Goal: Task Accomplishment & Management: Manage account settings

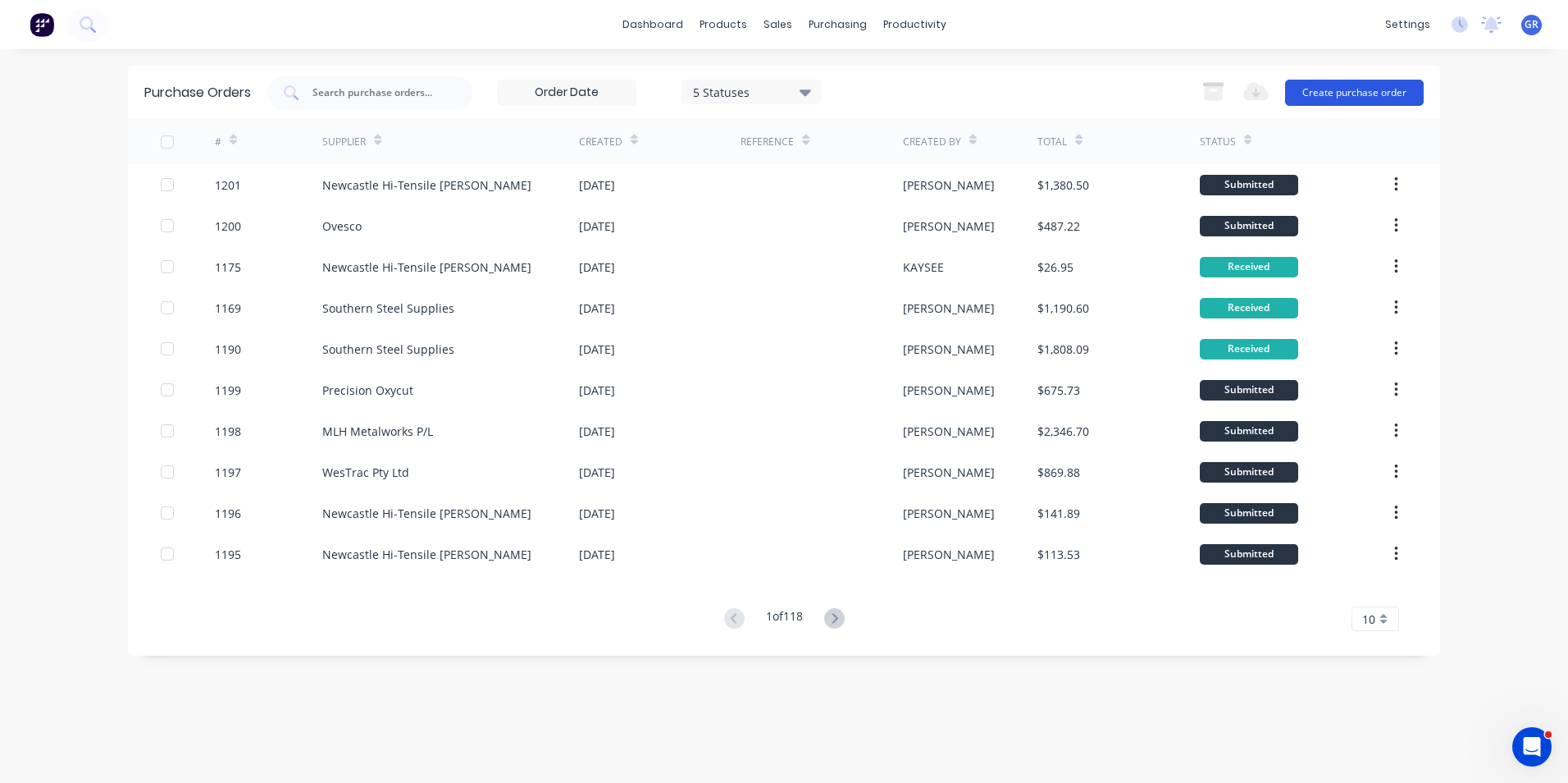
click at [1337, 96] on button "Create purchase order" at bounding box center [1354, 92] width 138 height 26
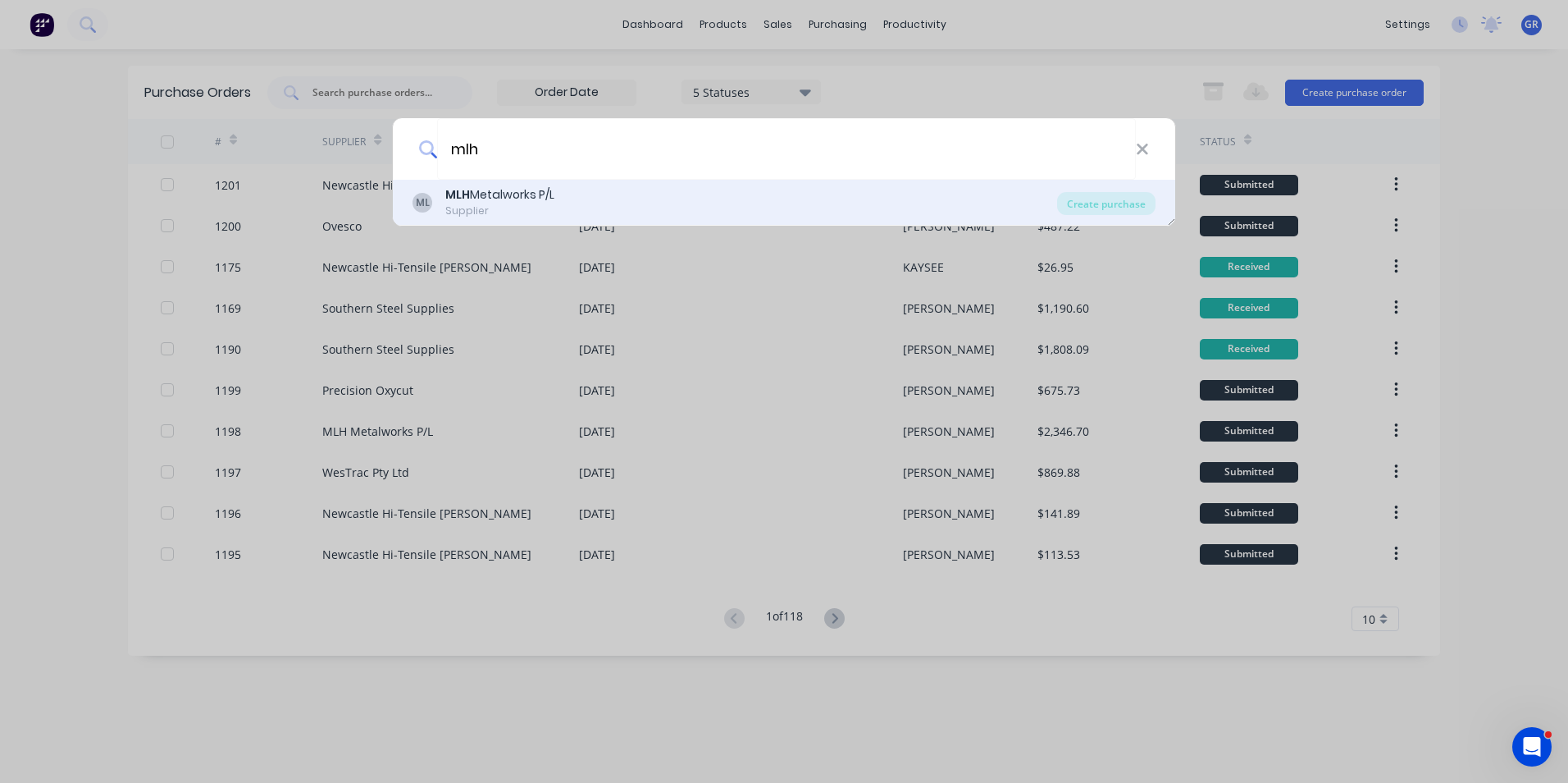
type input "mlh"
click at [456, 193] on b "MLH" at bounding box center [457, 195] width 25 height 17
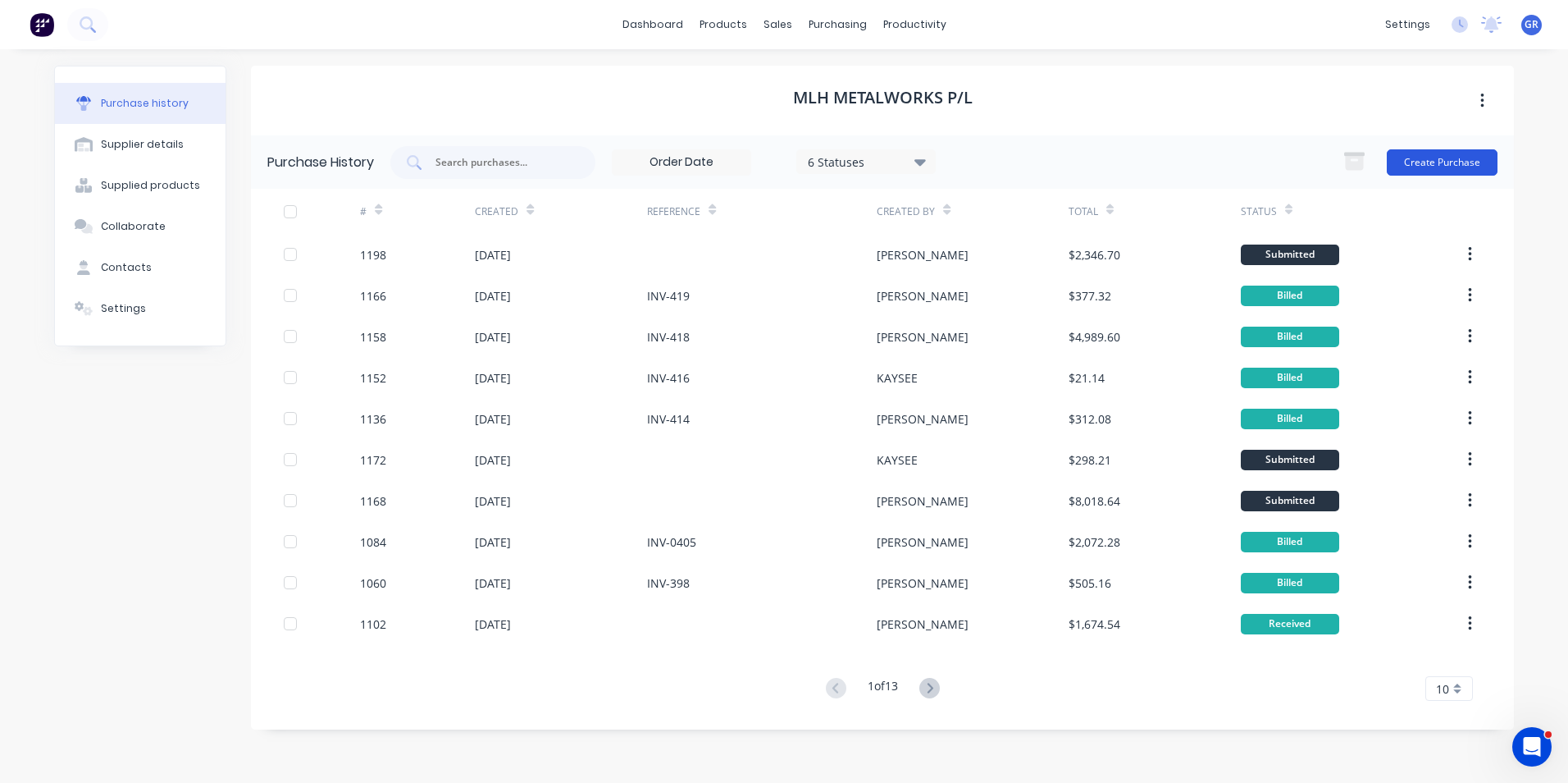
click at [1444, 159] on button "Create Purchase" at bounding box center [1443, 162] width 111 height 26
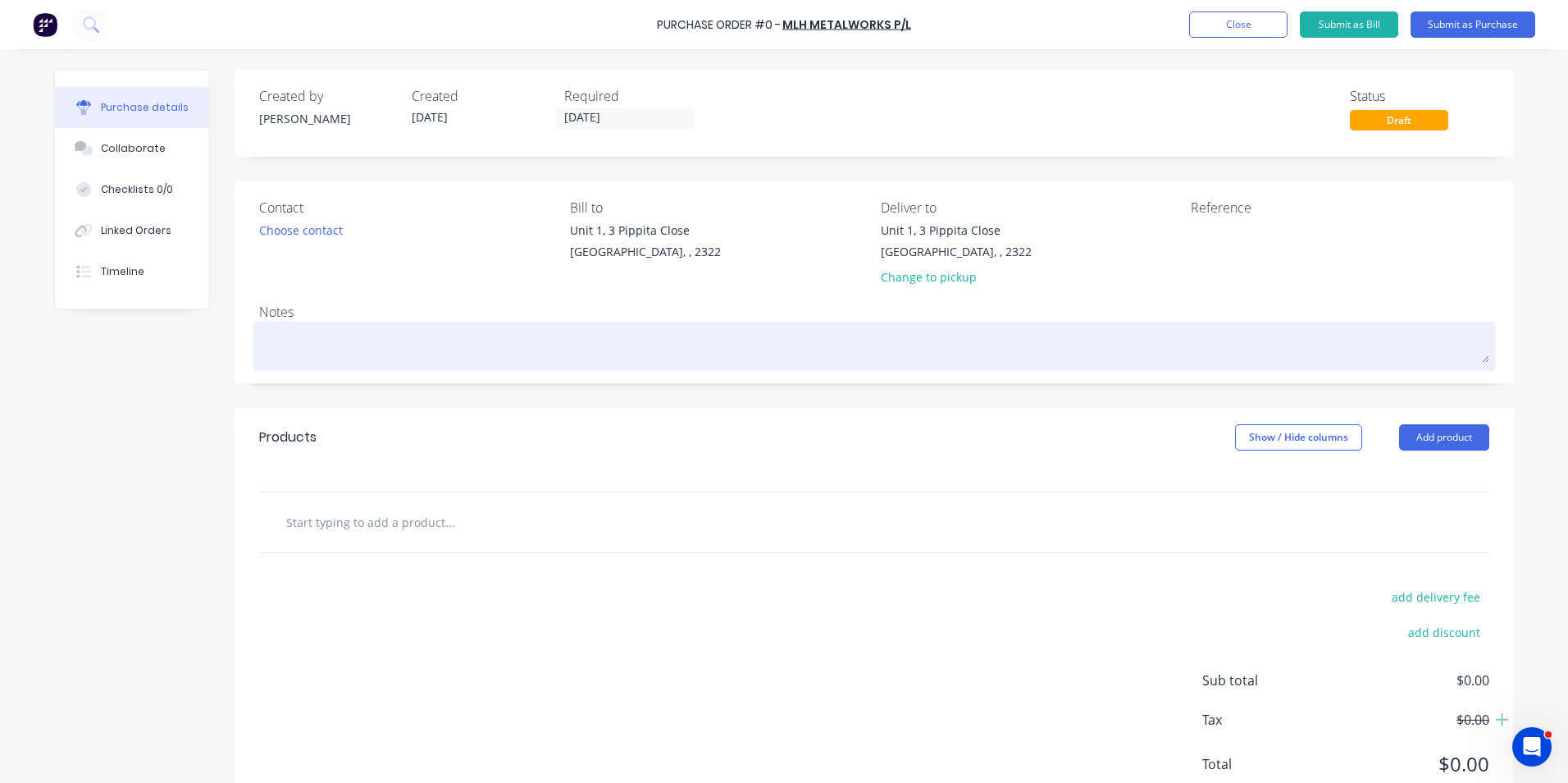
click at [274, 354] on textarea at bounding box center [874, 344] width 1231 height 37
type textarea "x"
type textarea "J"
type textarea "x"
type textarea "JN"
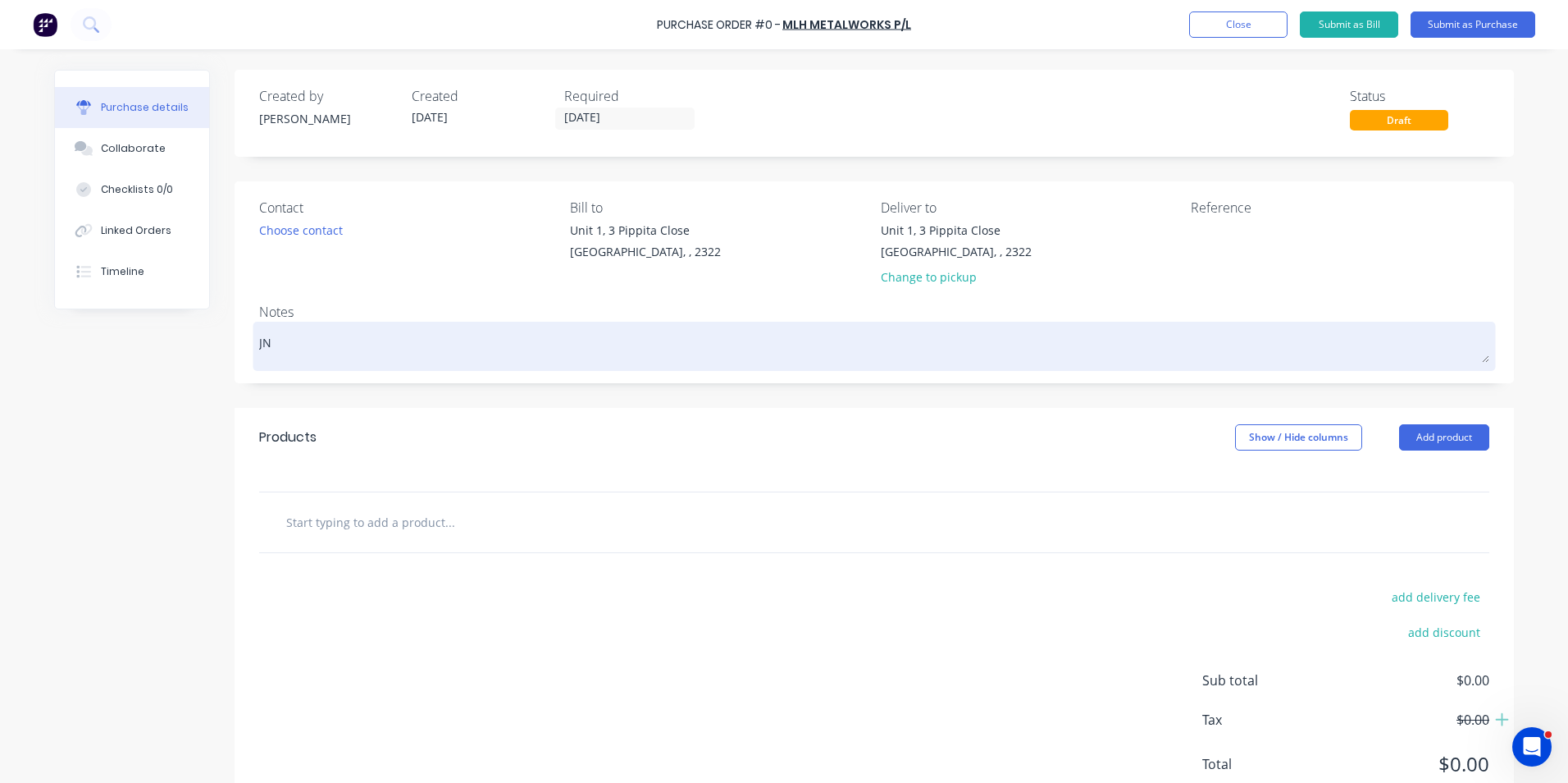
type textarea "x"
type textarea "JN1"
type textarea "x"
type textarea "JN15"
type textarea "x"
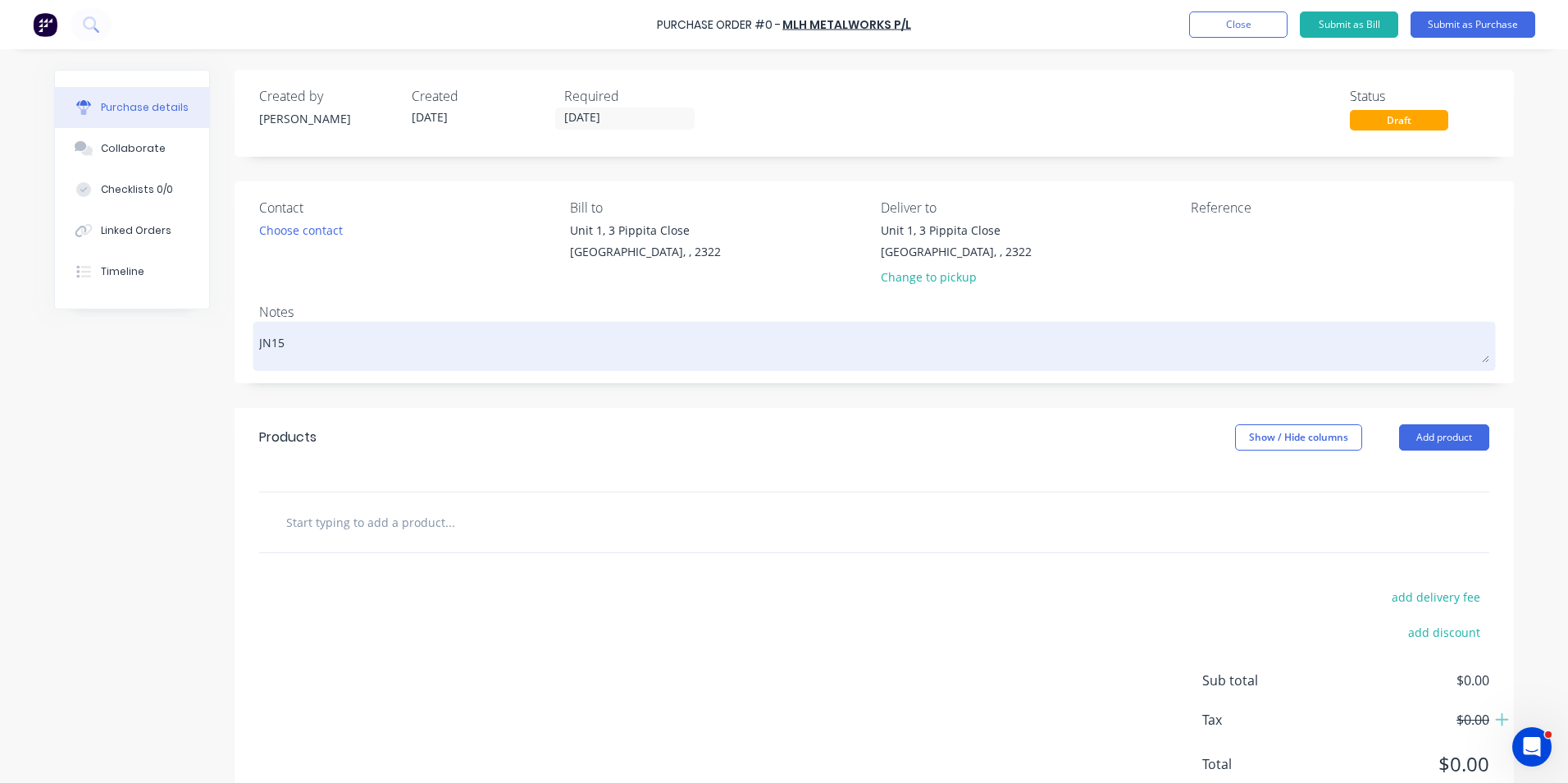
type textarea "JN159"
type textarea "x"
type textarea "JN1599"
type textarea "x"
type textarea "JN1599"
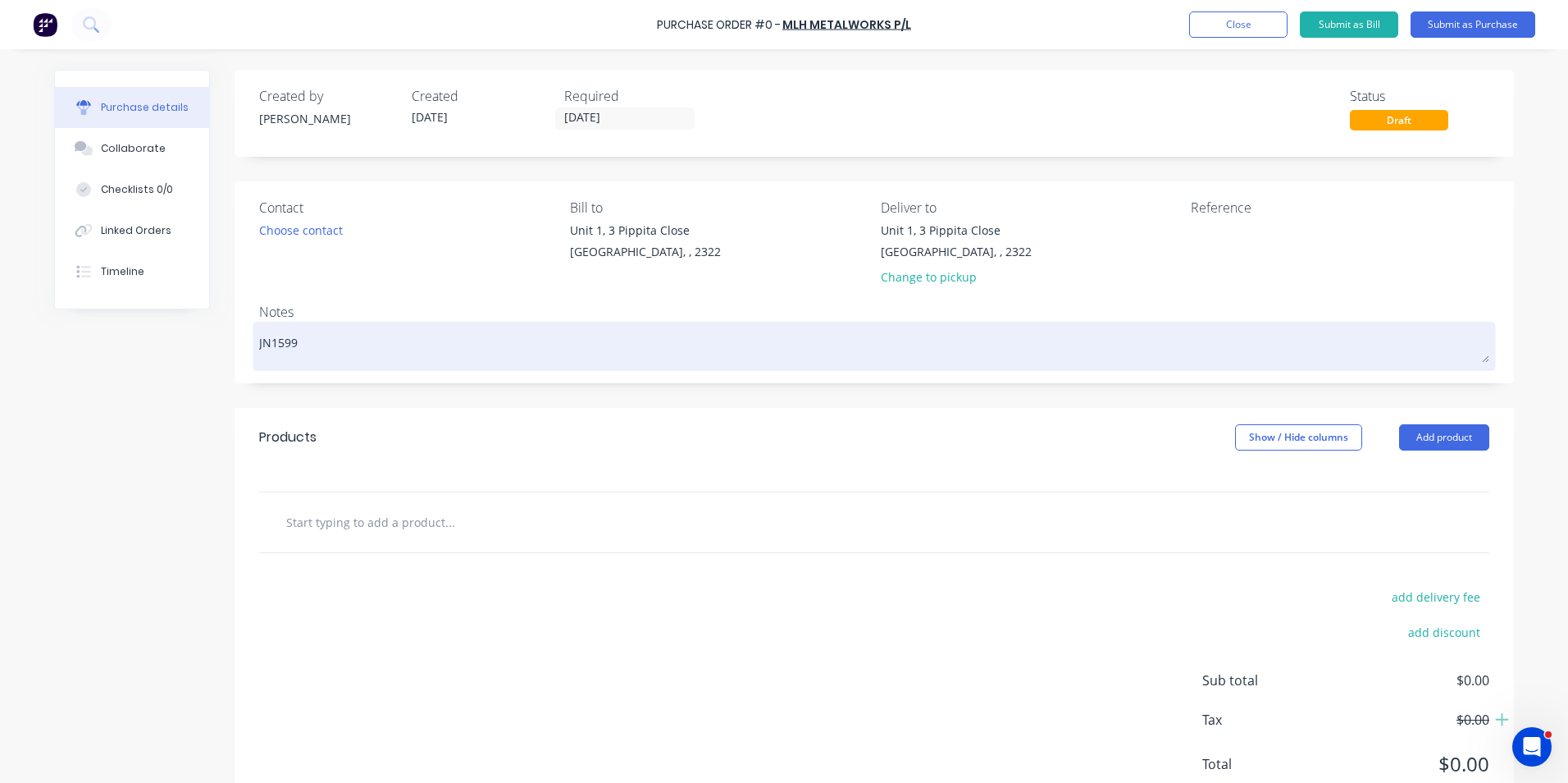
type textarea "x"
type textarea "JN1599 -"
type textarea "x"
type textarea "JN1599 -"
type textarea "x"
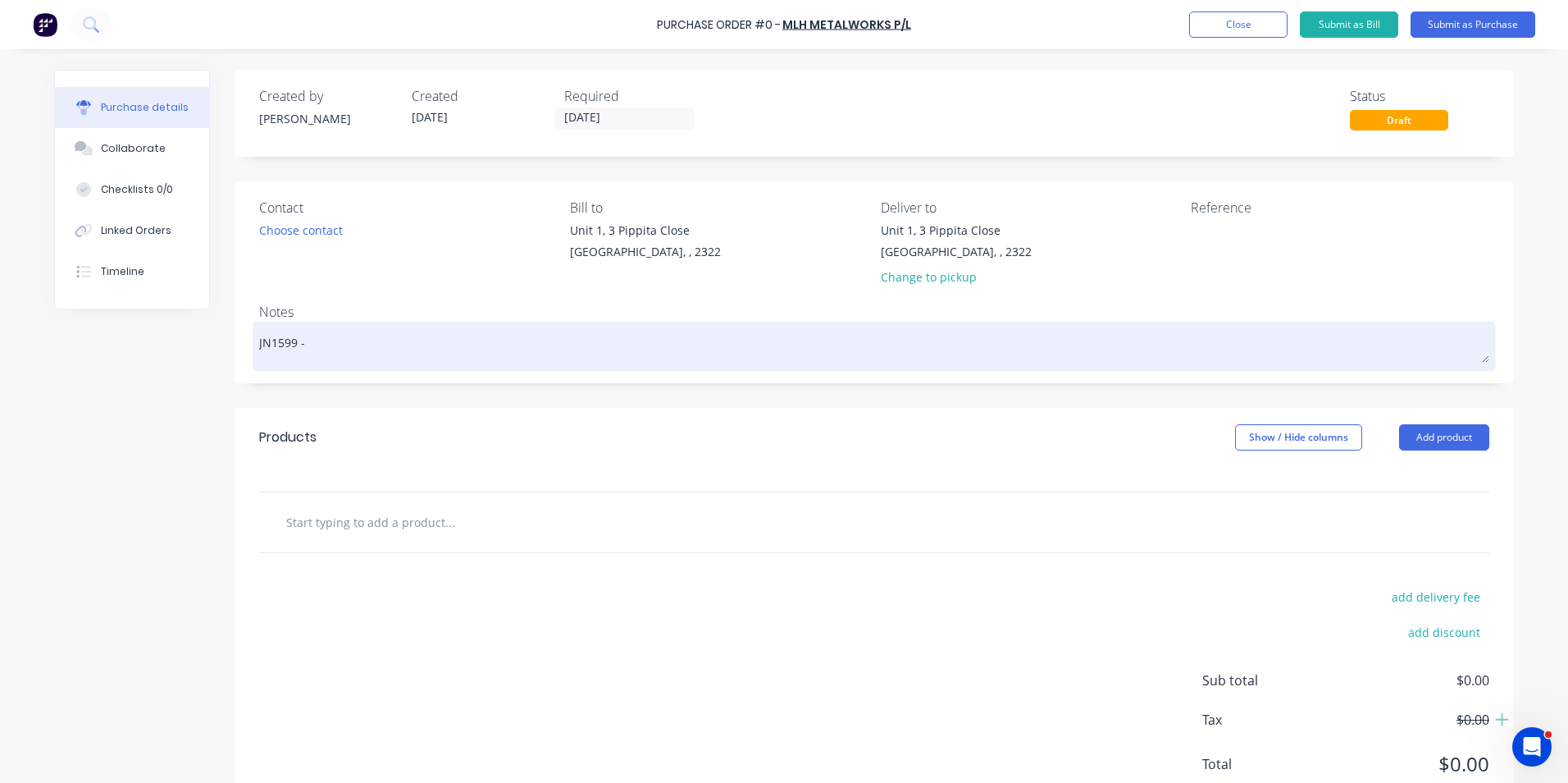
type textarea "JN1599 -"
type textarea "x"
type textarea "JN1599"
type textarea "x"
type textarea "JN1599 t"
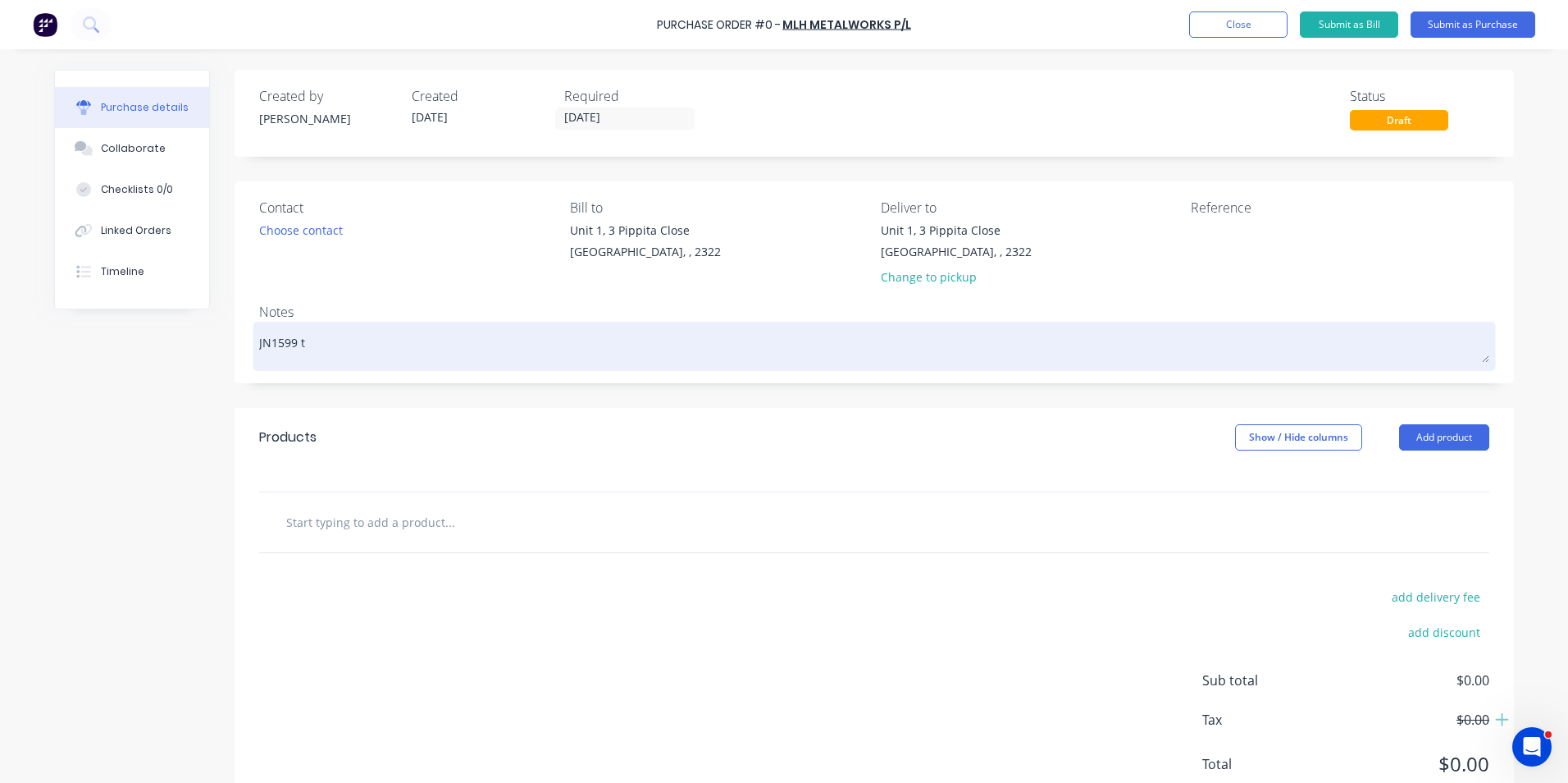
type textarea "x"
type textarea "JN1599 to"
type textarea "x"
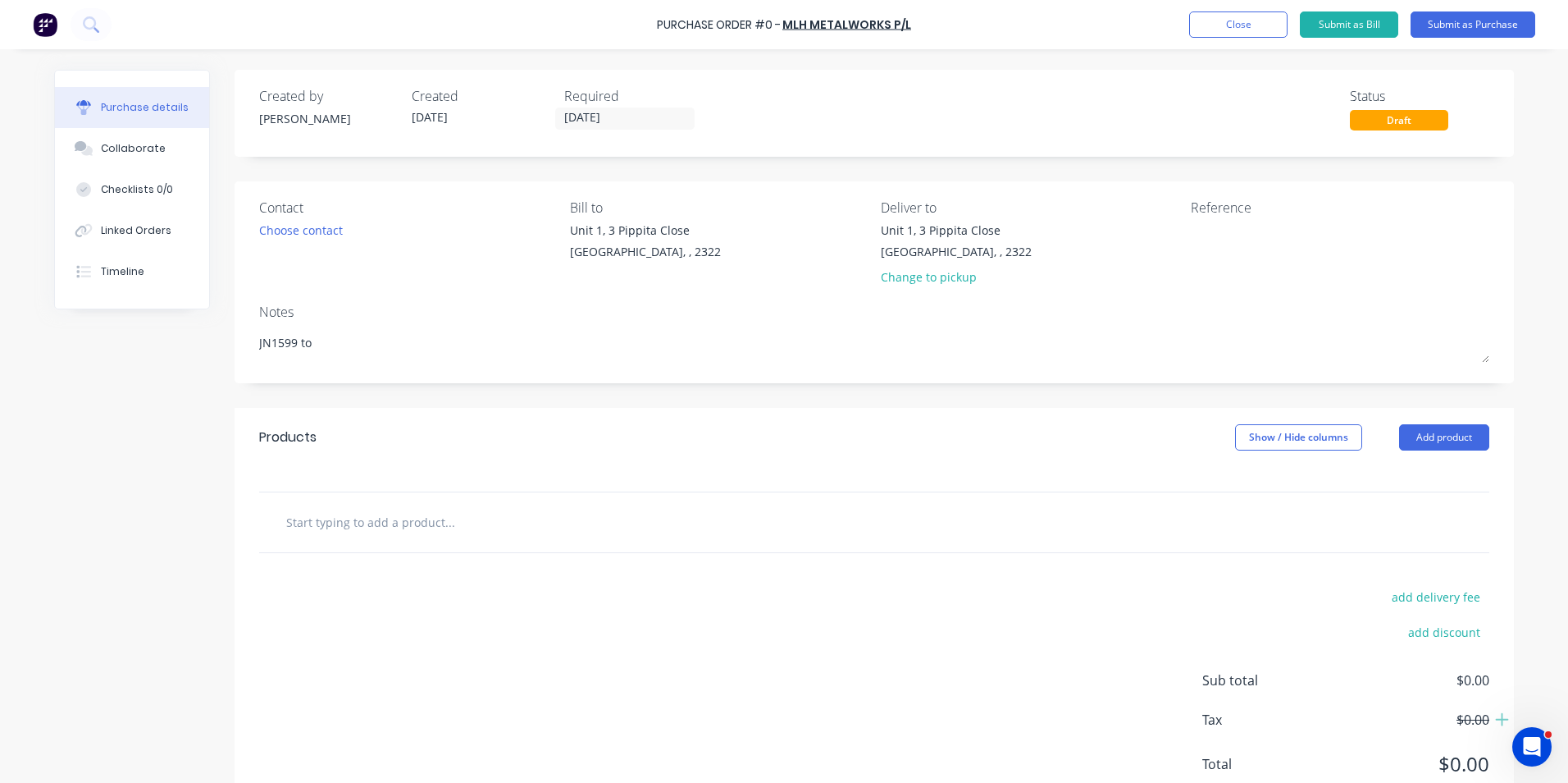
type textarea "JN1599 to"
type textarea "x"
type textarea "JN1599 to"
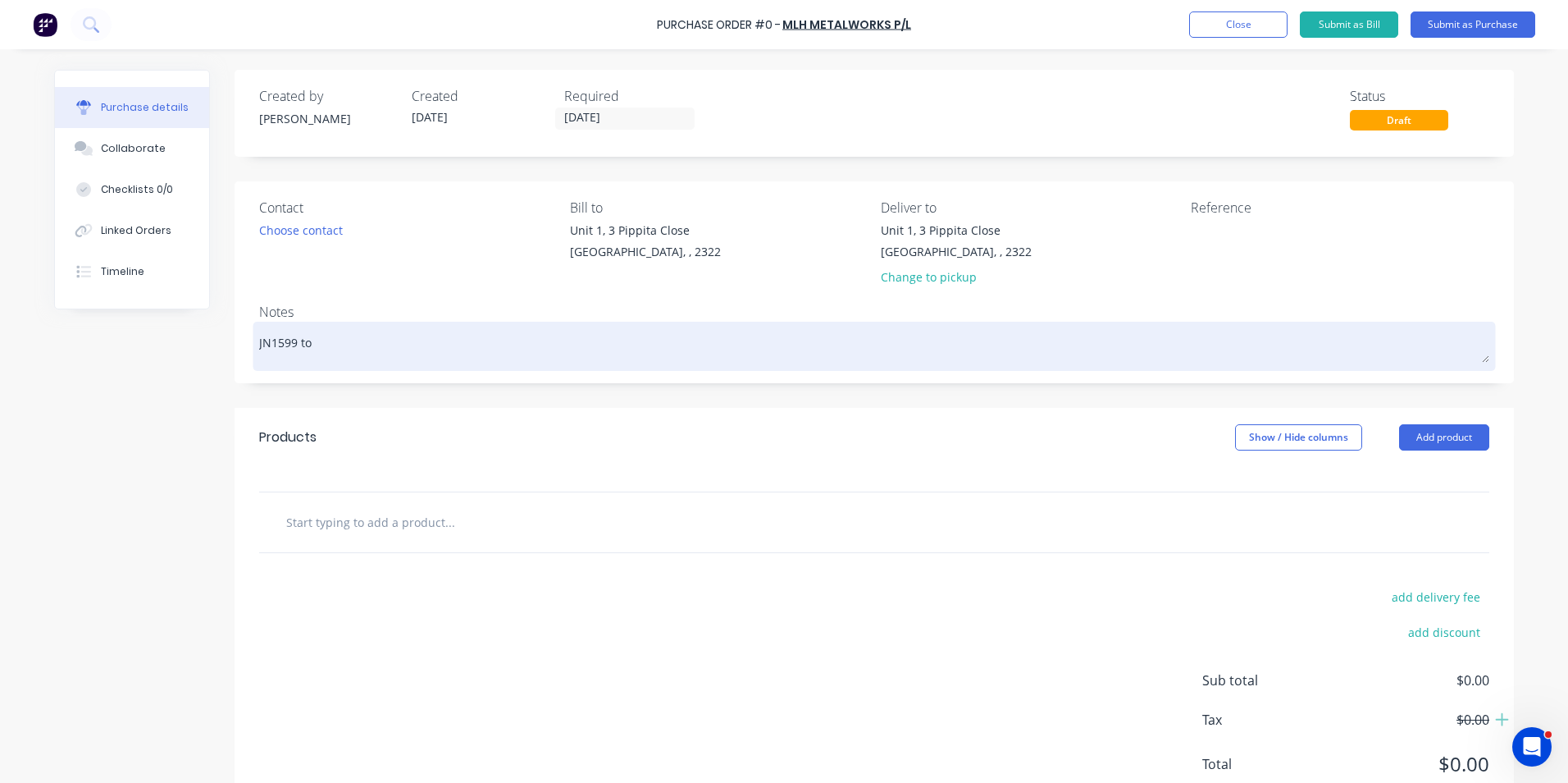
drag, startPoint x: 304, startPoint y: 342, endPoint x: 294, endPoint y: 347, distance: 11.2
click at [294, 347] on textarea "JN1599 to" at bounding box center [874, 344] width 1231 height 37
type textarea "x"
type textarea "JN1599 &"
type textarea "x"
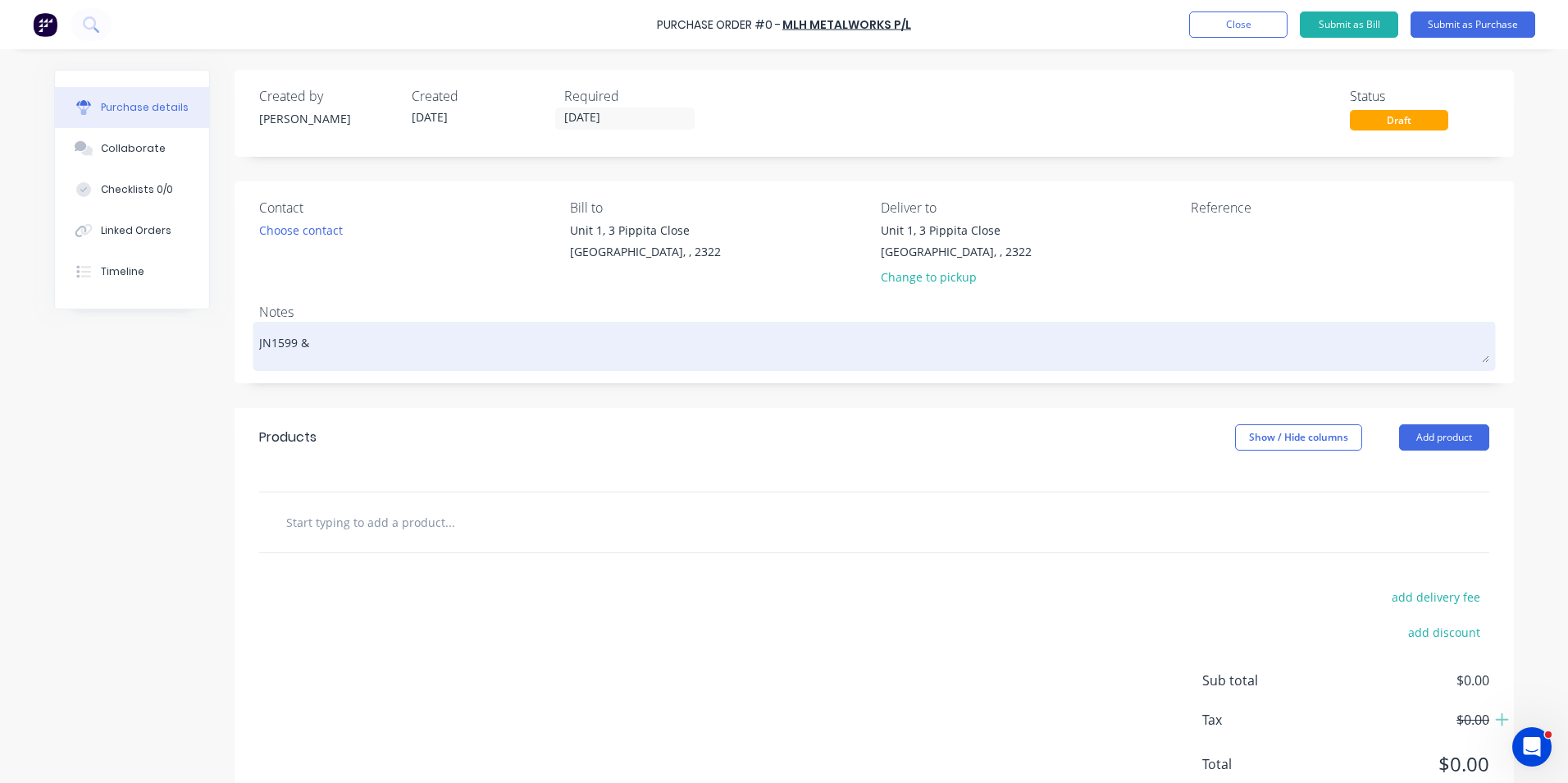
type textarea "JN1599 &"
type textarea "x"
type textarea "JN1599 & J"
type textarea "x"
type textarea "JN1599 & JN"
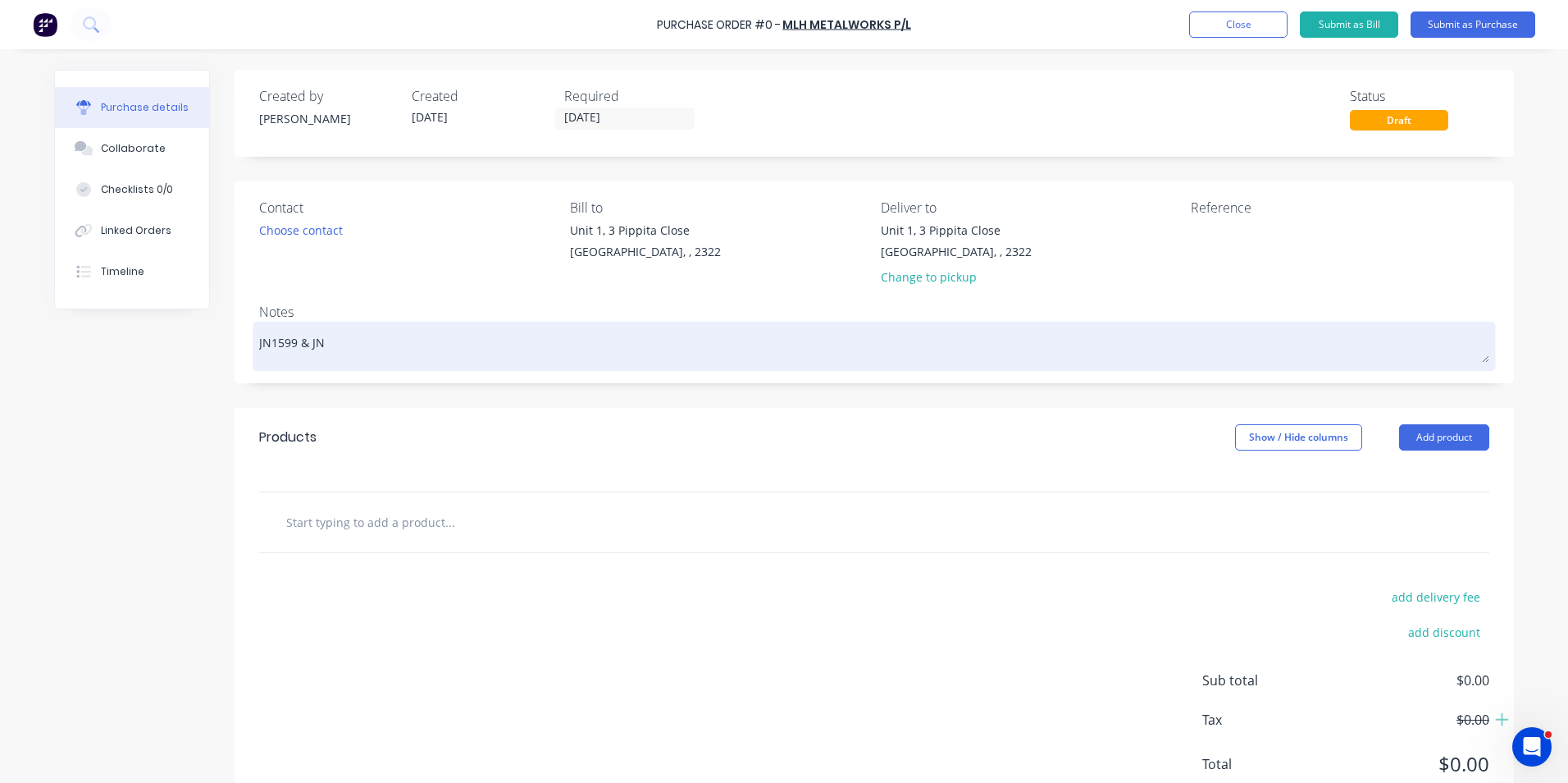
type textarea "x"
type textarea "JN1599 & JN1"
type textarea "x"
type textarea "JN1599 & JN16"
type textarea "x"
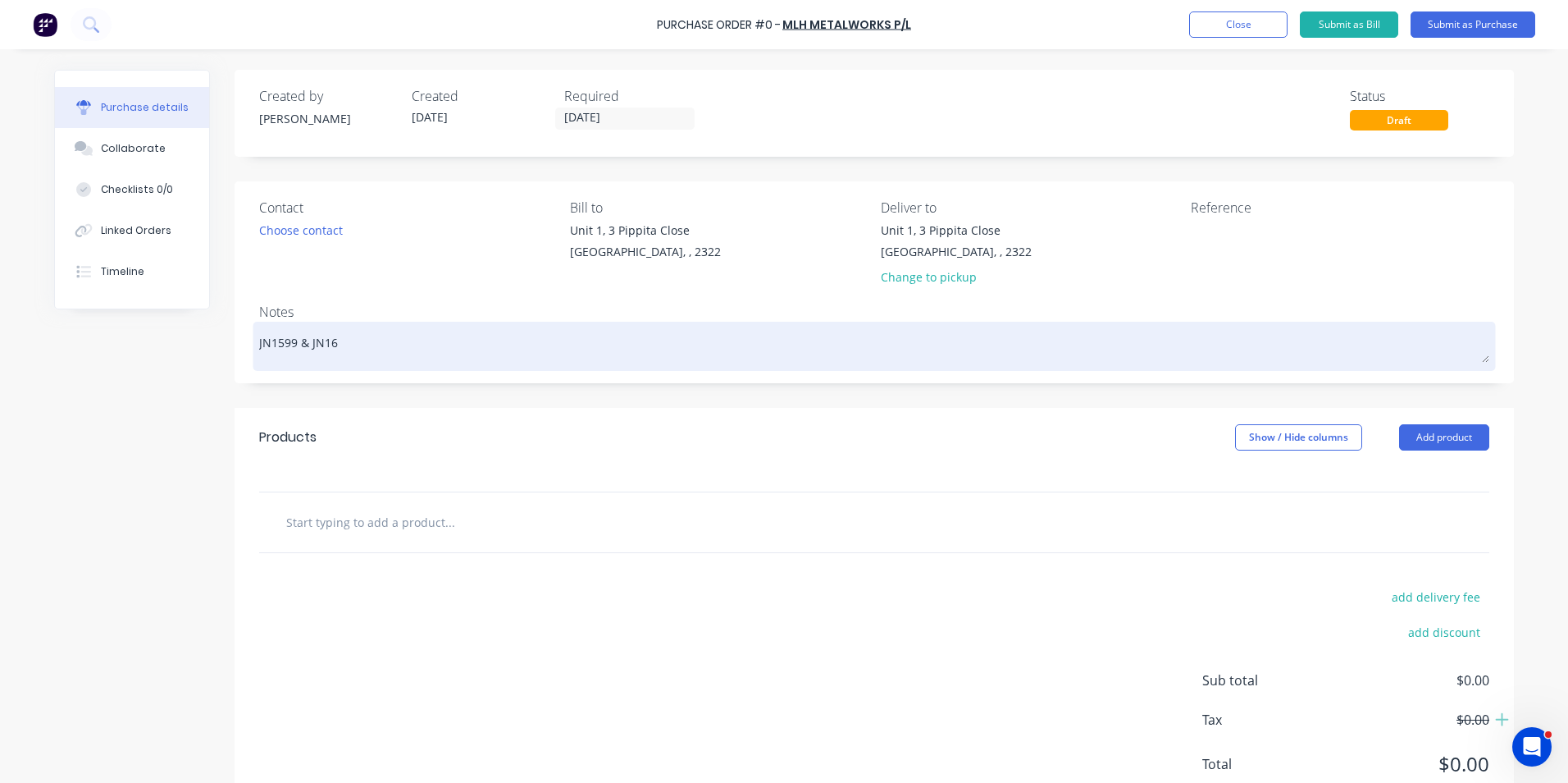
type textarea "JN1599 & JN164"
type textarea "x"
type textarea "JN1599 & JN1640"
type textarea "x"
type textarea "JN1599 & JN1640"
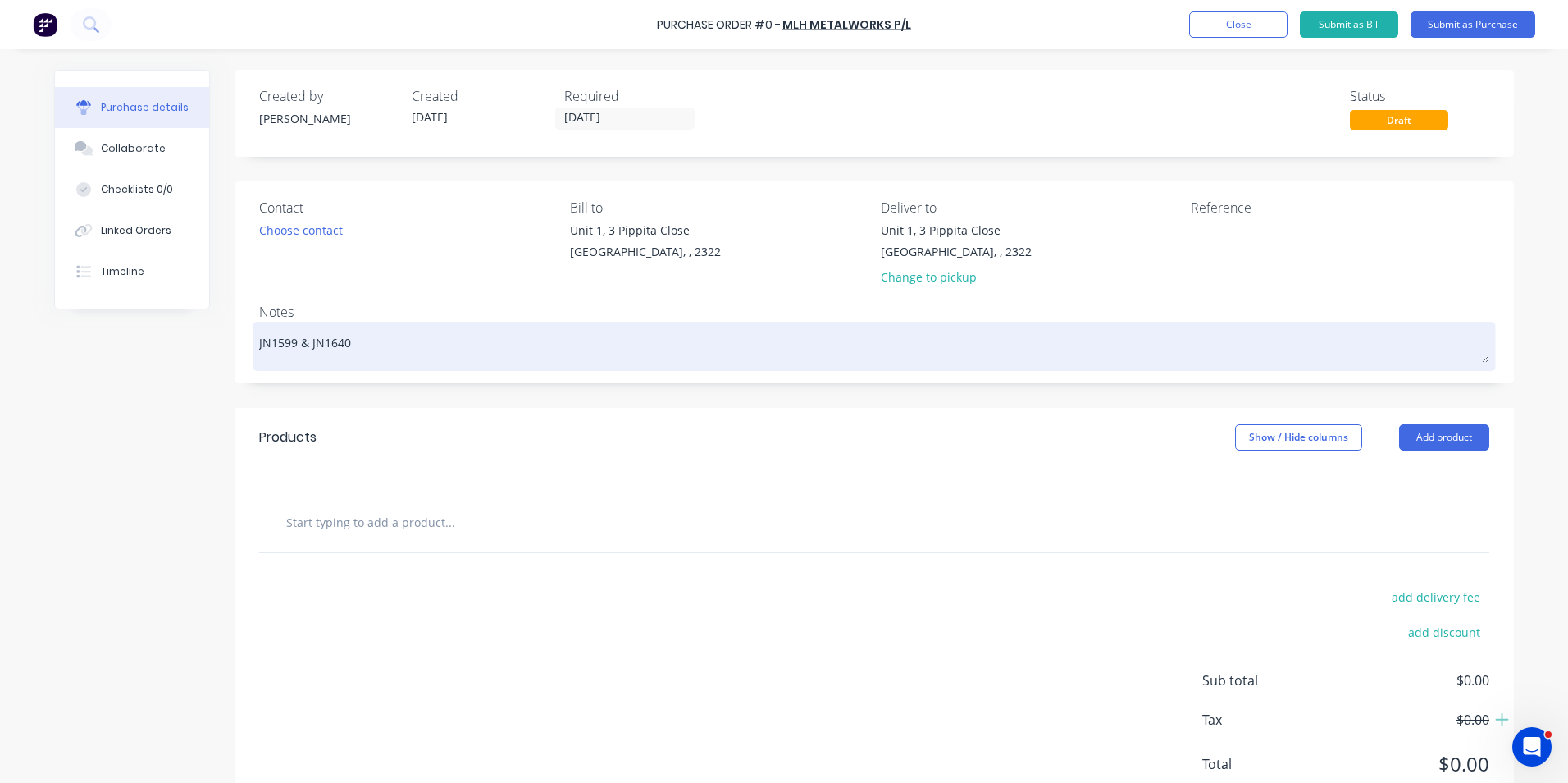
type textarea "x"
type textarea "JN1599 & JN1640 -"
type textarea "x"
type textarea "JN1599 & JN1640 -"
type textarea "x"
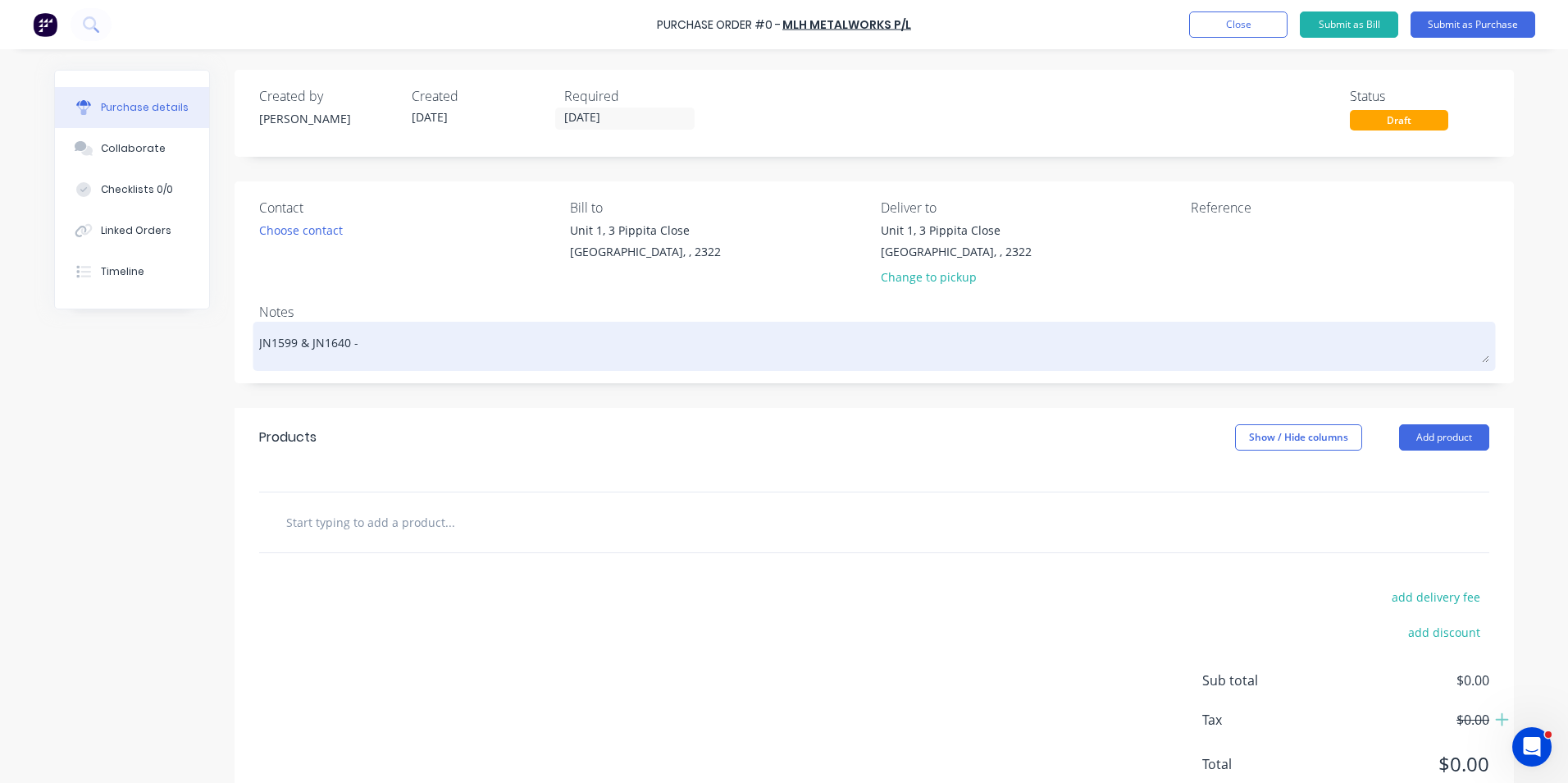
type textarea "JN1599 & JN1640 - T"
type textarea "x"
type textarea "JN1599 & JN1640 - Tu"
type textarea "x"
type textarea "JN1599 & JN1640 - Tur"
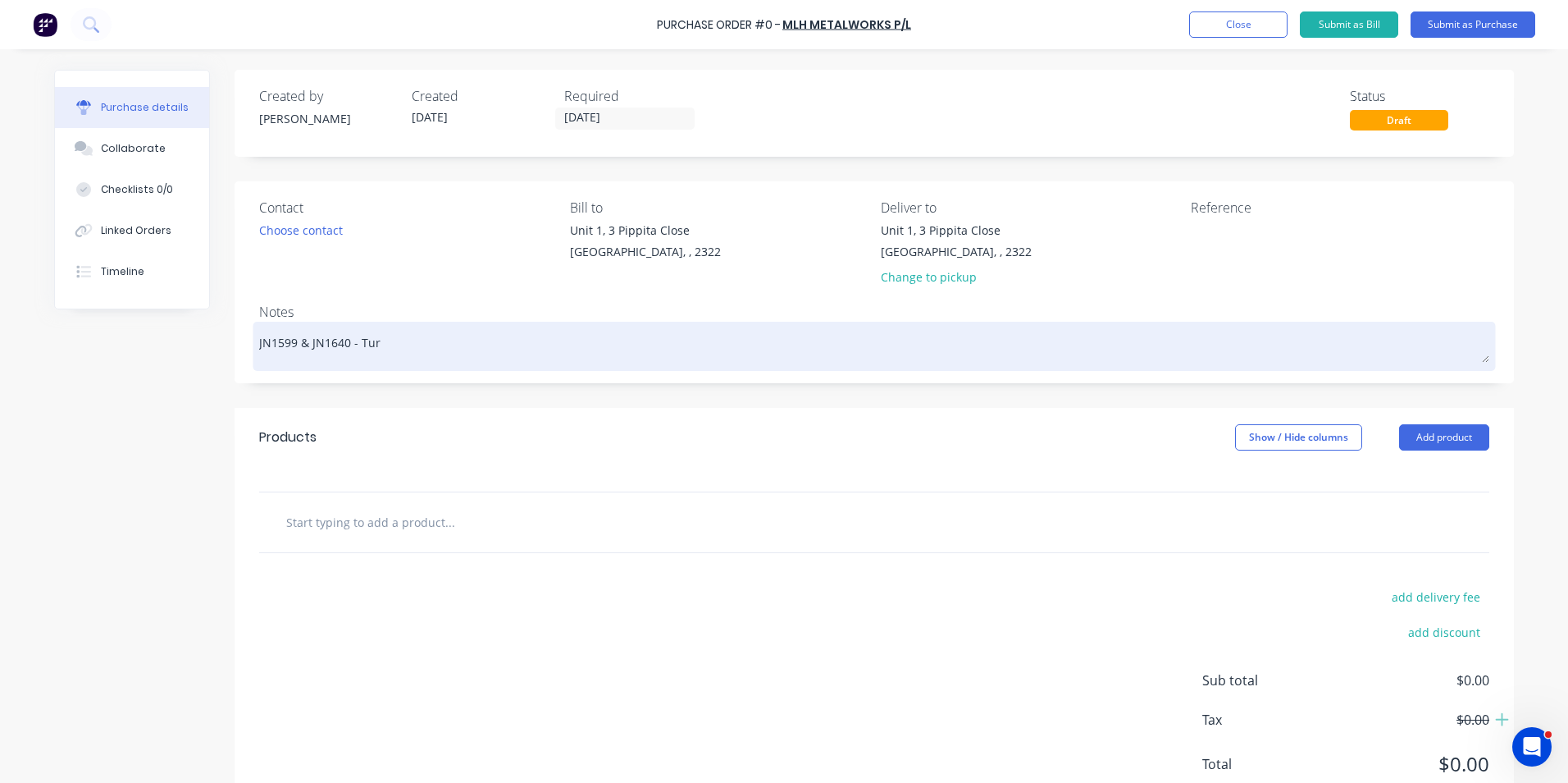
type textarea "x"
type textarea "JN1599 & JN1640 - Turb"
type textarea "x"
type textarea "JN1599 & JN1640 - Turbo"
type textarea "x"
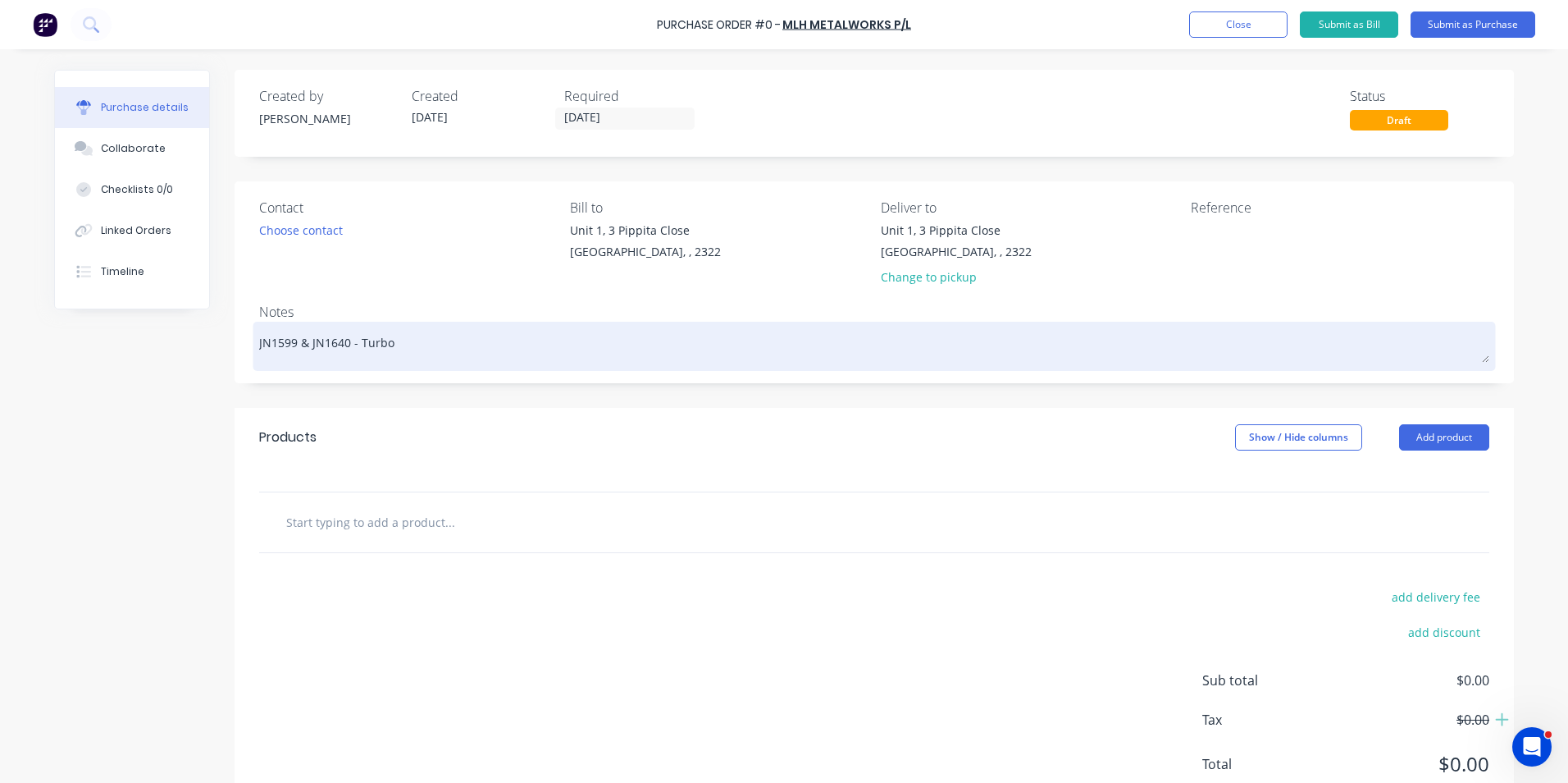
type textarea "JN1599 & JN1640 - Turbo"
type textarea "x"
type textarea "JN1599 & JN1640 - Turbo t"
type textarea "x"
type textarea "JN1599 & JN1640 - Turbo to"
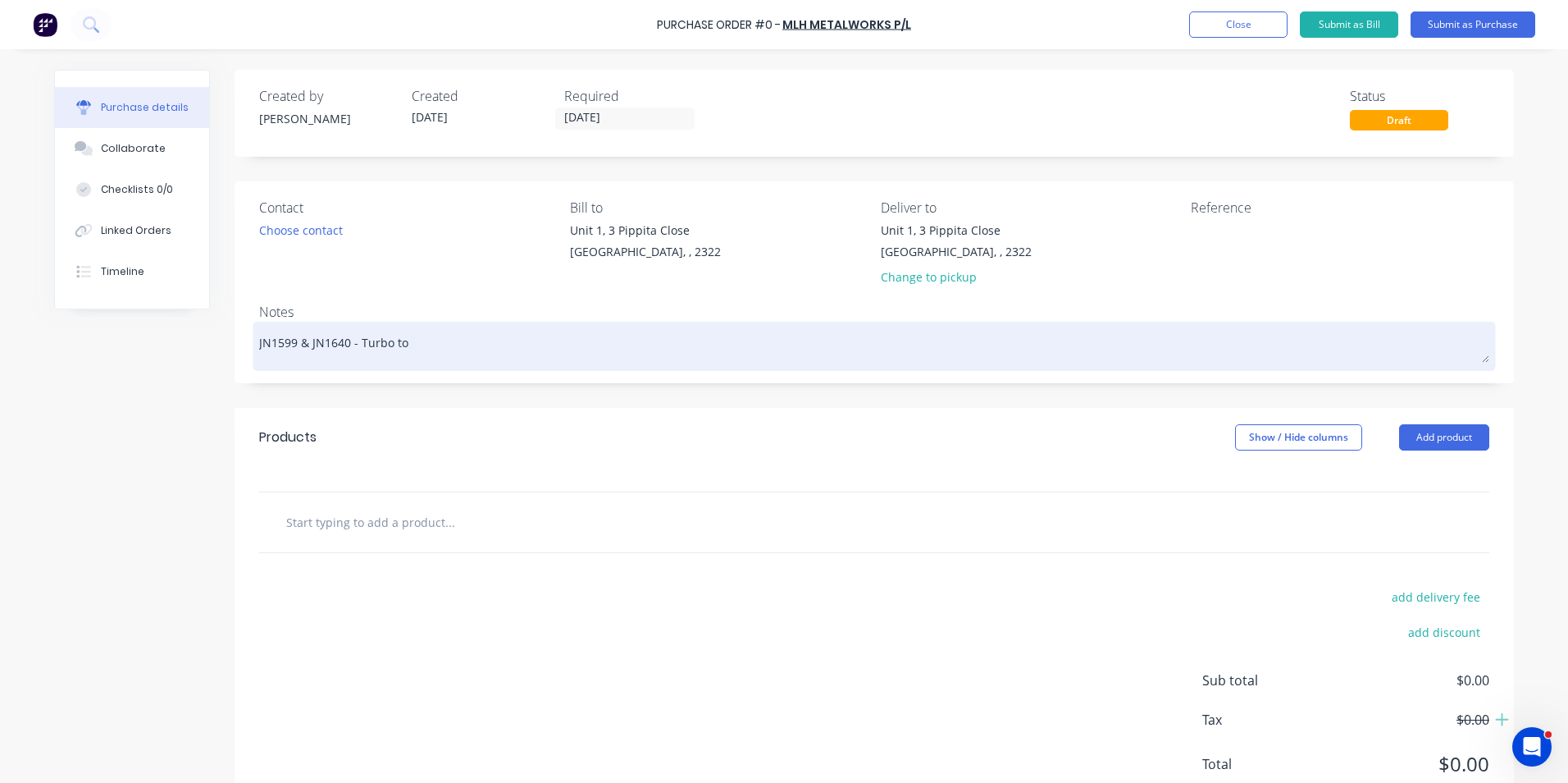
type textarea "x"
type textarea "JN1599 & JN1640 - Turbo to"
type textarea "x"
type textarea "JN1599 & JN1640 - Turbo to P"
type textarea "x"
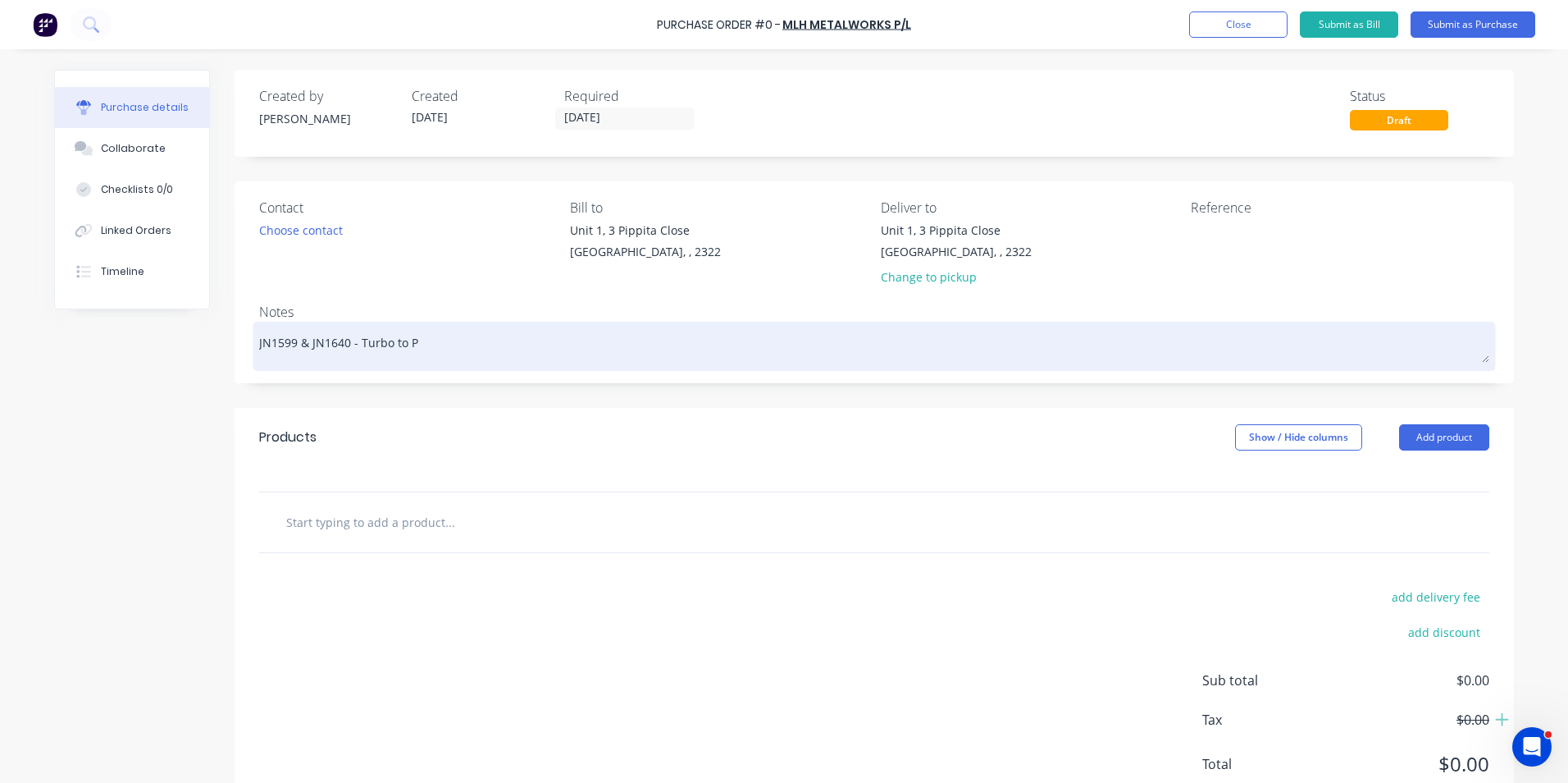
type textarea "JN1599 & JN1640 - Turbo to Pr"
type textarea "x"
type textarea "JN1599 & JN1640 - Turbo to Pri"
type textarea "x"
type textarea "JN1599 & JN1640 - Turbo to Prim"
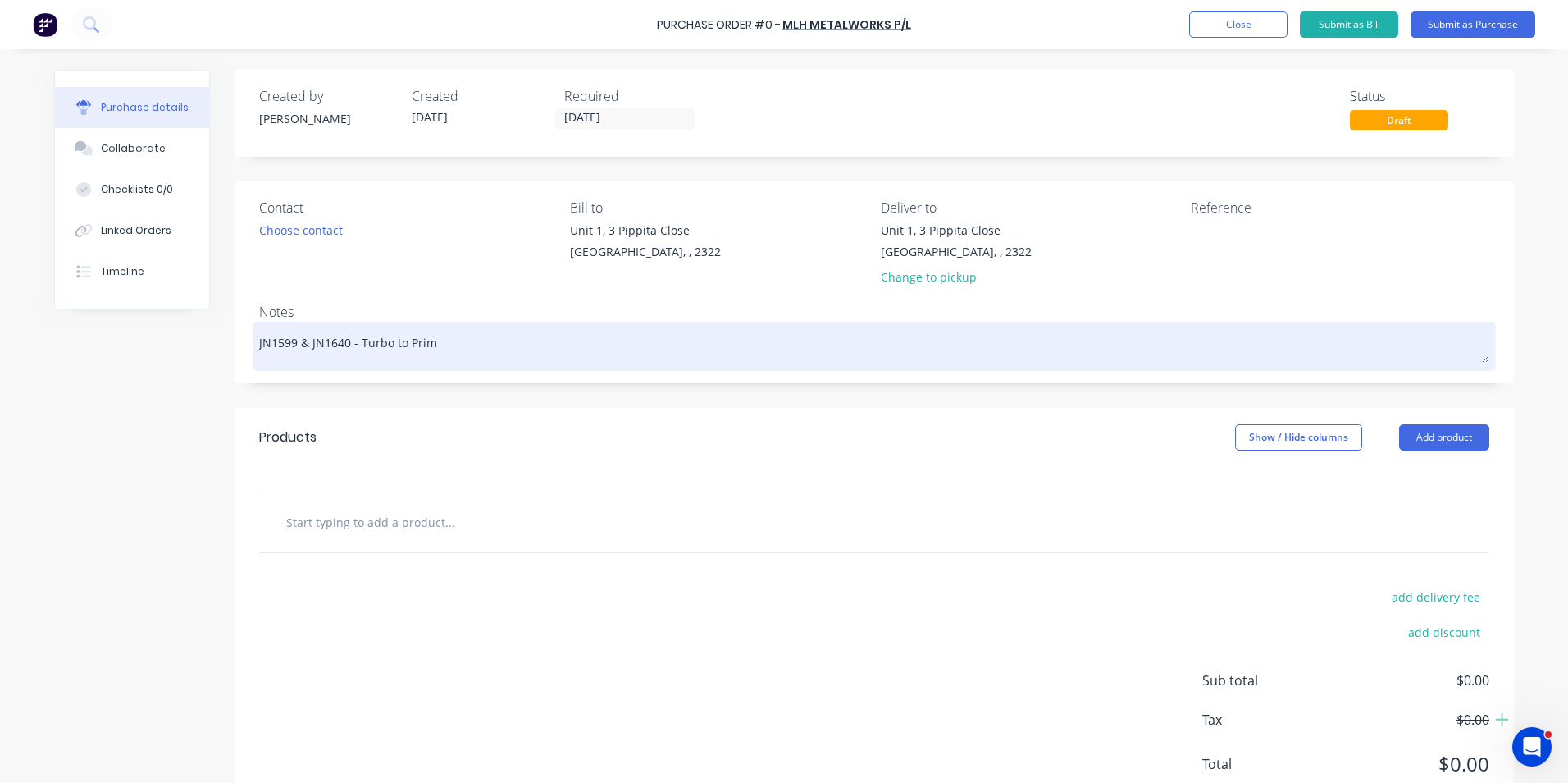
type textarea "x"
type textarea "JN1599 & JN1640 - Turbo to Prima"
type textarea "x"
type textarea "JN1599 & JN1640 - Turbo to Primar"
type textarea "x"
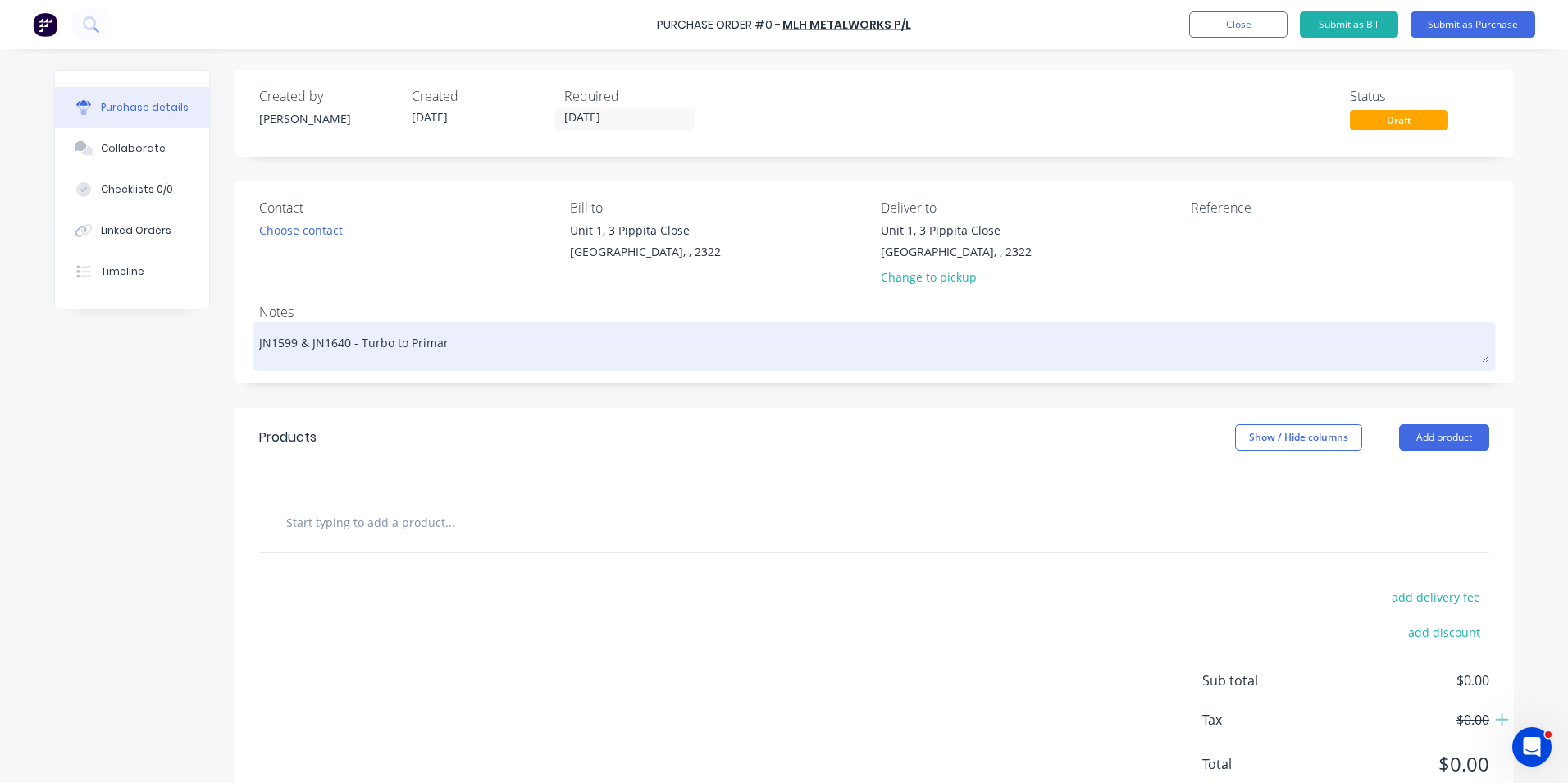
type textarea "JN1599 & JN1640 - Turbo to Primary"
type textarea "x"
type textarea "JN1599 & JN1640 - Turbo to Primary"
type textarea "x"
type textarea "JN1599 & JN1640 - Turbo to Primary ("
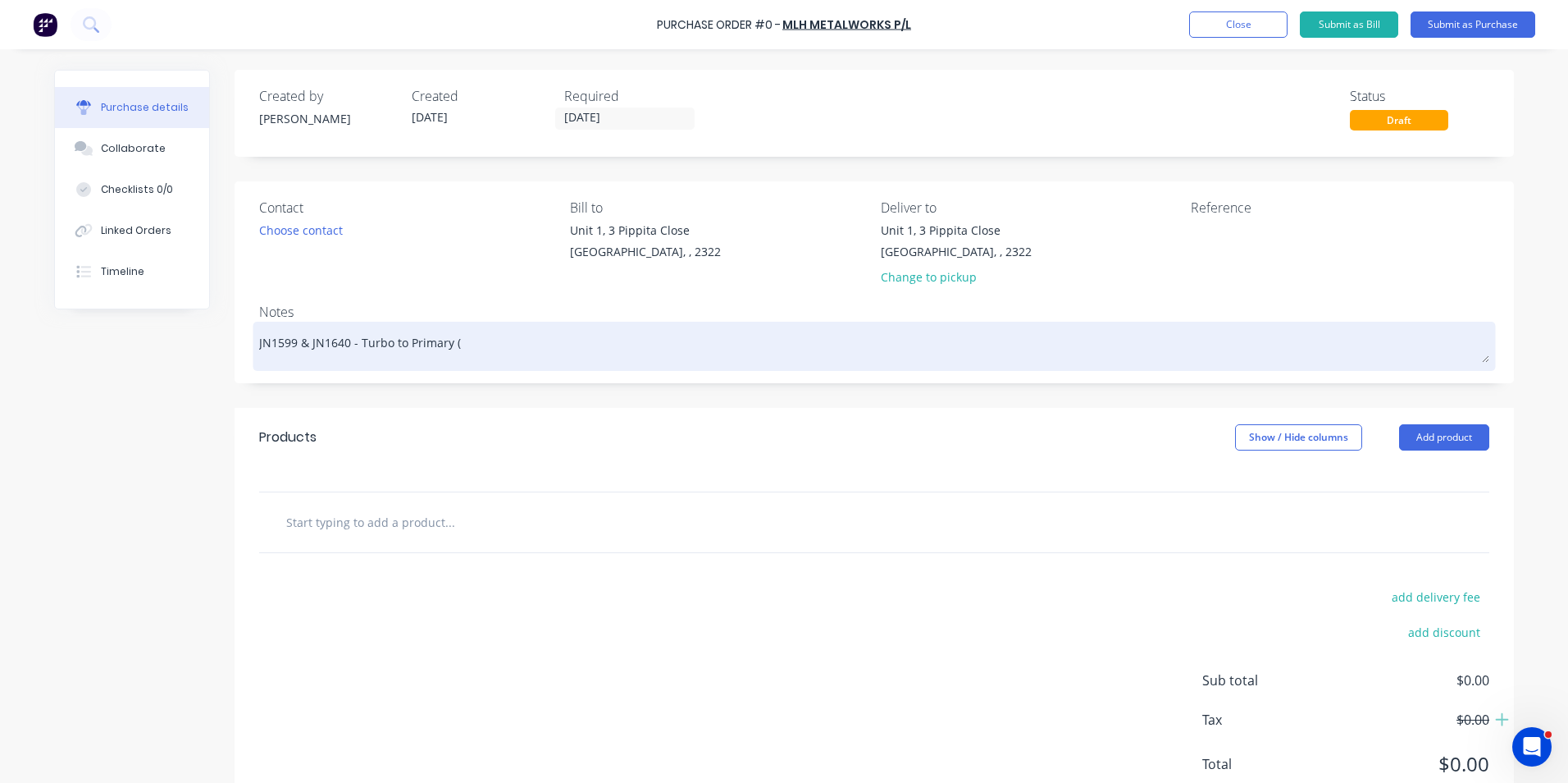
type textarea "x"
type textarea "JN1599 & JN1640 - Turbo to Primary (R"
type textarea "x"
type textarea "JN1599 & JN1640 - Turbo to Primary (Ra"
type textarea "x"
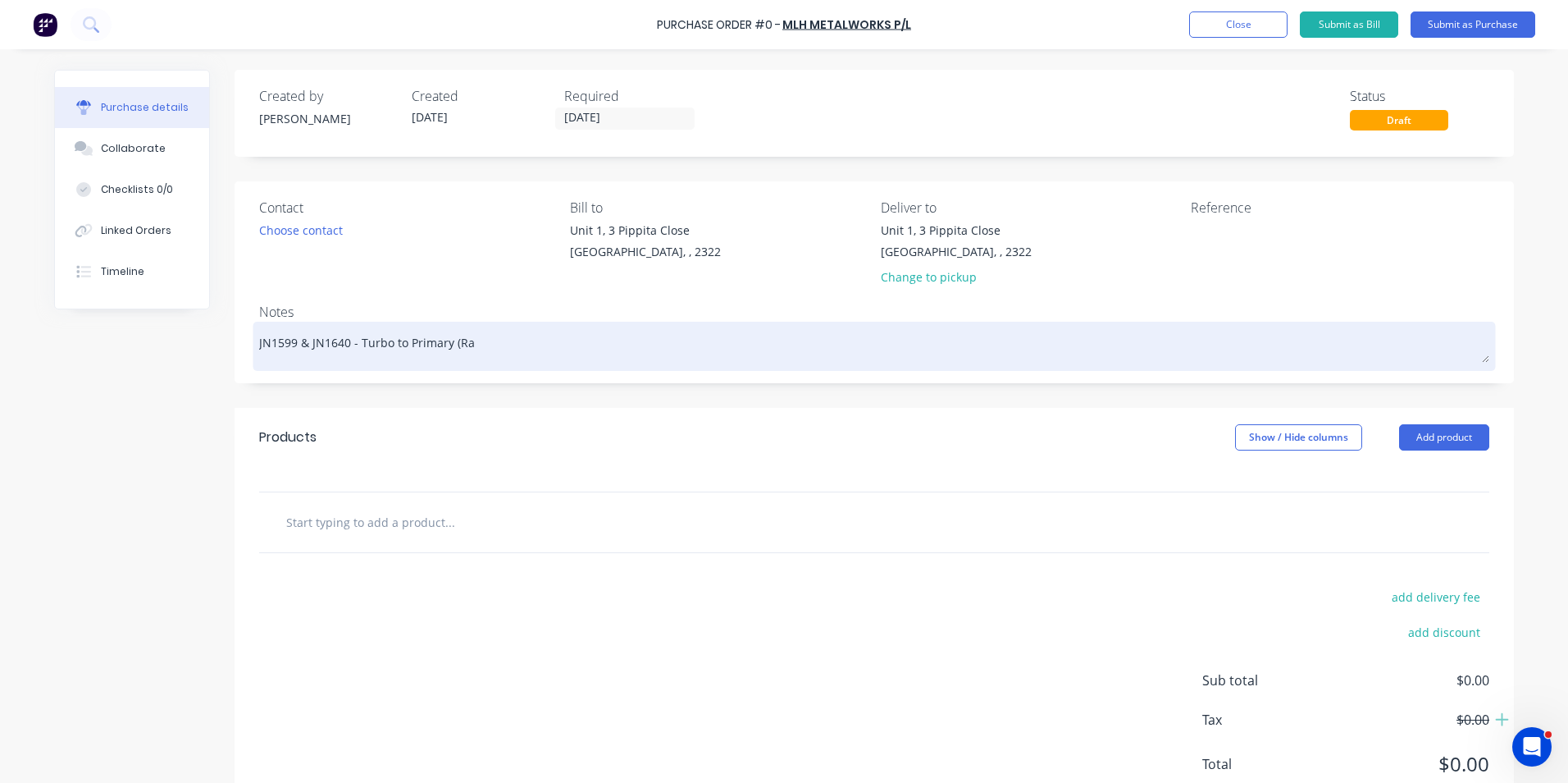
type textarea "JN1599 & JN1640 - Turbo to Primary (Rad"
type textarea "x"
type textarea "JN1599 & JN1640 - Turbo to Primary (Radc"
type textarea "x"
type textarea "JN1599 & JN1640 - Turbo to Primary (Radco"
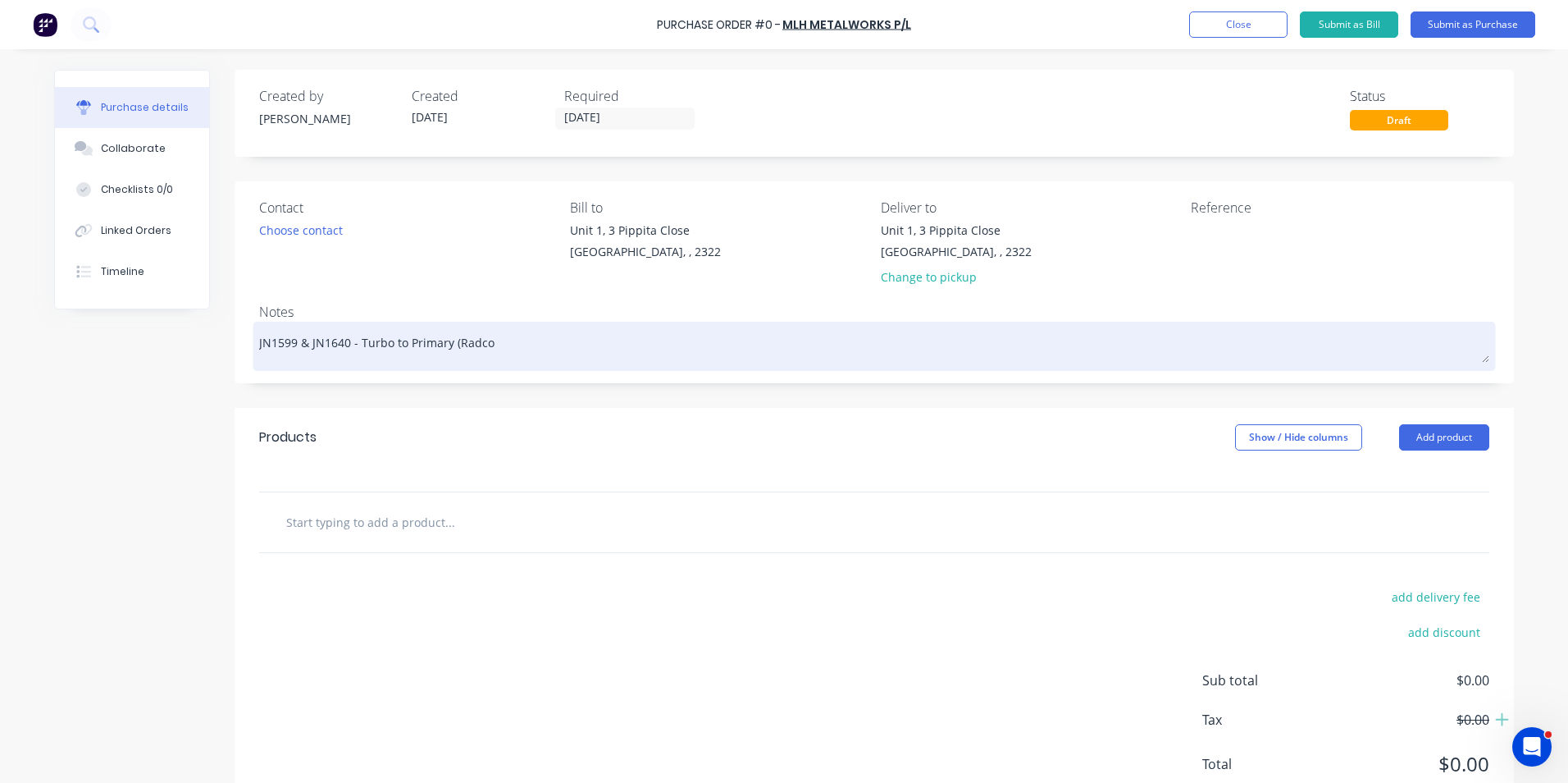
type textarea "x"
type textarea "JN1599 & JN1640 - Turbo to Primary (Radcof"
type textarea "x"
type textarea "JN1599 & JN1640 - Turbo to Primary (Radcofl"
type textarea "x"
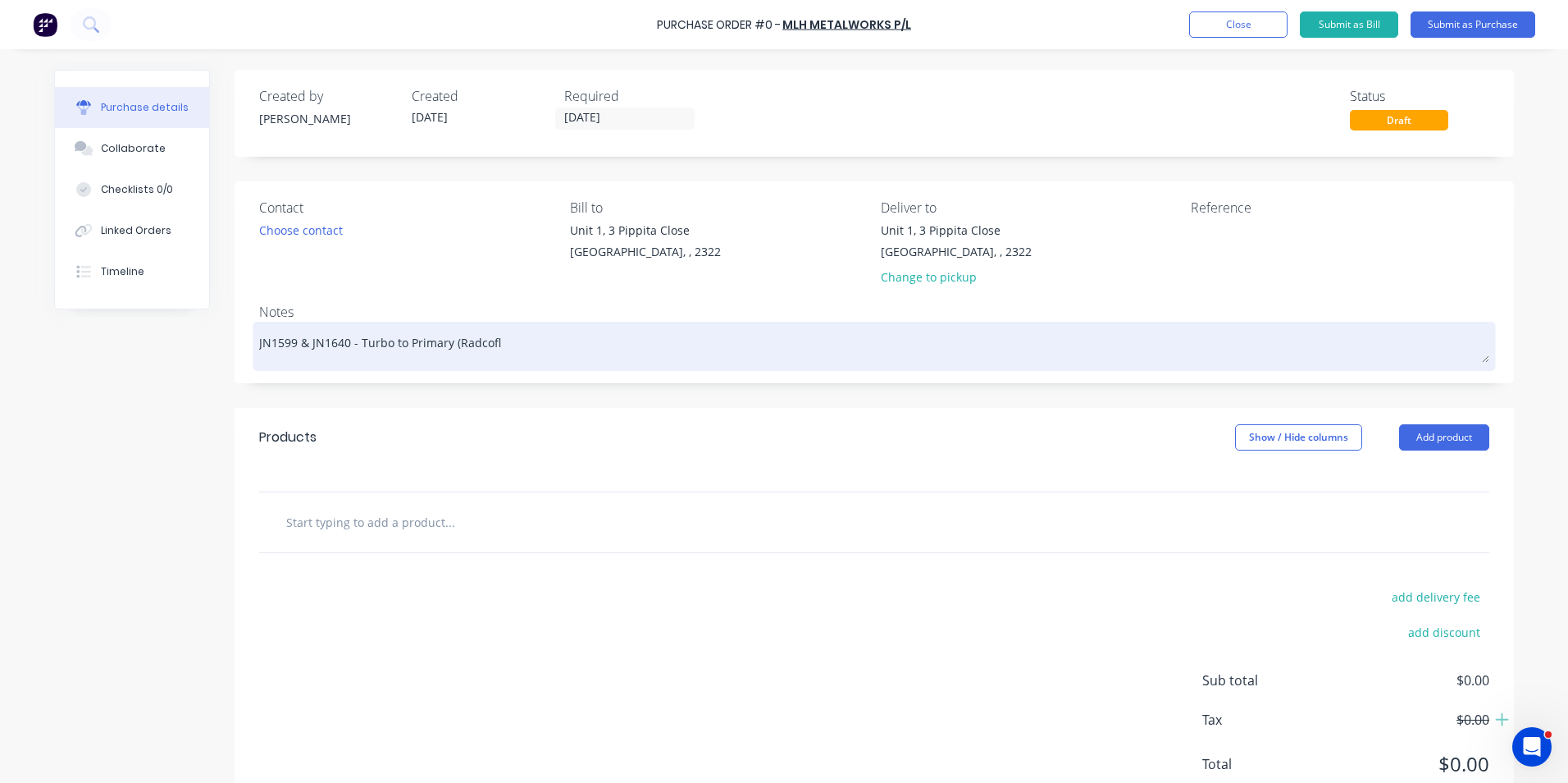
type textarea "JN1599 & JN1640 - Turbo to Primary (Radcofle"
type textarea "x"
type textarea "JN1599 & JN1640 - Turbo to Primary (Radcoflex"
type textarea "x"
type textarea "JN1599 & JN1640 - Turbo to Primary (Radcoflex"
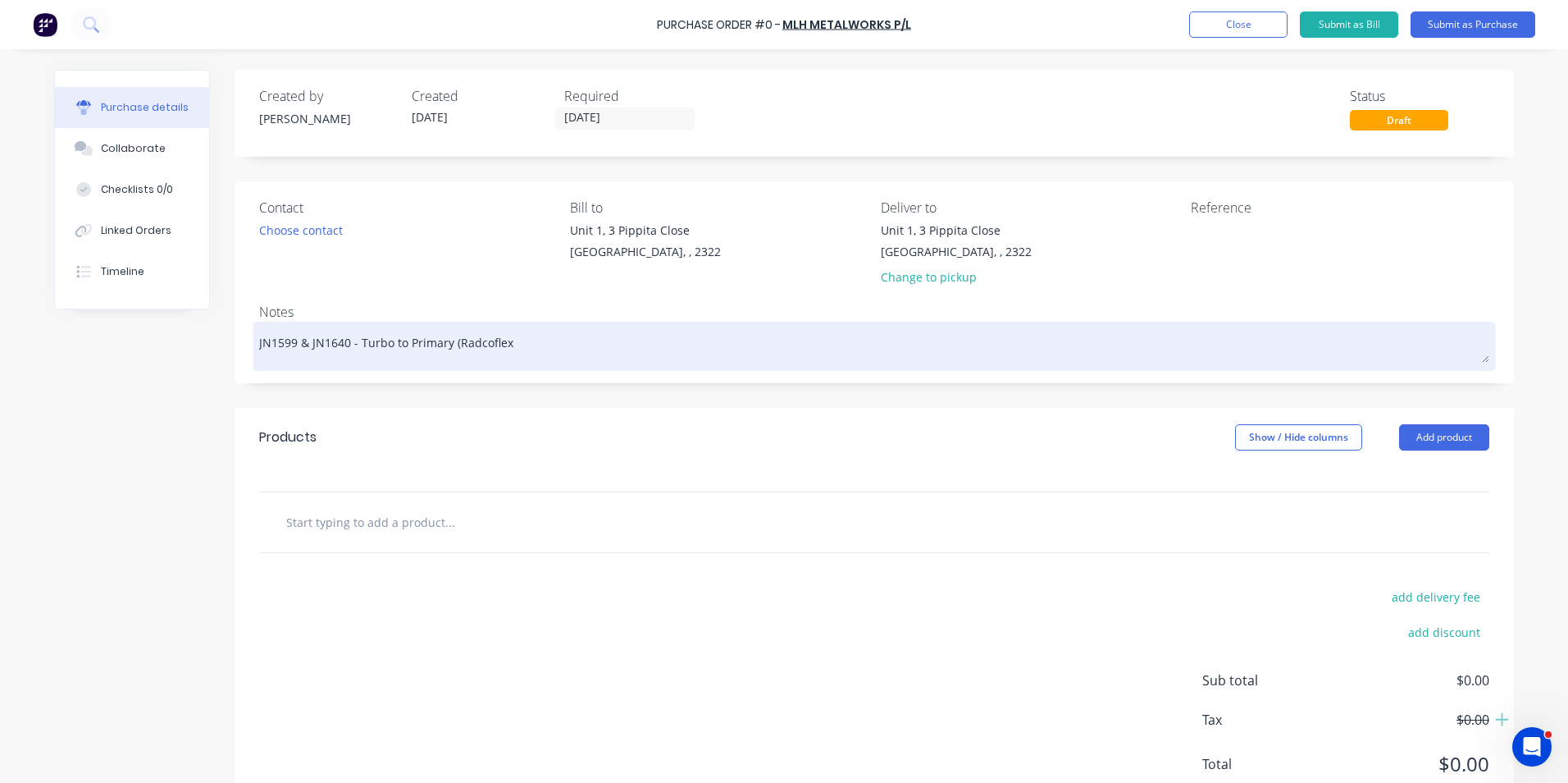
type textarea "x"
type textarea "JN1599 & JN1640 - Turbo to Primary (Radcoflex T"
type textarea "x"
type textarea "JN1599 & JN1640 - Turbo to Primary (Radcoflex Ty"
type textarea "x"
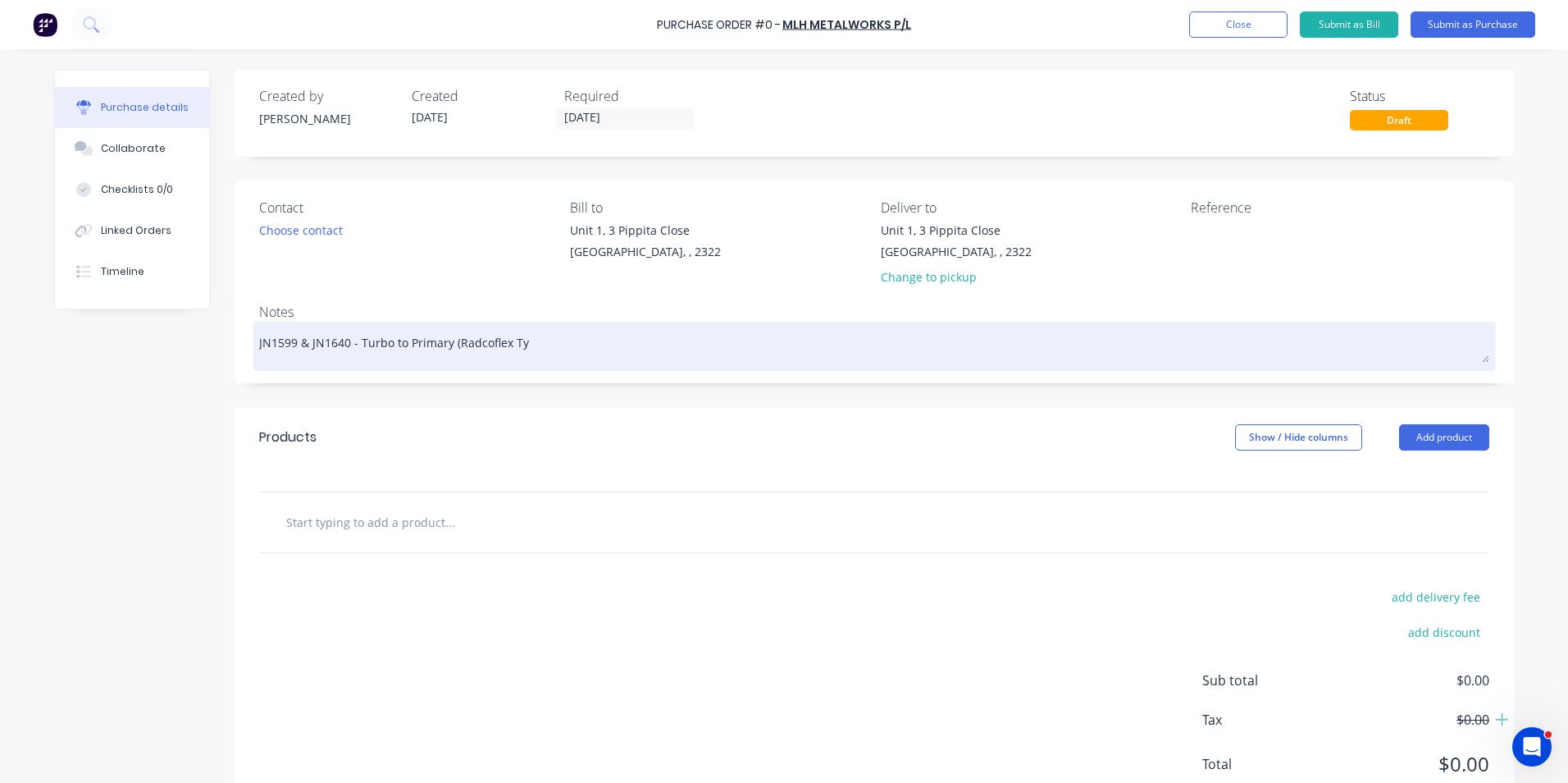
type textarea "JN1599 & JN1640 - Turbo to Primary (Radcoflex Typ"
type textarea "x"
type textarea "JN1599 & JN1640 - Turbo to Primary (Radcoflex Type"
type textarea "x"
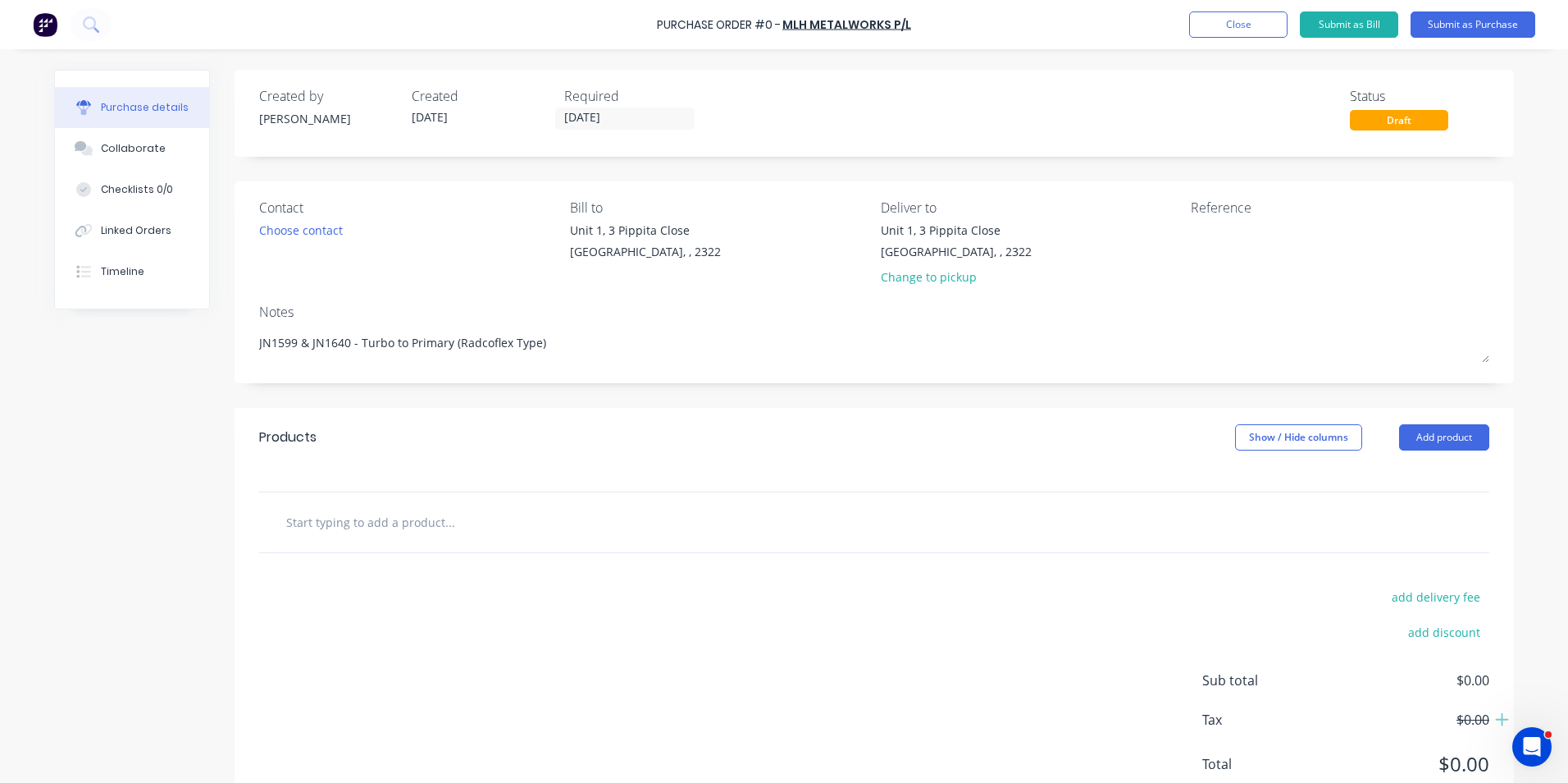
type textarea "JN1599 & JN1640 - Turbo to Primary (Radcoflex Type)"
type textarea "x"
type textarea "JN1599 & JN1640 - Turbo to Primary (Radcoflex Type)"
click at [389, 526] on input "text" at bounding box center [450, 522] width 328 height 33
click at [412, 515] on input "text" at bounding box center [450, 522] width 328 height 33
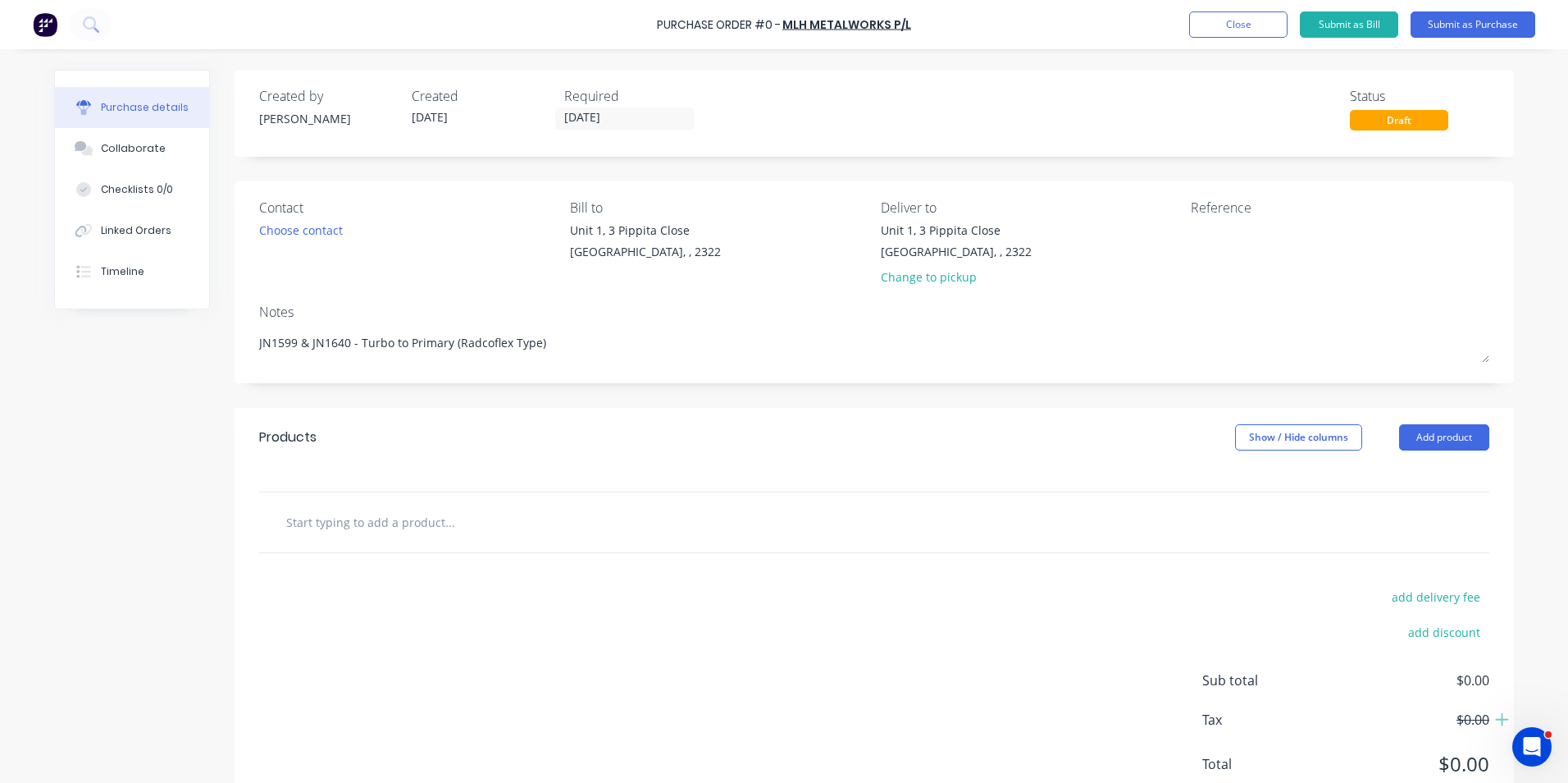
type textarea "x"
type input "S"
type textarea "x"
type input "Su"
type textarea "x"
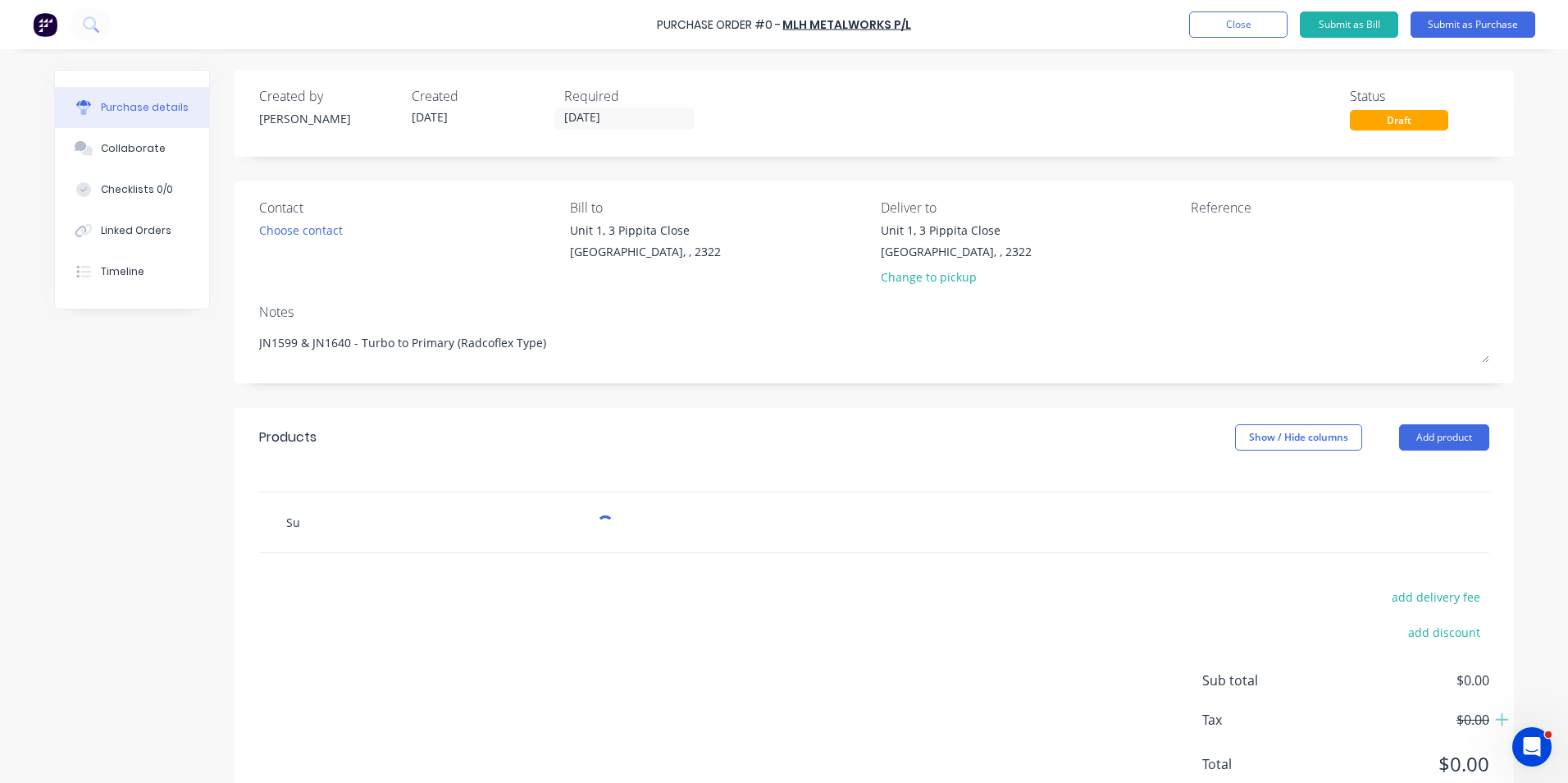
type input "Sup"
type textarea "x"
type input "Supp"
type textarea "x"
type input "Suppl"
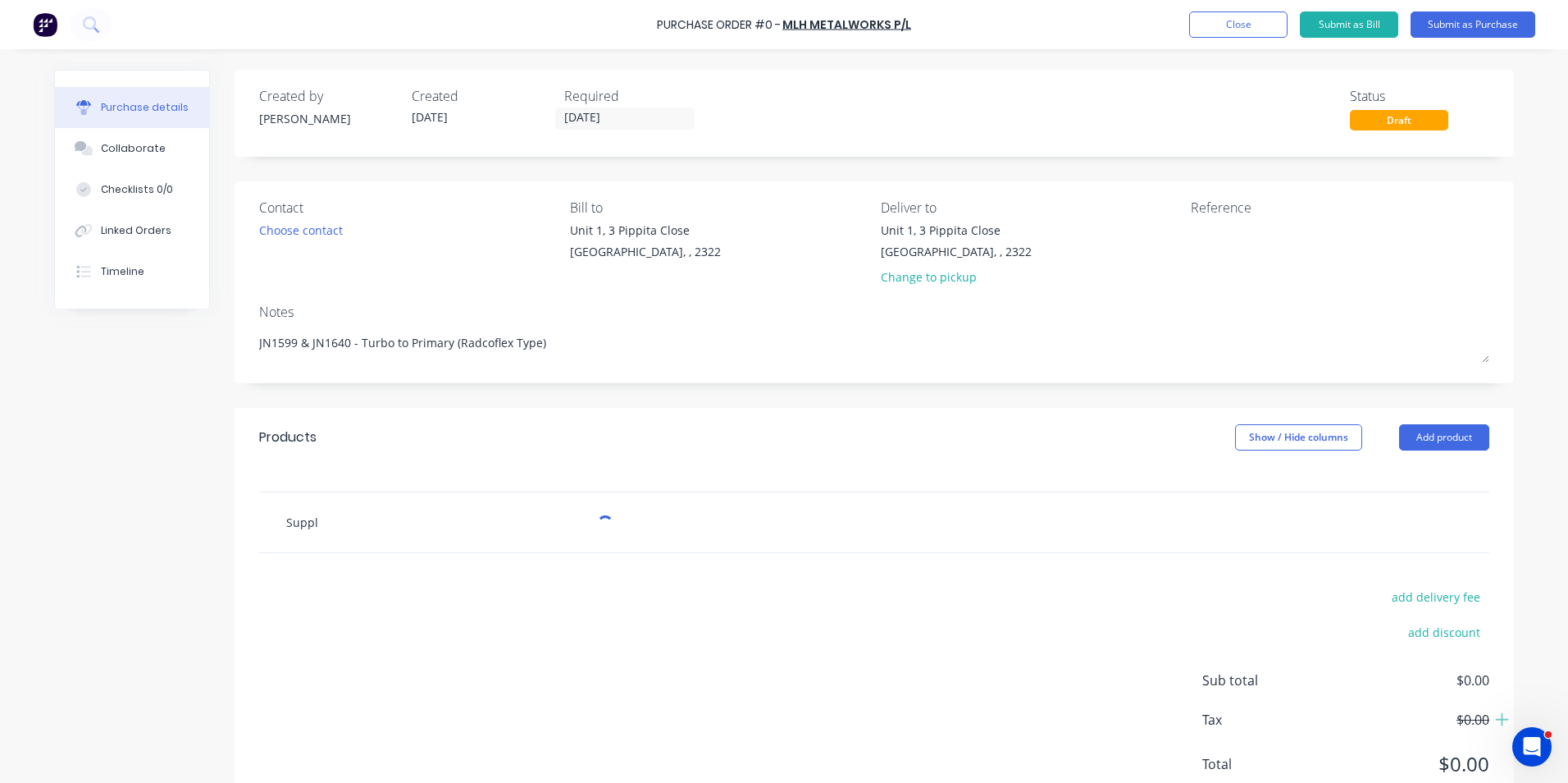
type textarea "x"
type input "Supplu"
type textarea "x"
type input "Suppl"
type textarea "x"
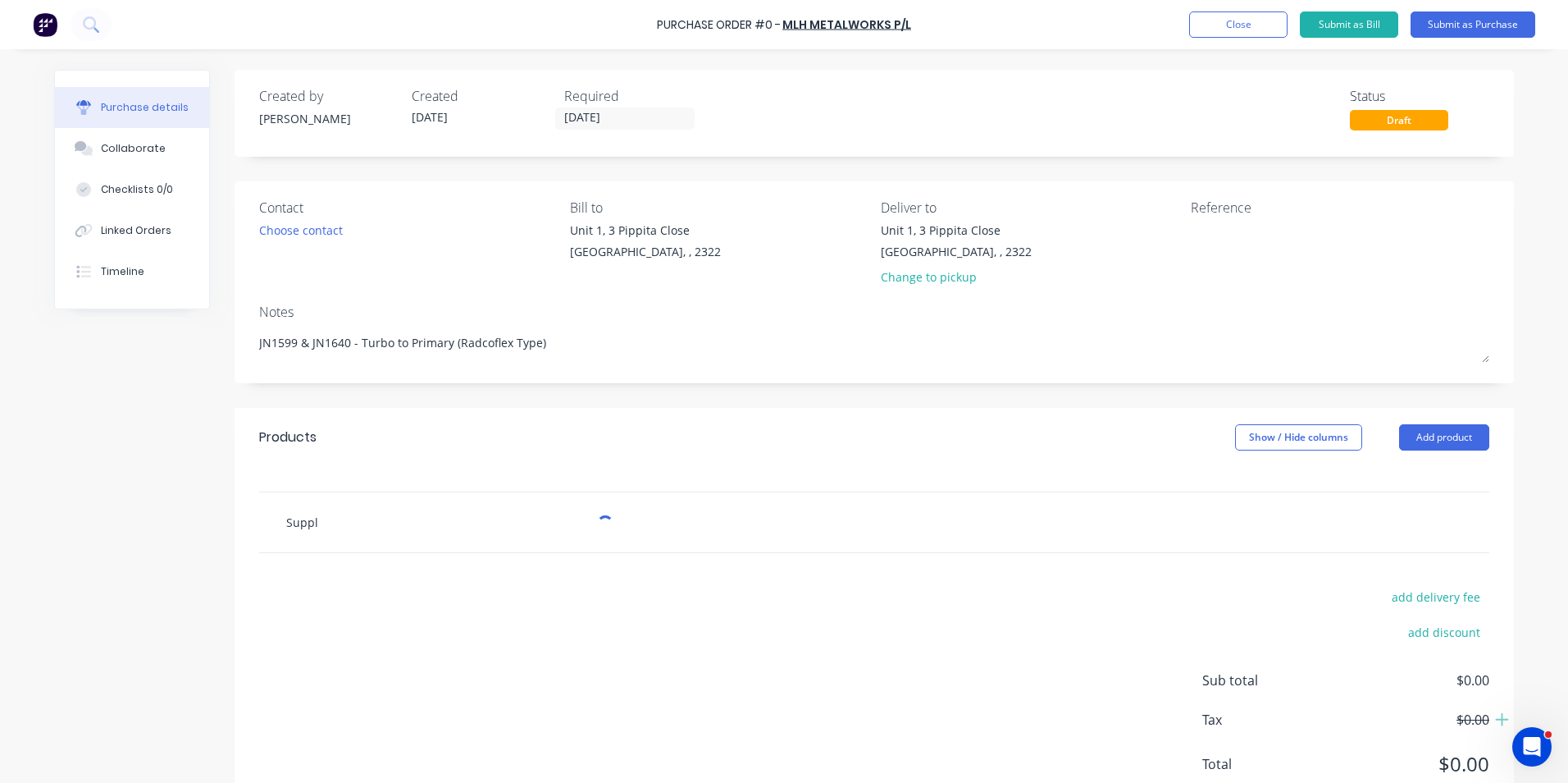
type input "Supply"
type textarea "x"
type input "Supply"
type textarea "x"
type input "Supply -"
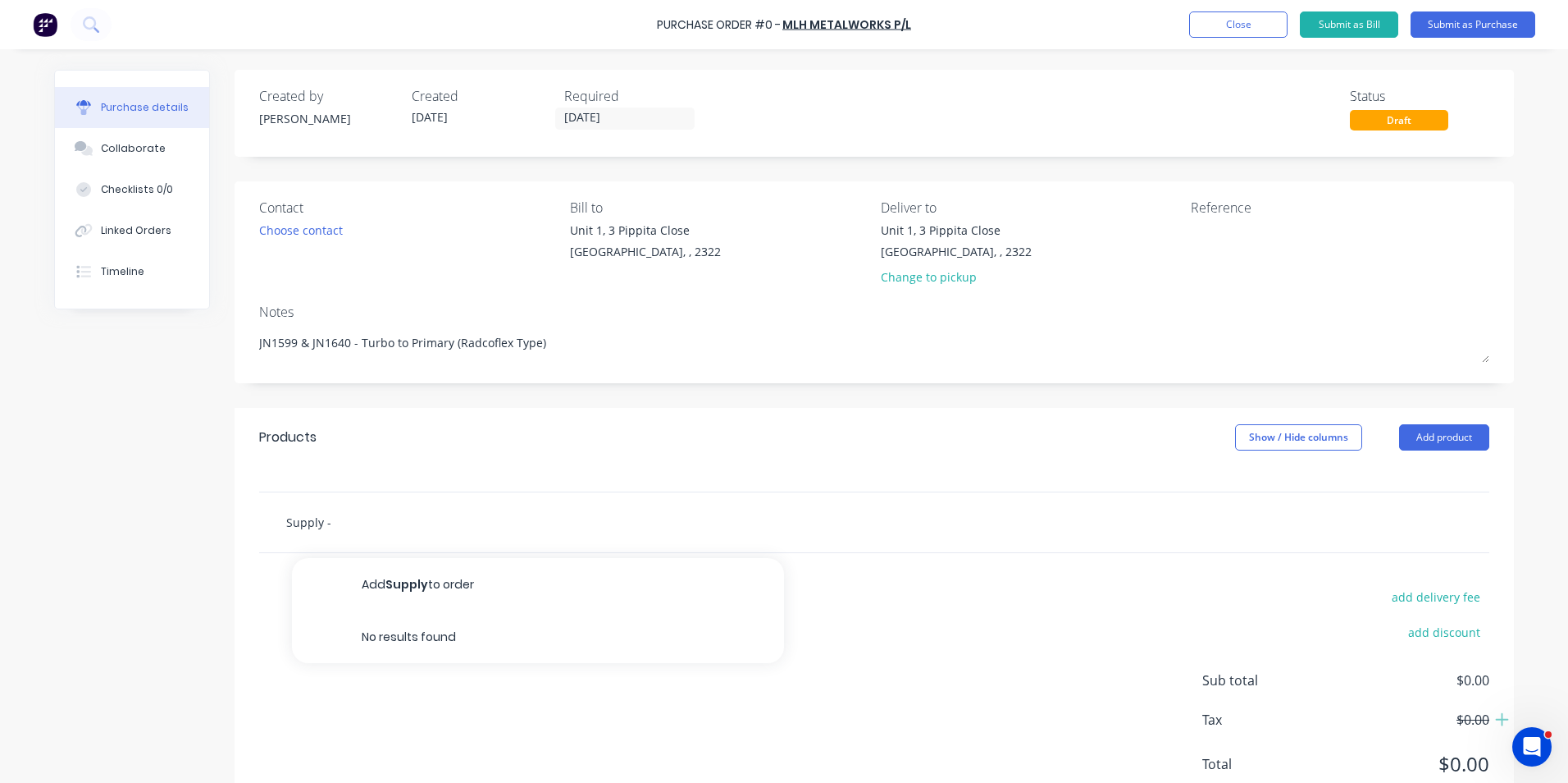
type textarea "x"
type input "Supply -"
type textarea "x"
type input "Supply - 4"
type textarea "x"
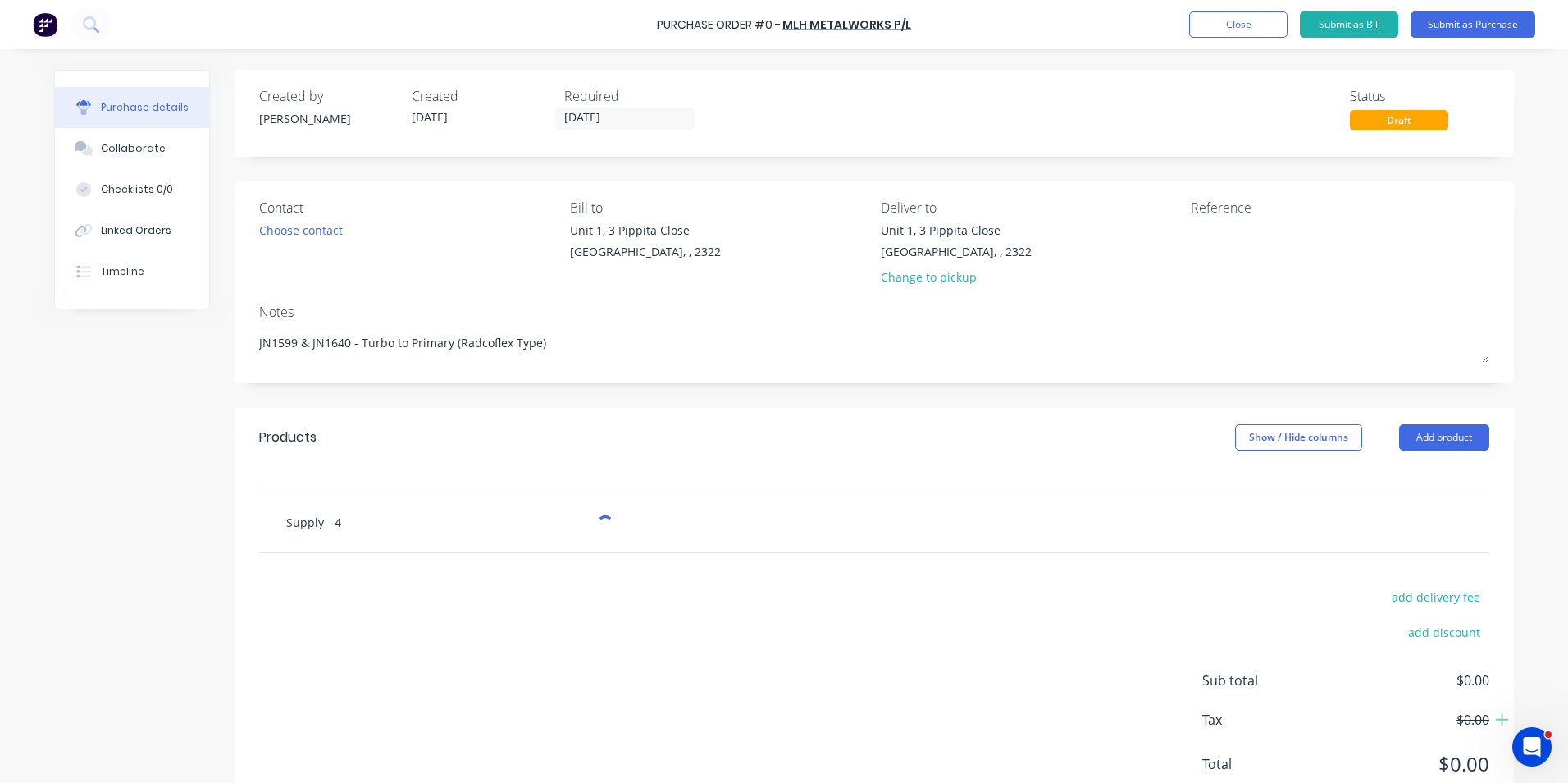
type input "Supply - 40"
type textarea "x"
type input "Supply - 406"
type textarea "x"
type input "Supply - 4065"
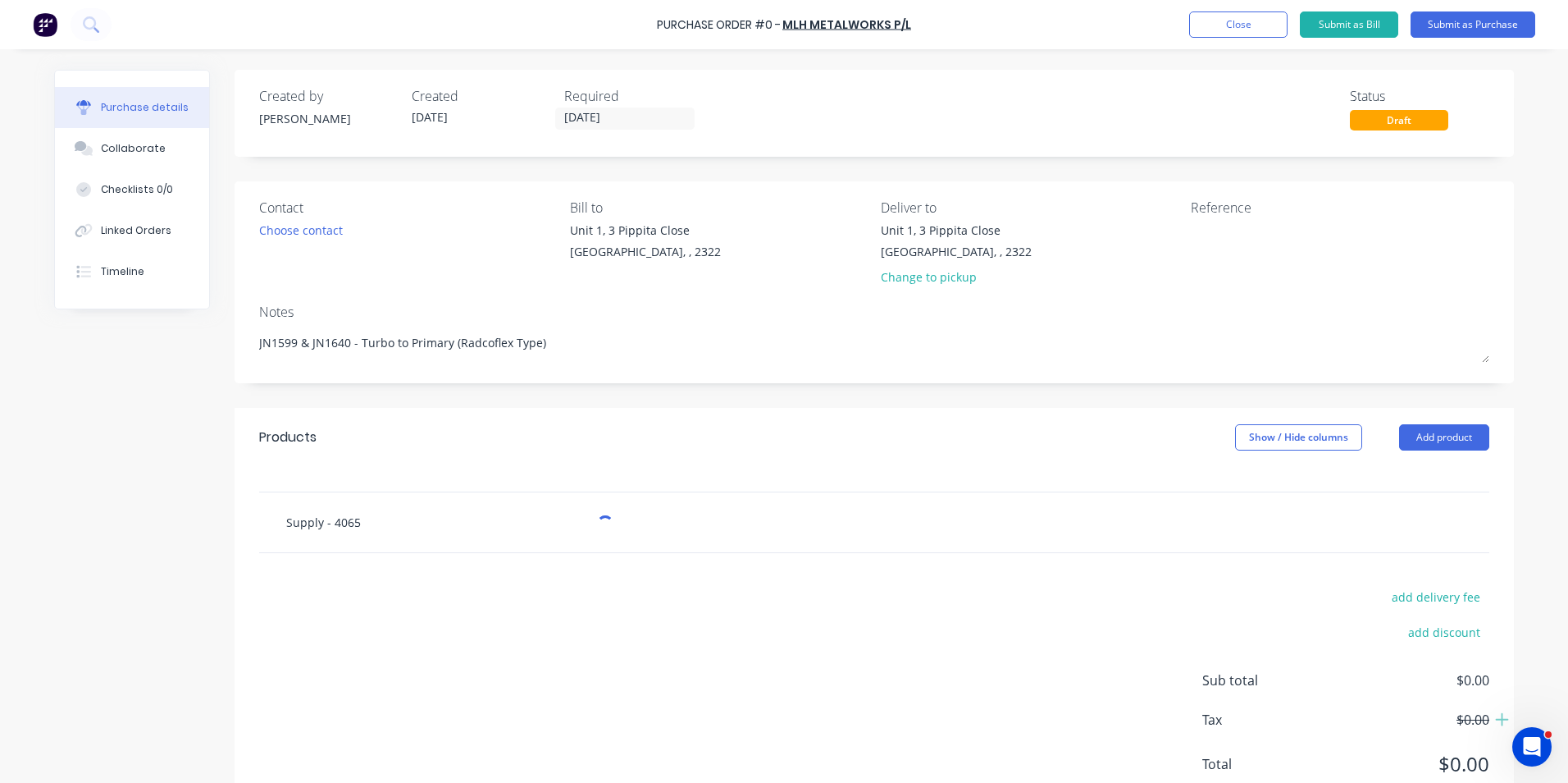
type textarea "x"
type input "Supply - 40650"
type textarea "x"
type input "Supply - 406501"
type textarea "x"
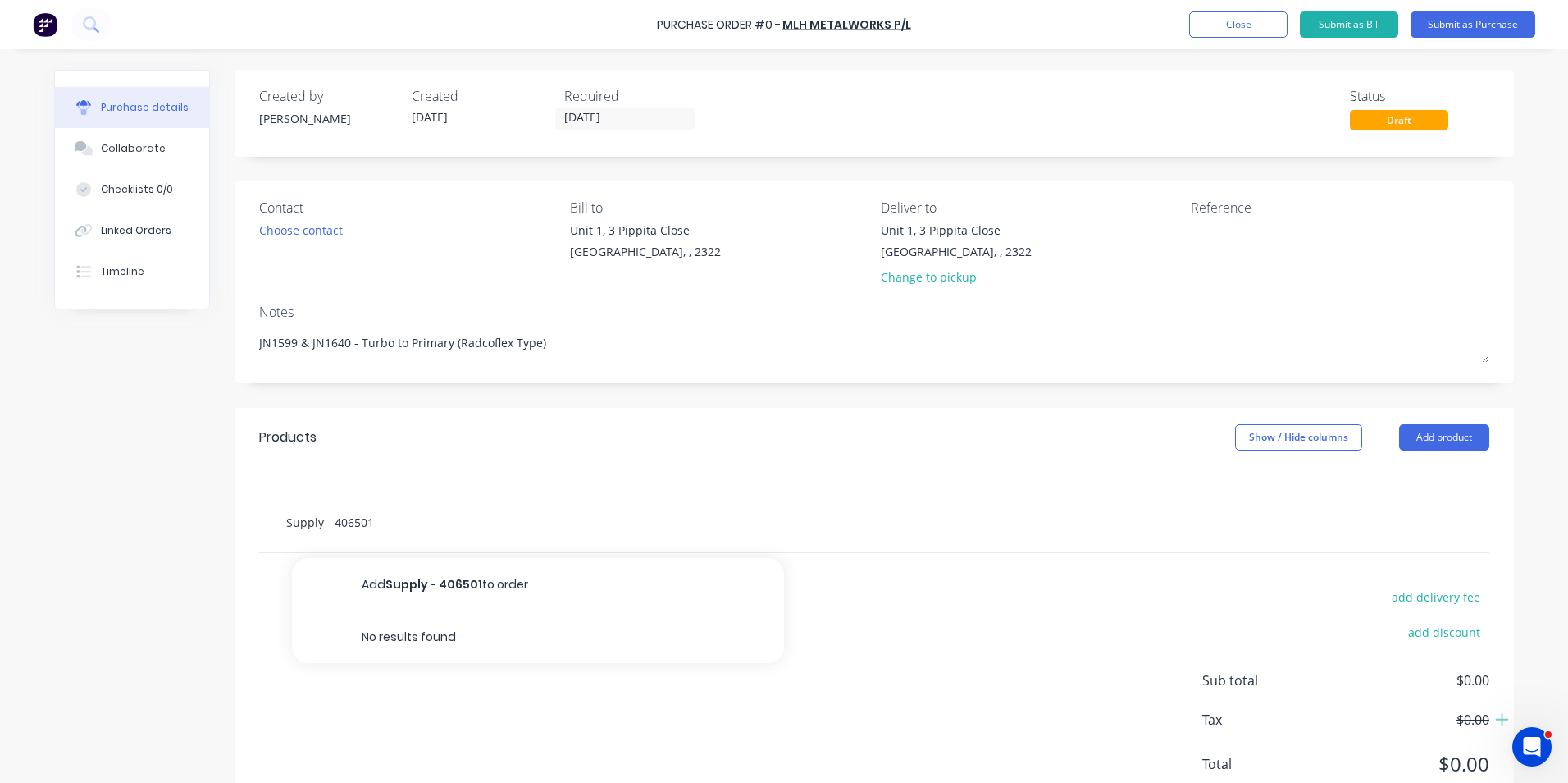
type input "Supply - 406501-"
type textarea "x"
type input "Supply - 406501-X"
type textarea "x"
type input "Supply - 406501-XX"
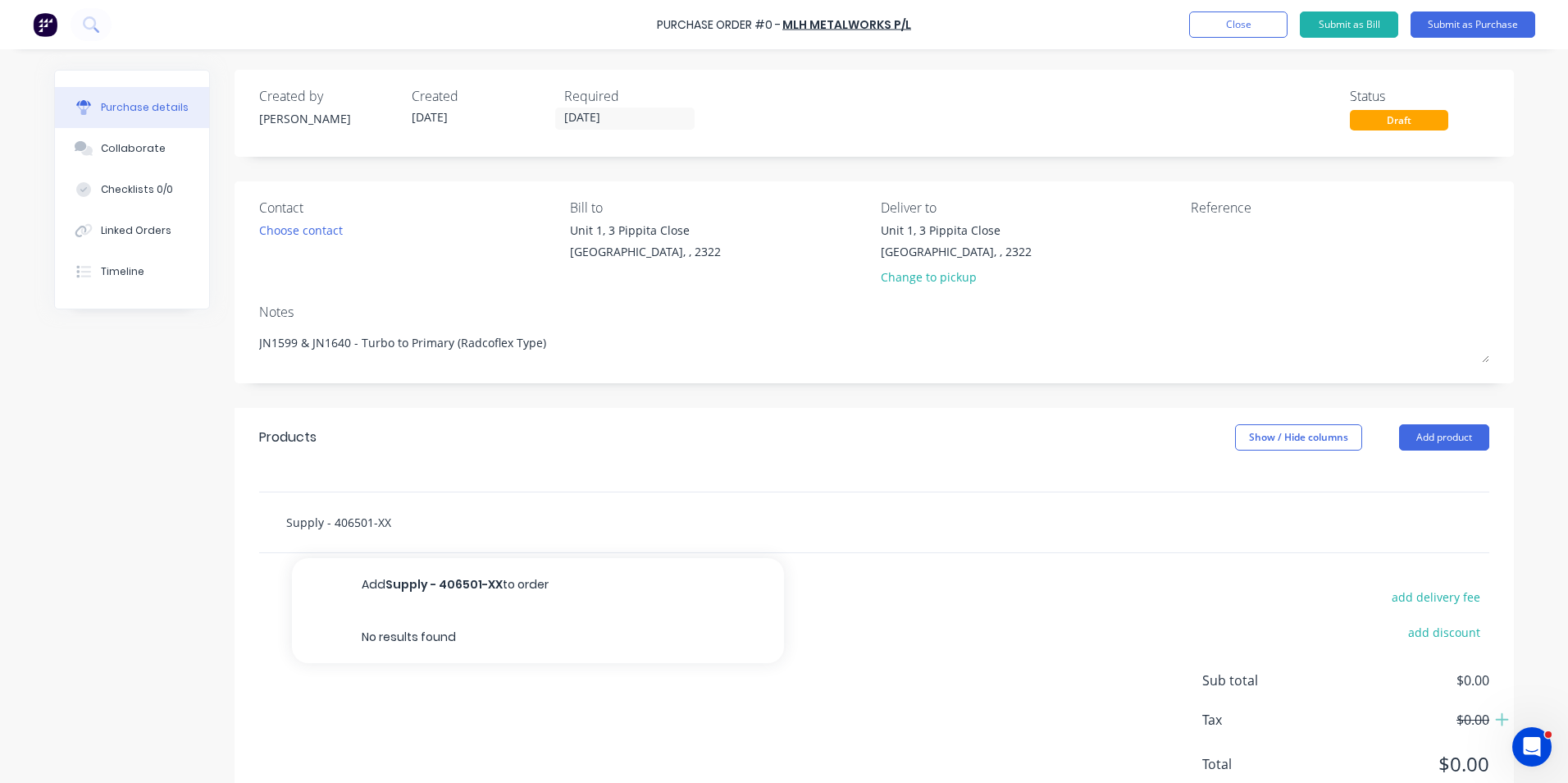
type textarea "x"
type input "Supply - 406501-XXX"
type textarea "x"
type input "Supply - 406501-XXX"
type textarea "x"
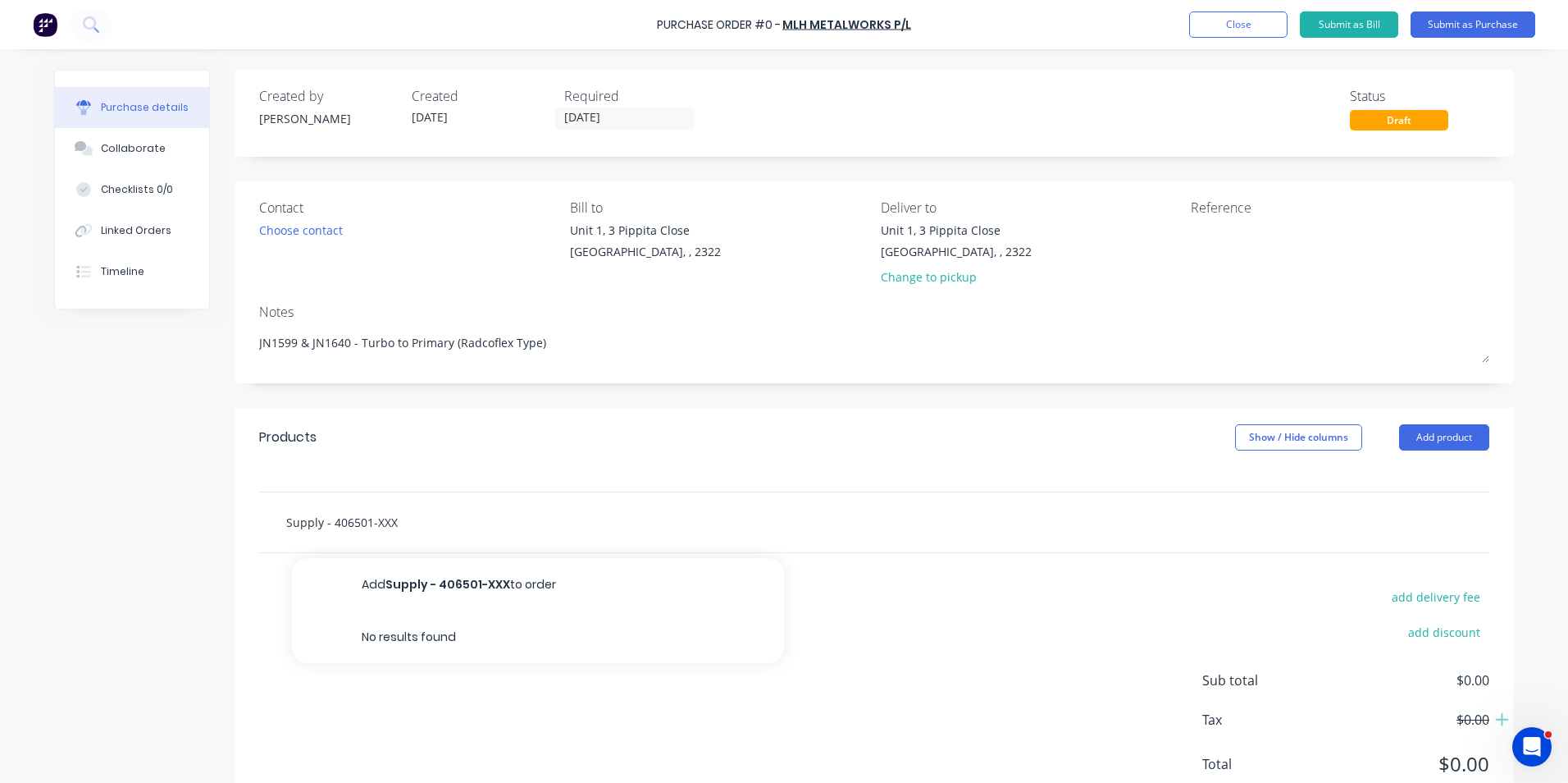
type input "Supply - 406501-XXX -"
type textarea "x"
type input "Supply - 406501-XXX -"
type textarea "x"
type input "Supply - 406501-XXX - 3"
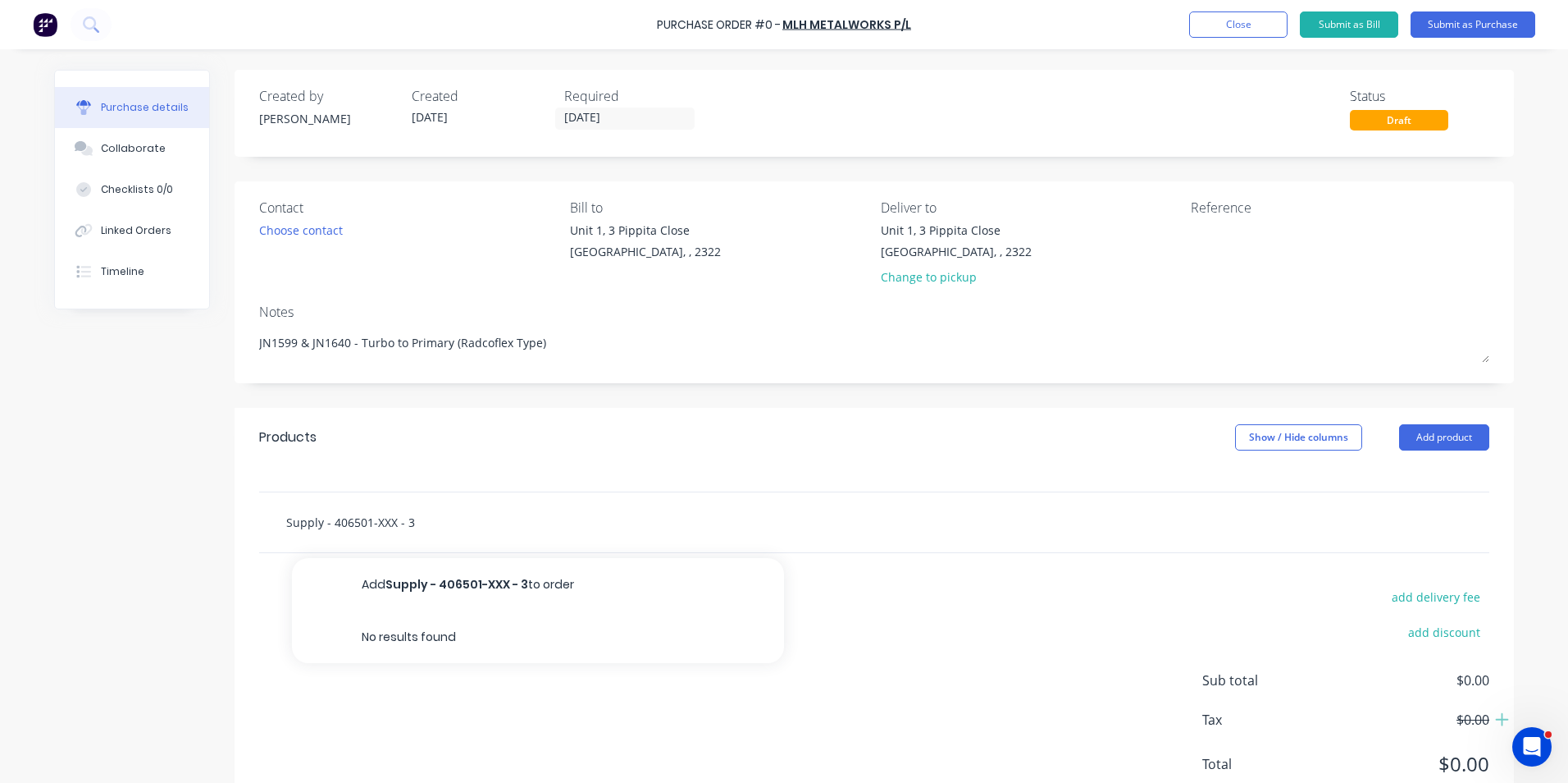
type textarea "x"
type input "Supply - 406501-XXX - 3m"
type textarea "x"
type input "Supply - 406501-XXX - 3mm"
type textarea "x"
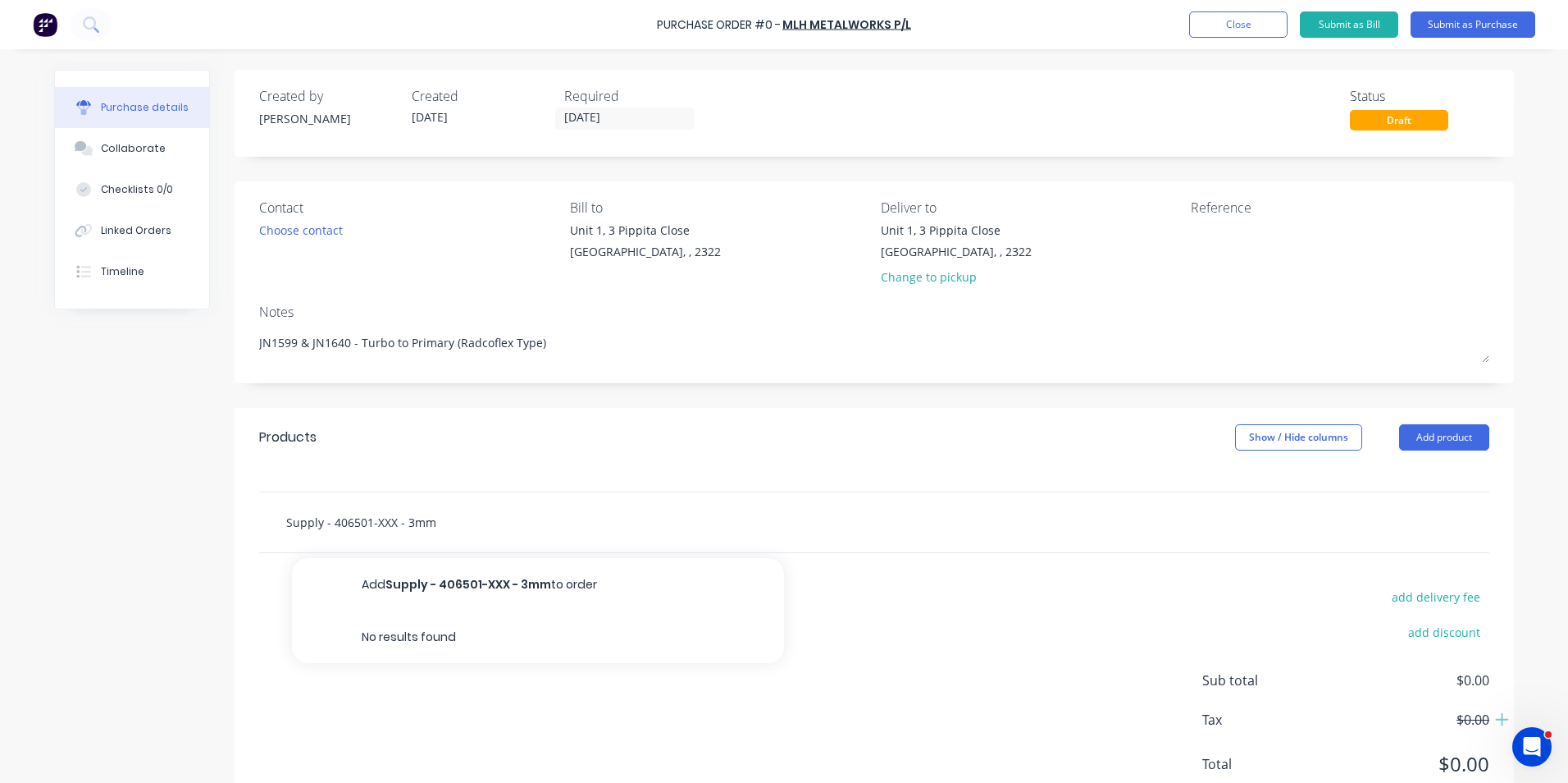
type input "Supply - 406501-XXX - 3mm"
type textarea "x"
type input "Supply - 406501-XXX - 3mm s"
type textarea "x"
type input "Supply - 406501-XXX - 3mm st"
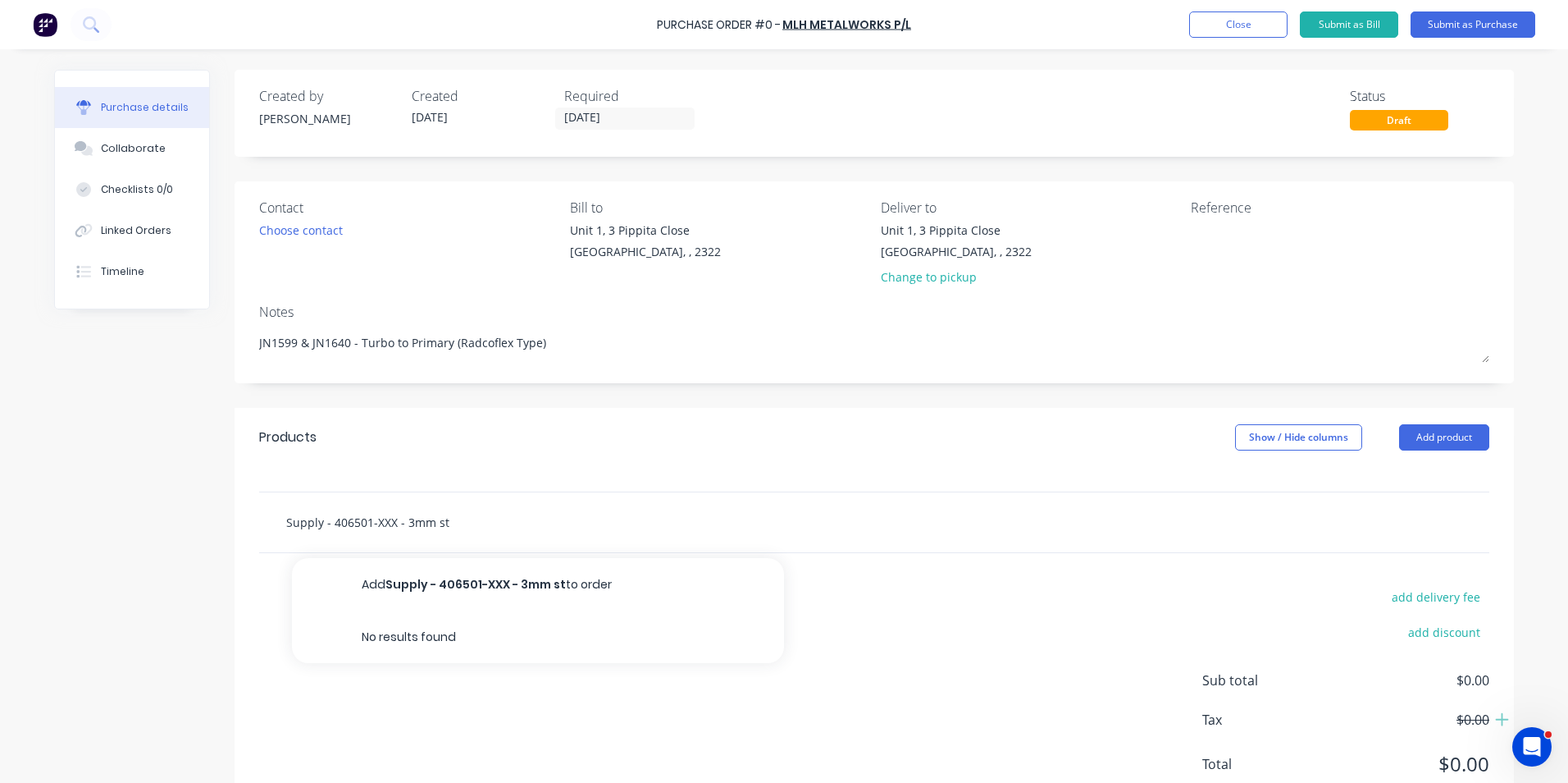
type textarea "x"
type input "Supply - 406501-XXX - 3mm sta"
type textarea "x"
type input "Supply - 406501-XXX - 3mm stai"
type textarea "x"
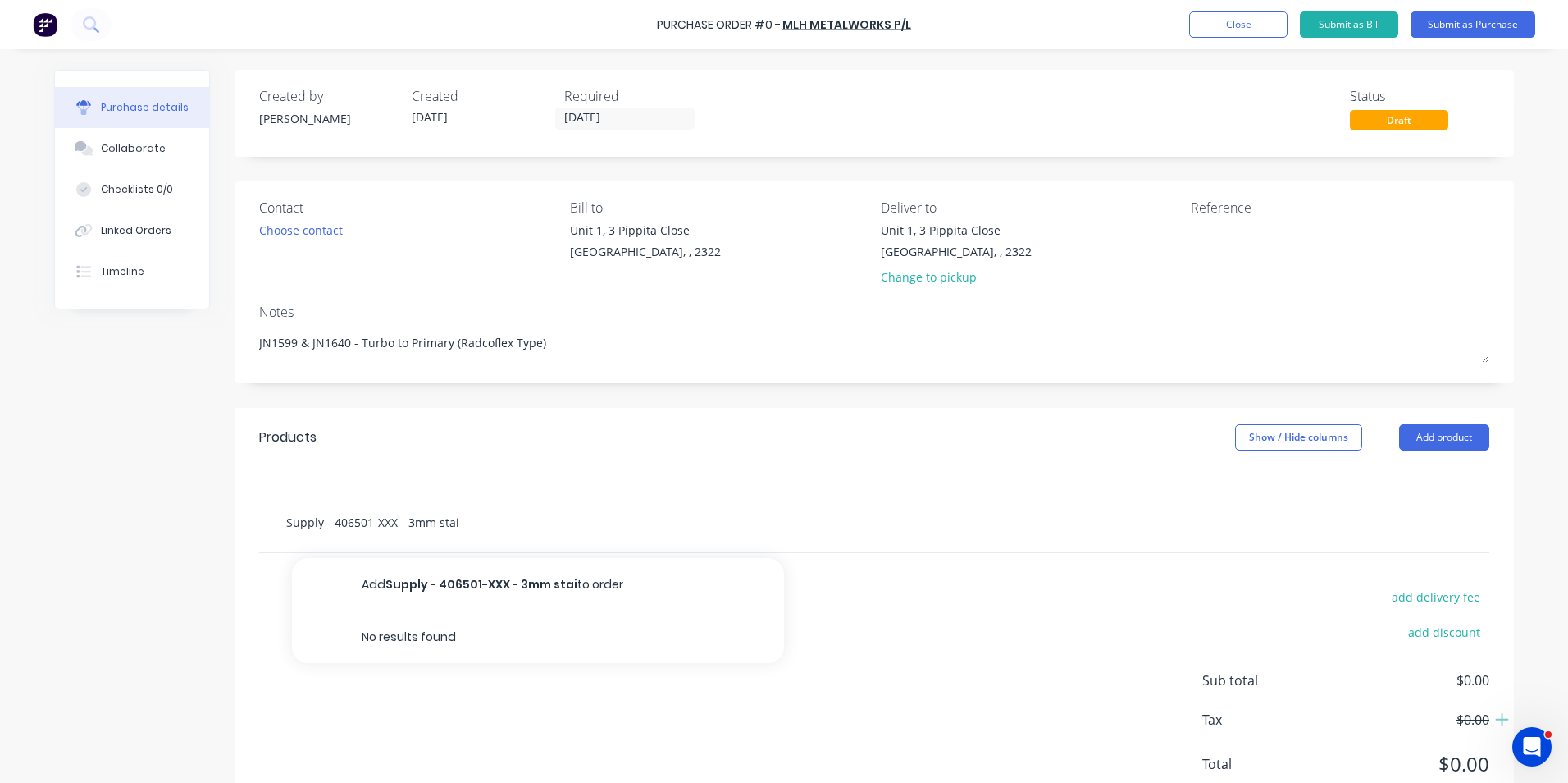
type input "Supply - 406501-XXX - 3mm stain"
type textarea "x"
type input "Supply - 406501-XXX - 3mm stainl"
type textarea "x"
type input "Supply - 406501-XXX - 3mm stainle"
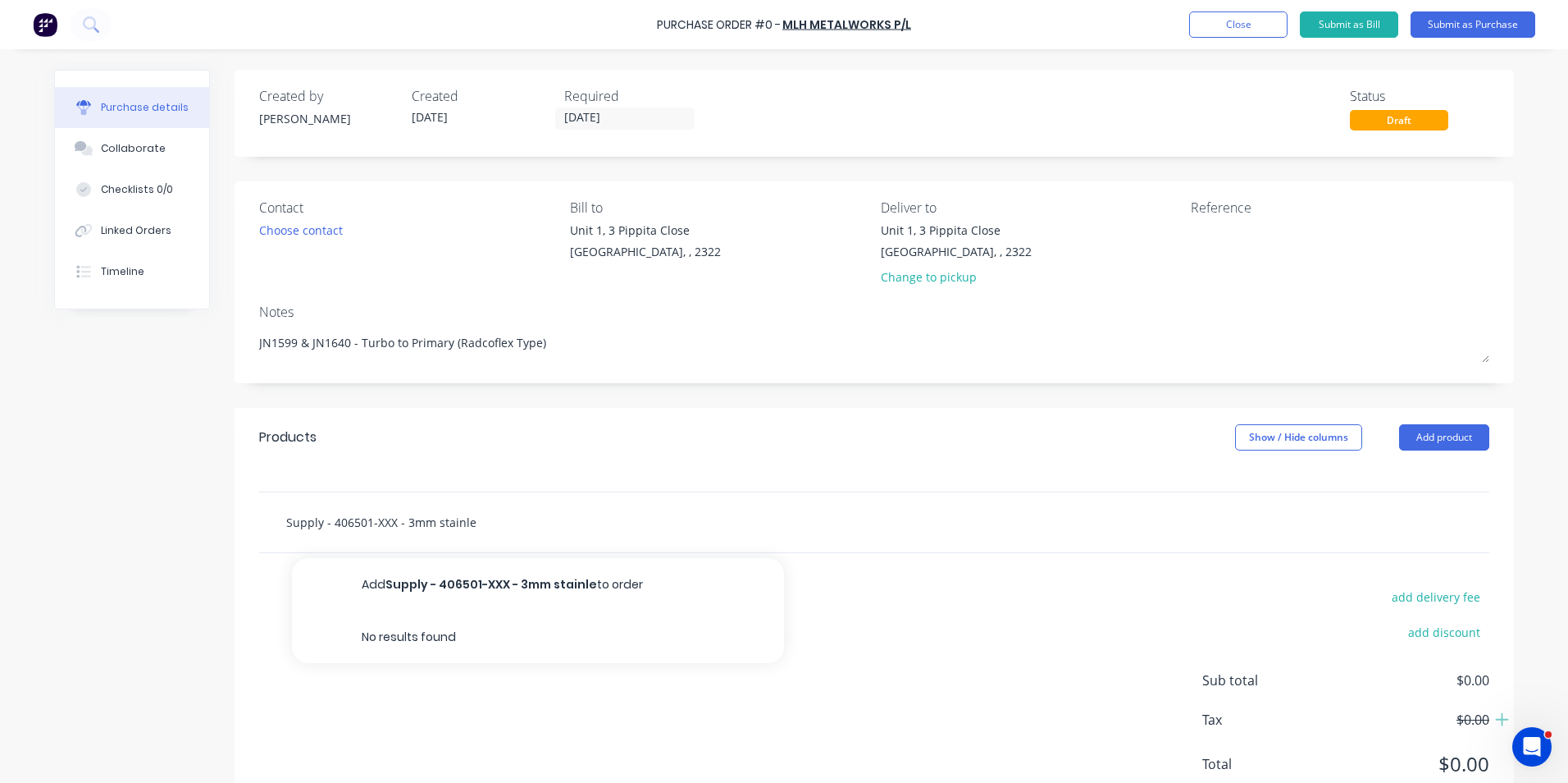
type textarea "x"
type input "Supply - 406501-XXX - 3mm stainles"
type textarea "x"
type input "Supply - 406501-XXX - 3mm stainless"
type textarea "x"
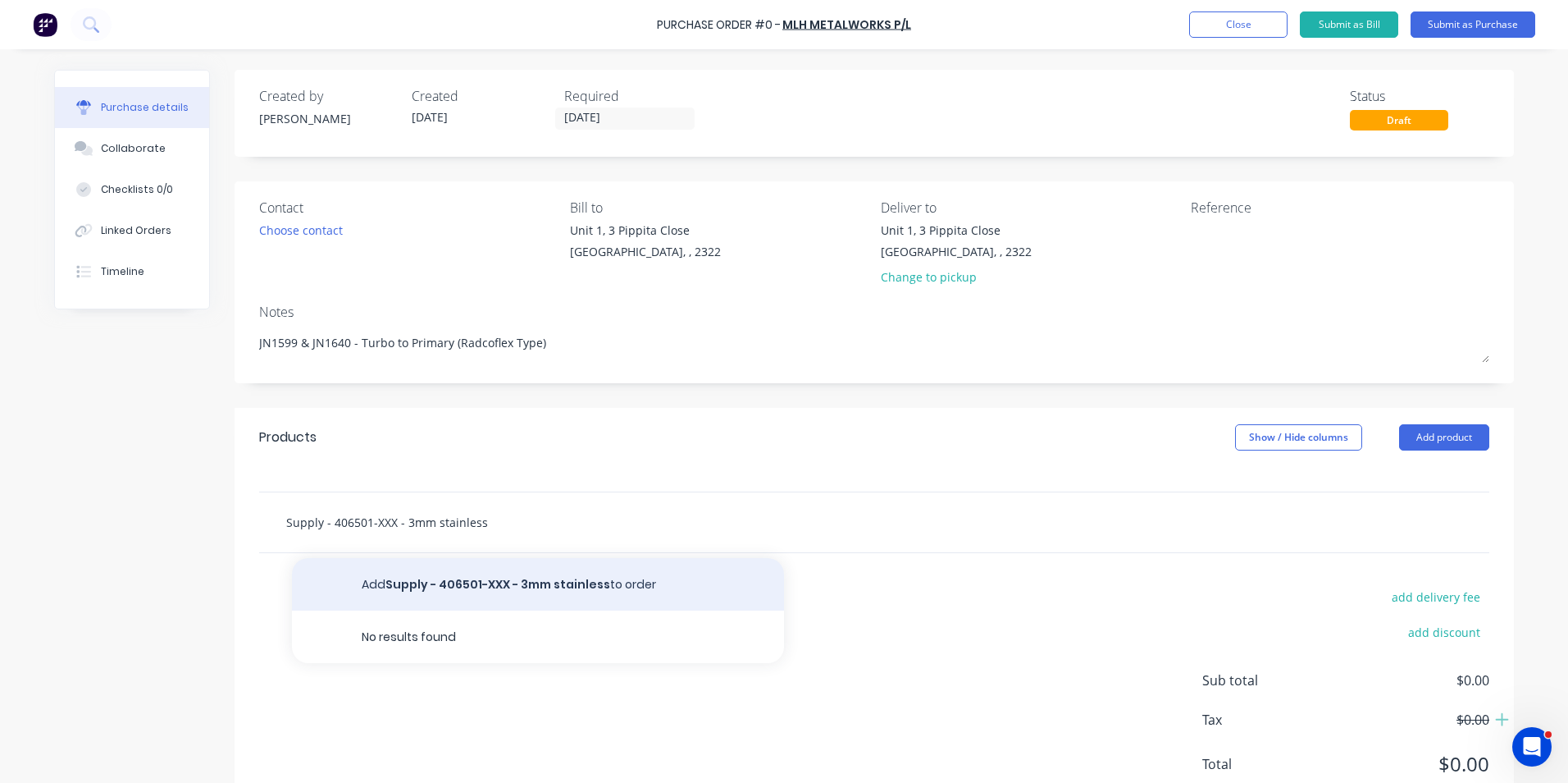
type input "Supply - 406501-XXX - 3mm stainless"
click at [589, 585] on button "Add Supply - 406501-XXX - 3mm stainless to order" at bounding box center [538, 584] width 492 height 53
type textarea "x"
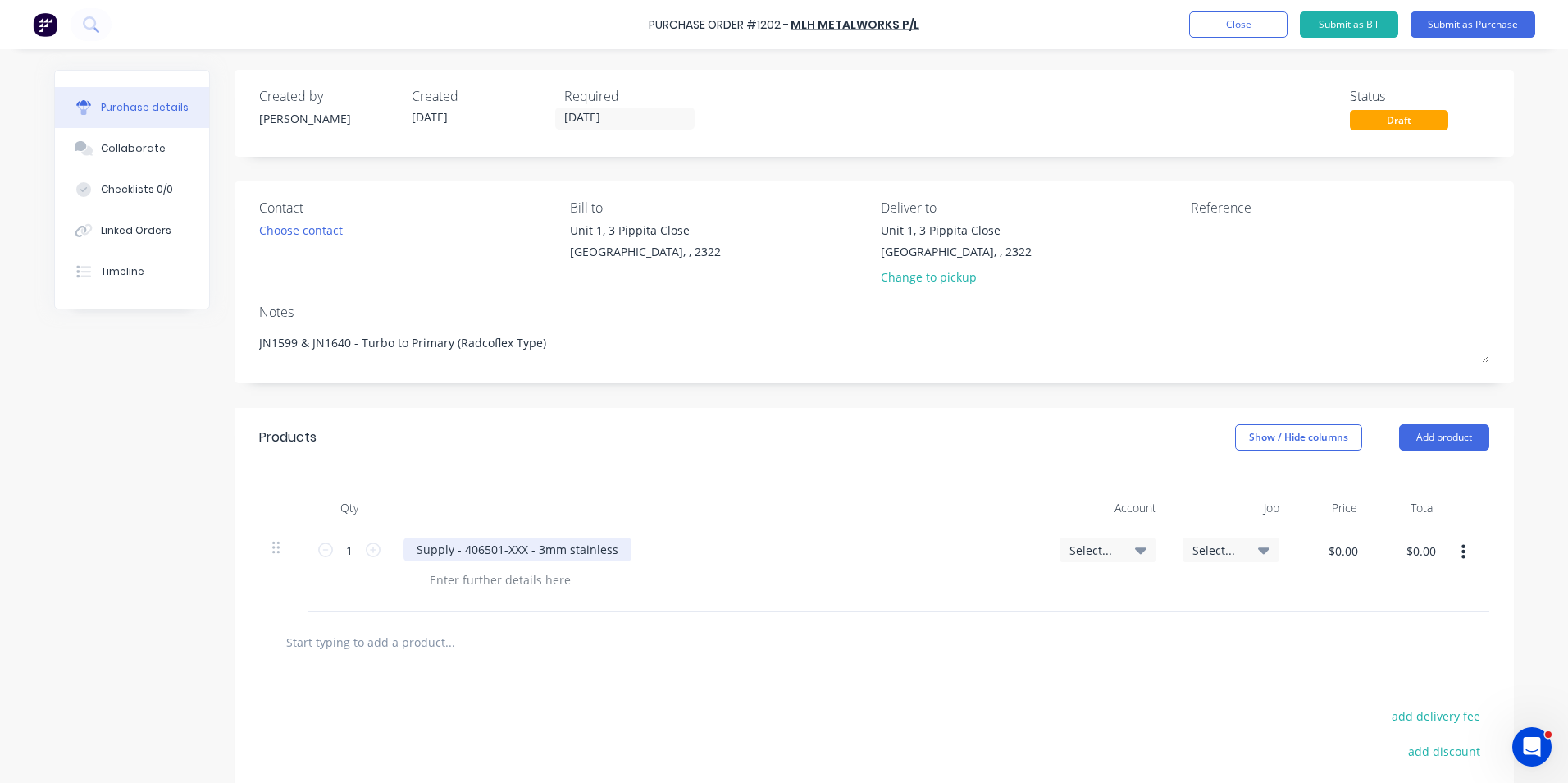
type textarea "x"
click at [611, 552] on div "Supply - 406501-XXX - 3mm stainless" at bounding box center [517, 550] width 228 height 24
click at [383, 548] on div "1 1" at bounding box center [349, 568] width 82 height 88
click at [368, 548] on icon at bounding box center [373, 550] width 15 height 15
click at [512, 571] on div at bounding box center [501, 580] width 168 height 24
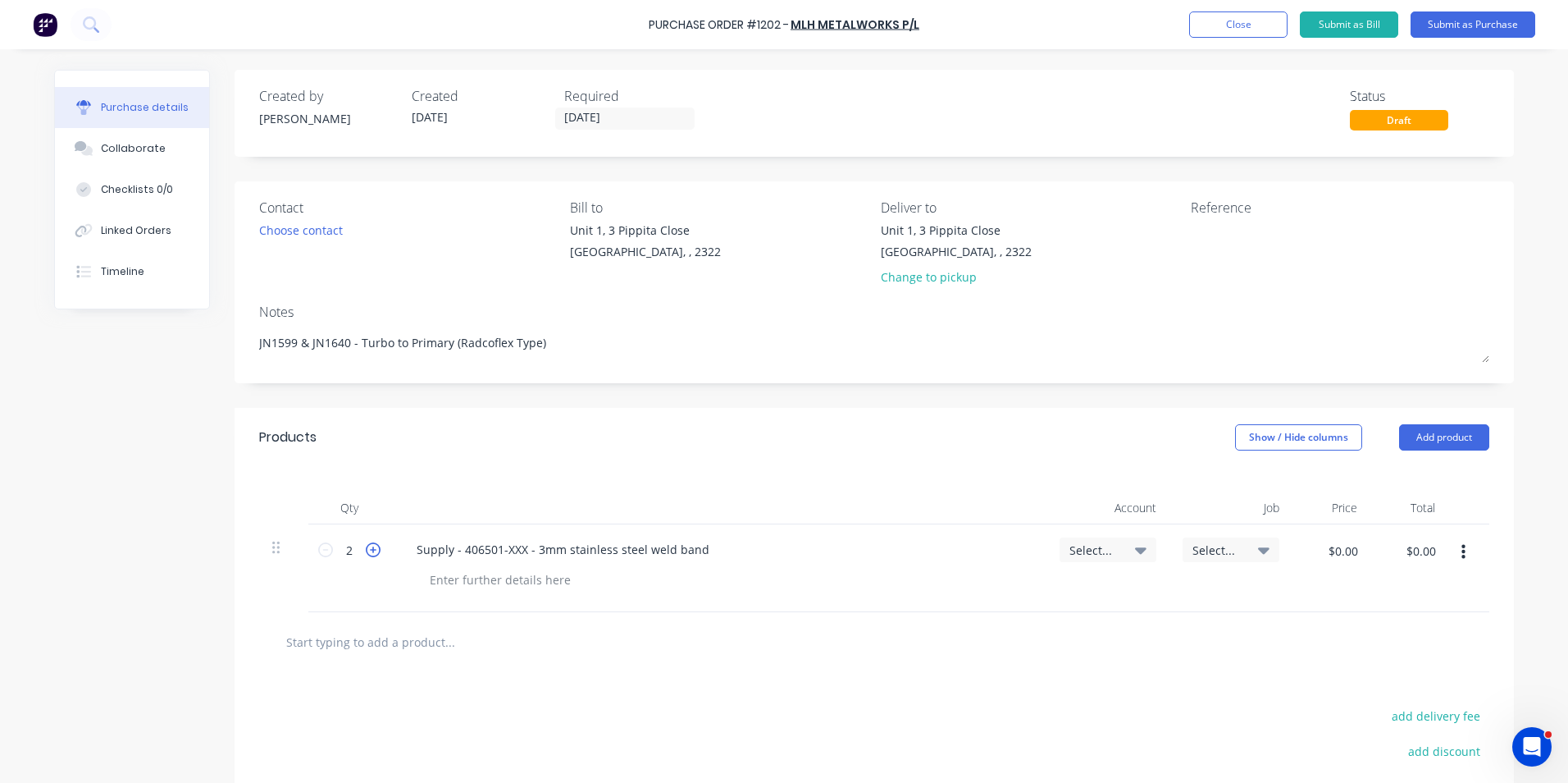
click at [371, 546] on icon at bounding box center [373, 550] width 15 height 15
drag, startPoint x: 371, startPoint y: 546, endPoint x: 454, endPoint y: 577, distance: 88.6
click at [454, 577] on div at bounding box center [501, 580] width 168 height 24
drag, startPoint x: 480, startPoint y: 582, endPoint x: 513, endPoint y: 580, distance: 33.1
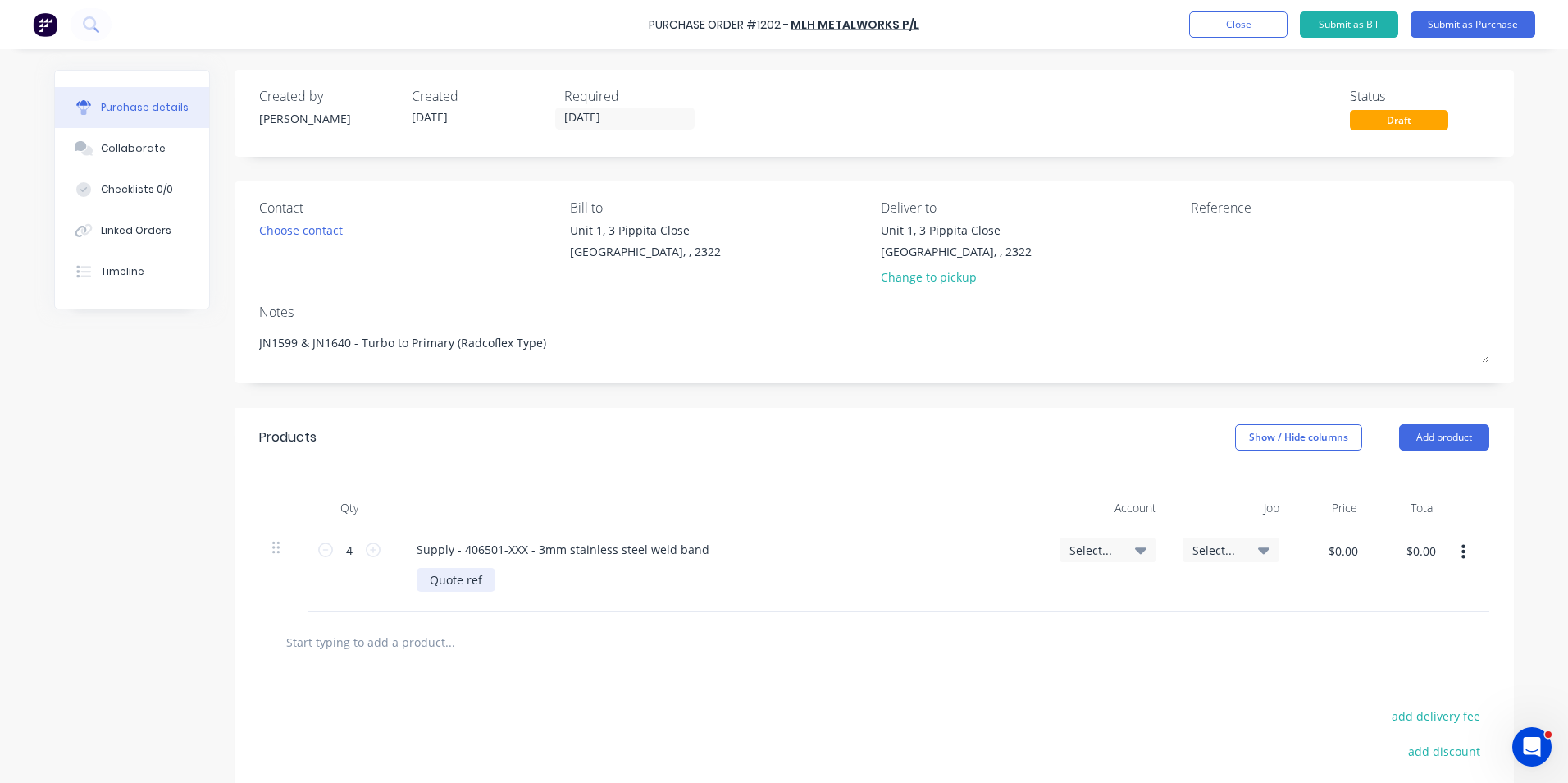
click at [482, 582] on div "Quote ref" at bounding box center [455, 580] width 78 height 24
click at [1079, 546] on span "Select..." at bounding box center [1093, 550] width 49 height 18
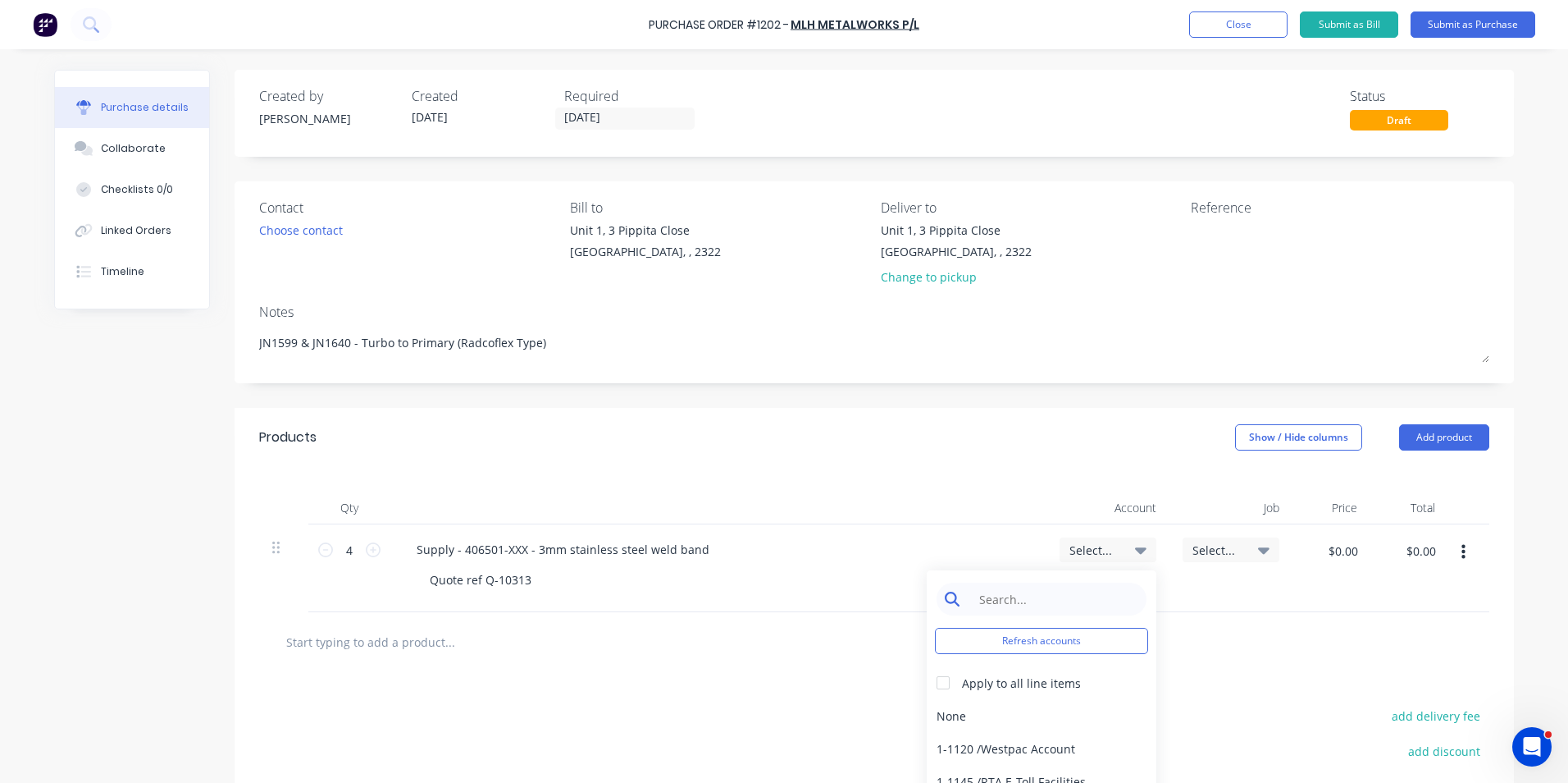
click at [1015, 601] on input at bounding box center [1055, 599] width 168 height 33
click at [1022, 711] on div "1-1400 / Work in Progress" at bounding box center [1041, 716] width 230 height 33
click at [1220, 545] on span "Select..." at bounding box center [1217, 550] width 49 height 18
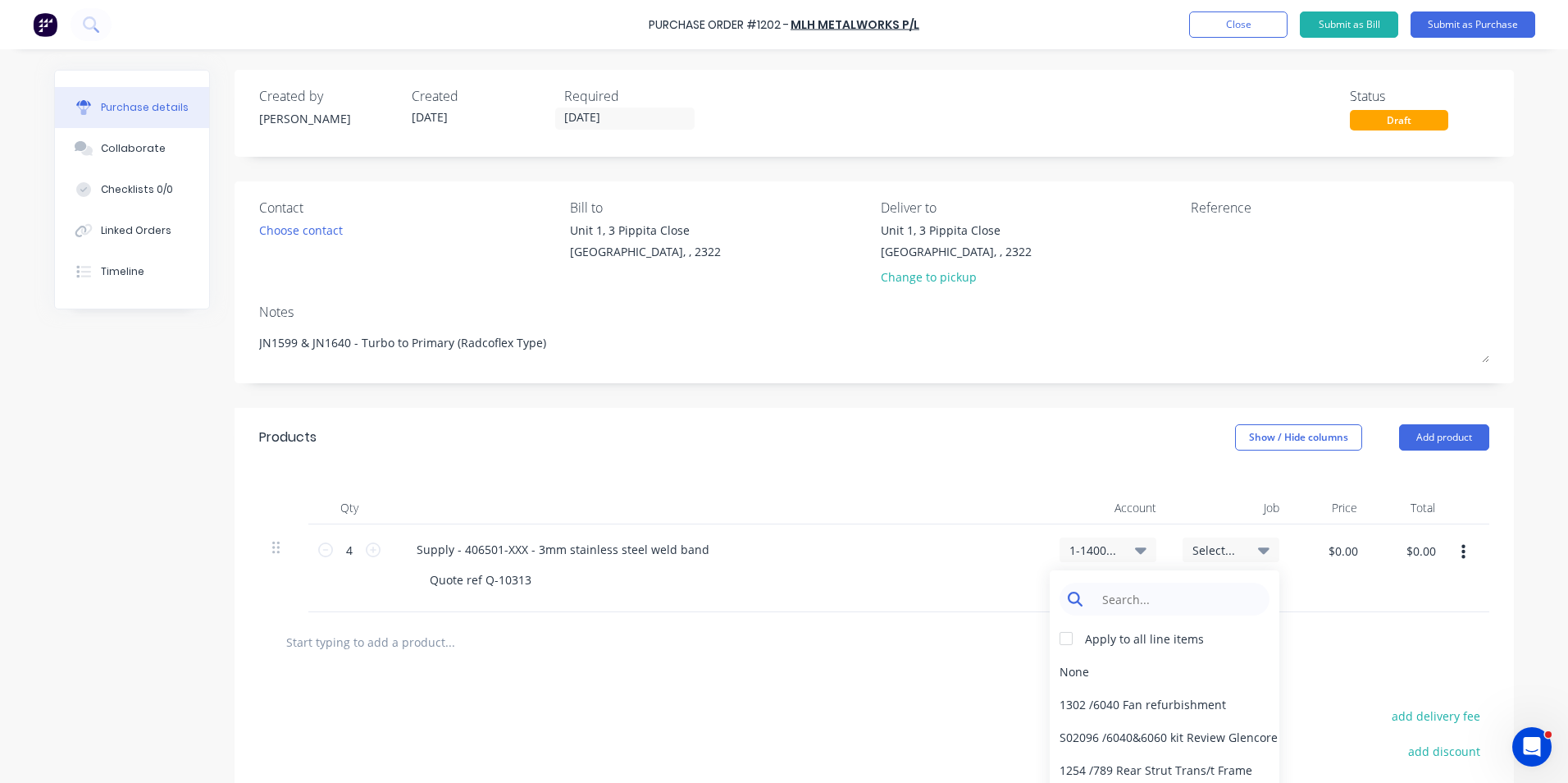
click at [1134, 599] on input at bounding box center [1177, 599] width 168 height 33
click at [1104, 704] on div "1599 / W/Trac-794-Exh.System-T11" at bounding box center [1164, 705] width 230 height 33
click at [1343, 551] on input "$0.00" at bounding box center [1342, 551] width 49 height 26
click at [1270, 610] on div "1599 / W/Trac-794-Exh.System-T11" at bounding box center [1231, 568] width 123 height 88
click at [1462, 551] on icon "button" at bounding box center [1464, 552] width 4 height 15
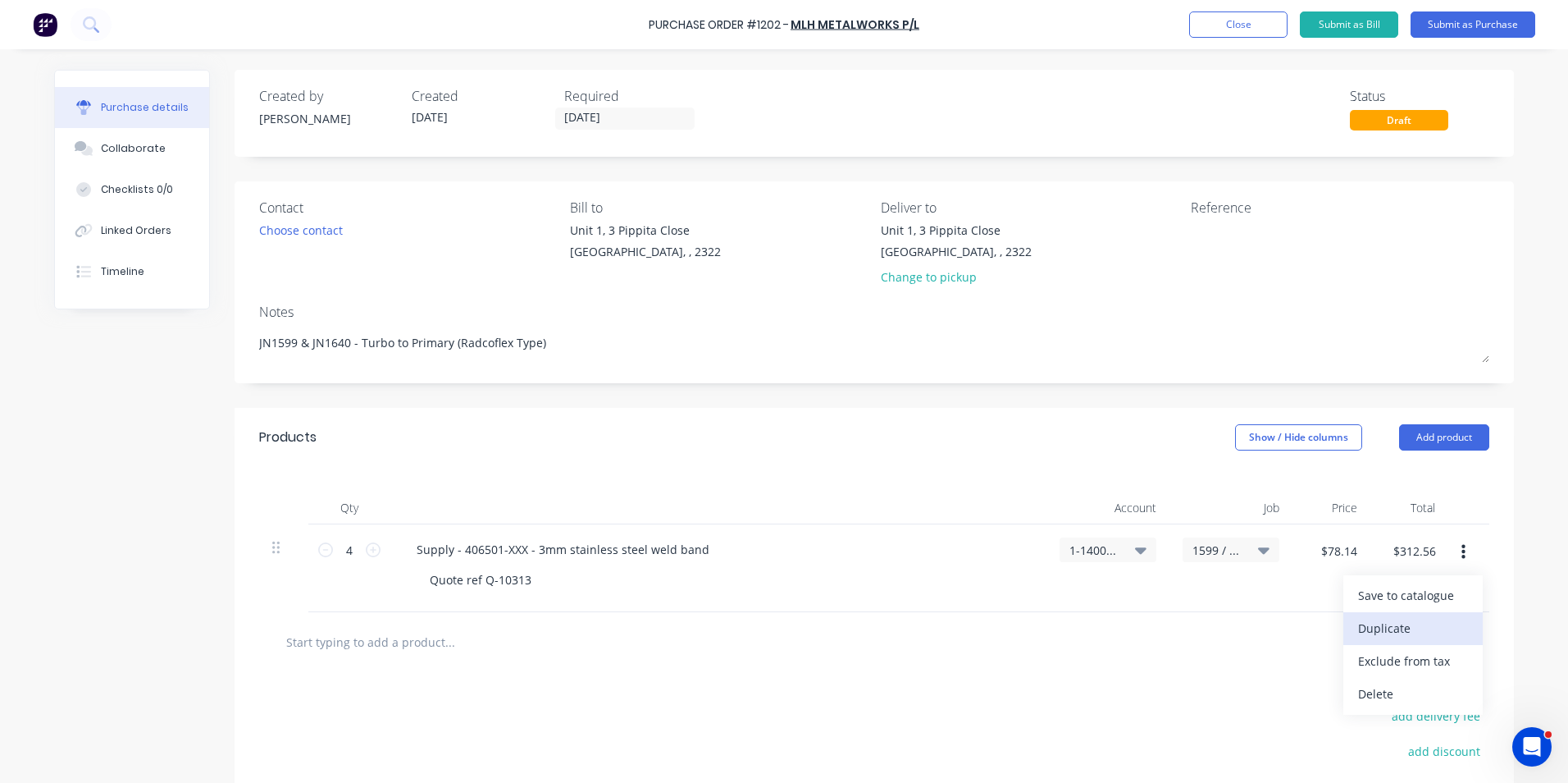
click at [1388, 626] on button "Duplicate" at bounding box center [1413, 629] width 139 height 33
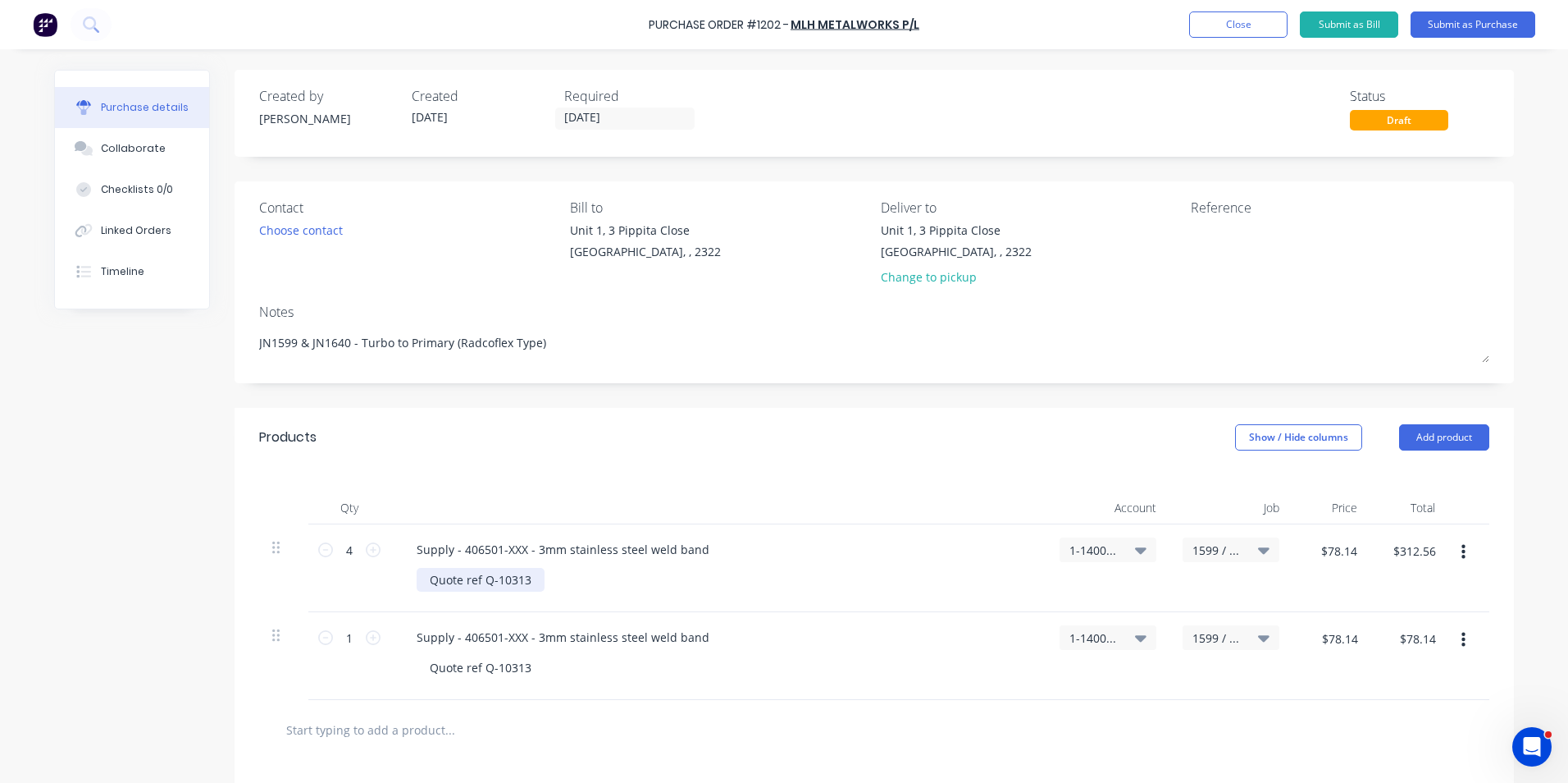
click at [530, 583] on div "Quote ref Q-10313" at bounding box center [480, 580] width 128 height 24
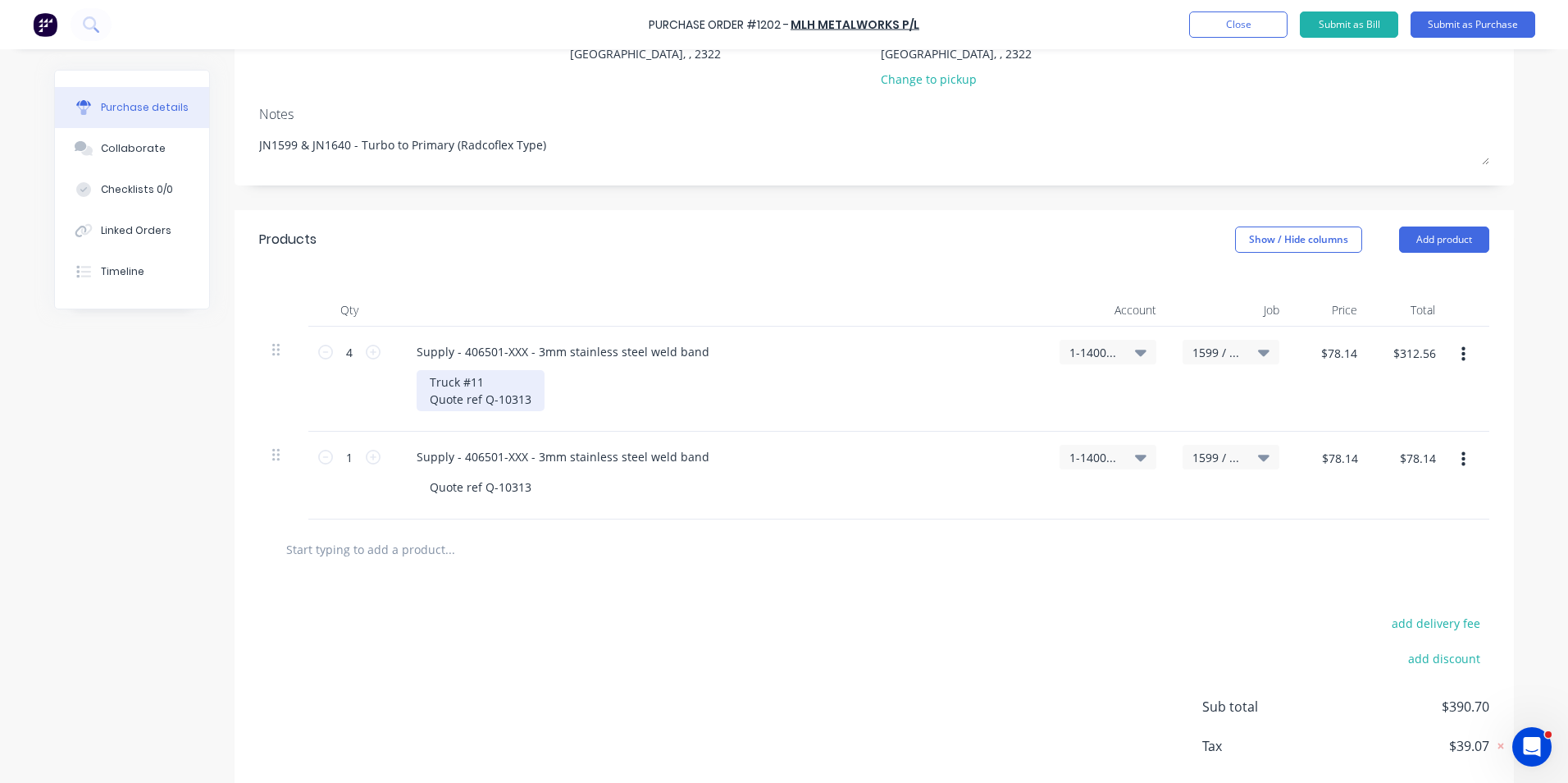
scroll to position [246, 0]
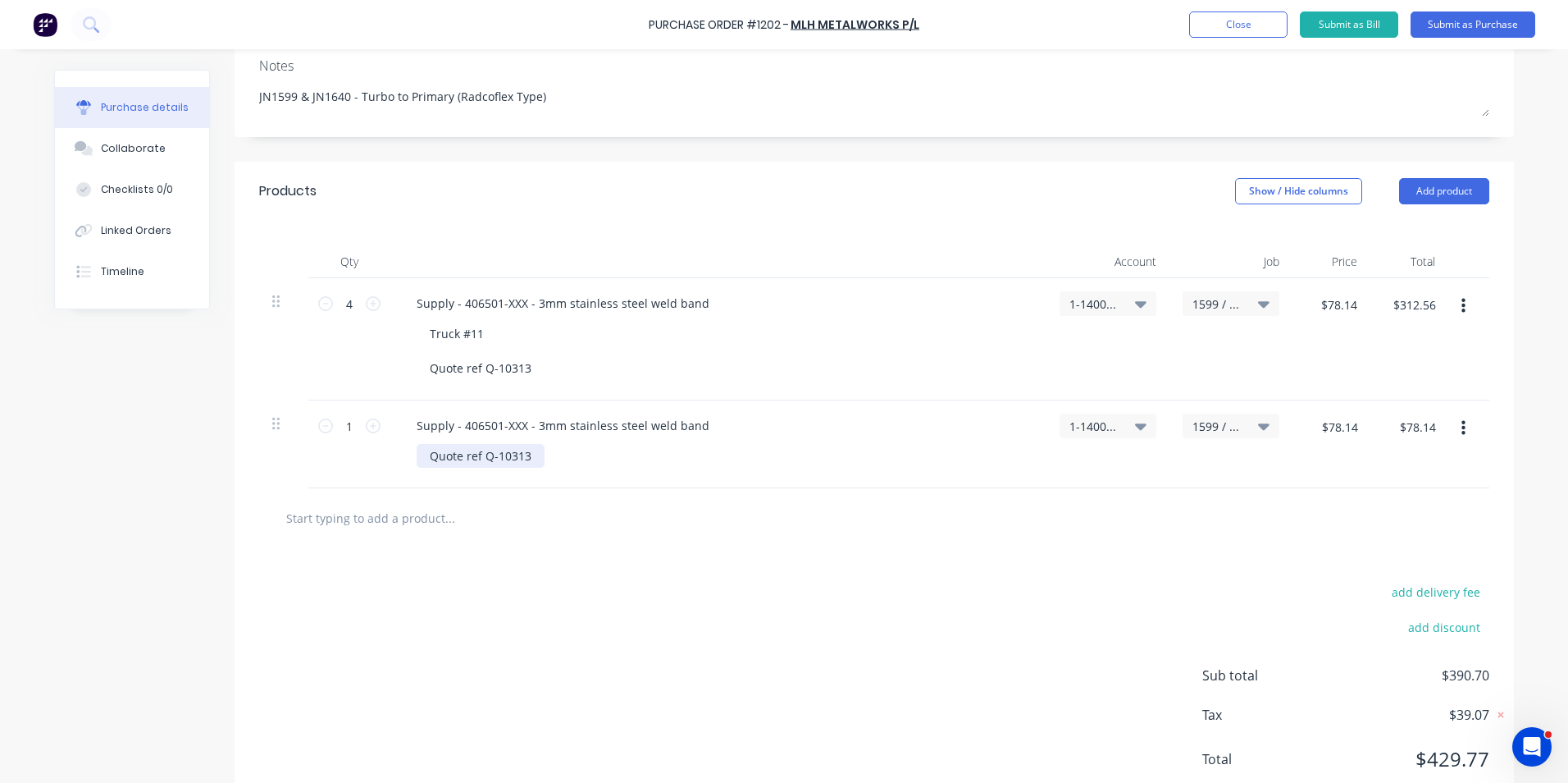
click at [422, 460] on div "Quote ref Q-10313" at bounding box center [480, 456] width 128 height 24
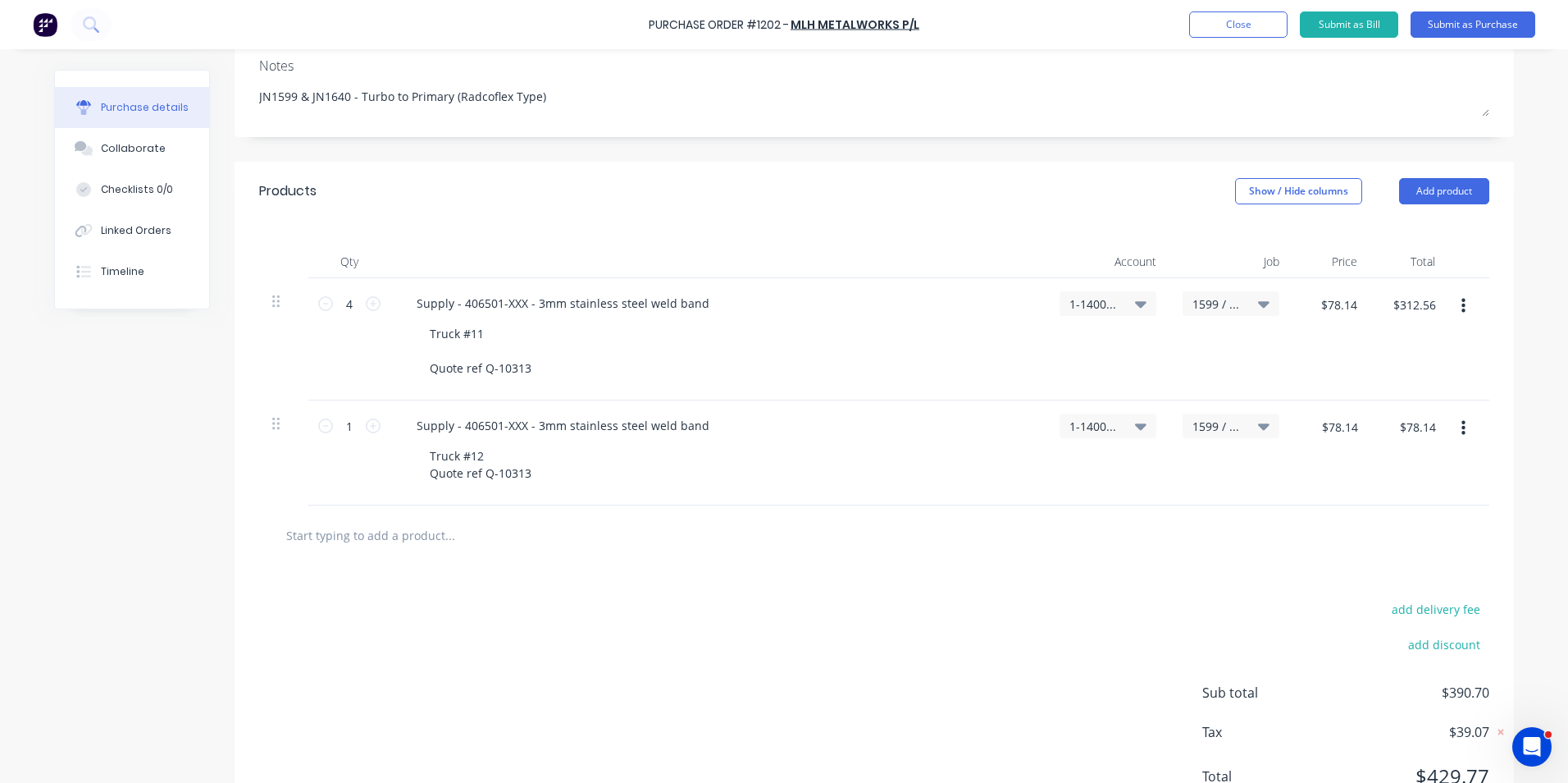
click at [1199, 423] on span "1599 / W/Trac-794-Exh.System-T11" at bounding box center [1217, 426] width 49 height 18
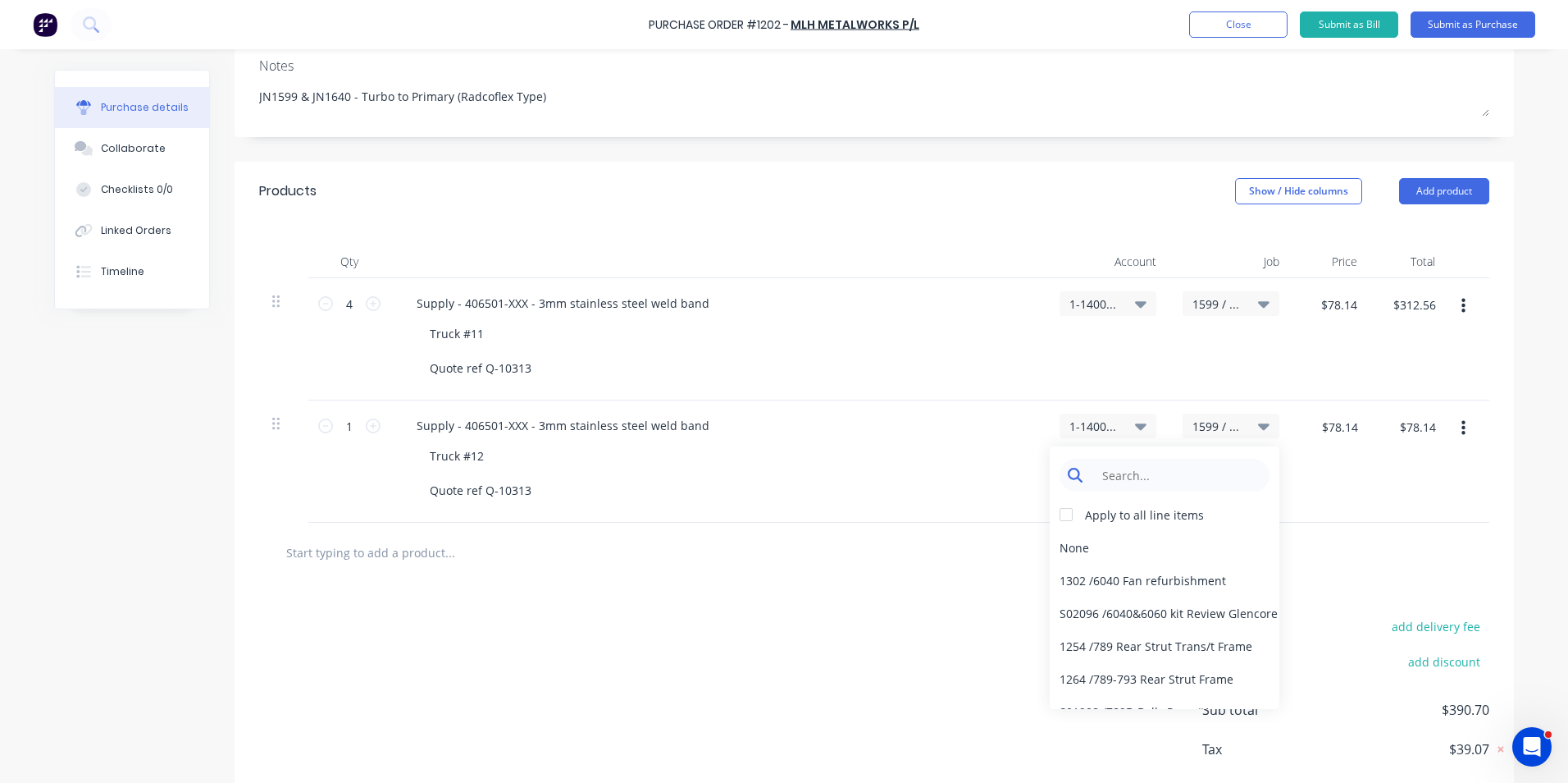
click at [1114, 473] on input at bounding box center [1177, 475] width 168 height 33
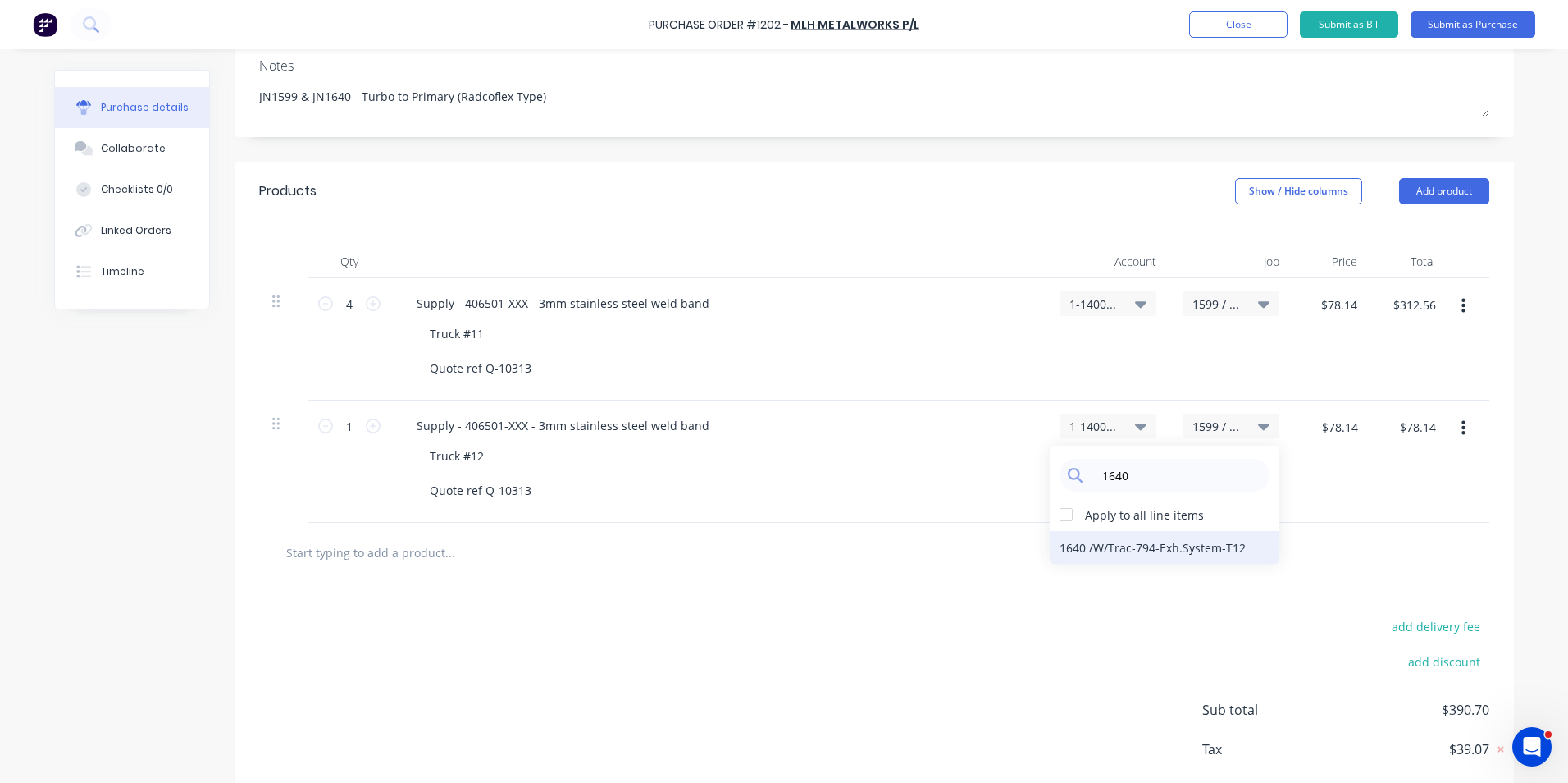
click at [1076, 548] on div "1640 / W/Trac-794-Exh.System-T12" at bounding box center [1164, 548] width 230 height 33
click at [371, 424] on icon at bounding box center [373, 426] width 15 height 15
click at [371, 424] on icon at bounding box center [373, 426] width 15 height 15
click at [690, 480] on div "Truck #12 Quote ref Q-10313" at bounding box center [725, 472] width 617 height 58
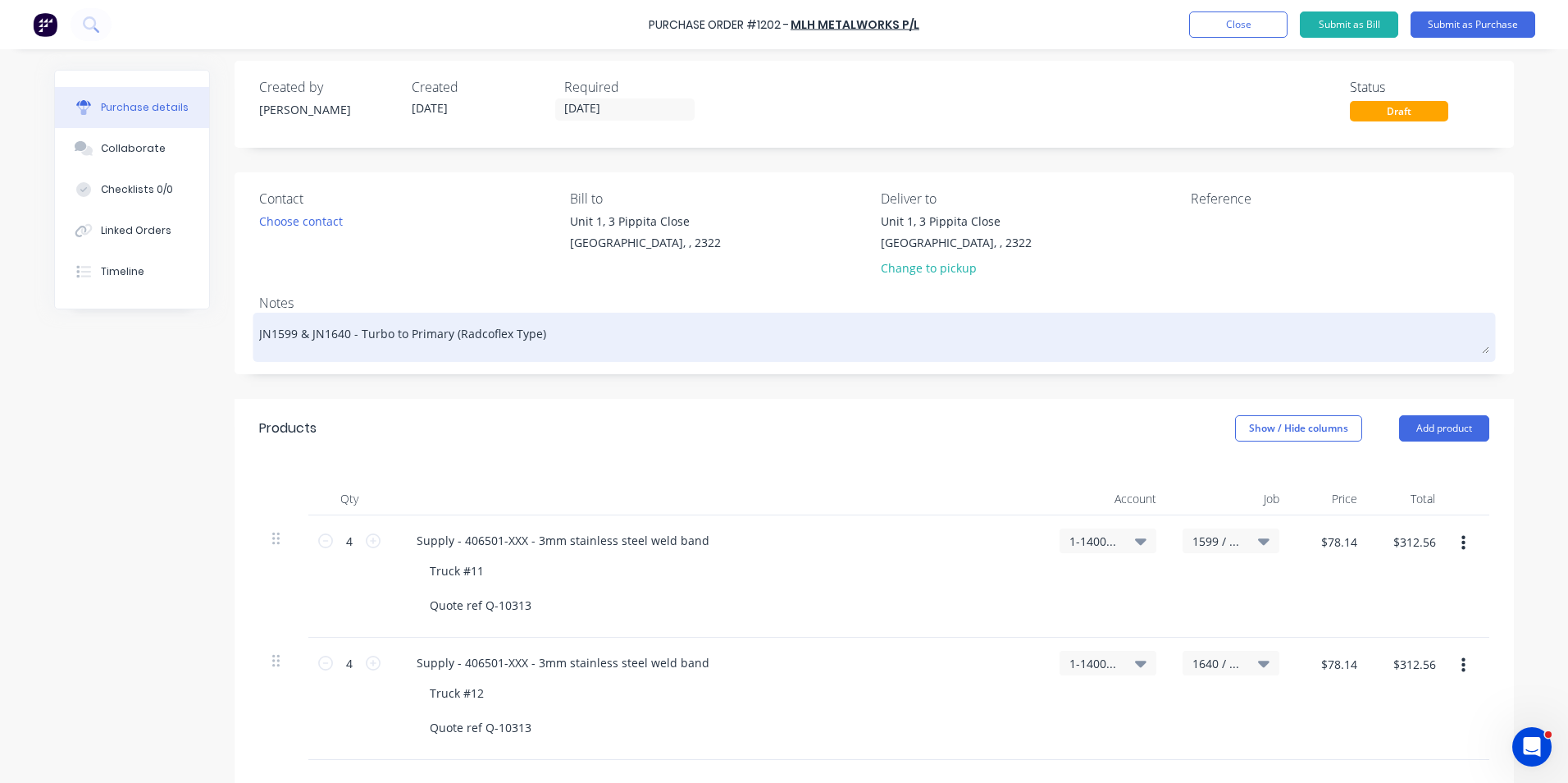
scroll to position [0, 0]
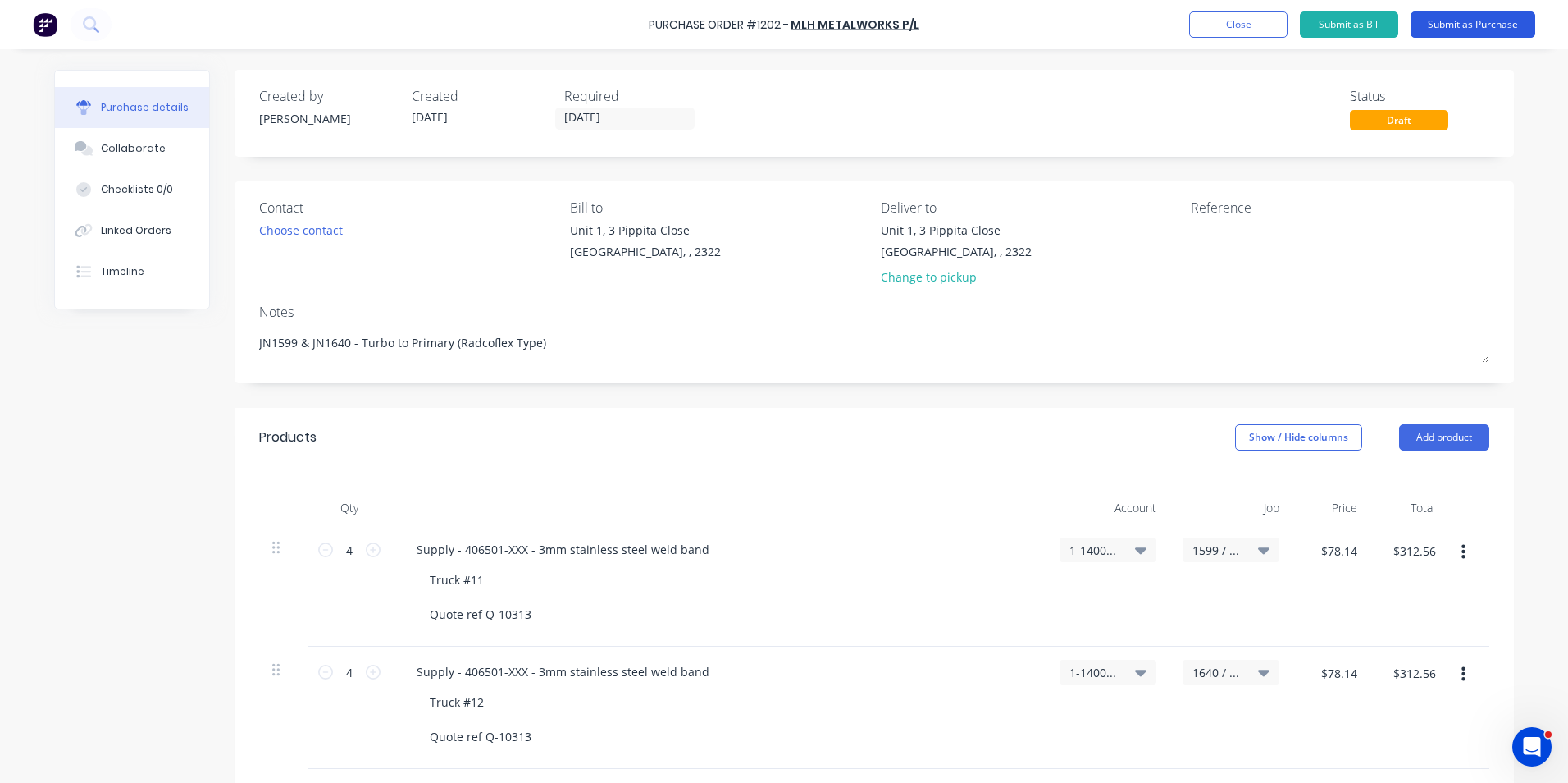
click at [1464, 21] on button "Submit as Purchase" at bounding box center [1472, 24] width 124 height 26
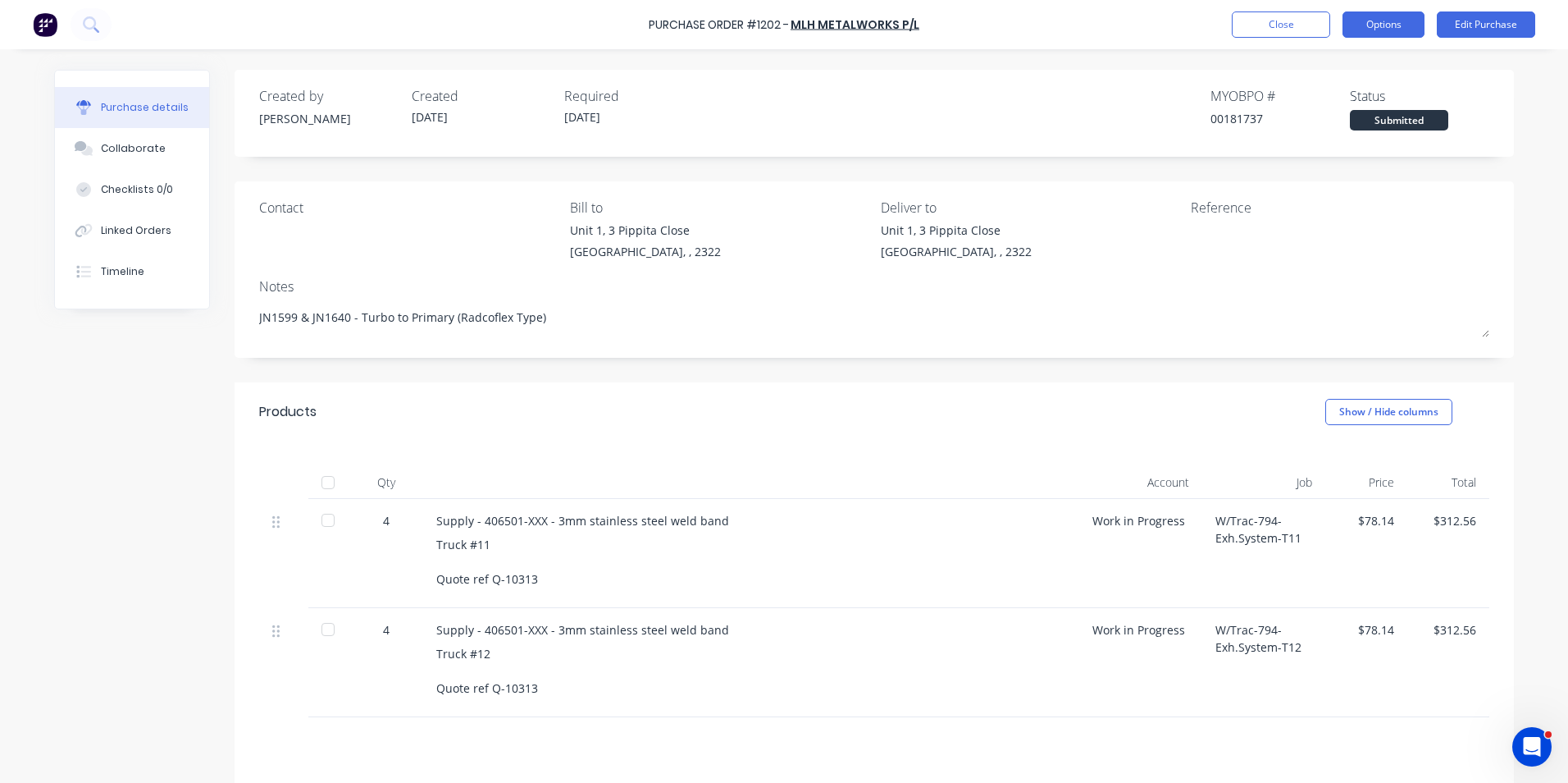
click at [1396, 26] on button "Options" at bounding box center [1384, 24] width 82 height 26
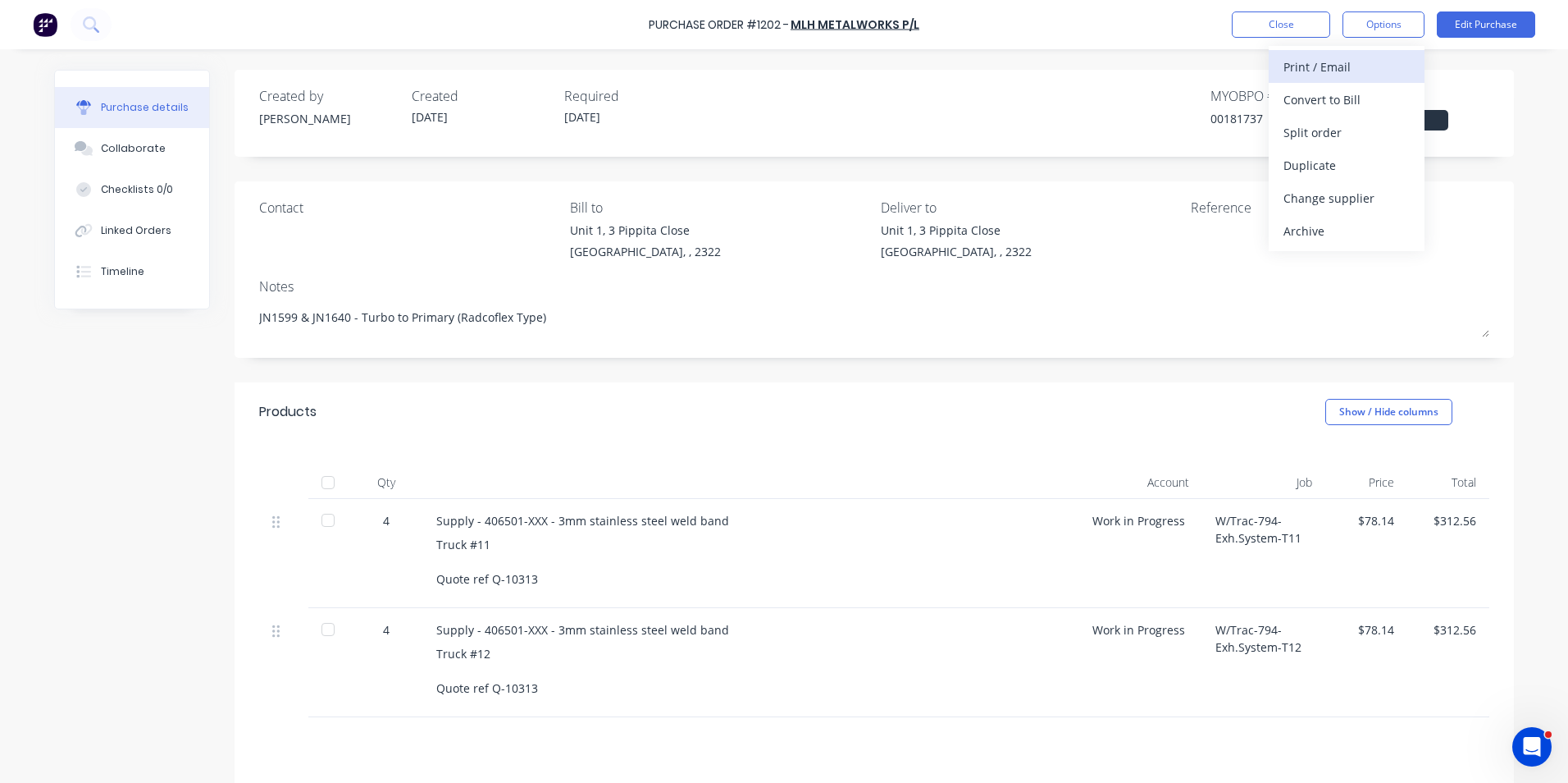
click at [1310, 67] on div "Print / Email" at bounding box center [1347, 67] width 126 height 24
click at [1314, 101] on div "With pricing" at bounding box center [1347, 100] width 126 height 24
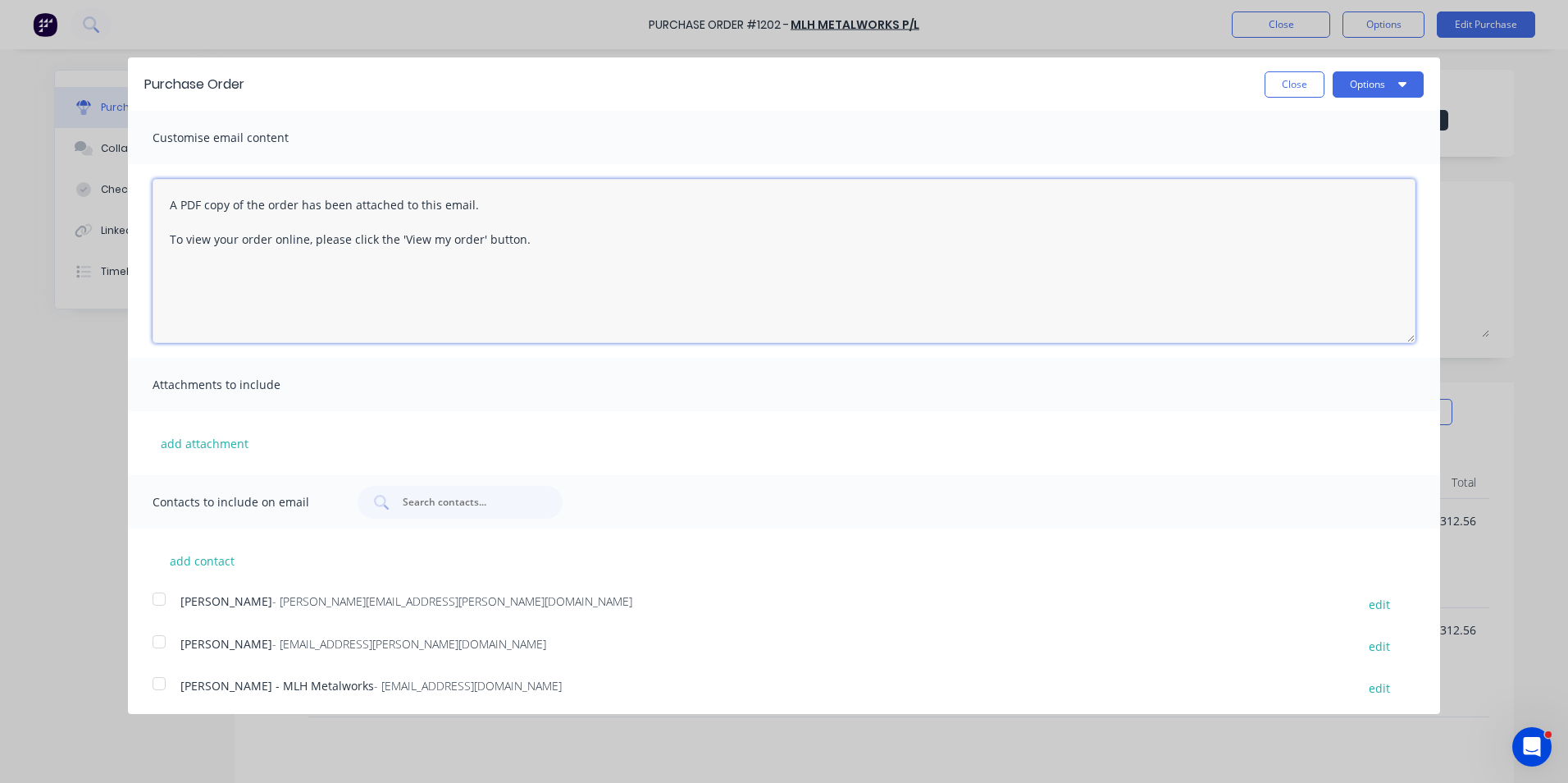
drag, startPoint x: 518, startPoint y: 241, endPoint x: 138, endPoint y: 196, distance: 382.7
click at [138, 196] on div "A PDF copy of the order has been attached to this email. To view your order onl…" at bounding box center [784, 261] width 1313 height 194
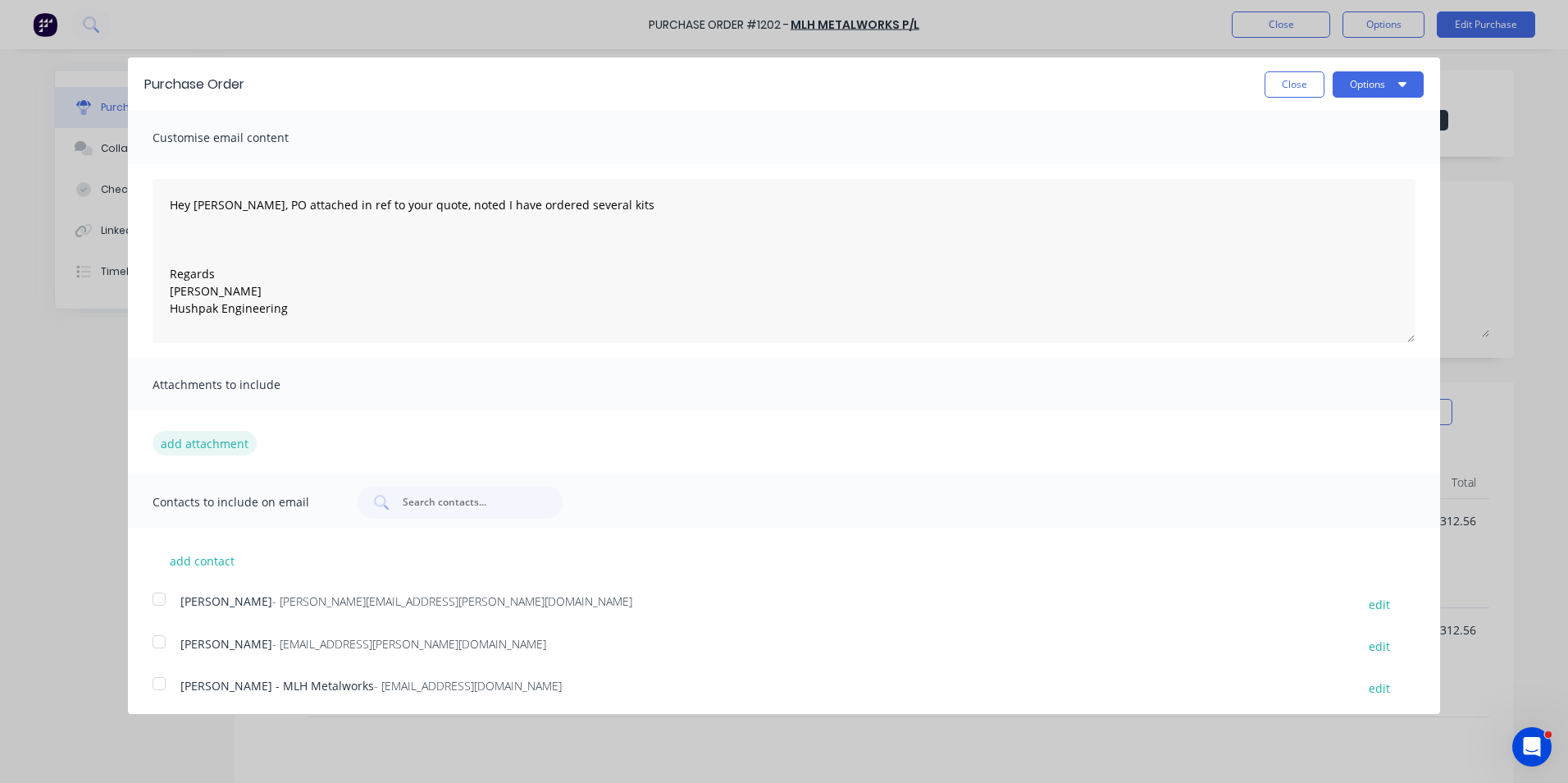
click at [221, 439] on button "add attachment" at bounding box center [205, 443] width 104 height 25
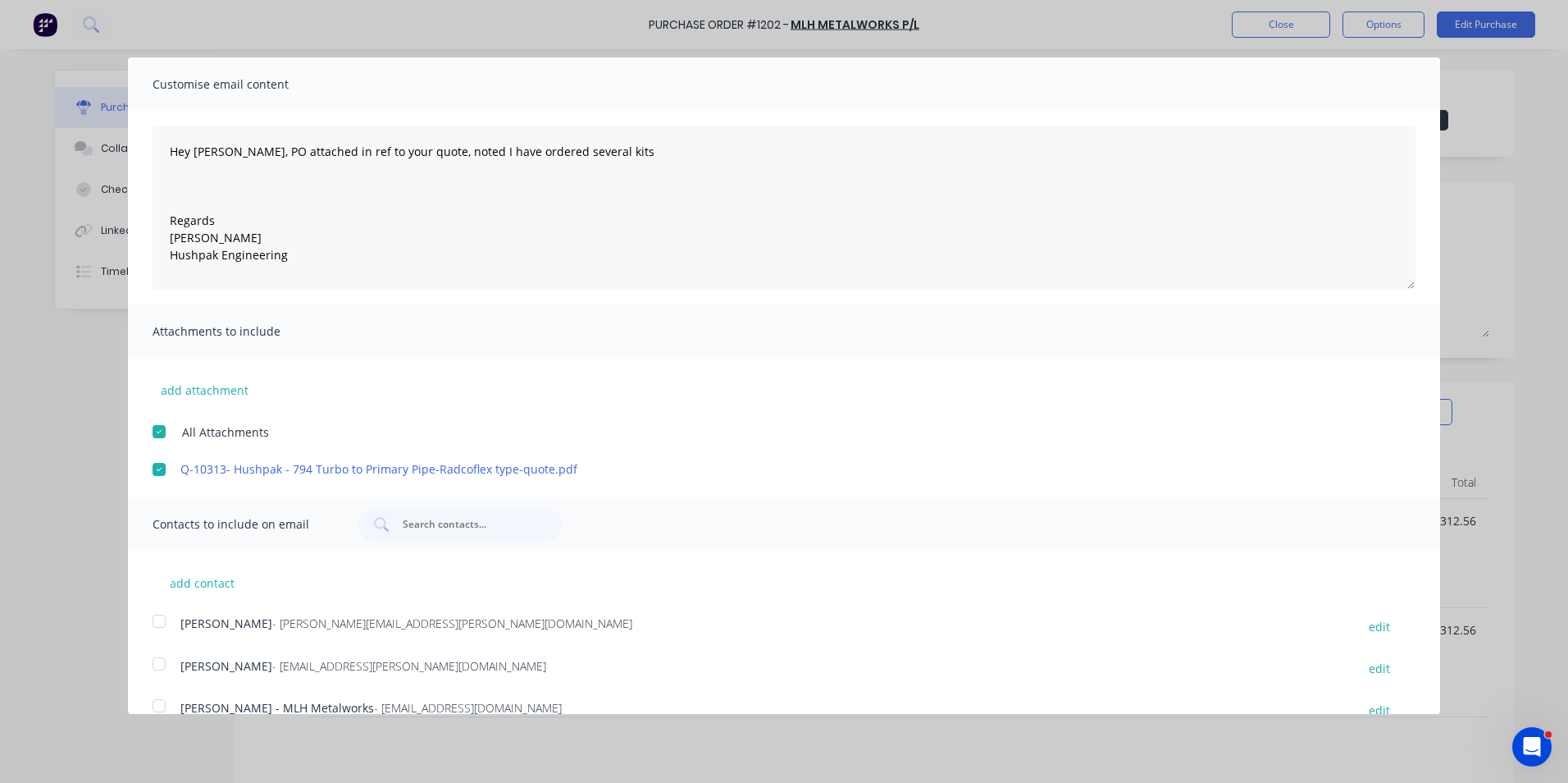
scroll to position [80, 0]
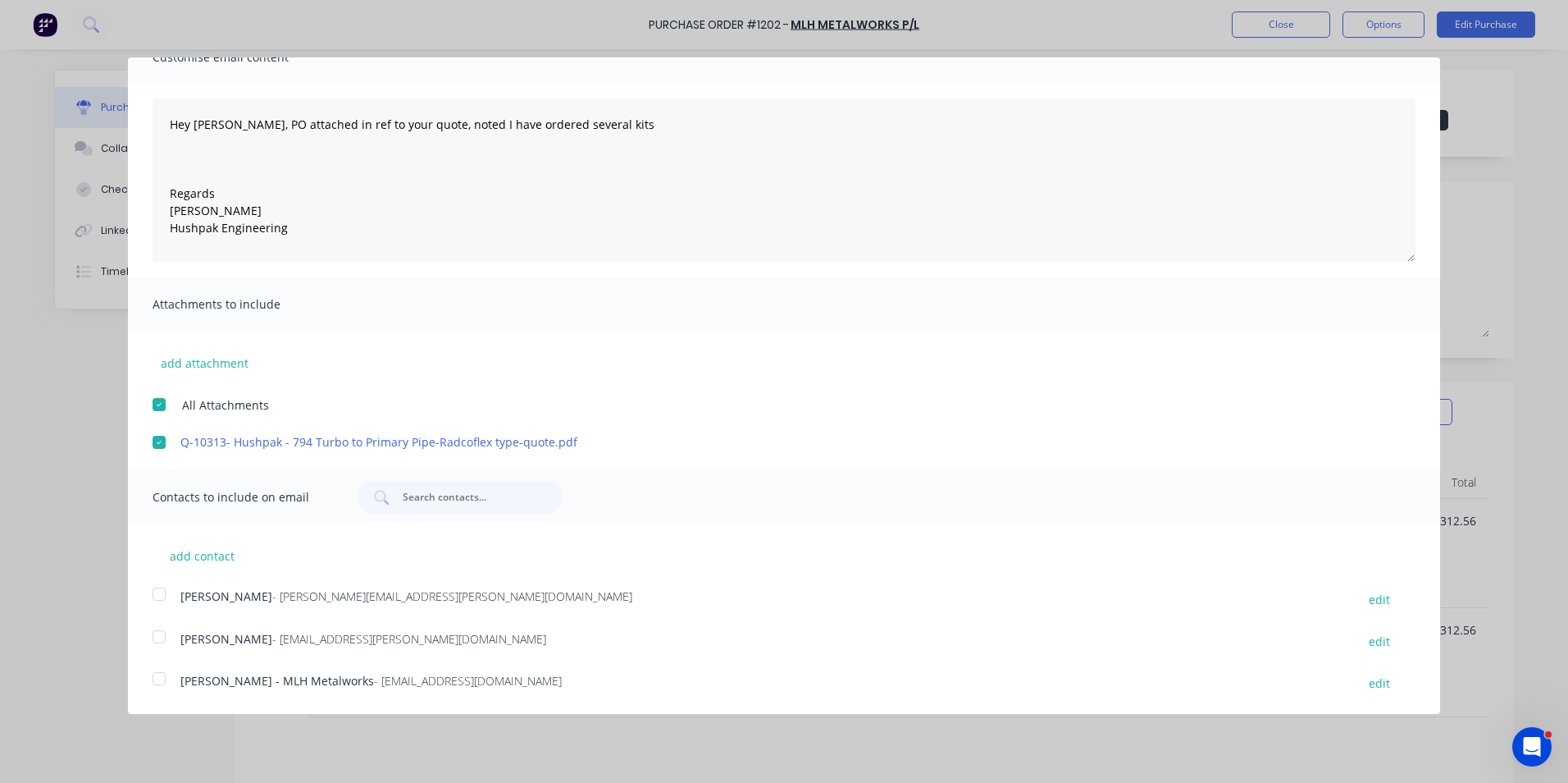
click at [157, 595] on div at bounding box center [159, 594] width 33 height 33
click at [160, 676] on div at bounding box center [159, 679] width 33 height 33
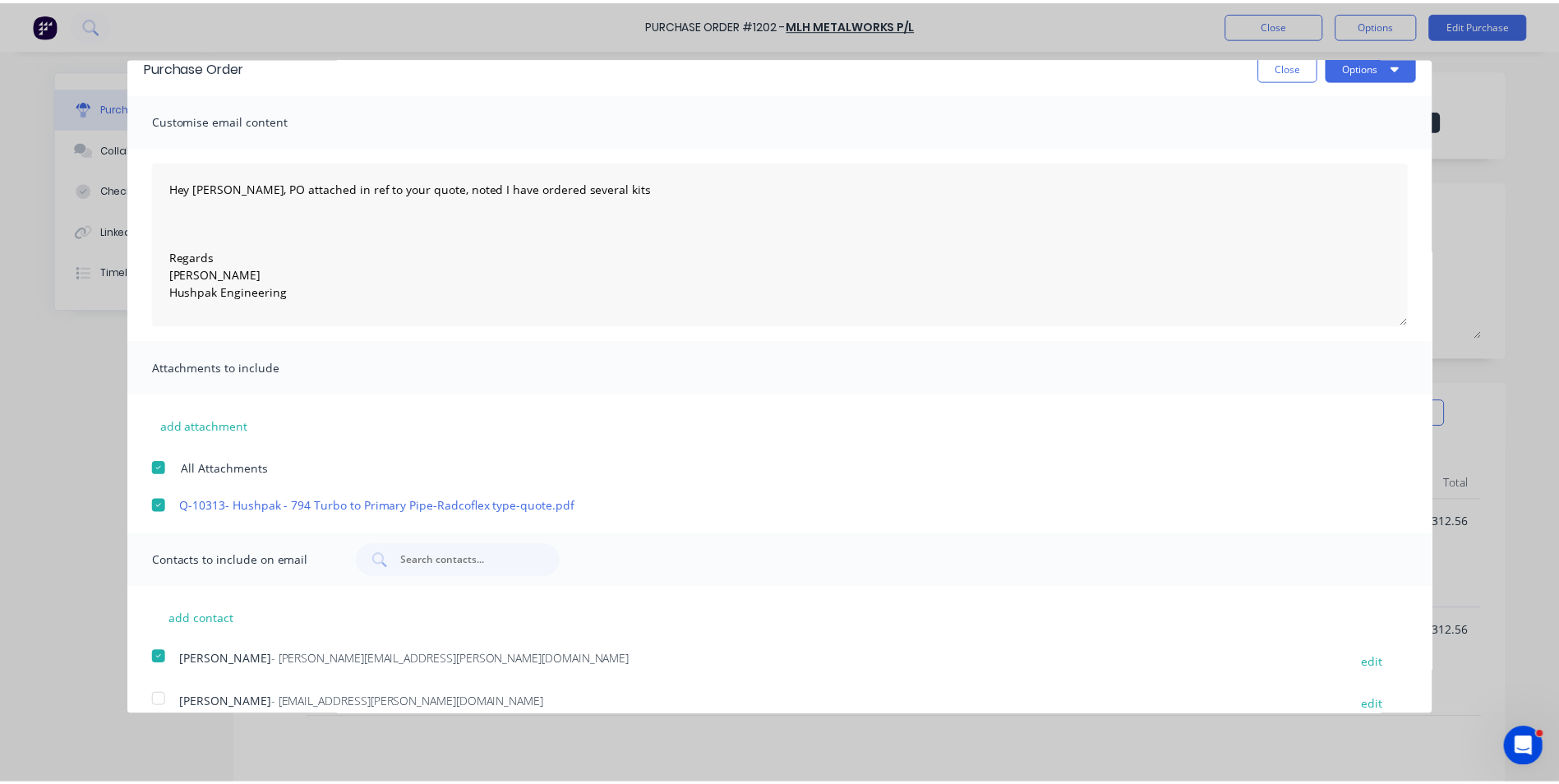
scroll to position [0, 0]
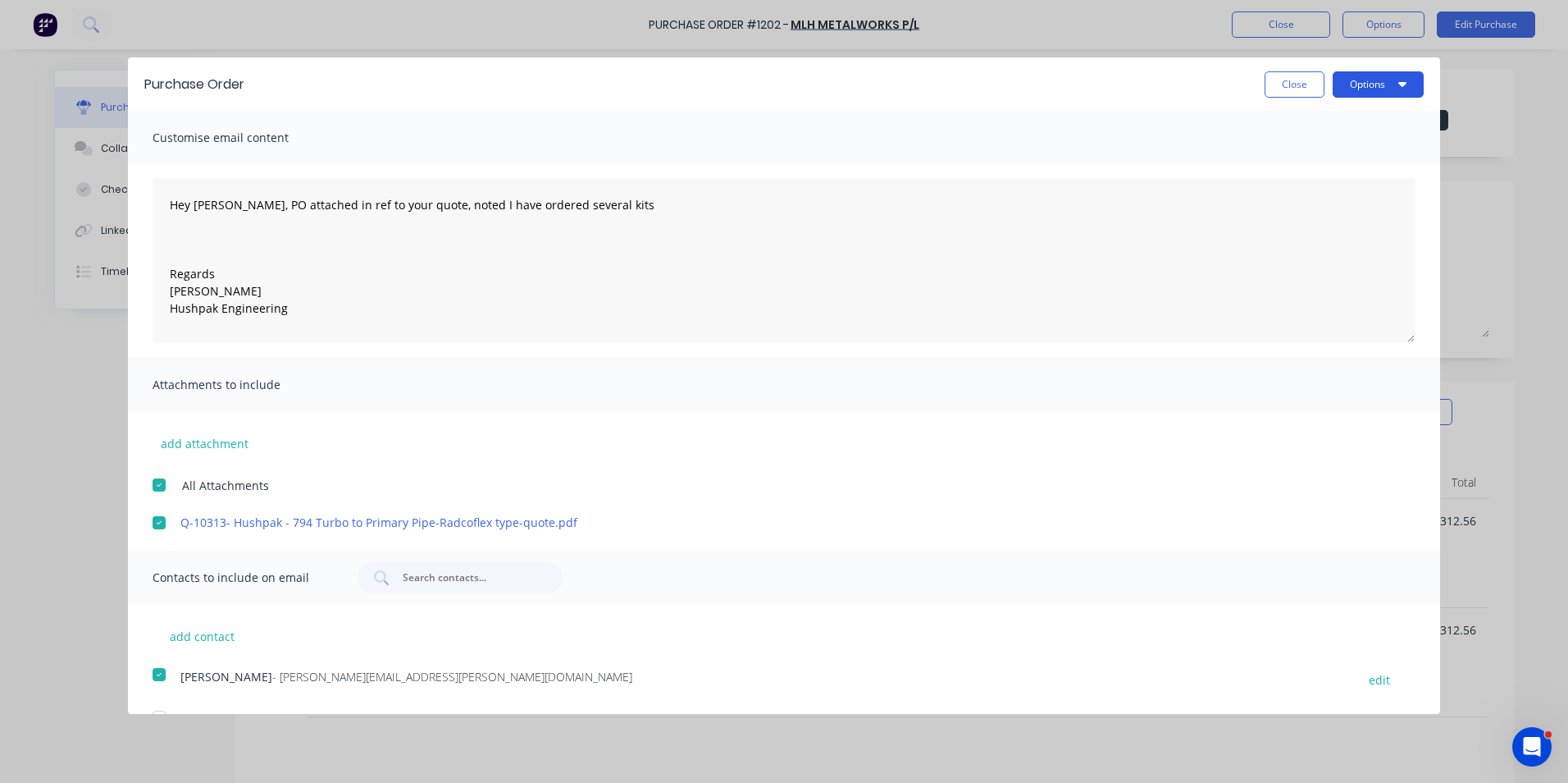
click at [1361, 86] on button "Options" at bounding box center [1378, 84] width 91 height 26
click at [1283, 160] on div "Email" at bounding box center [1346, 159] width 126 height 24
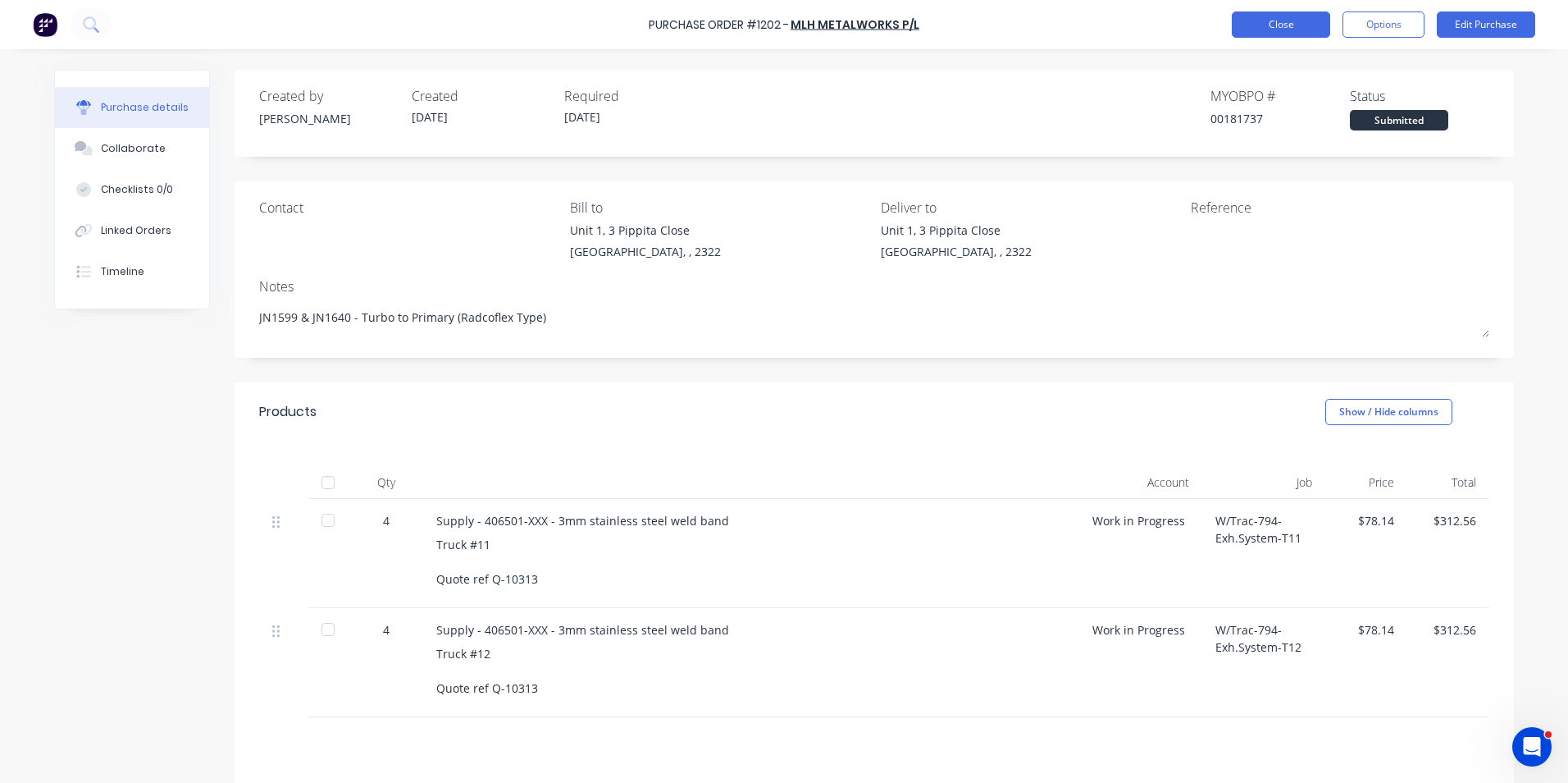
click at [1278, 29] on button "Close" at bounding box center [1281, 24] width 99 height 26
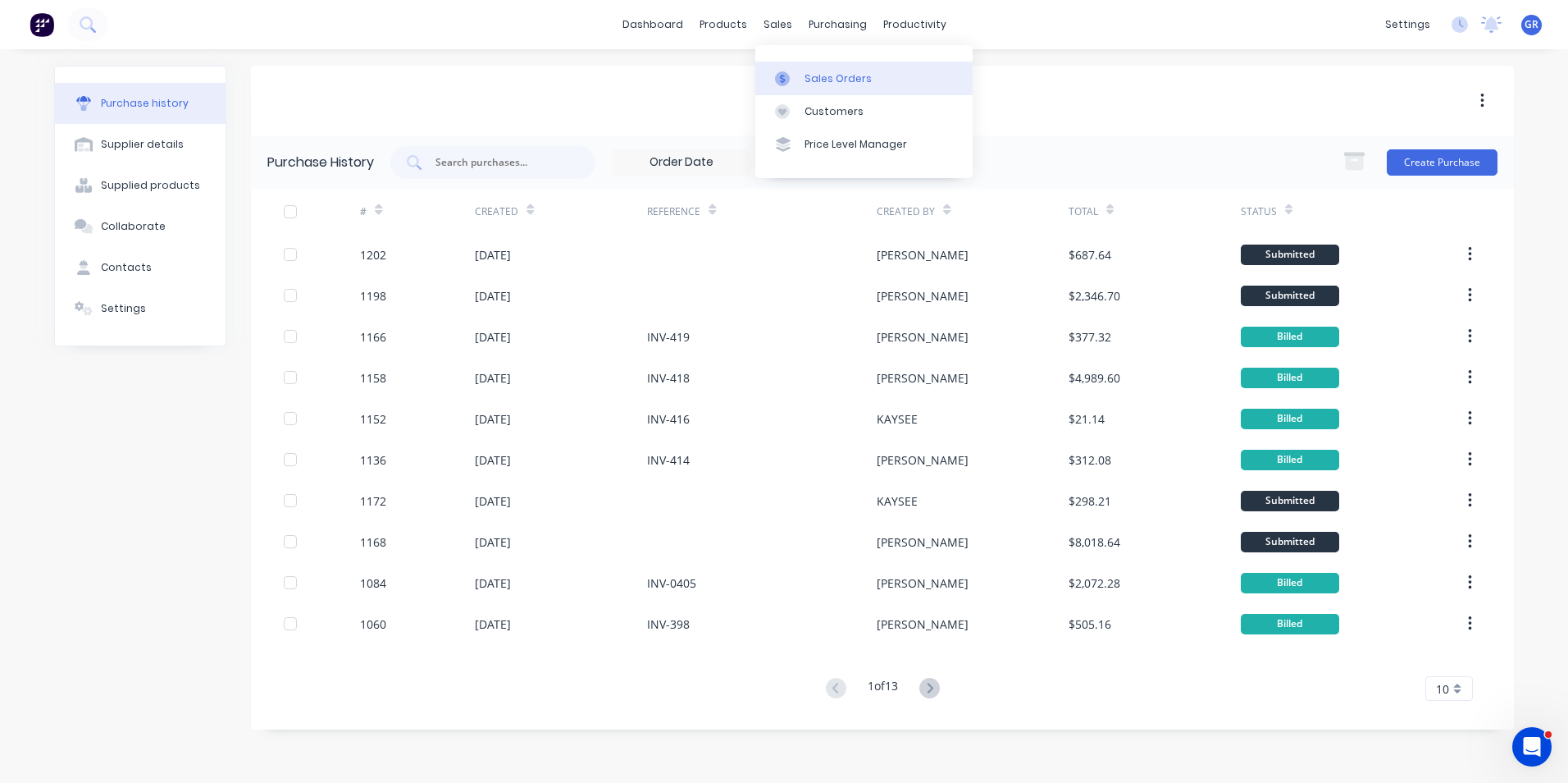
click at [822, 78] on div "Sales Orders" at bounding box center [838, 78] width 67 height 15
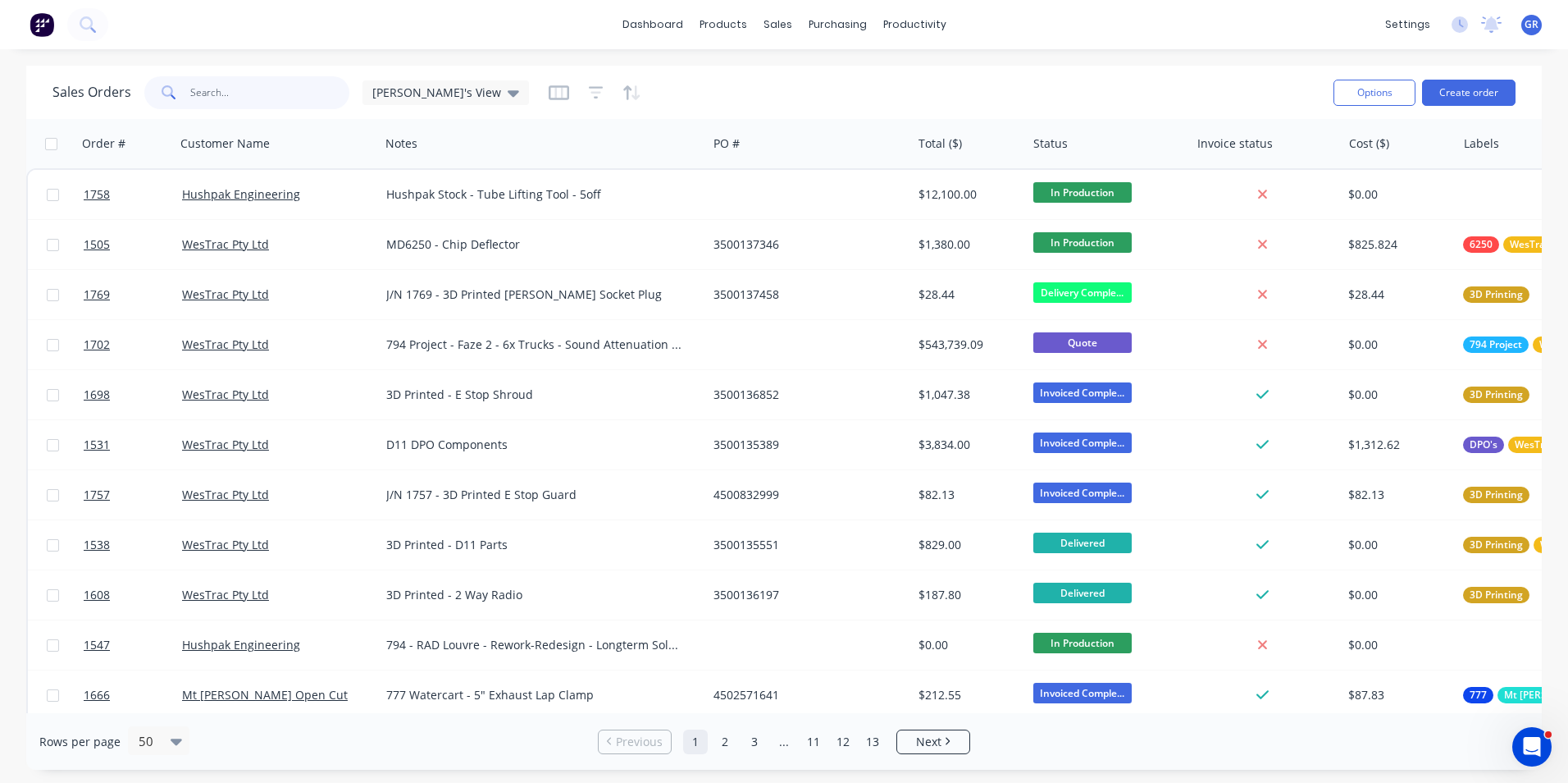
click at [206, 89] on input "text" at bounding box center [270, 93] width 160 height 33
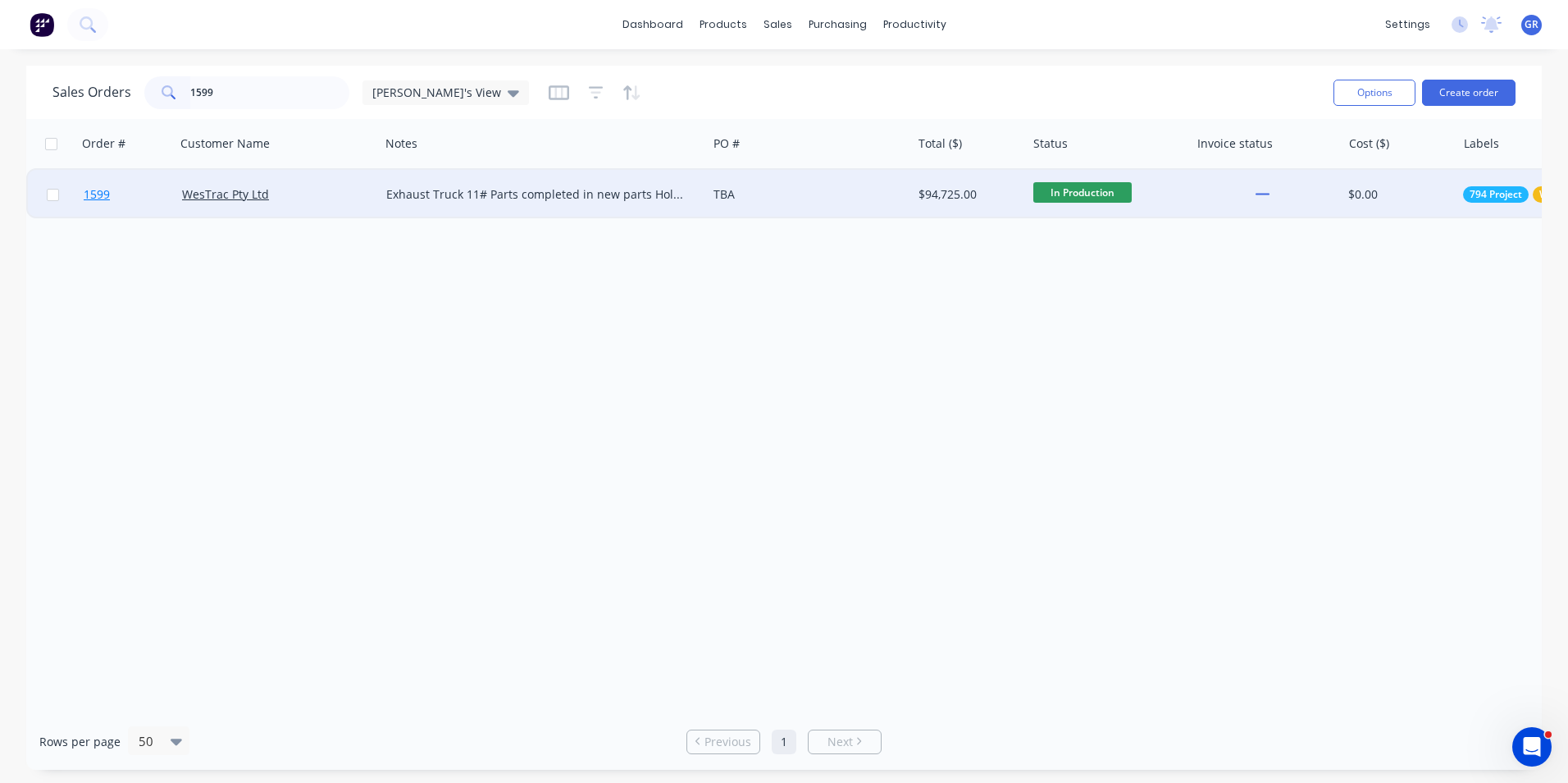
click at [96, 194] on span "1599" at bounding box center [97, 195] width 26 height 17
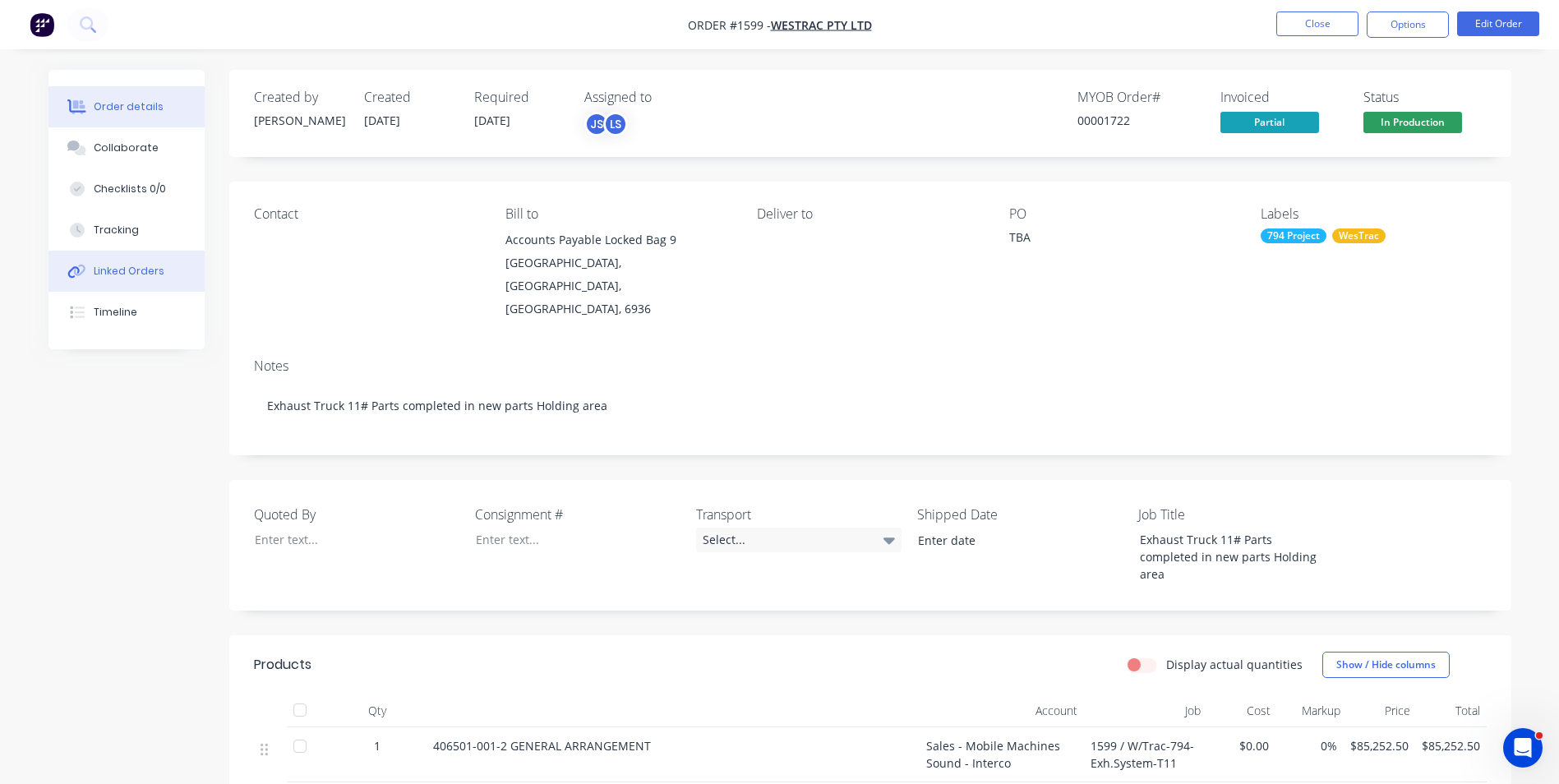
click at [133, 269] on div "Linked Orders" at bounding box center [128, 271] width 71 height 15
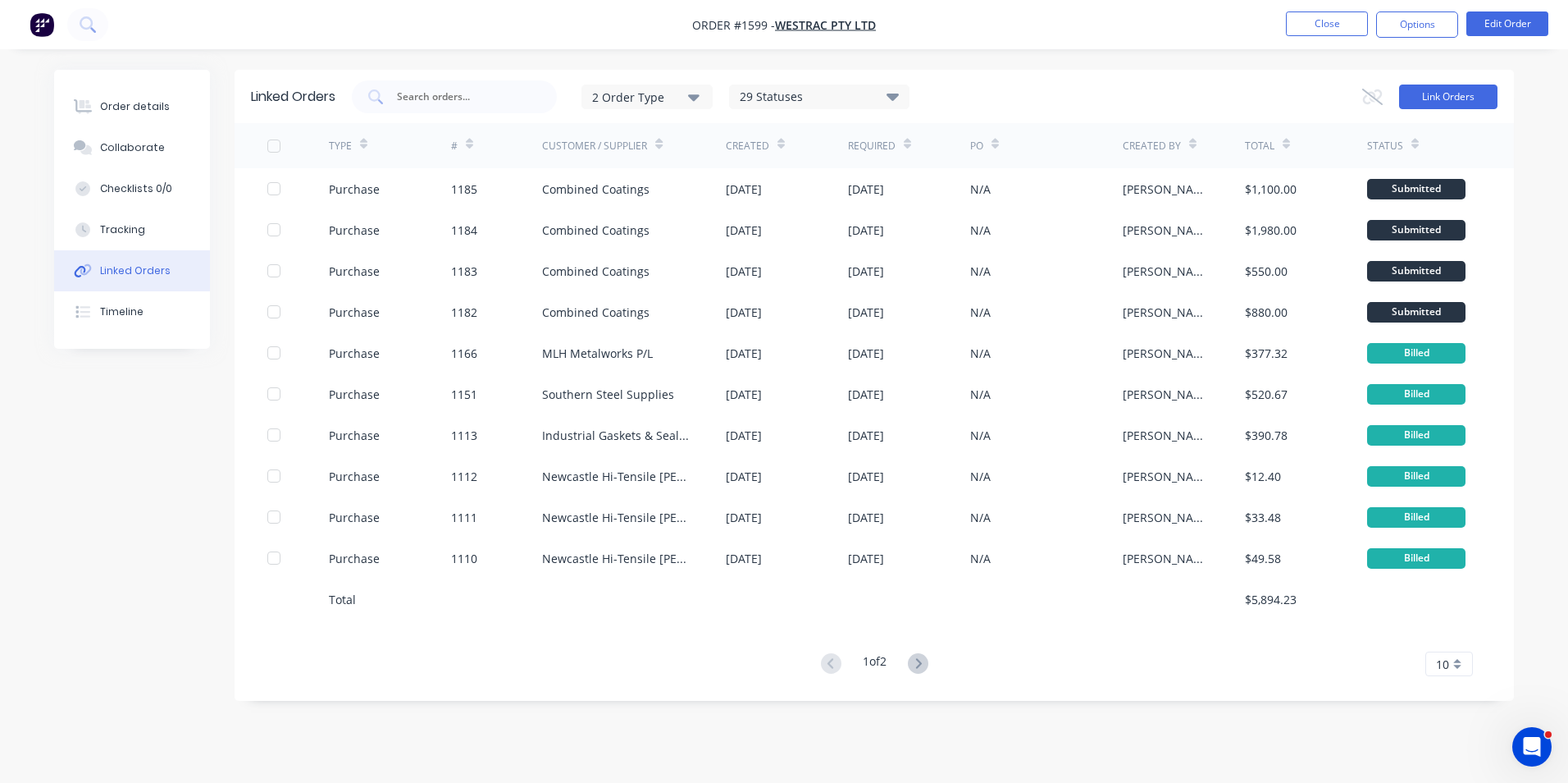
click at [1444, 102] on button "Link Orders" at bounding box center [1448, 97] width 99 height 25
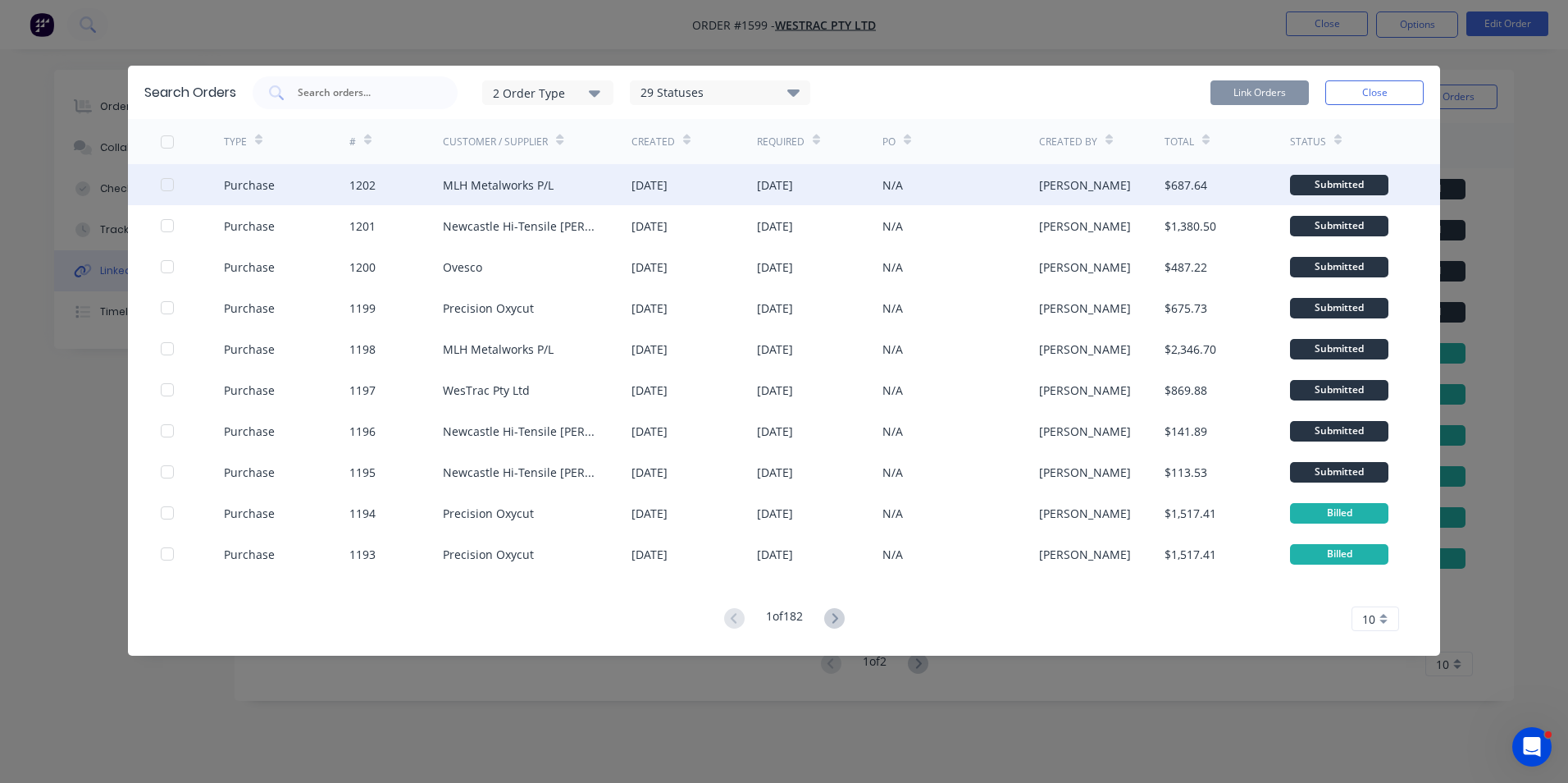
click at [167, 183] on div at bounding box center [168, 184] width 33 height 33
click at [1259, 89] on button "Link Orders" at bounding box center [1259, 92] width 99 height 25
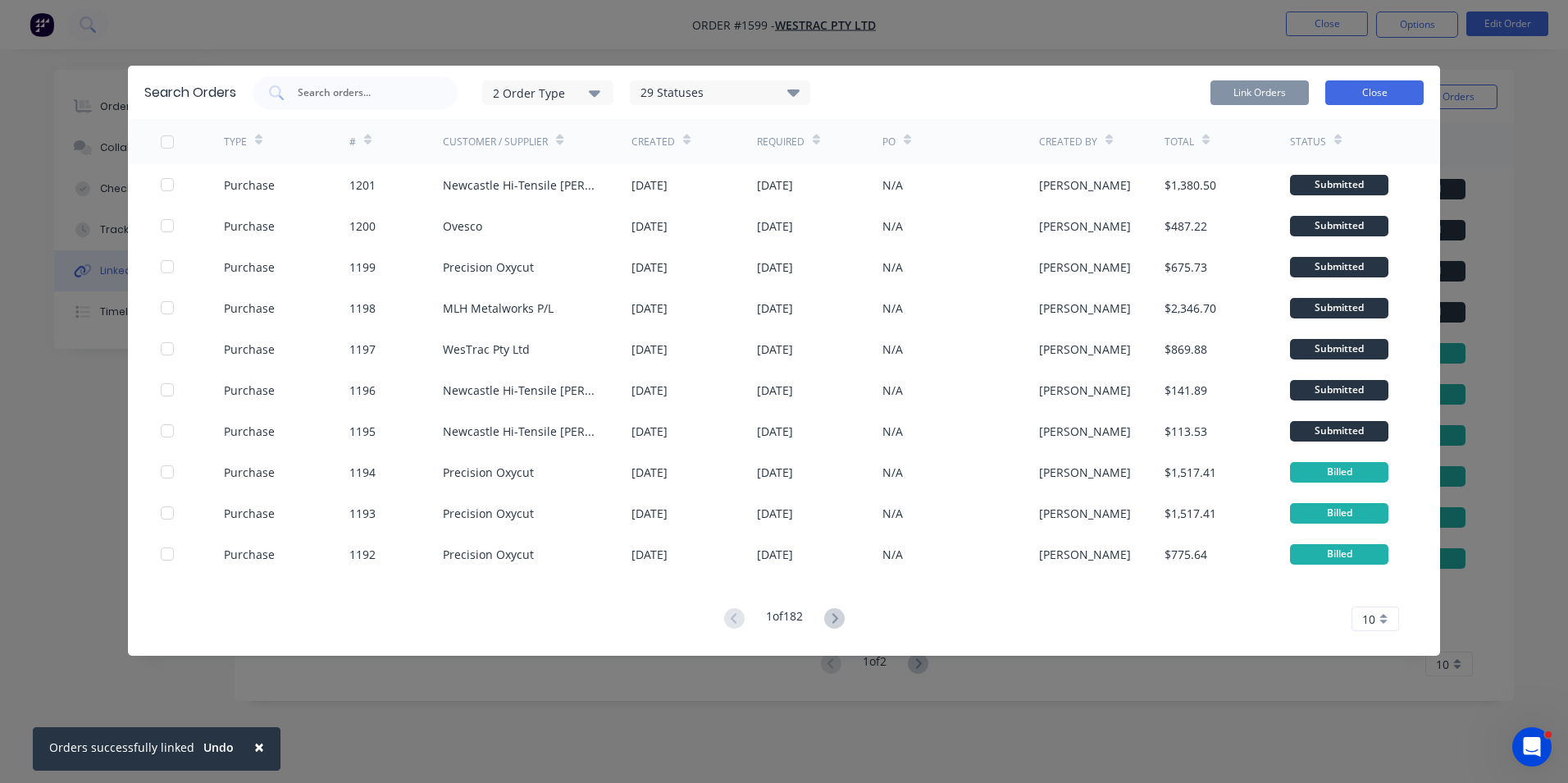
click at [1371, 91] on button "Close" at bounding box center [1374, 92] width 99 height 25
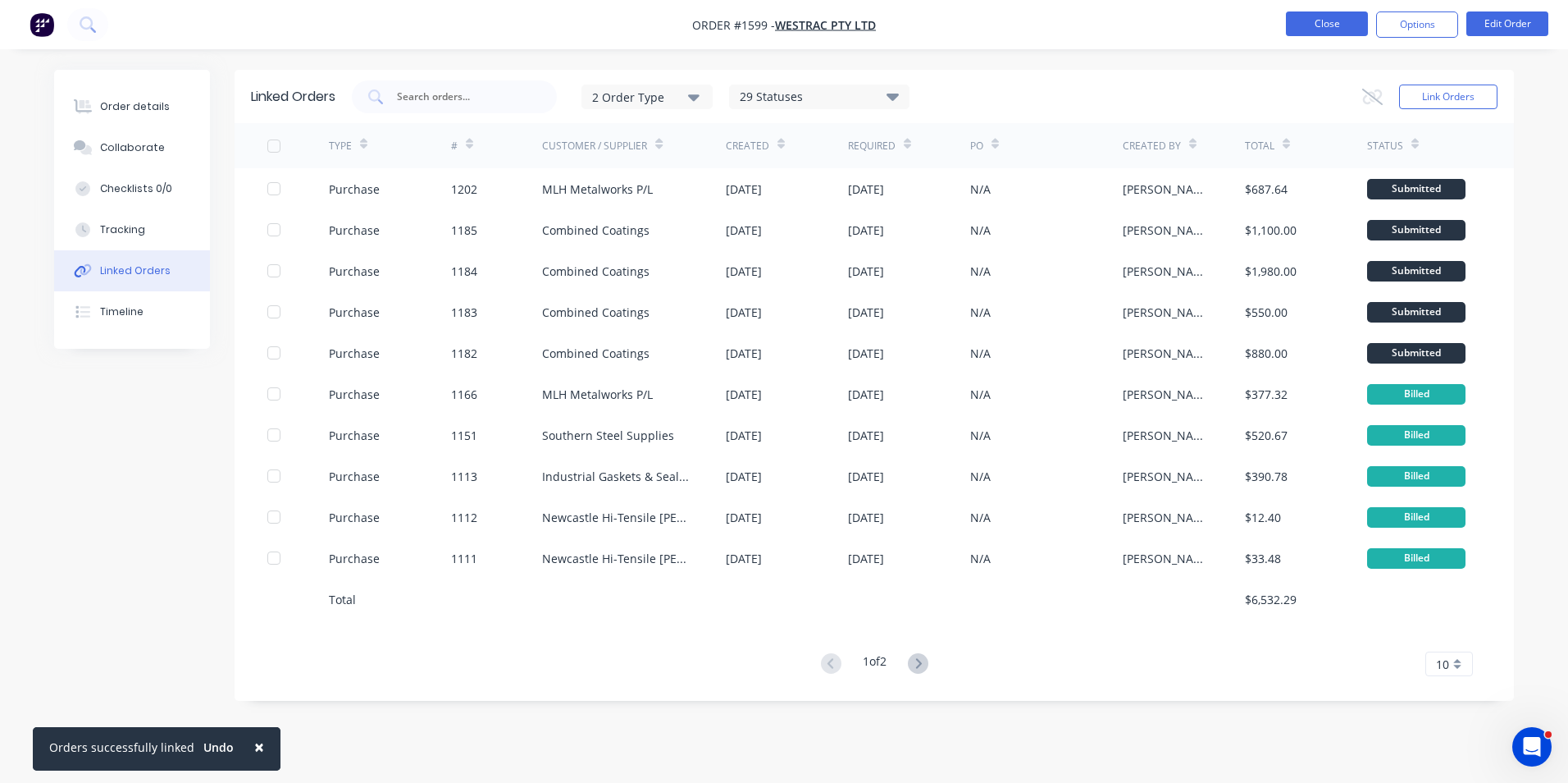
click at [1326, 22] on button "Close" at bounding box center [1326, 23] width 82 height 25
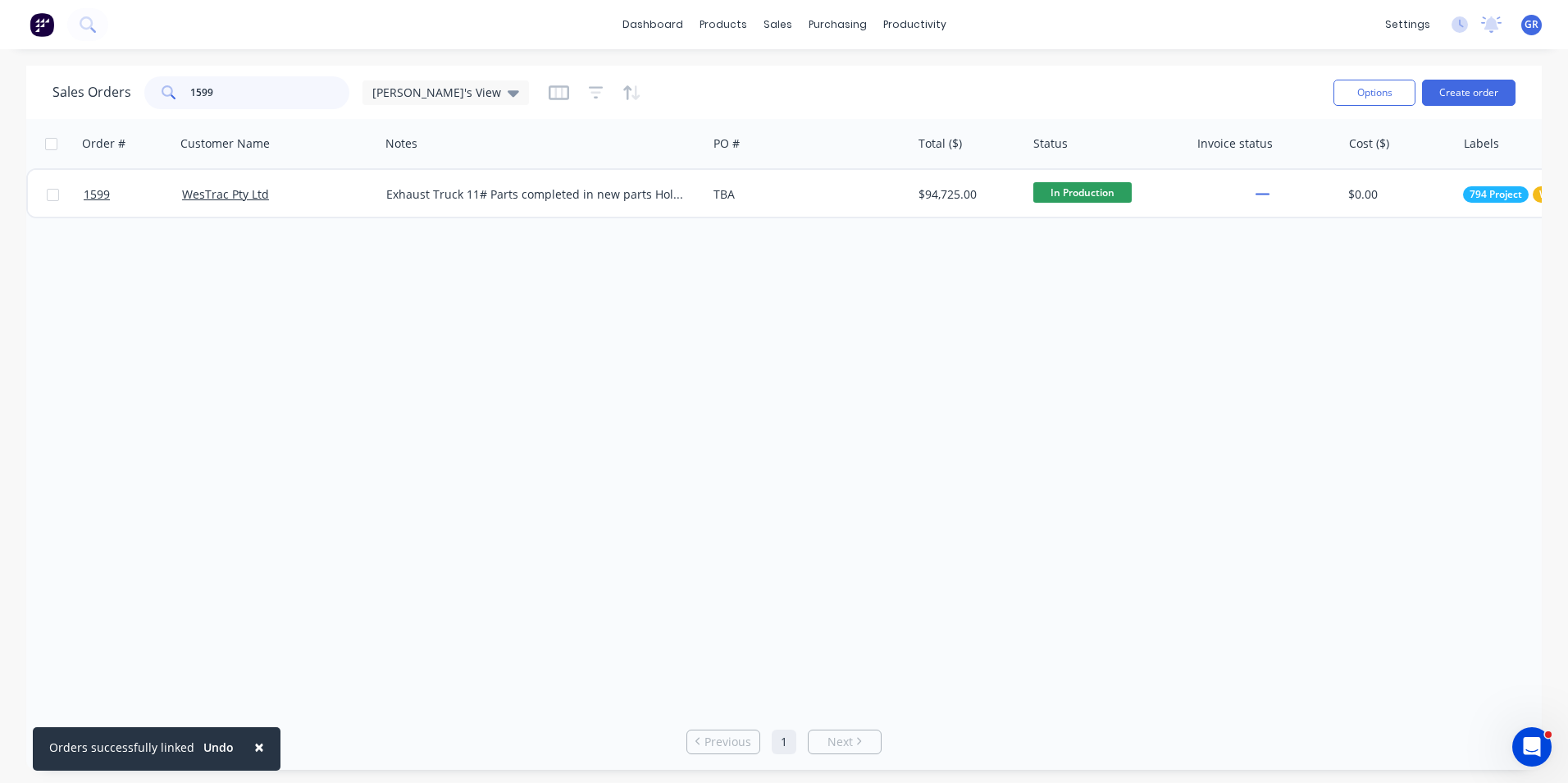
drag, startPoint x: 220, startPoint y: 93, endPoint x: 173, endPoint y: 93, distance: 47.0
click at [173, 93] on div "1599" at bounding box center [247, 93] width 205 height 33
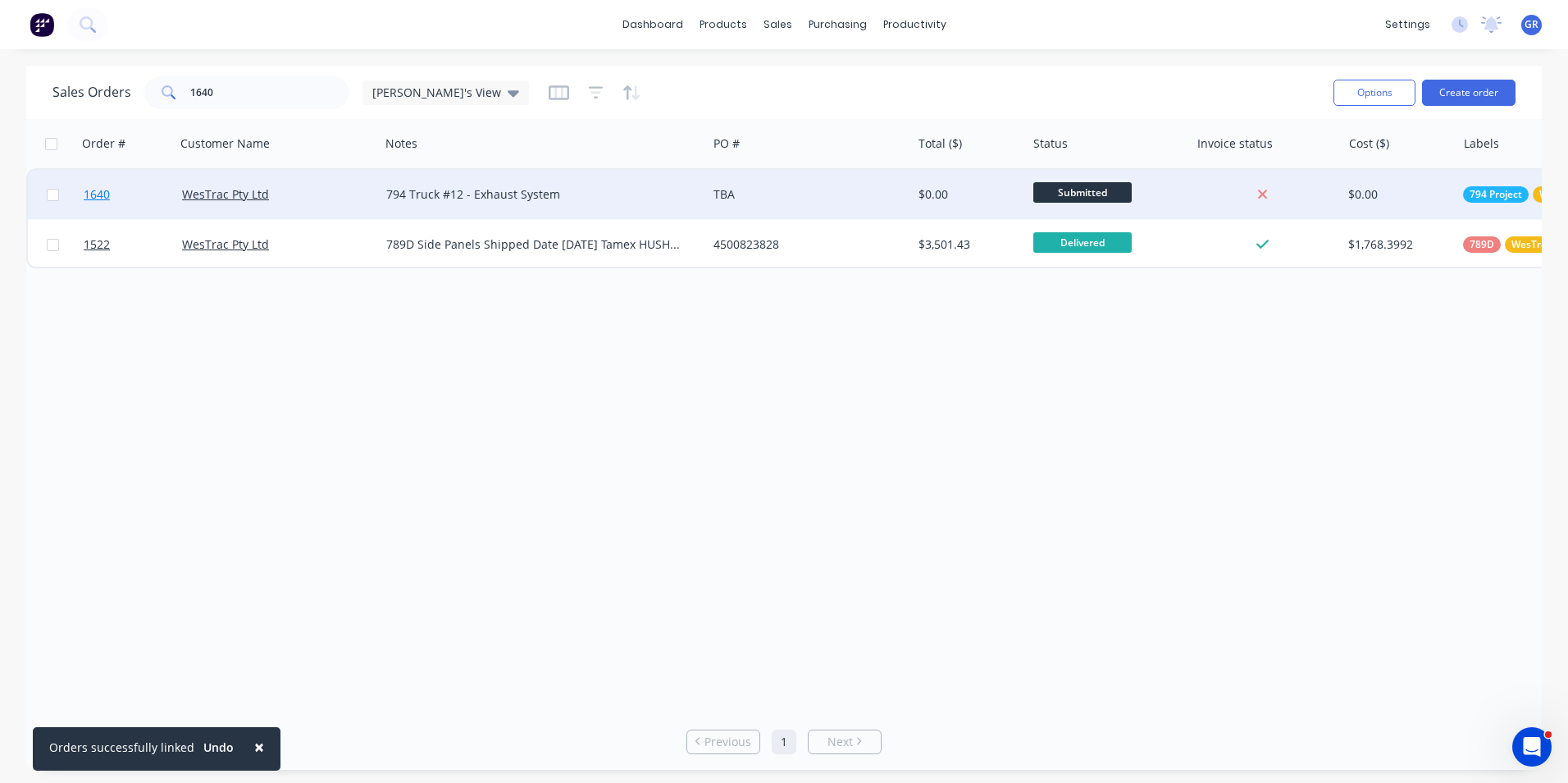
click at [107, 194] on span "1640" at bounding box center [97, 195] width 26 height 17
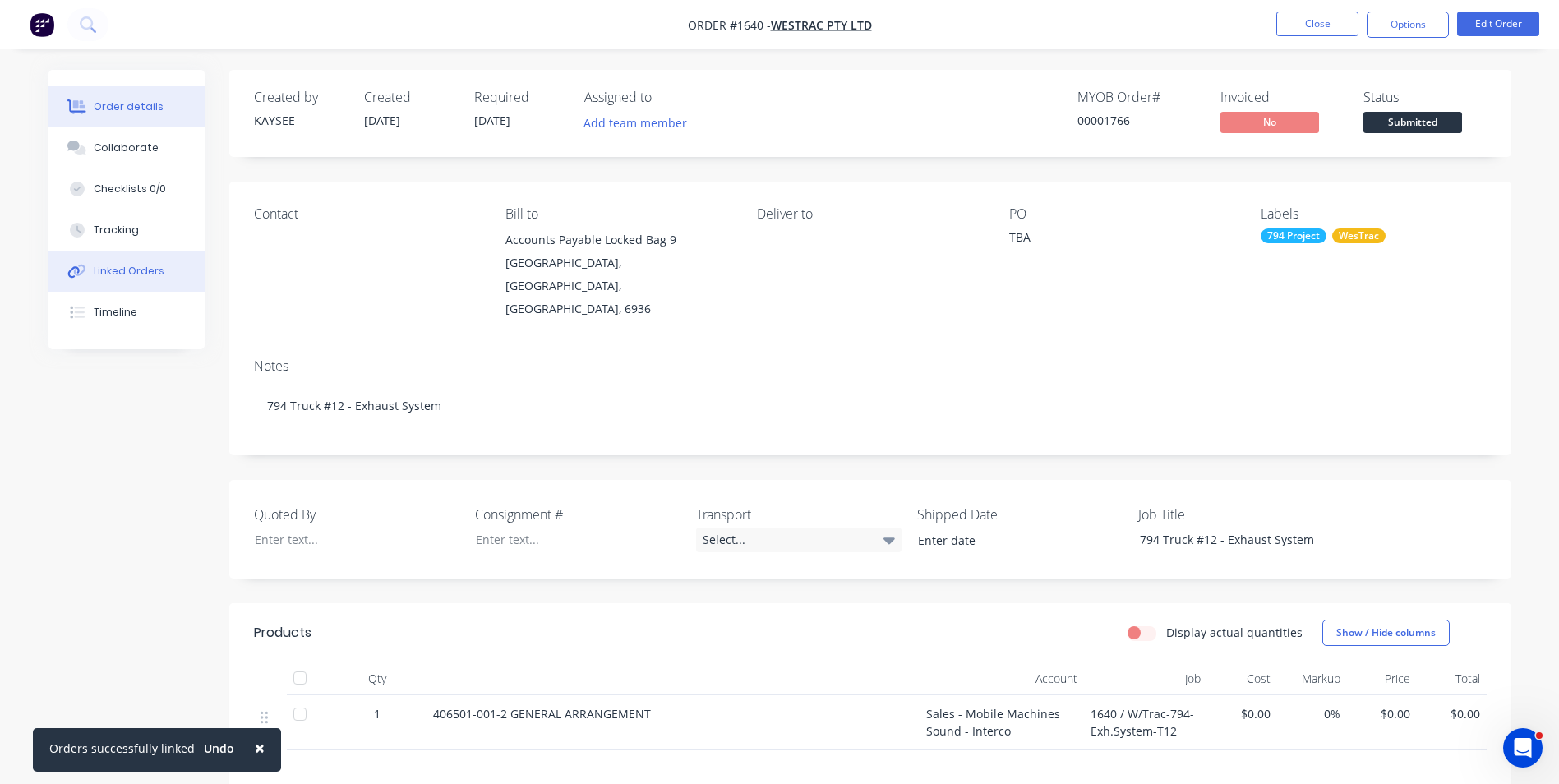
click at [147, 273] on div "Linked Orders" at bounding box center [128, 271] width 71 height 15
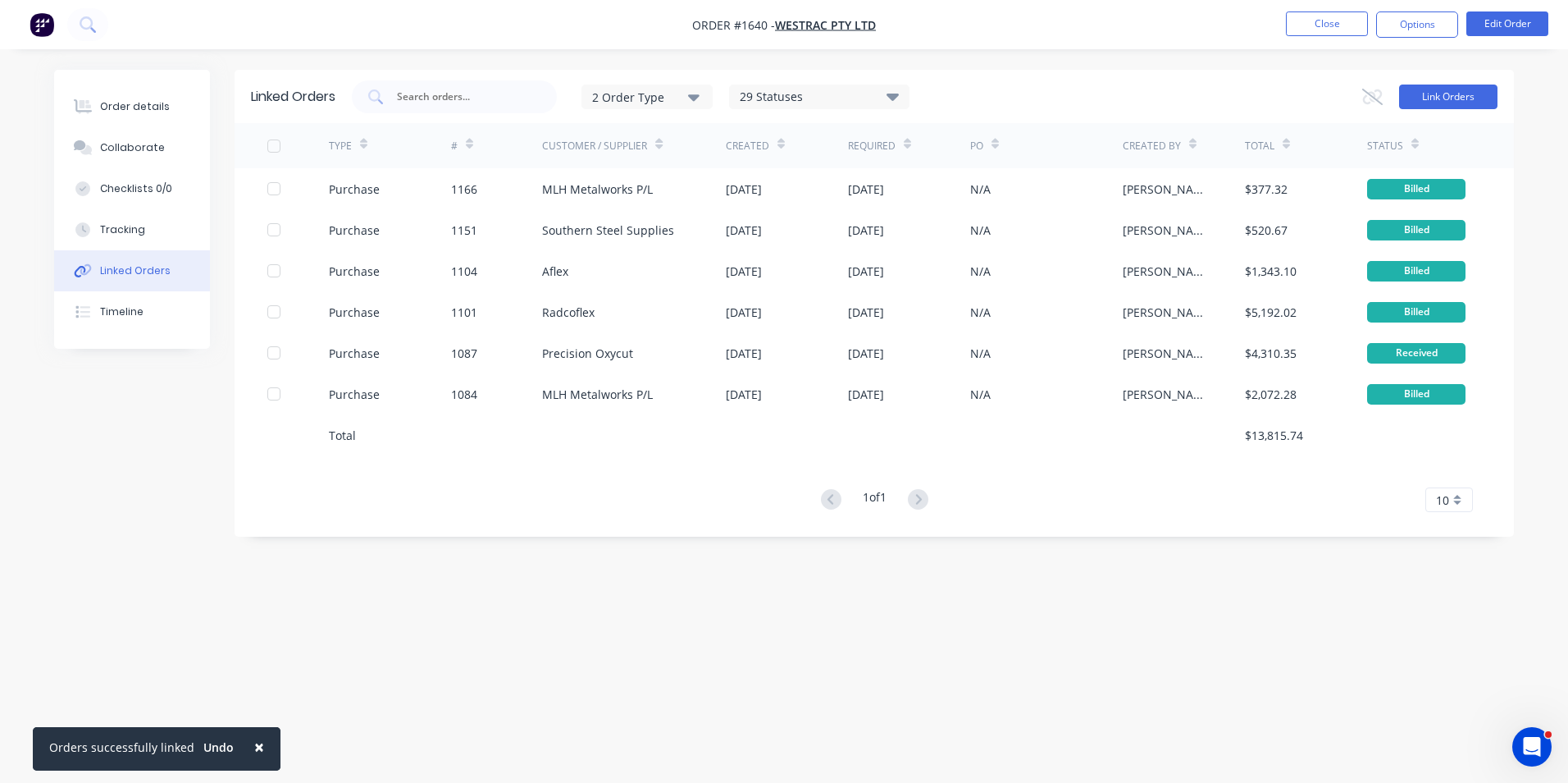
click at [1437, 100] on button "Link Orders" at bounding box center [1448, 97] width 99 height 25
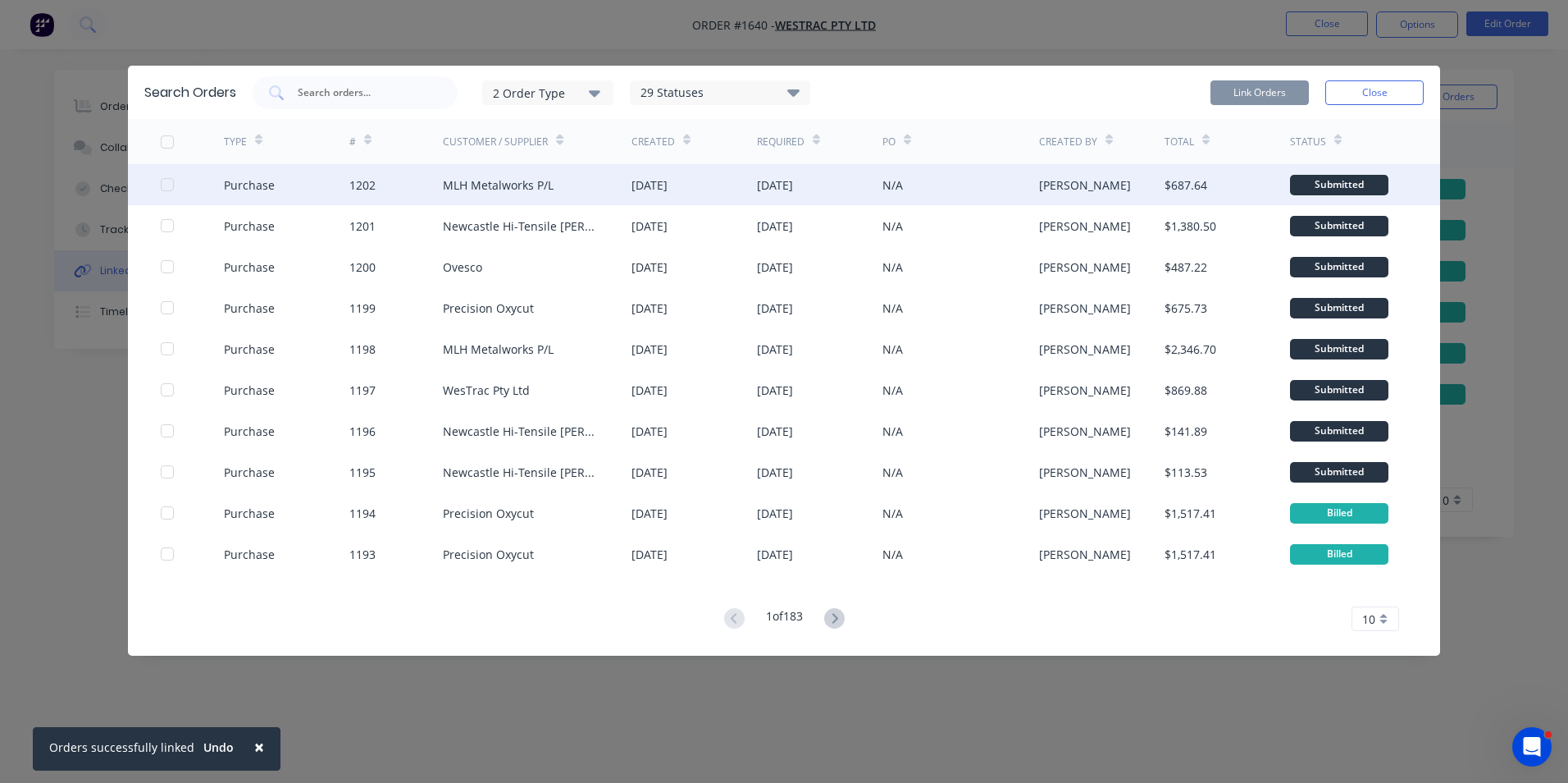
click at [261, 183] on div "Purchase" at bounding box center [249, 184] width 51 height 18
click at [168, 183] on div at bounding box center [168, 184] width 33 height 33
click at [1267, 89] on button "Link Orders" at bounding box center [1259, 92] width 99 height 25
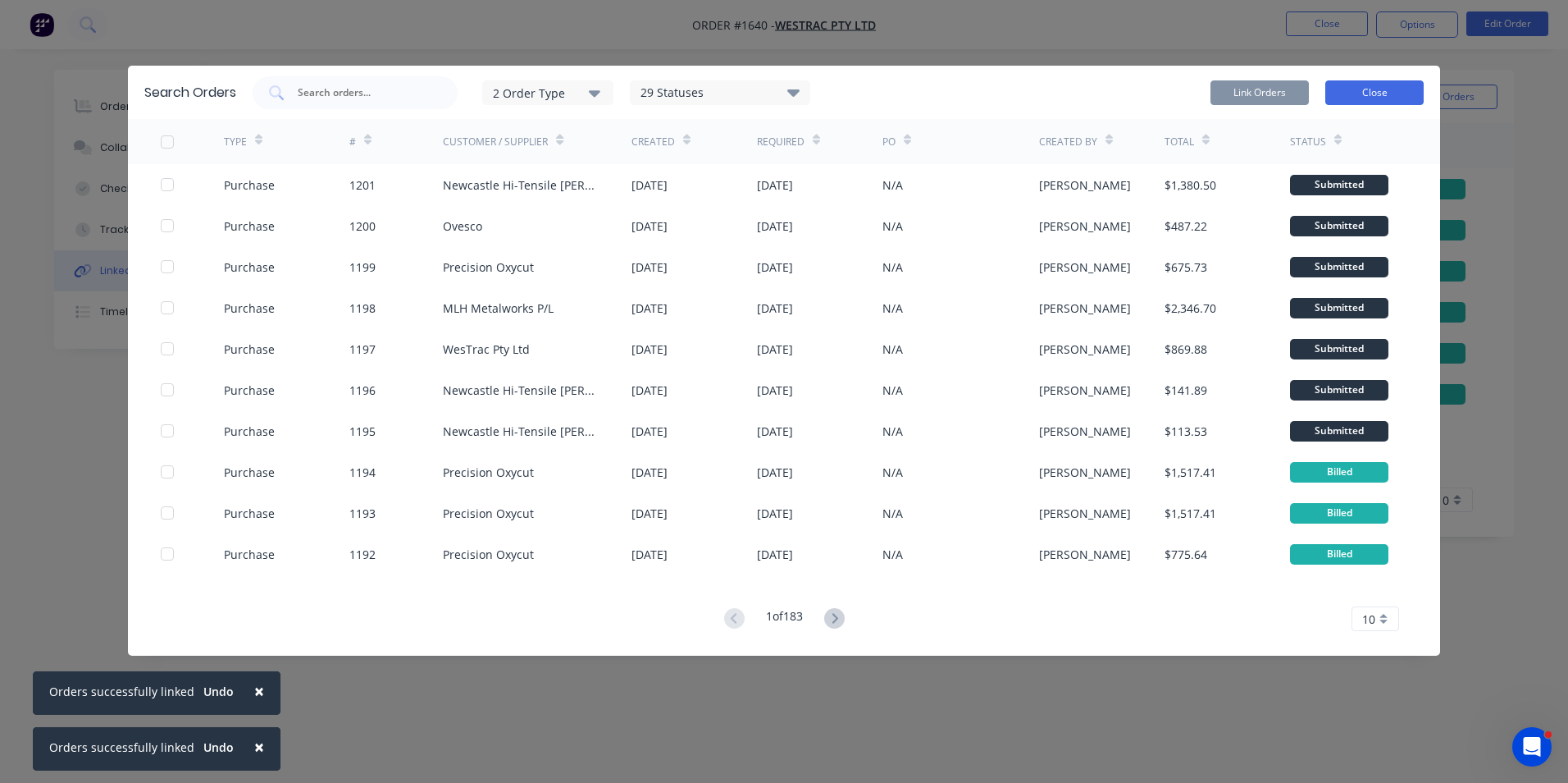
click at [1377, 96] on button "Close" at bounding box center [1374, 92] width 99 height 25
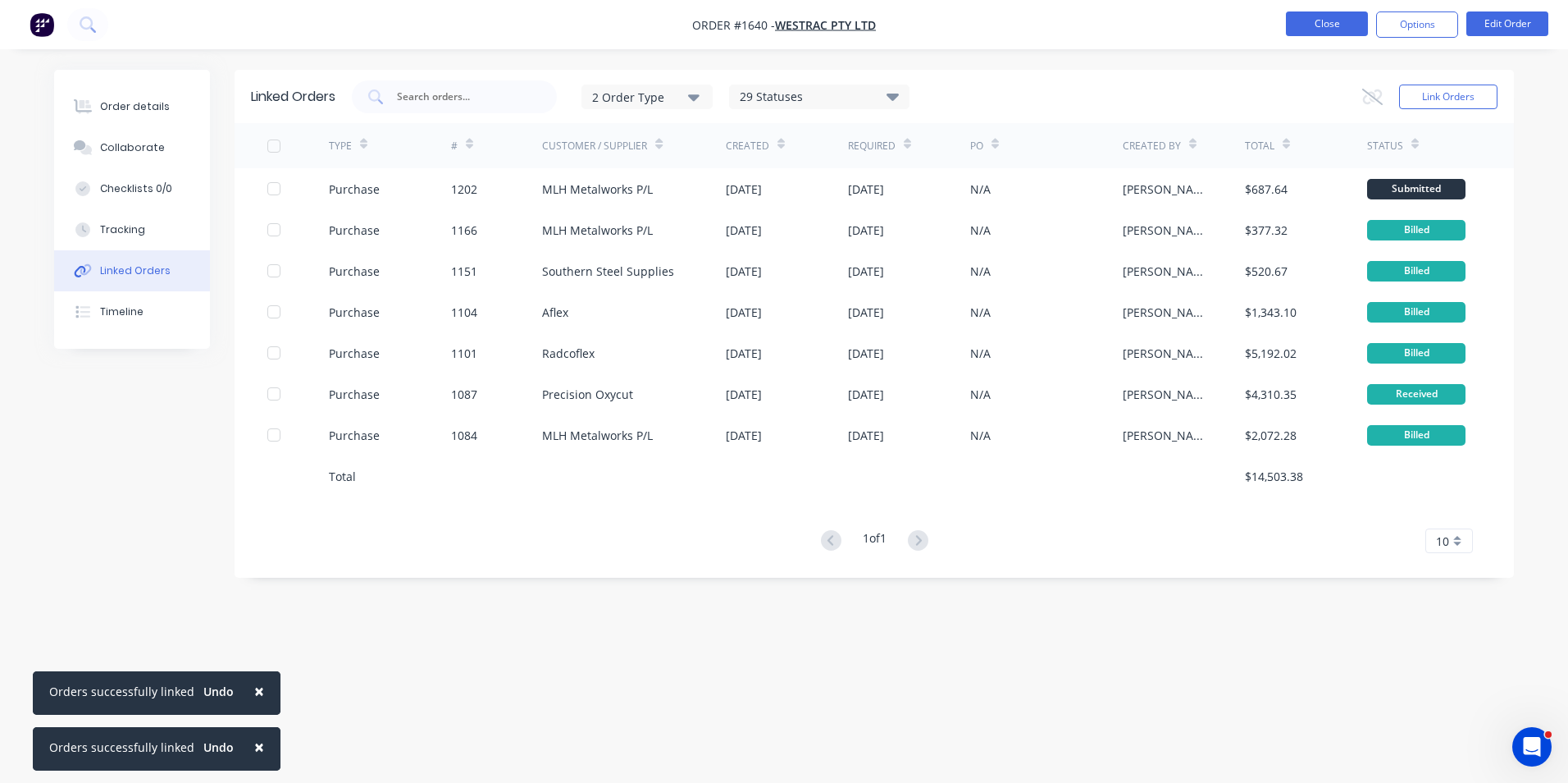
click at [1332, 32] on button "Close" at bounding box center [1326, 23] width 82 height 25
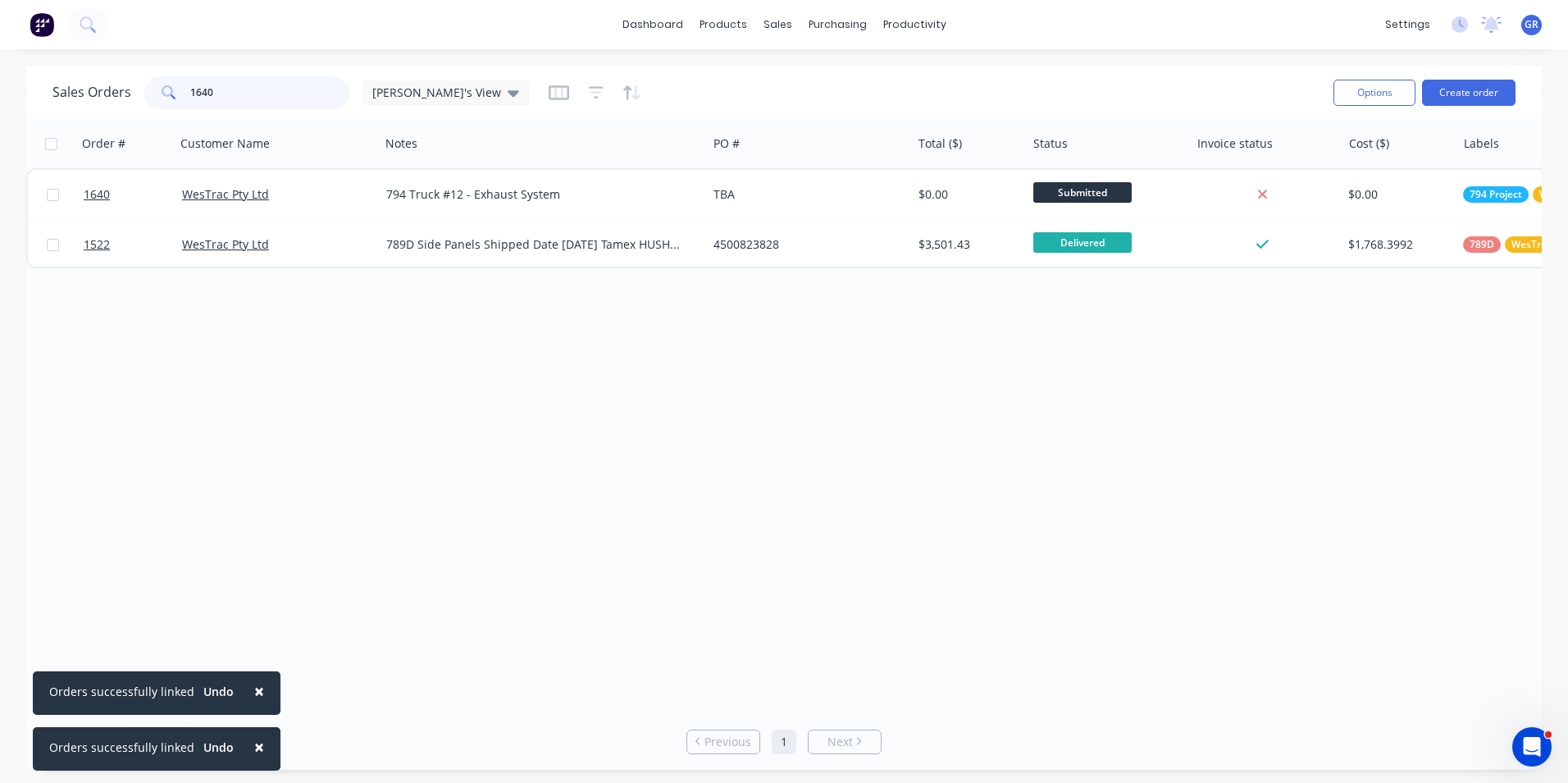
drag, startPoint x: 227, startPoint y: 86, endPoint x: 168, endPoint y: 89, distance: 59.1
click at [168, 89] on div "1640" at bounding box center [247, 93] width 205 height 33
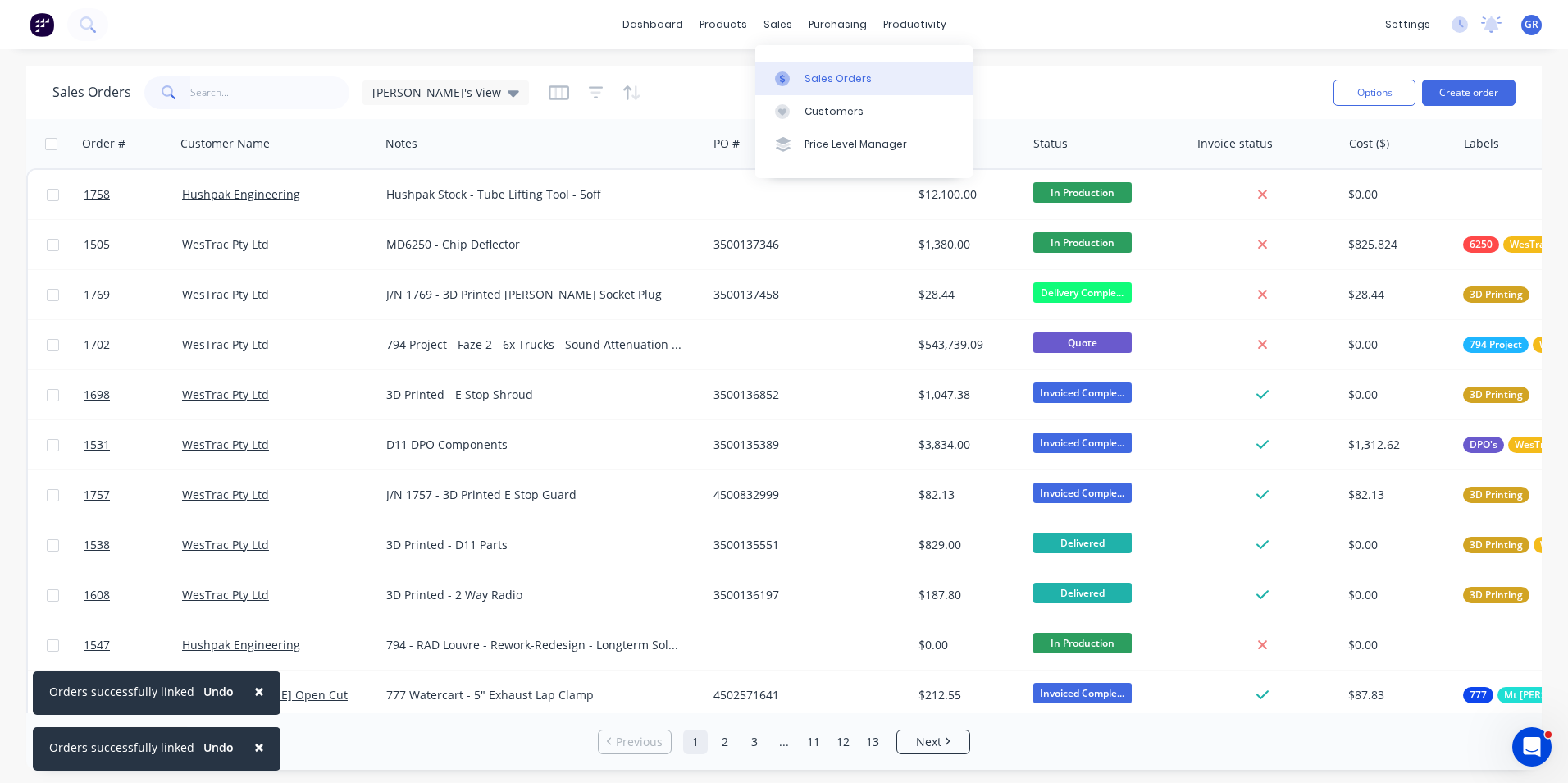
click at [832, 77] on div "Sales Orders" at bounding box center [838, 78] width 67 height 15
click at [197, 95] on input "text" at bounding box center [270, 93] width 160 height 33
click at [196, 93] on input "text" at bounding box center [270, 93] width 160 height 33
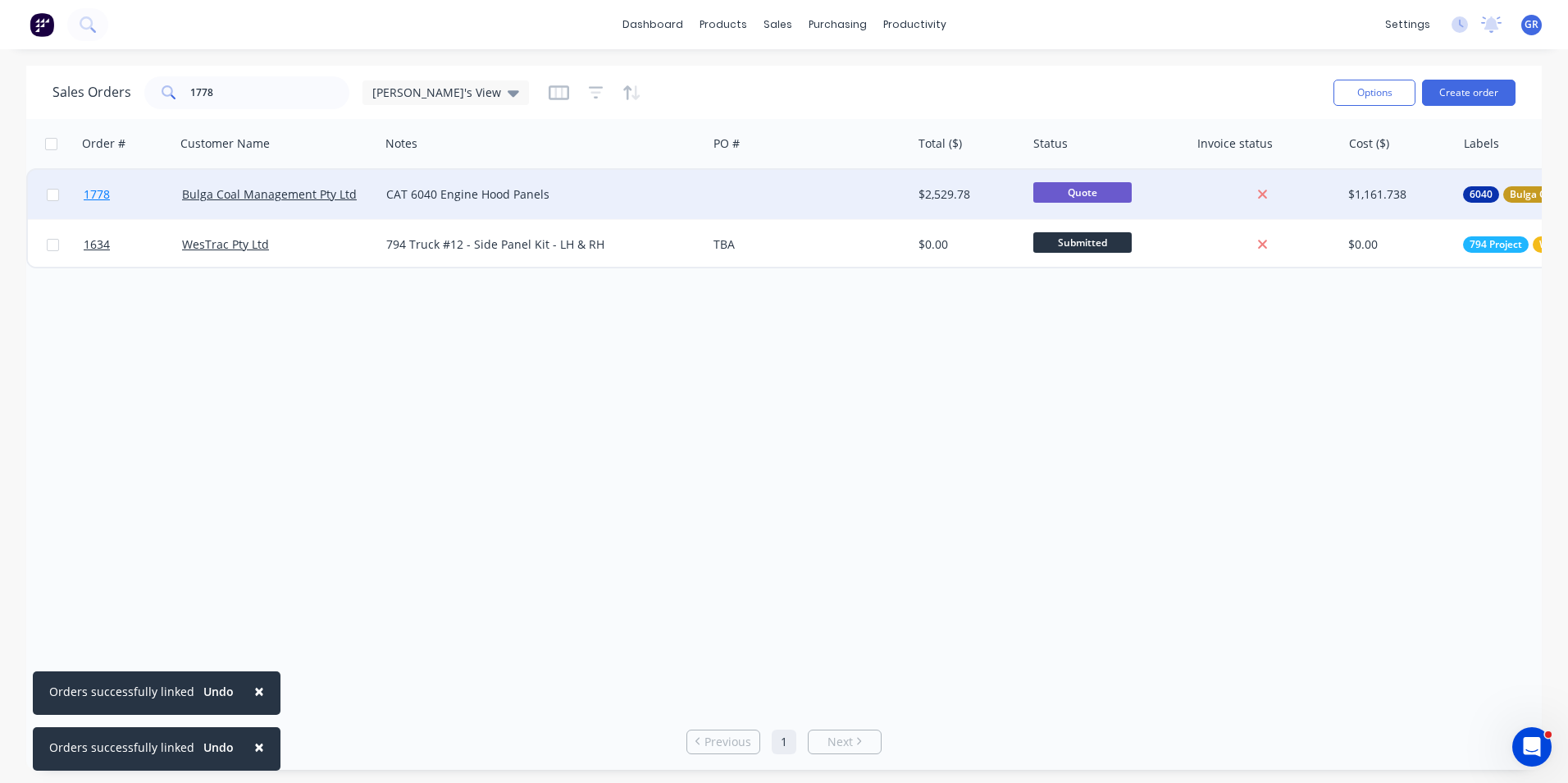
click at [106, 196] on span "1778" at bounding box center [97, 195] width 26 height 17
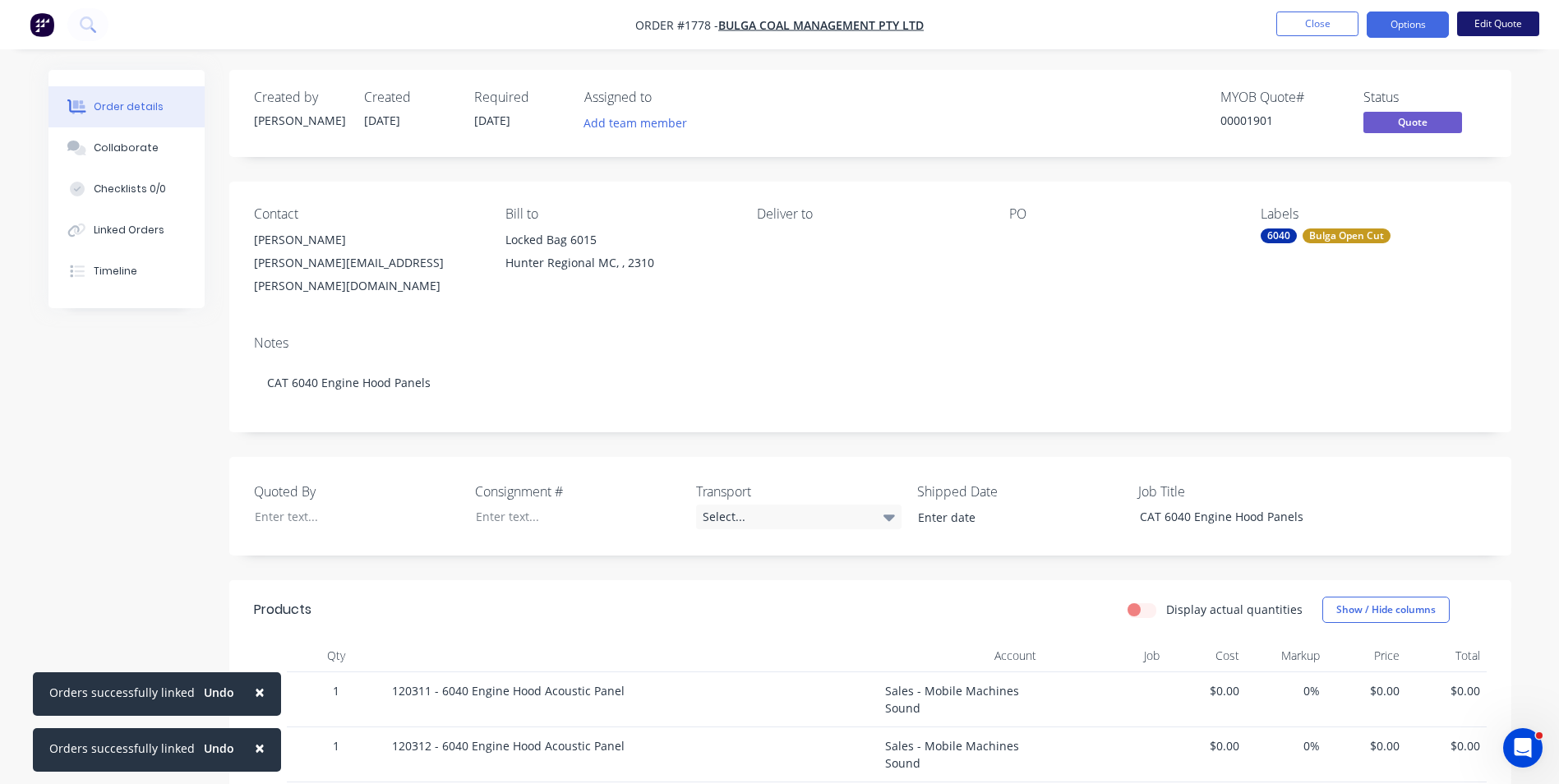
click at [1488, 24] on button "Edit Quote" at bounding box center [1498, 23] width 82 height 25
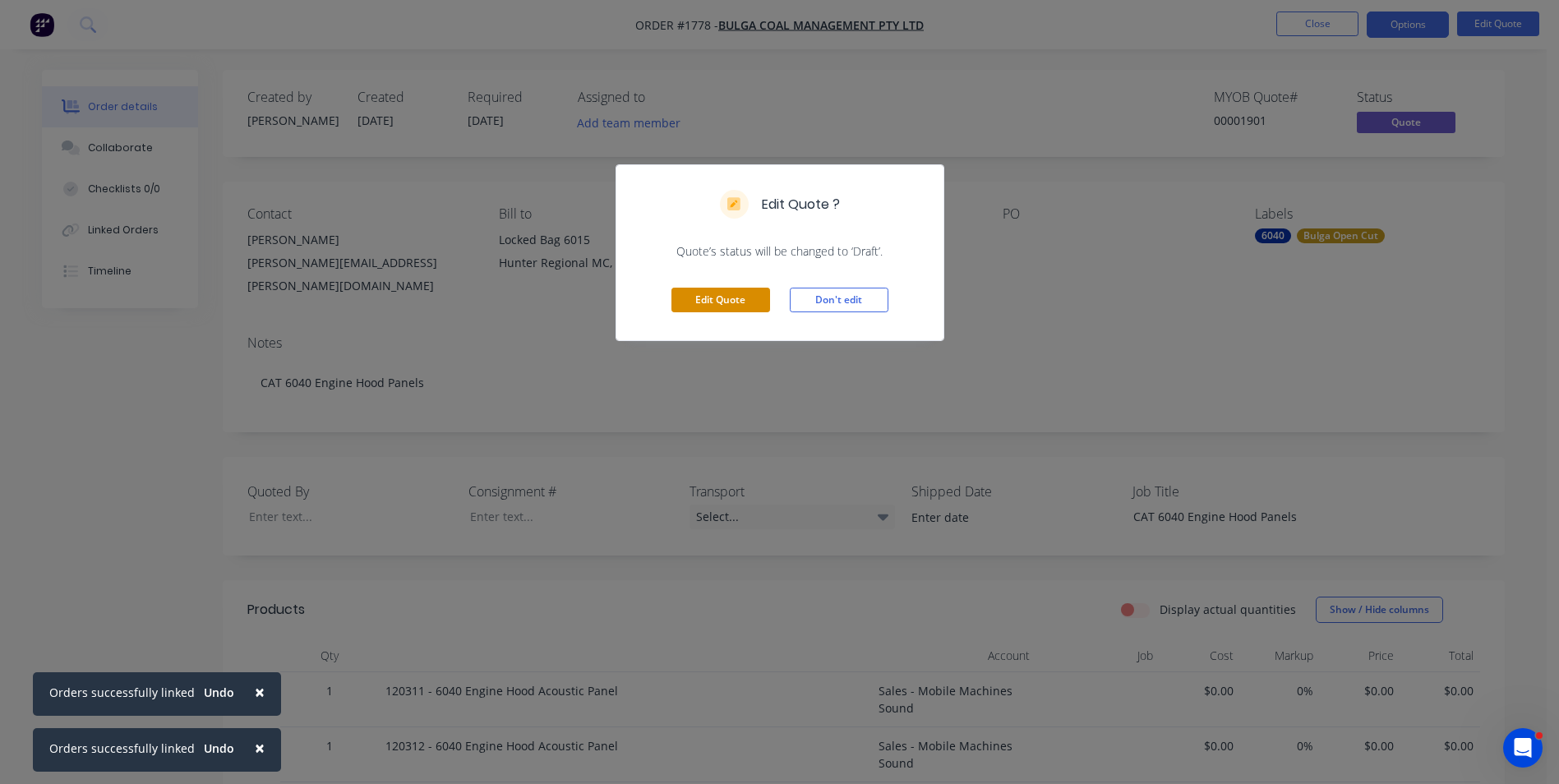
click at [715, 300] on button "Edit Quote" at bounding box center [720, 299] width 99 height 25
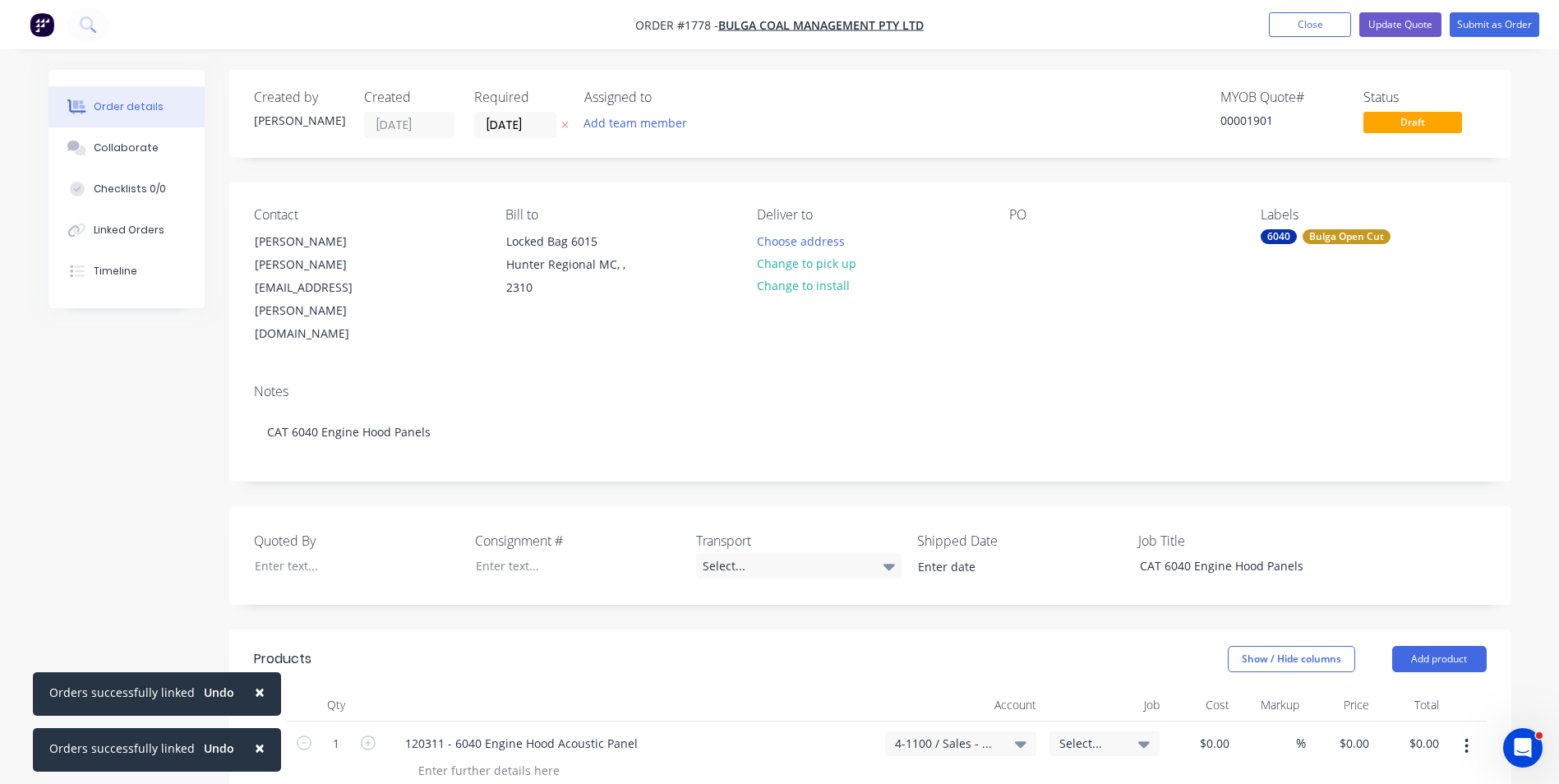
click at [255, 691] on span "×" at bounding box center [260, 692] width 10 height 23
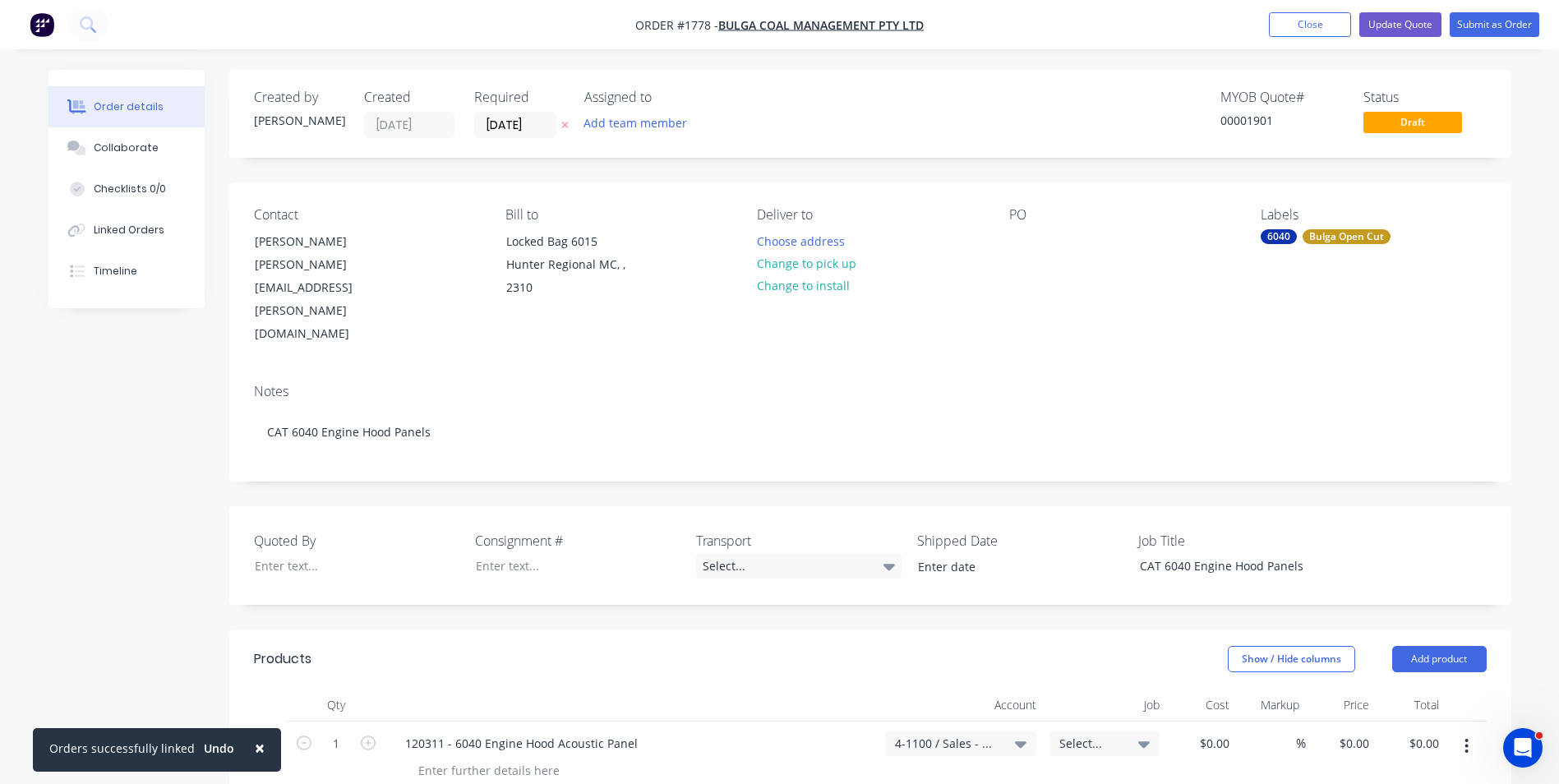
click at [255, 742] on span "×" at bounding box center [260, 747] width 10 height 23
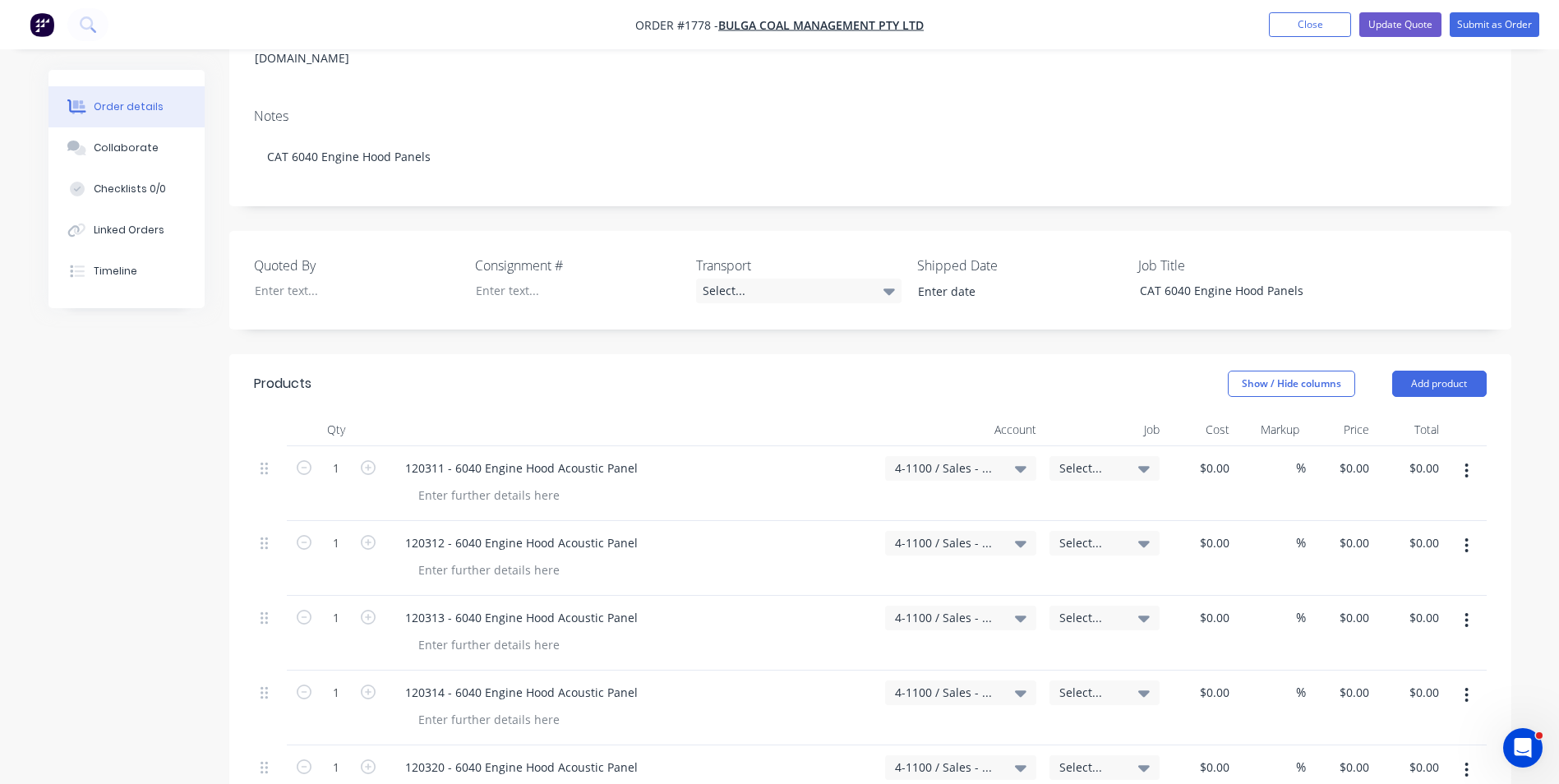
scroll to position [247, 0]
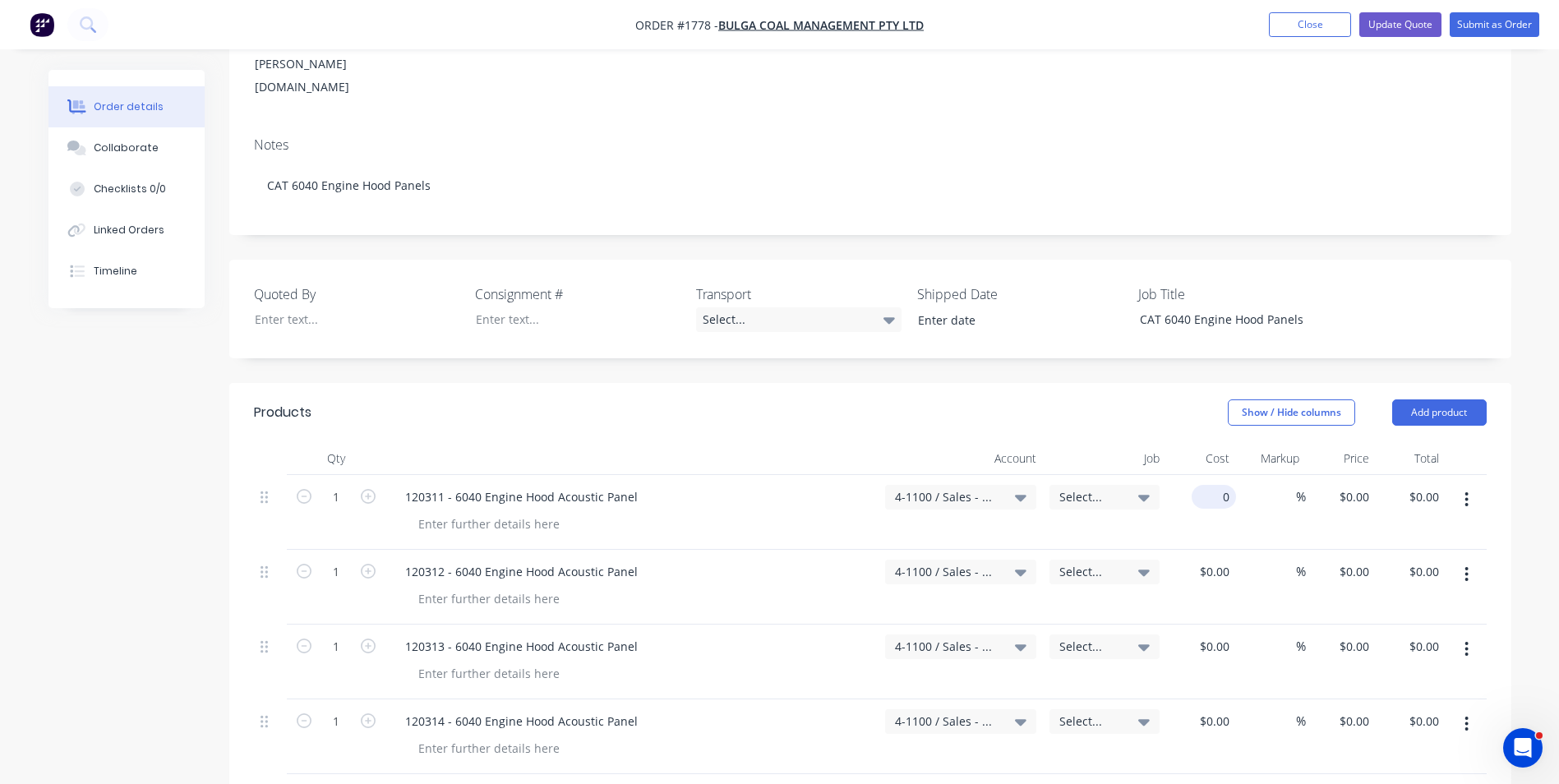
click at [1220, 485] on input "0" at bounding box center [1216, 497] width 38 height 24
click at [1281, 485] on input at bounding box center [1287, 497] width 18 height 24
click at [1310, 475] on div "$318.846 $144.93" at bounding box center [1341, 512] width 70 height 75
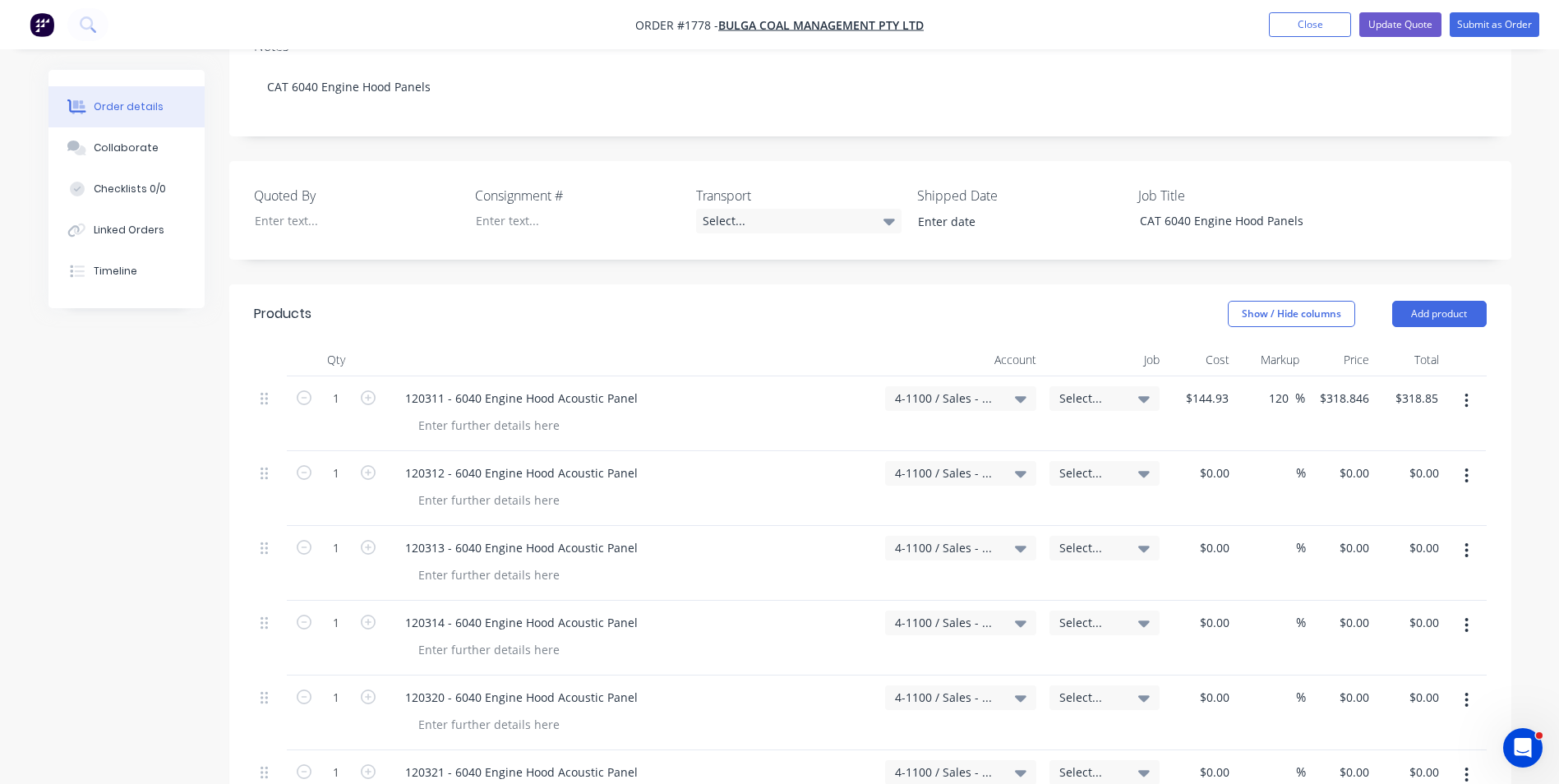
scroll to position [411, 0]
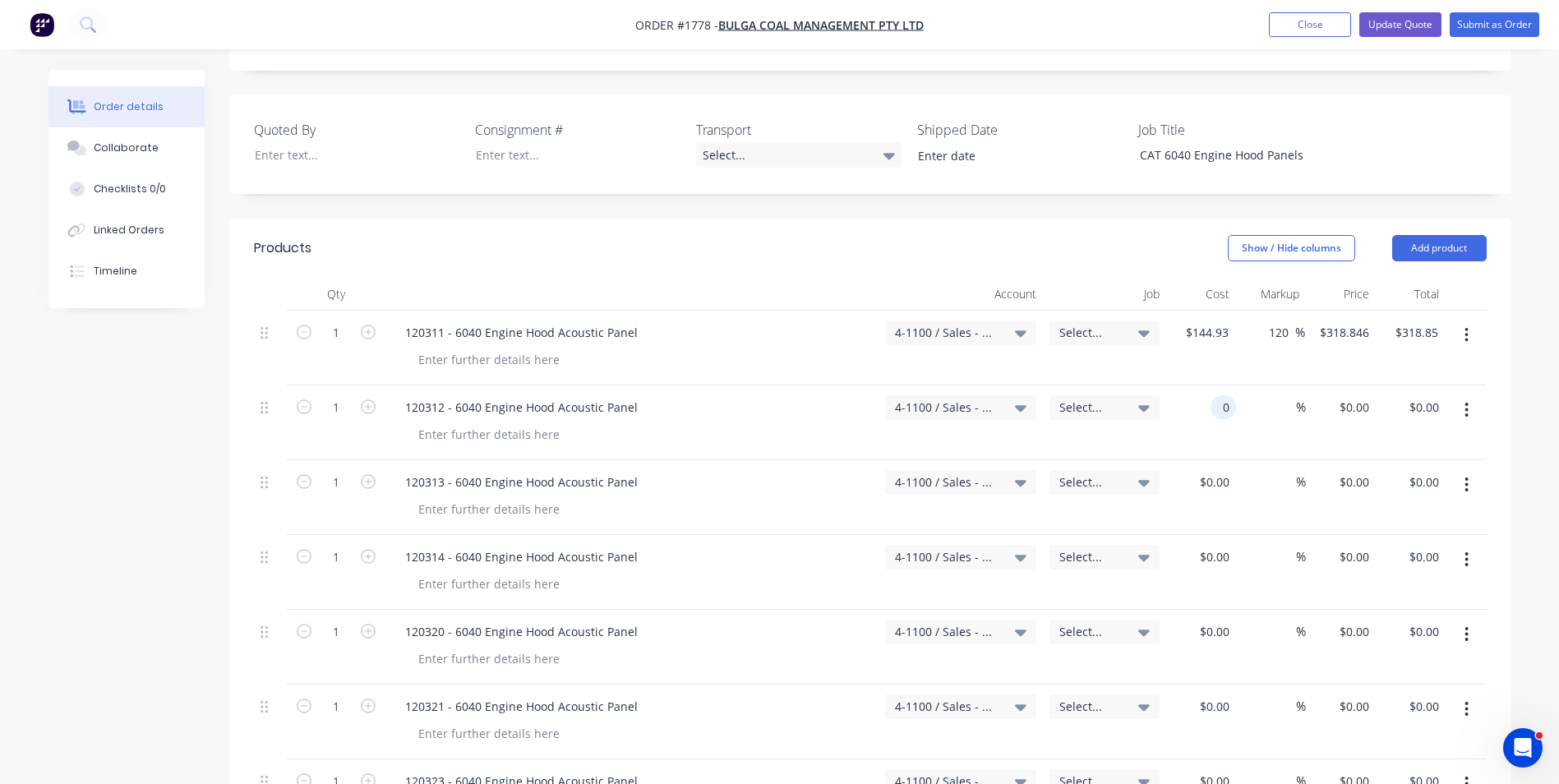
click at [1209, 385] on div "0 0" at bounding box center [1202, 422] width 70 height 75
click at [1287, 395] on input at bounding box center [1287, 407] width 18 height 24
click at [1280, 387] on div "120 120 %" at bounding box center [1271, 422] width 70 height 75
click at [1285, 320] on input "120" at bounding box center [1281, 332] width 28 height 24
click at [1258, 314] on div "110 110 %" at bounding box center [1270, 347] width 70 height 75
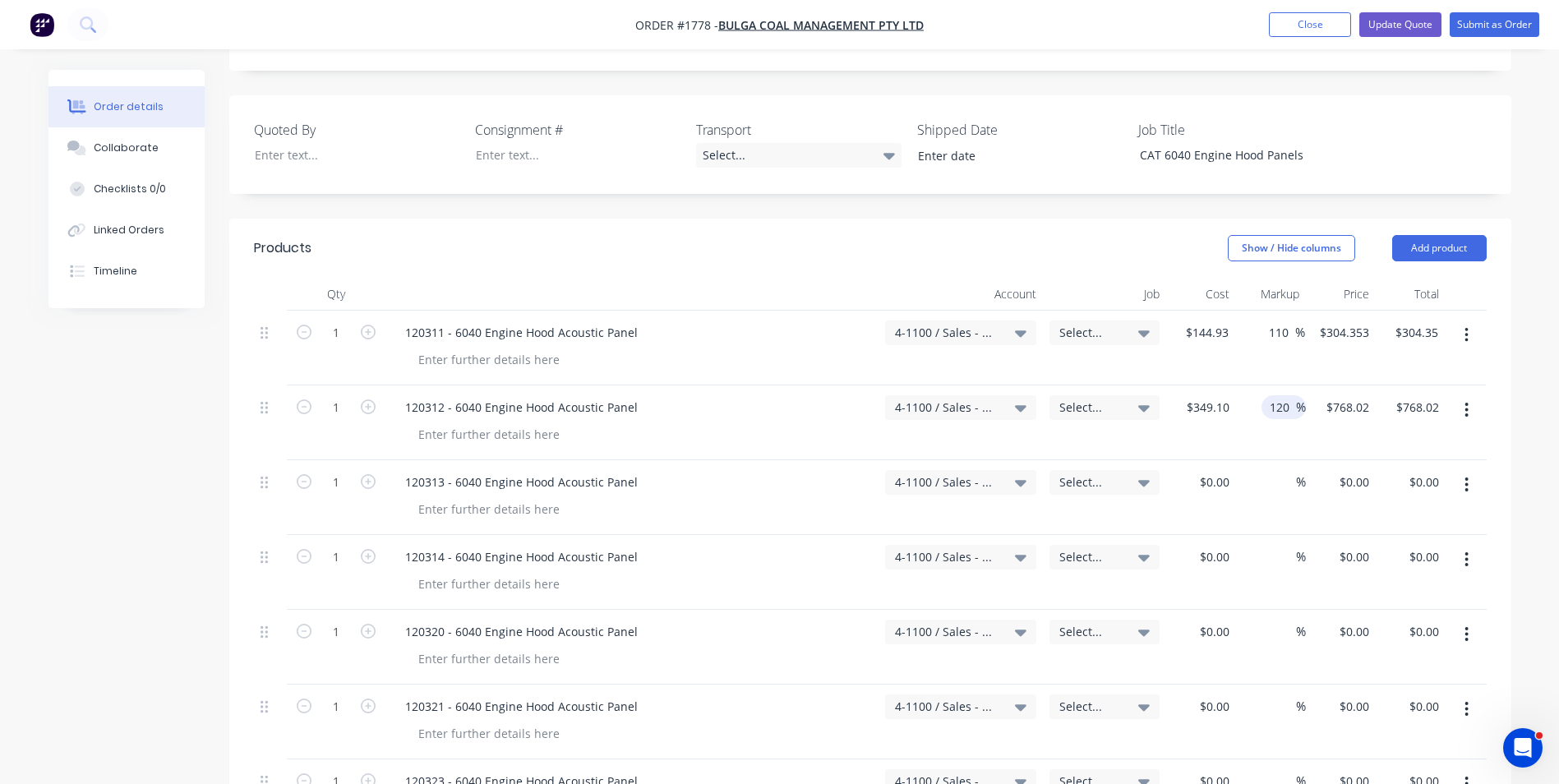
click at [1280, 395] on input "120" at bounding box center [1282, 407] width 28 height 24
click at [1270, 406] on div "110 110 %" at bounding box center [1271, 422] width 70 height 75
click at [1263, 399] on div "110 110 %" at bounding box center [1271, 422] width 70 height 75
click at [1280, 470] on input at bounding box center [1287, 482] width 18 height 24
click at [1287, 545] on input at bounding box center [1287, 557] width 18 height 24
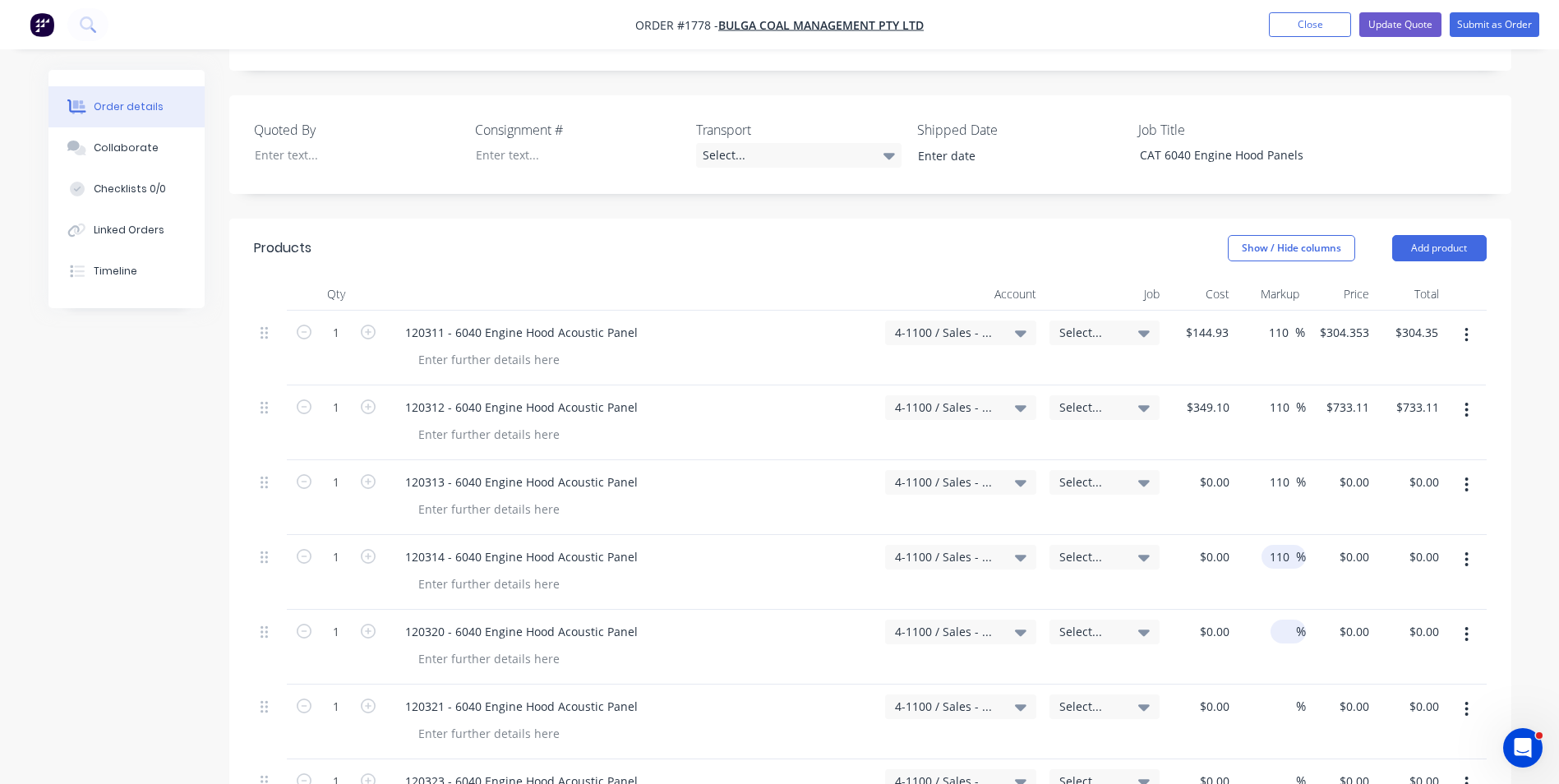
click at [1282, 620] on input at bounding box center [1287, 632] width 18 height 24
click at [1282, 694] on input at bounding box center [1287, 706] width 18 height 24
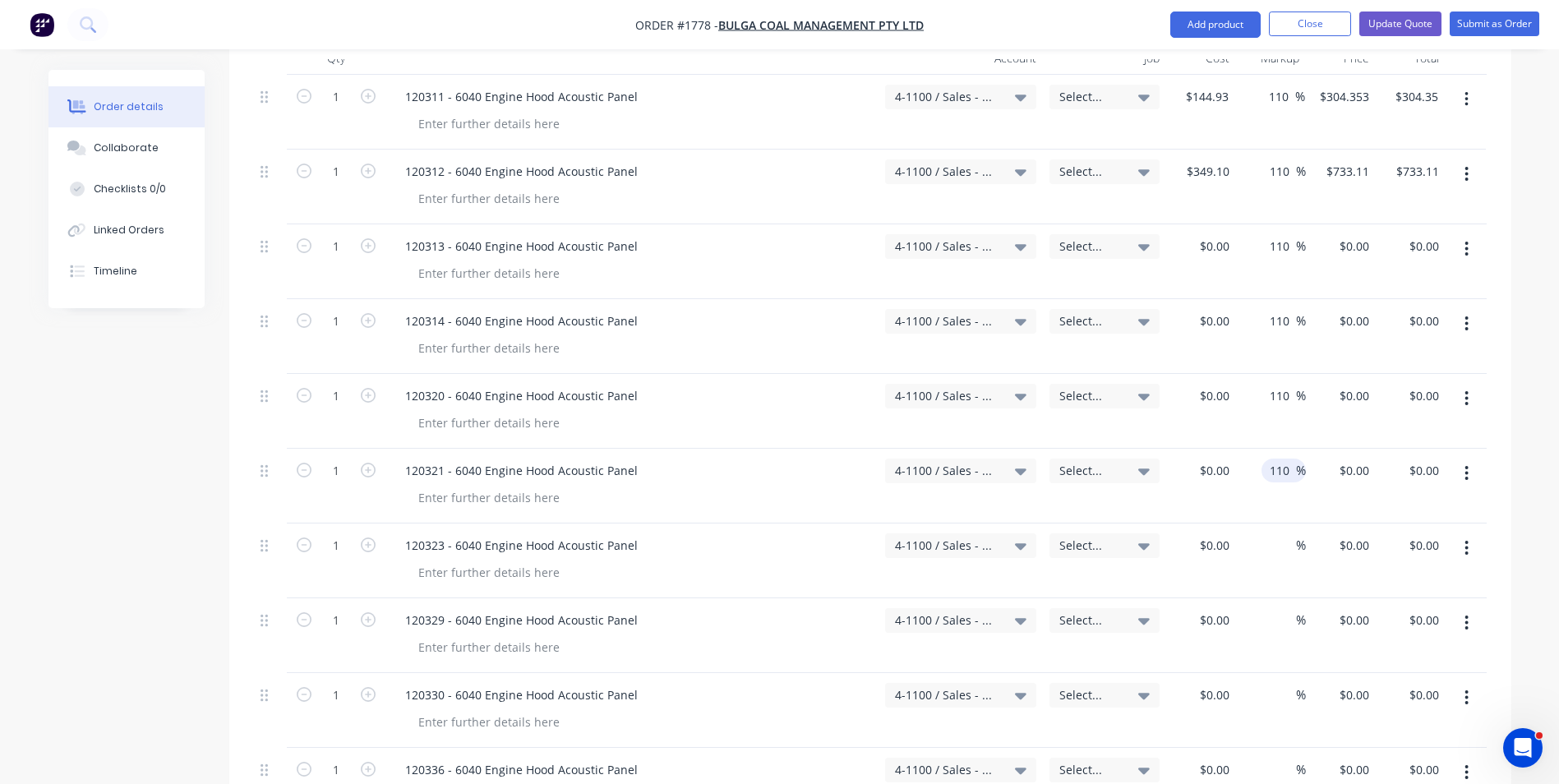
scroll to position [657, 0]
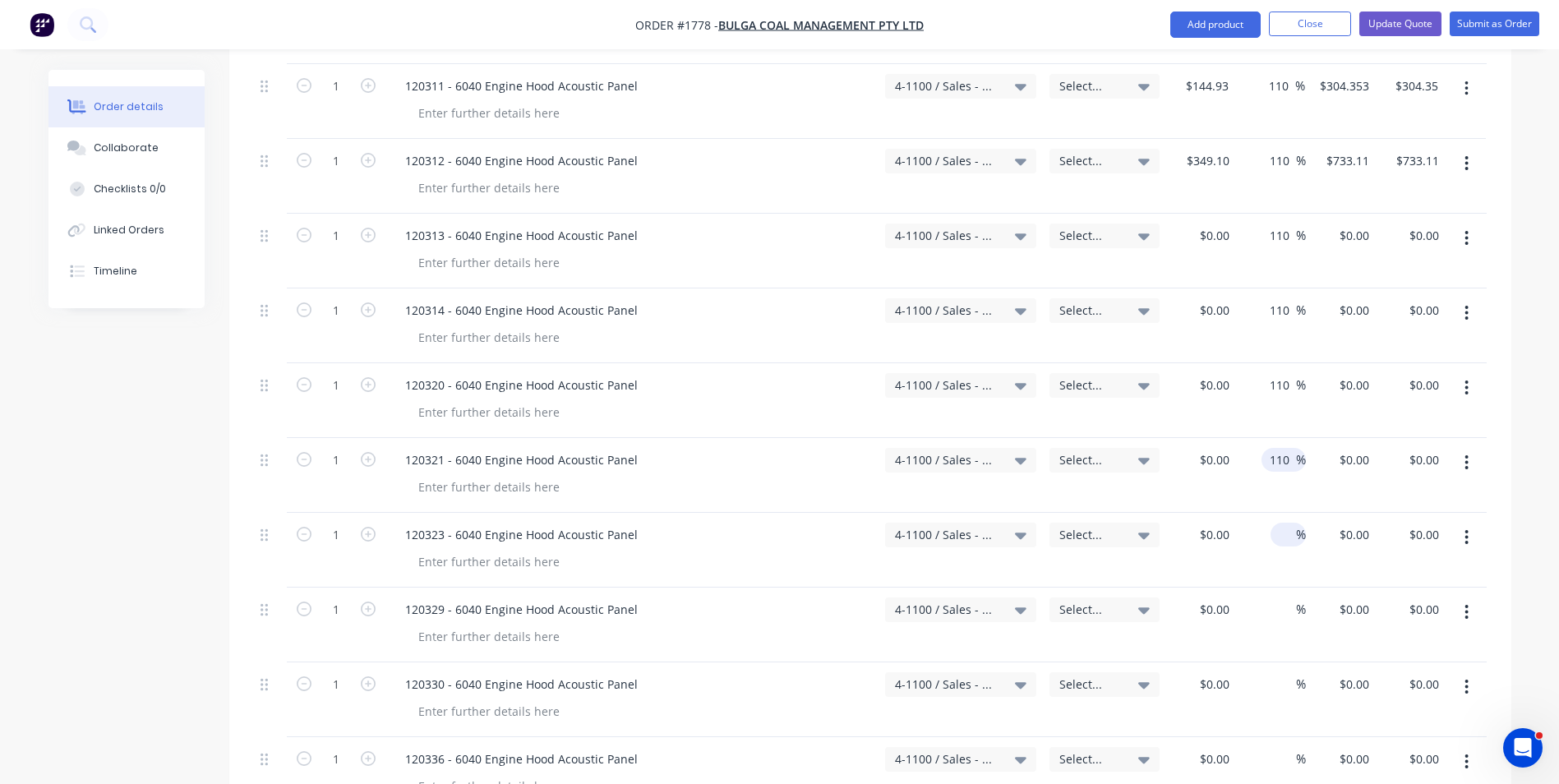
click at [1286, 523] on input at bounding box center [1287, 535] width 18 height 24
click at [1287, 597] on input at bounding box center [1287, 609] width 18 height 24
click at [1286, 672] on input at bounding box center [1287, 684] width 18 height 24
click at [1287, 747] on input at bounding box center [1287, 759] width 18 height 24
click at [1310, 670] on div "$0.00 $0.00" at bounding box center [1341, 699] width 70 height 75
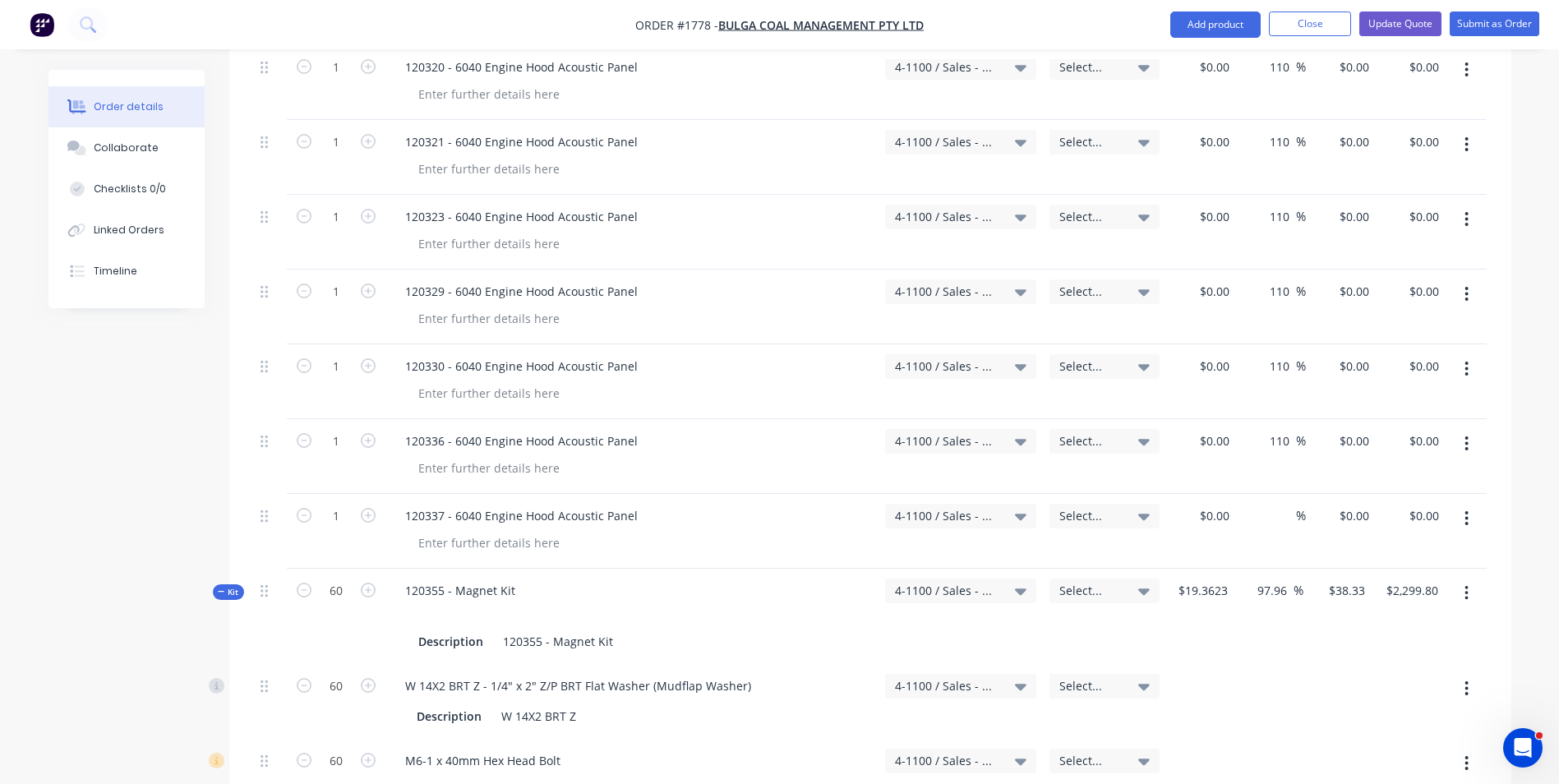
scroll to position [1068, 0]
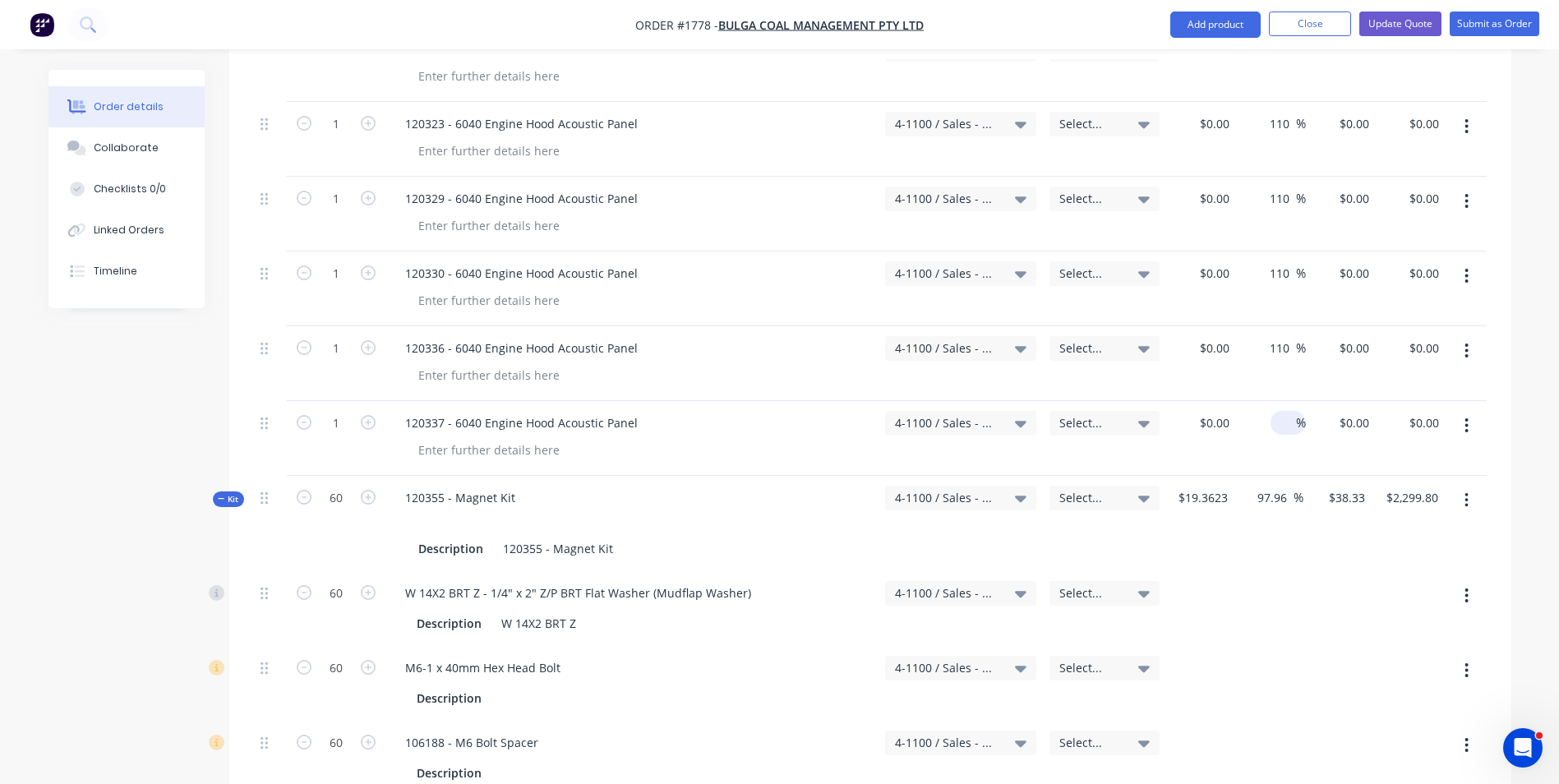
click at [1289, 411] on input at bounding box center [1287, 423] width 18 height 24
click at [1283, 421] on div "110 110 %" at bounding box center [1271, 438] width 70 height 75
click at [1287, 411] on input "110" at bounding box center [1282, 423] width 28 height 24
click at [1281, 411] on input "110" at bounding box center [1282, 423] width 28 height 24
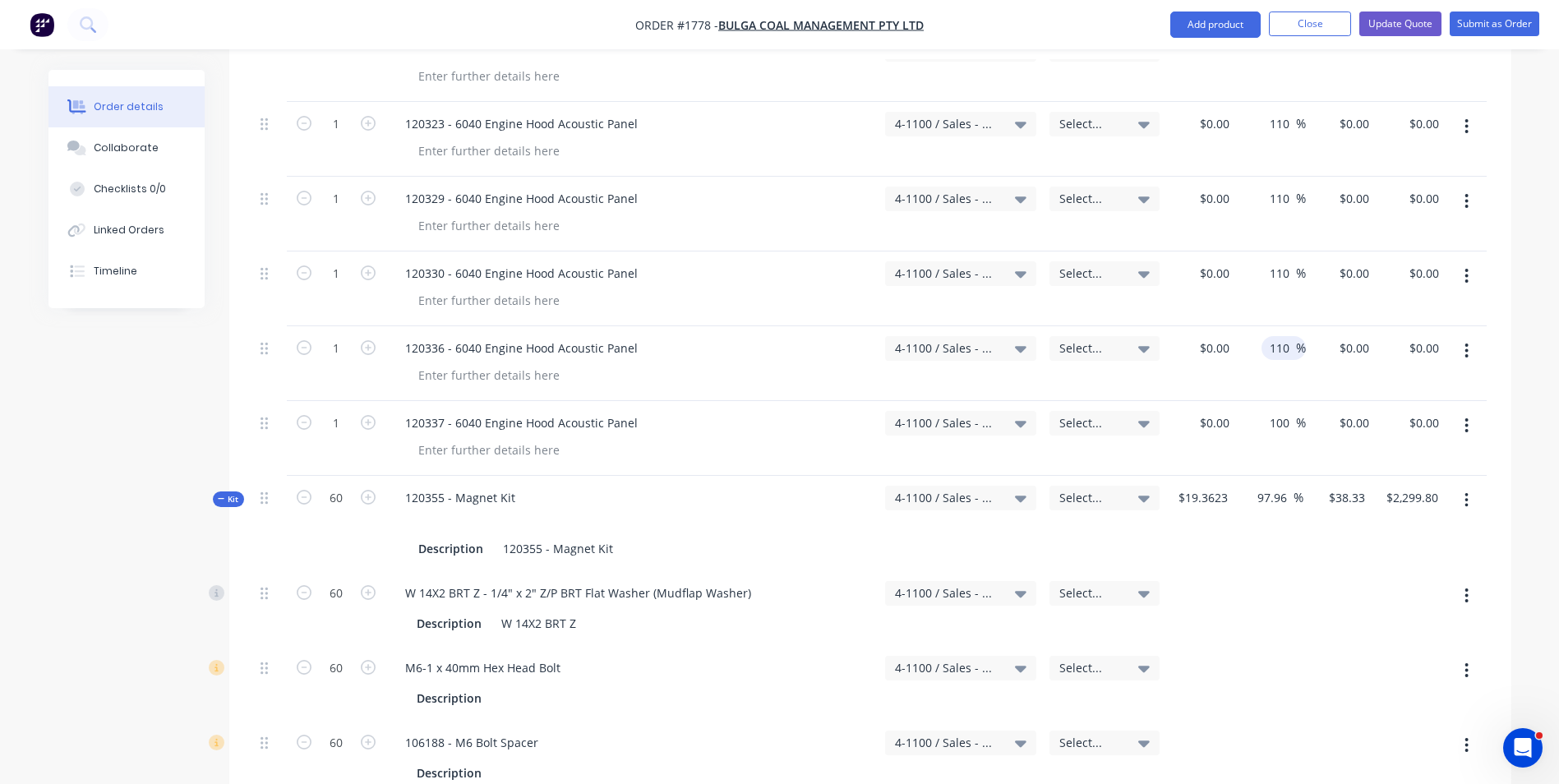
click at [1282, 336] on input "110" at bounding box center [1282, 348] width 28 height 24
click at [1286, 261] on input "110" at bounding box center [1282, 273] width 28 height 24
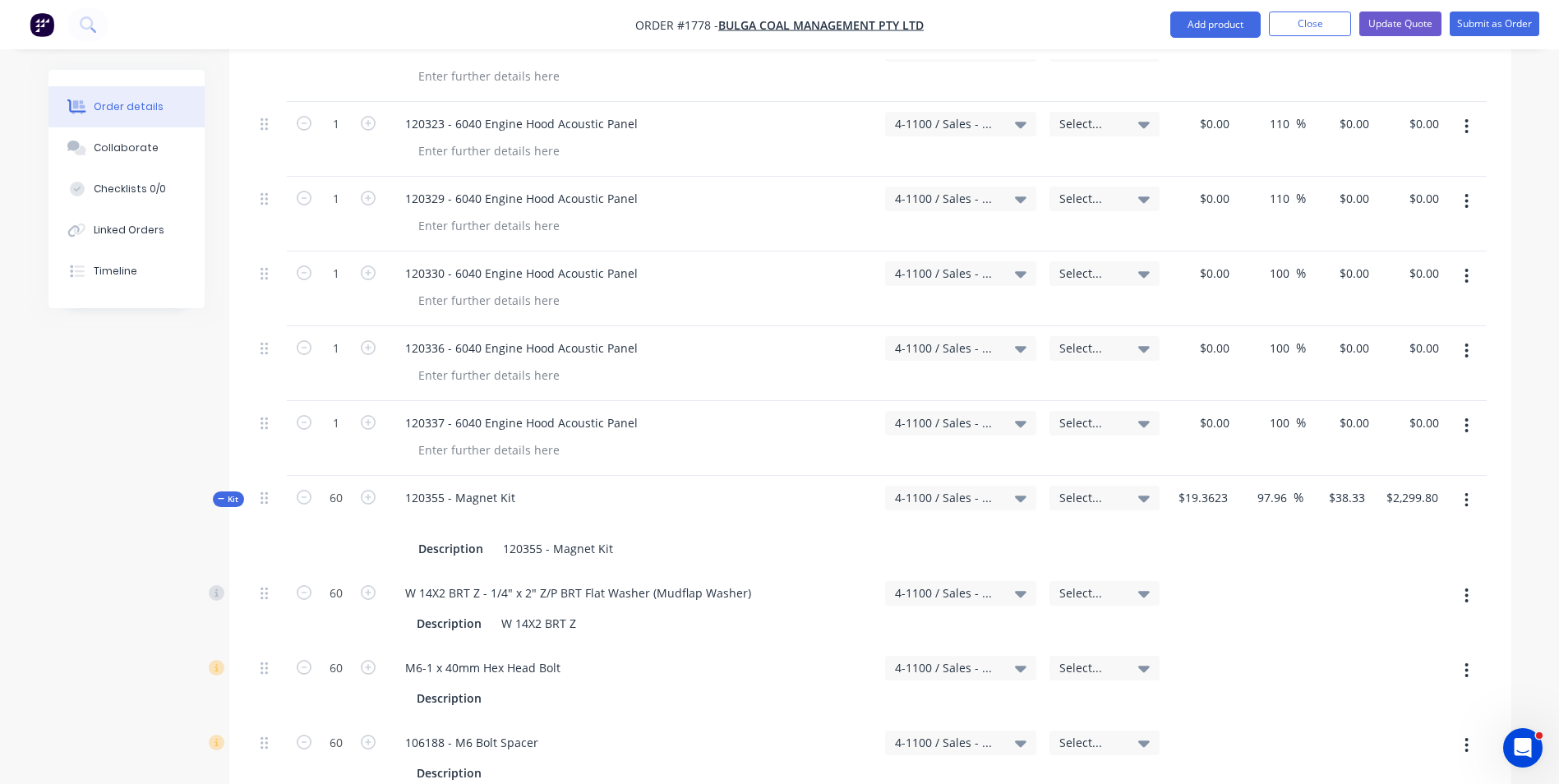
click at [1293, 259] on div "100 100 %" at bounding box center [1271, 288] width 70 height 75
click at [1287, 187] on input "110" at bounding box center [1282, 199] width 28 height 24
click at [1287, 187] on div "100 100 %" at bounding box center [1271, 213] width 70 height 75
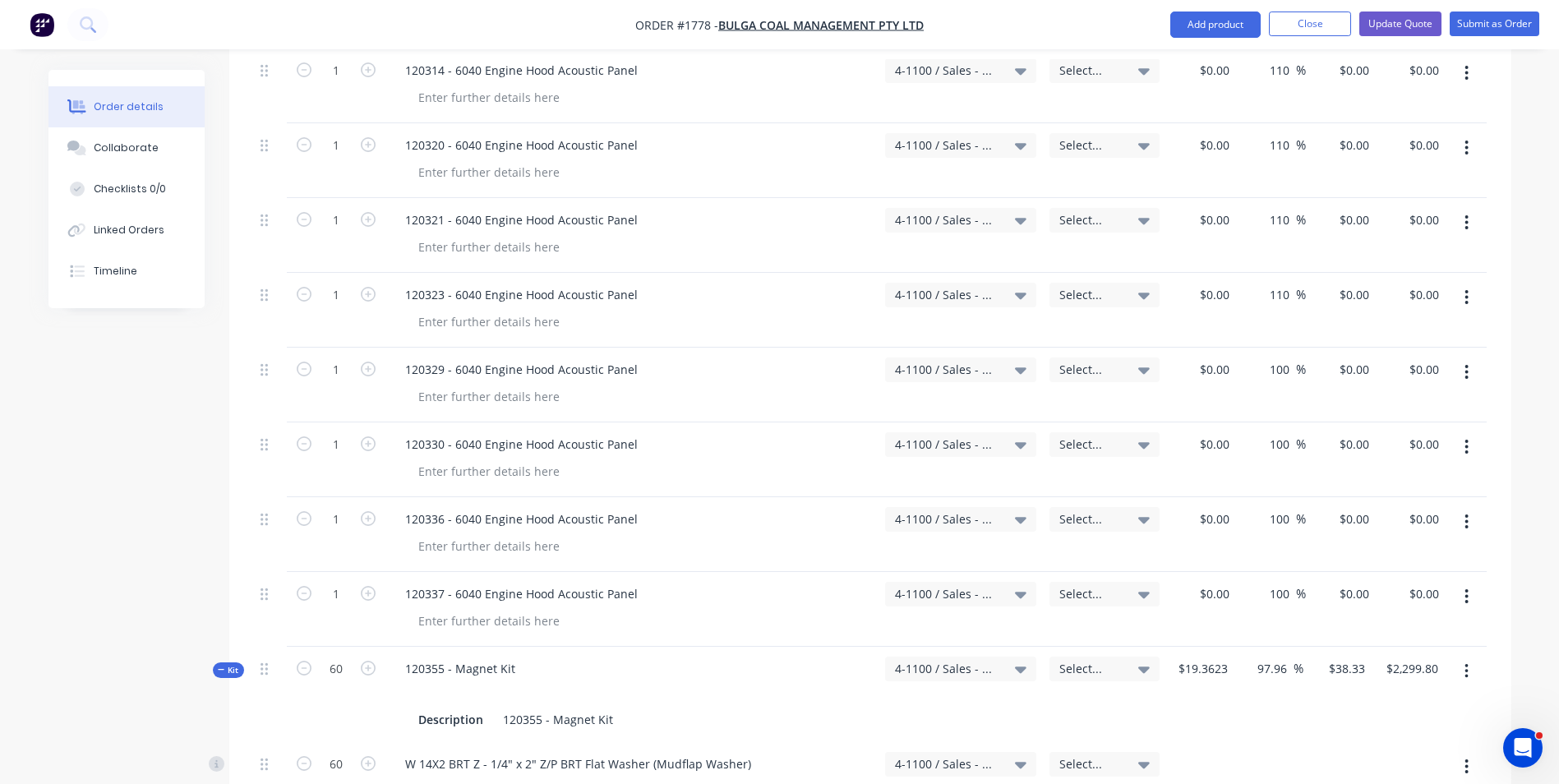
scroll to position [740, 0]
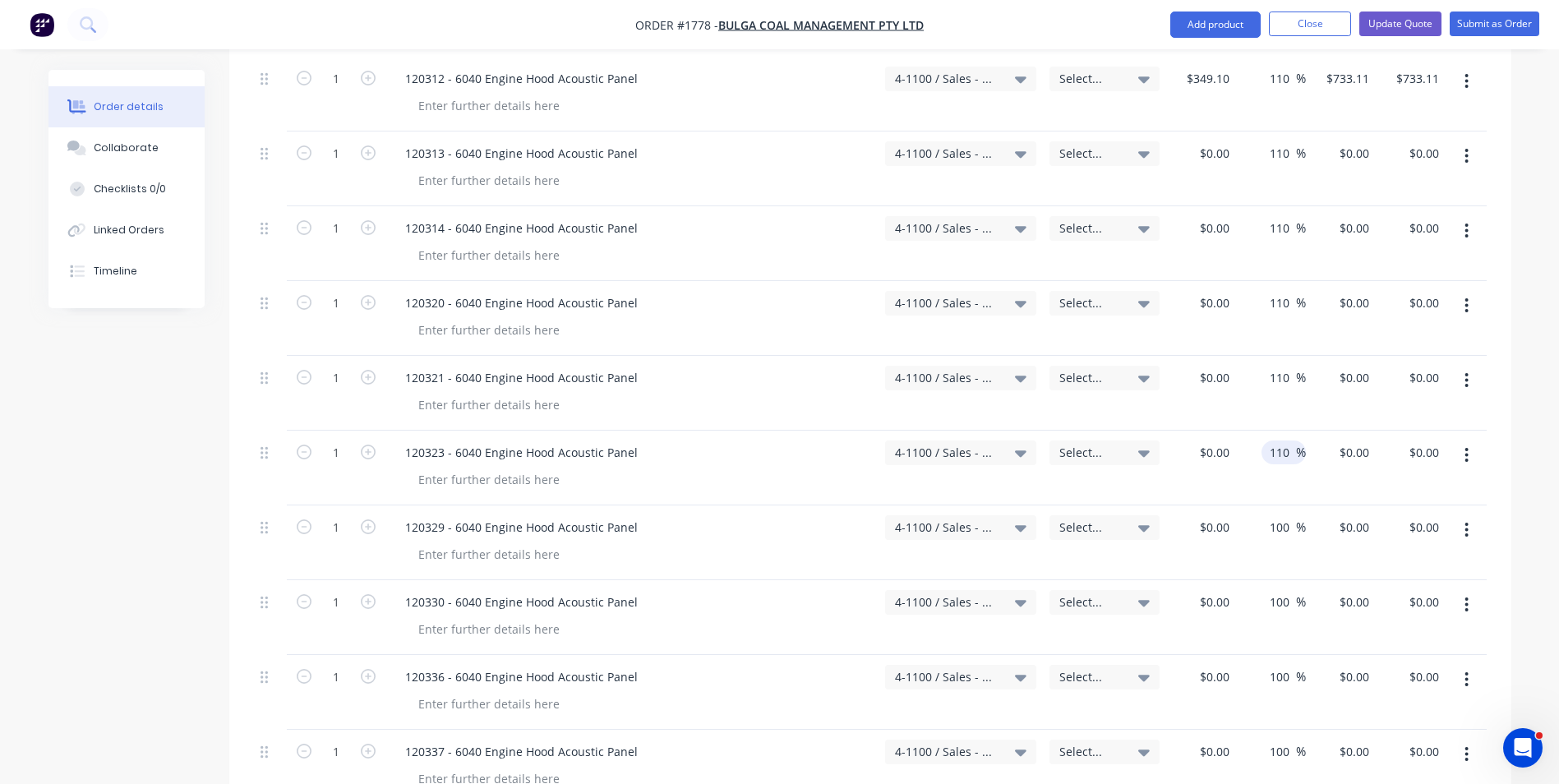
click at [1284, 440] on input "110" at bounding box center [1282, 452] width 28 height 24
click at [1279, 366] on input "110" at bounding box center [1282, 378] width 28 height 24
click at [1280, 366] on input "110" at bounding box center [1282, 378] width 28 height 24
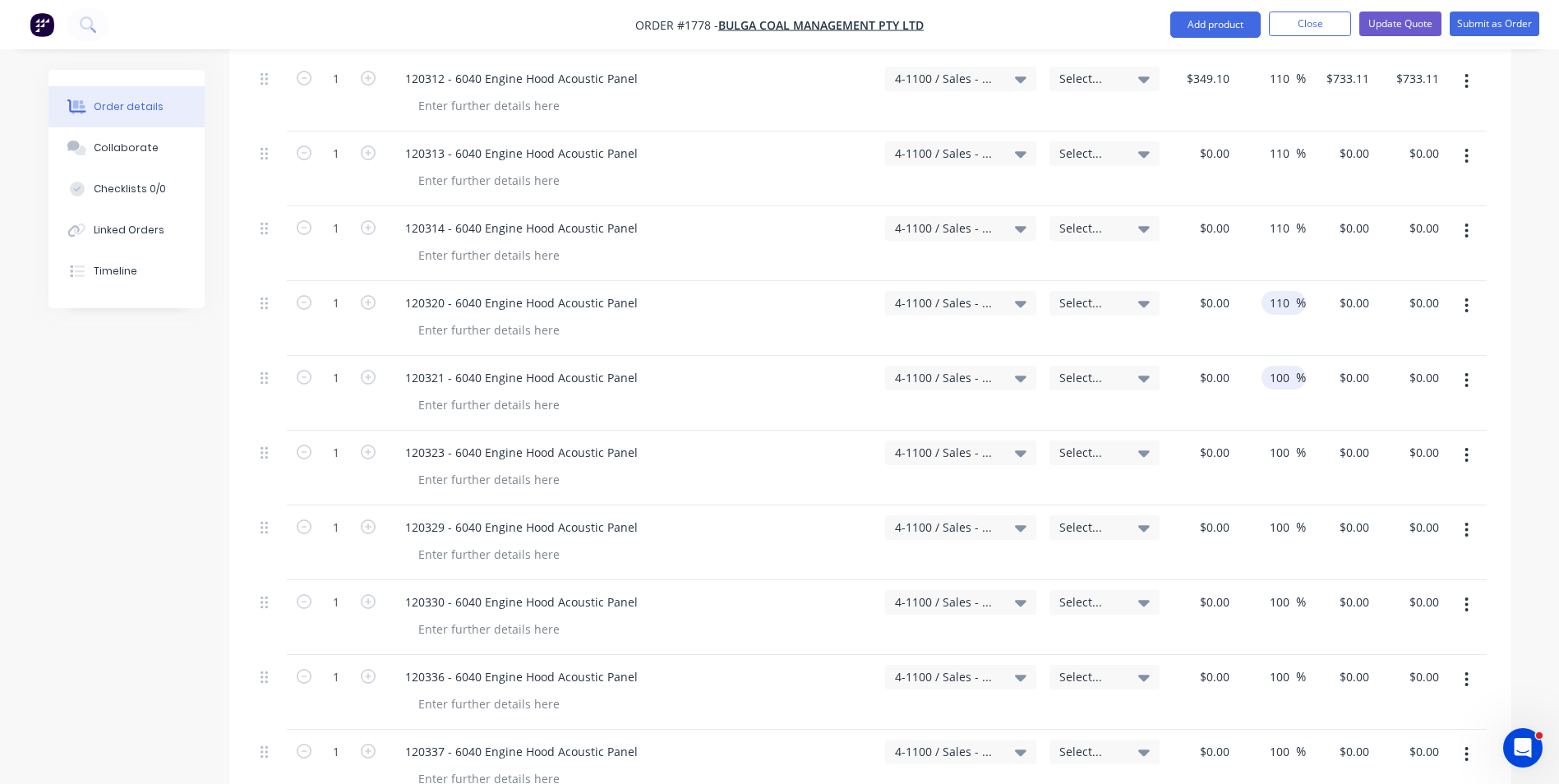
click at [1282, 291] on input "110" at bounding box center [1282, 303] width 28 height 24
click at [1286, 216] on input "110" at bounding box center [1282, 228] width 28 height 24
click at [1285, 141] on input "110" at bounding box center [1282, 153] width 28 height 24
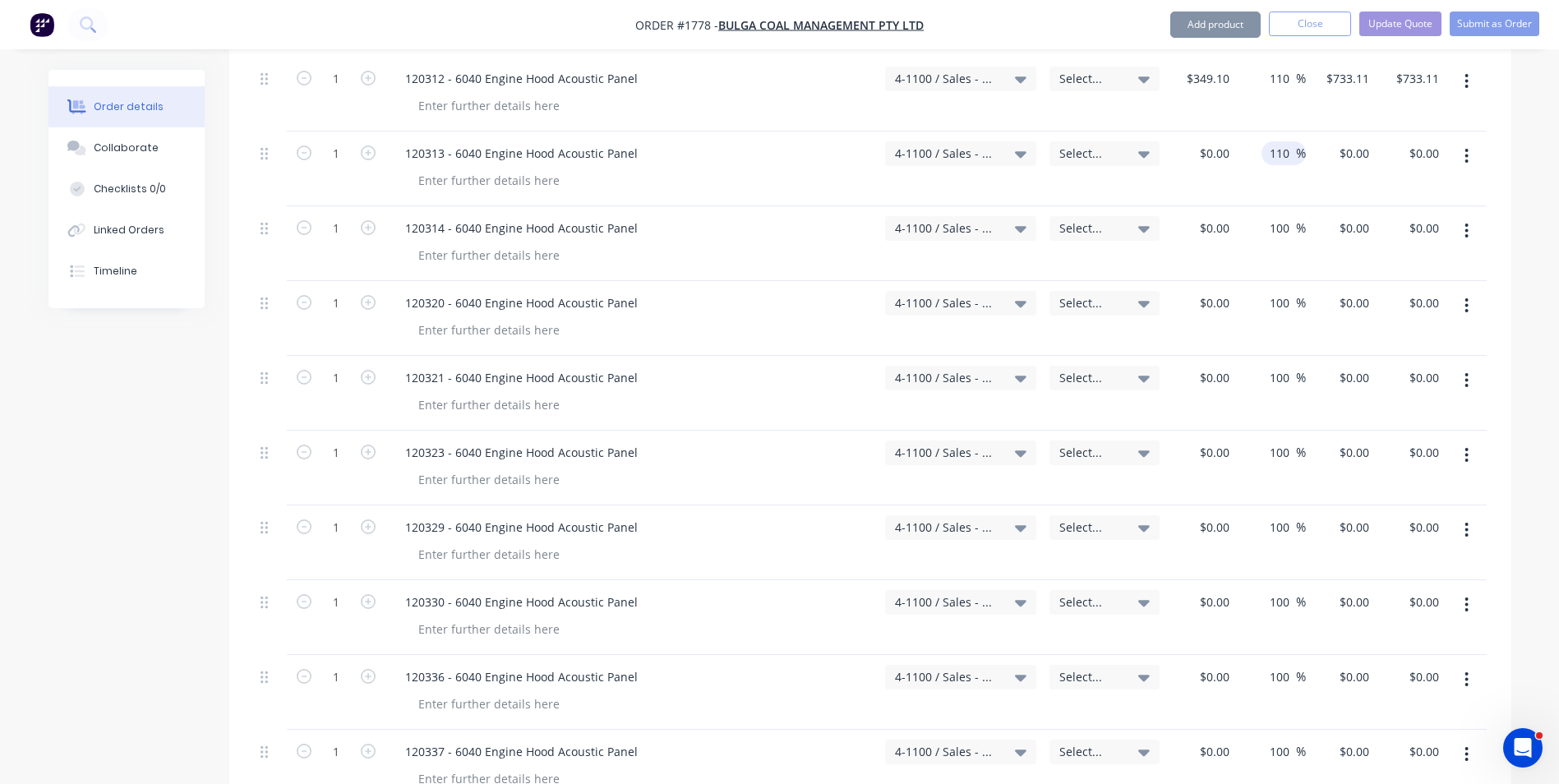
click at [1285, 141] on input "110" at bounding box center [1282, 153] width 28 height 24
click at [1272, 157] on div "100 100 %" at bounding box center [1271, 168] width 70 height 75
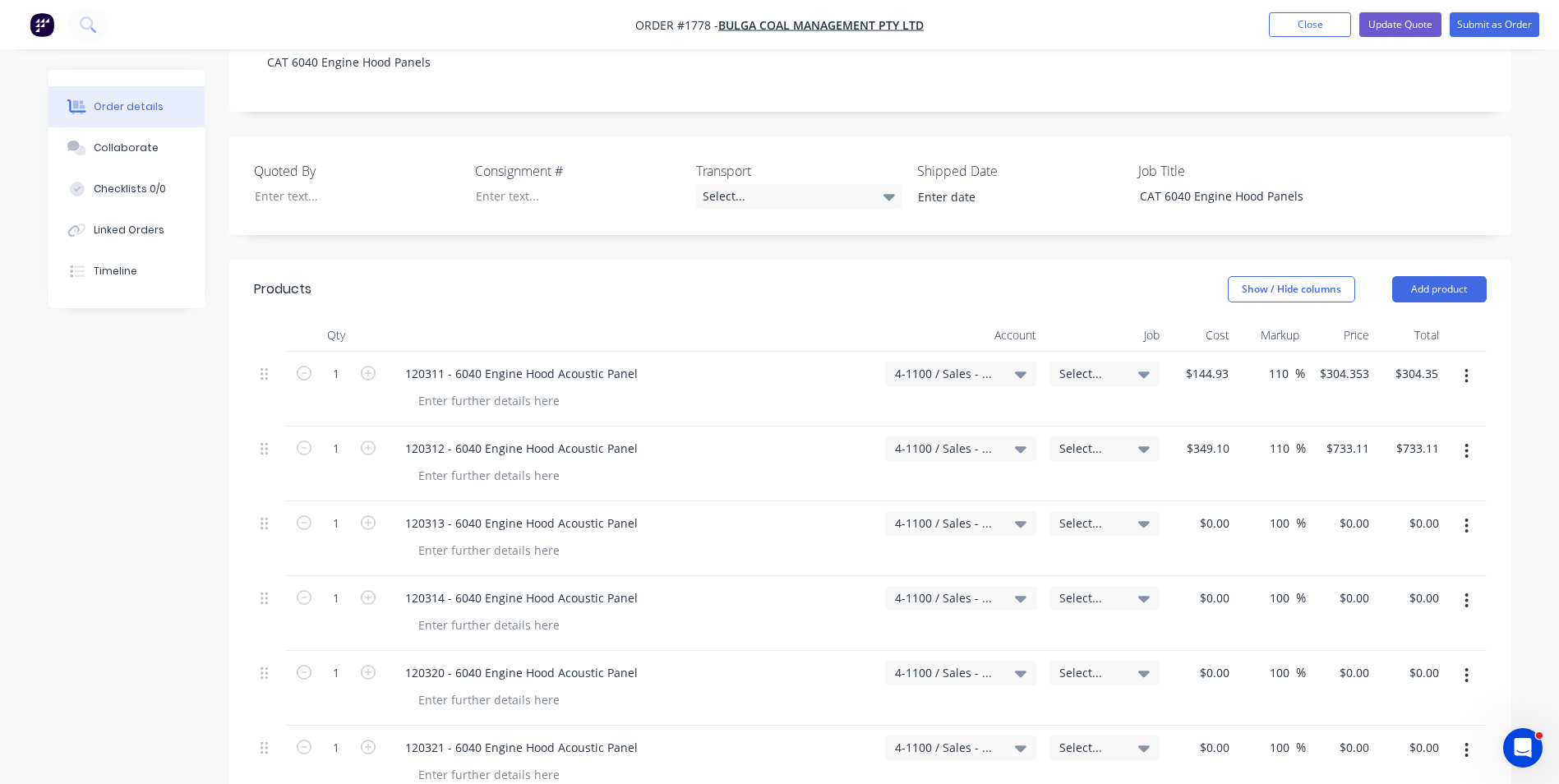
scroll to position [329, 0]
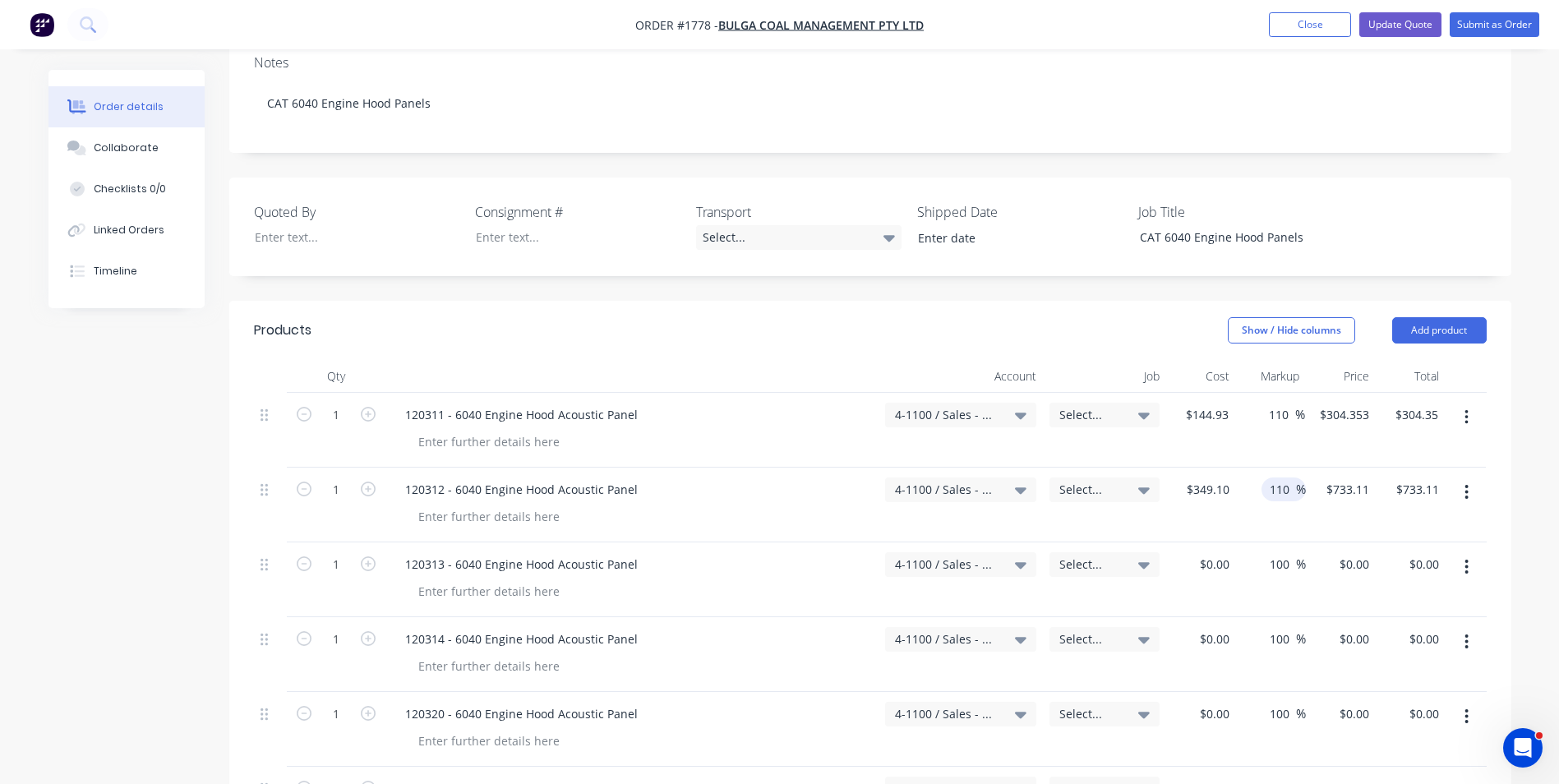
click at [1285, 477] on input "110" at bounding box center [1282, 489] width 28 height 24
click at [1283, 403] on input "110" at bounding box center [1281, 415] width 28 height 24
click at [1286, 403] on input "110" at bounding box center [1281, 415] width 28 height 24
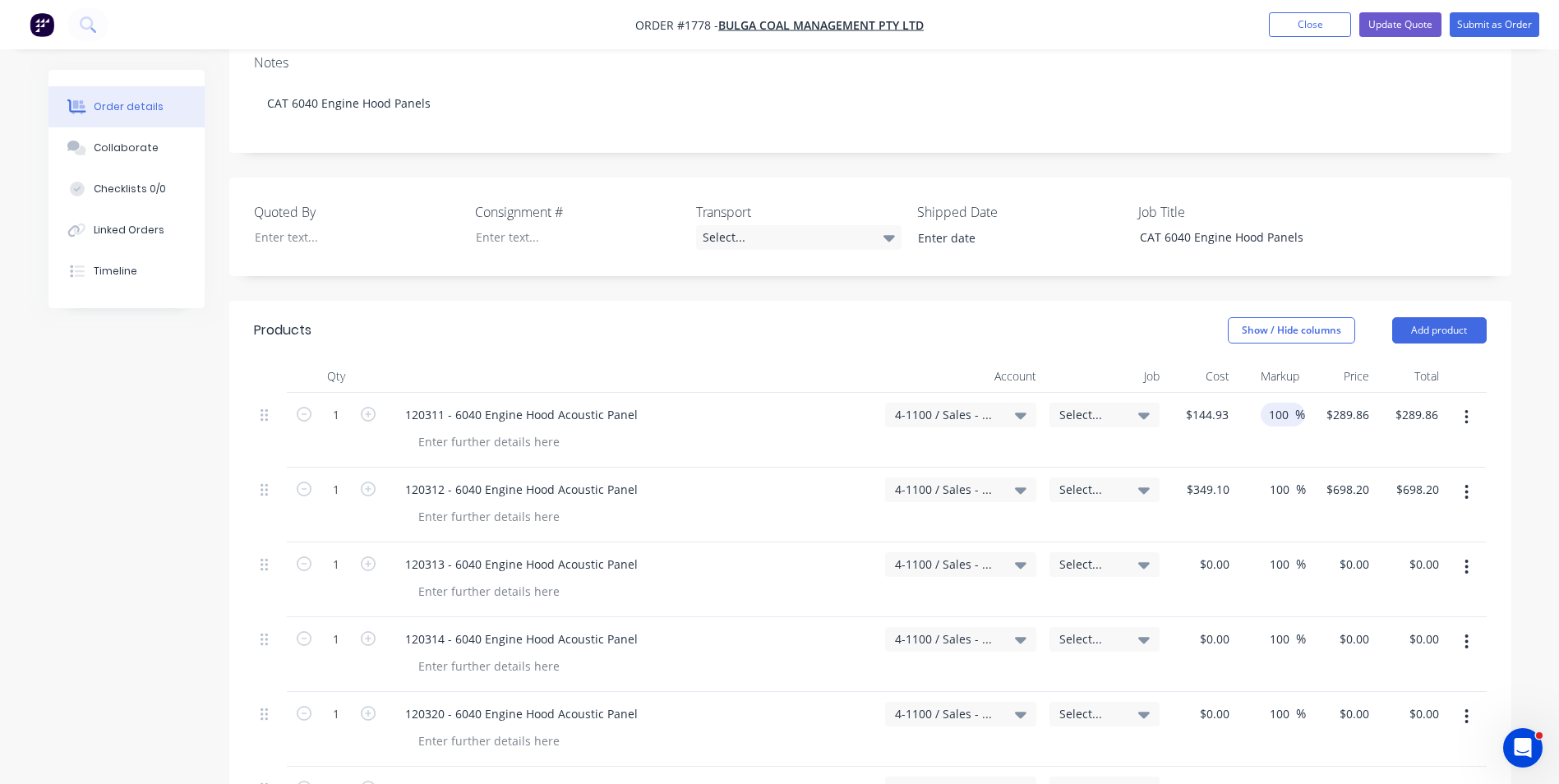
click at [1291, 393] on div "100 100 %" at bounding box center [1270, 429] width 70 height 75
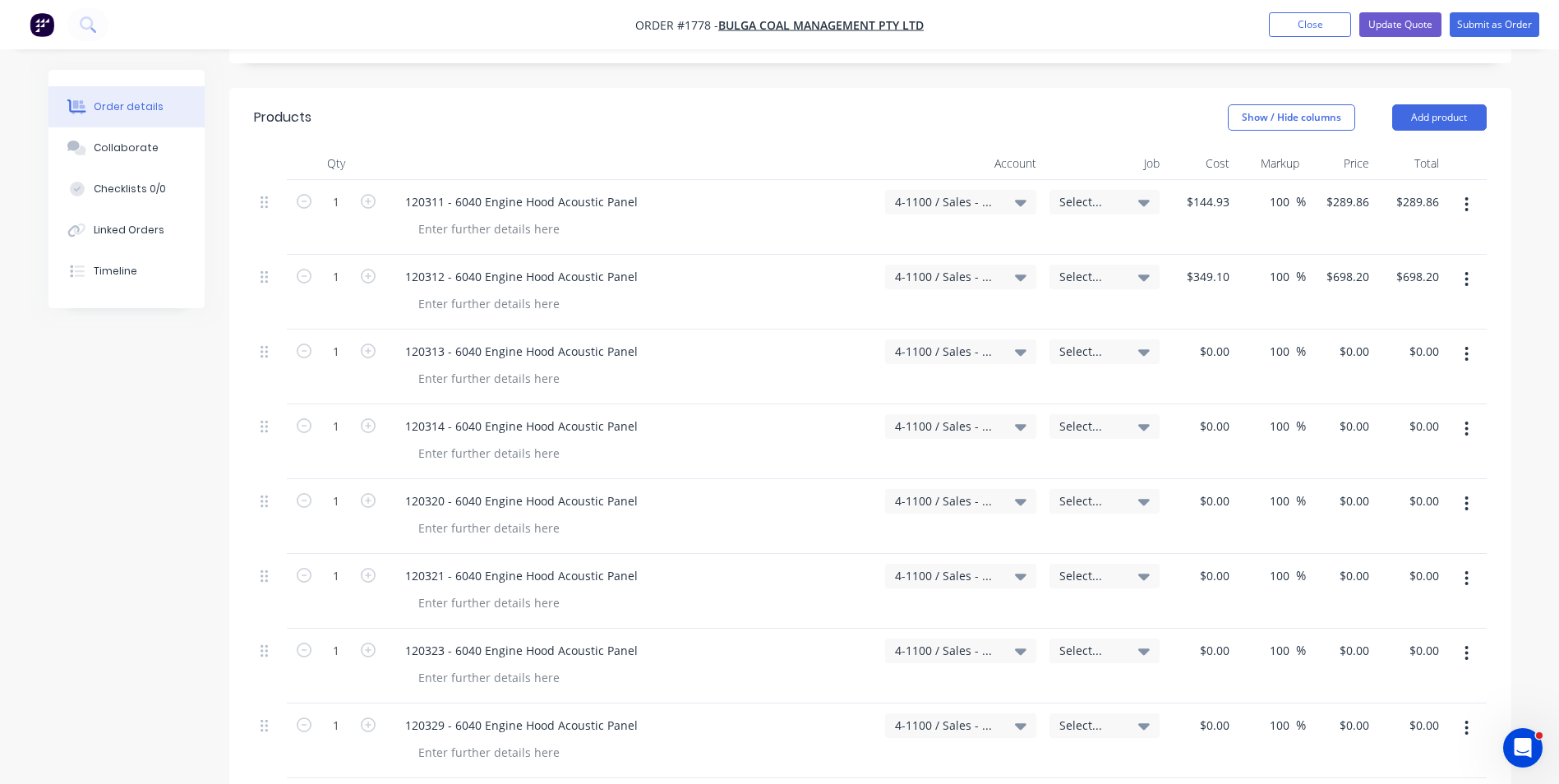
scroll to position [575, 0]
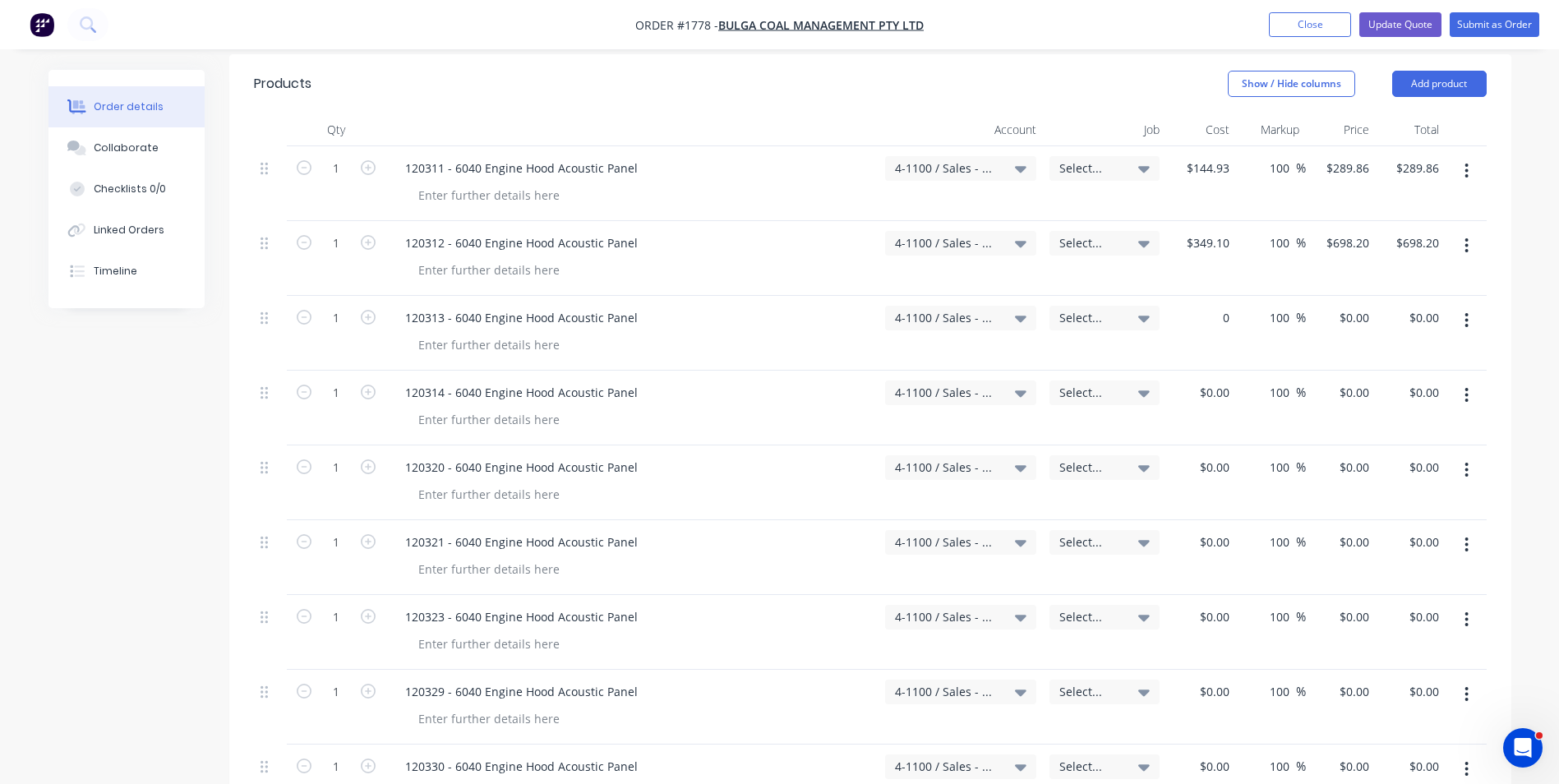
click at [1210, 296] on div "0 $0.00" at bounding box center [1202, 332] width 70 height 75
click at [1229, 300] on div "$140.20 140.20" at bounding box center [1202, 332] width 70 height 75
click at [1219, 380] on input "0" at bounding box center [1216, 392] width 38 height 24
click at [1204, 370] on div "$335.57 $335.57" at bounding box center [1202, 407] width 70 height 75
click at [1214, 455] on div "0 $0.00" at bounding box center [1214, 467] width 44 height 24
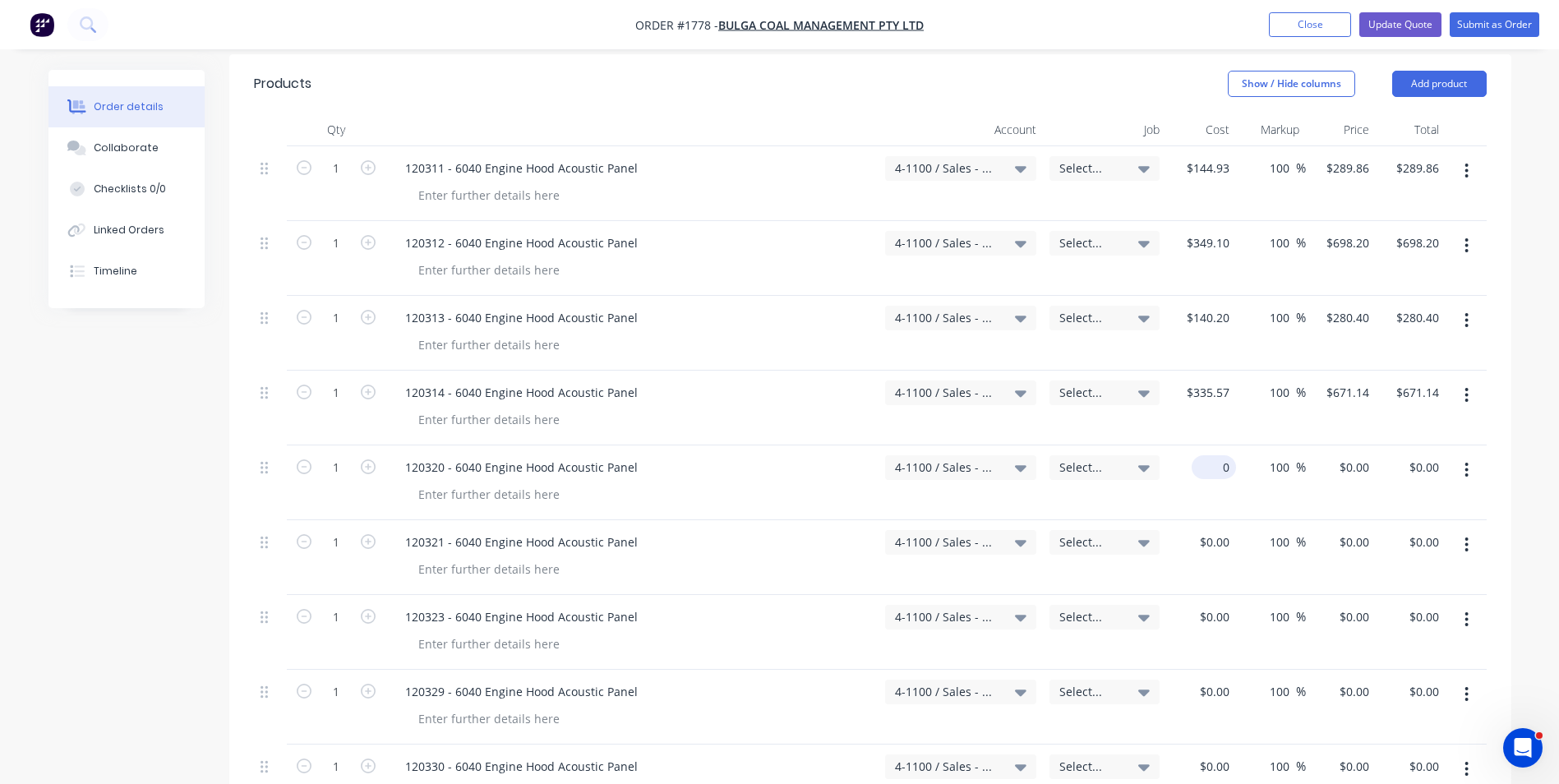
click at [1214, 455] on div "0 $0.00" at bounding box center [1214, 467] width 44 height 24
click at [1215, 530] on div "0 $0.00" at bounding box center [1214, 542] width 44 height 24
click at [1216, 605] on input "0" at bounding box center [1216, 617] width 38 height 24
click at [1216, 605] on div "0 $0.00" at bounding box center [1214, 617] width 44 height 24
click at [1239, 615] on div "100 100 %" at bounding box center [1271, 632] width 70 height 75
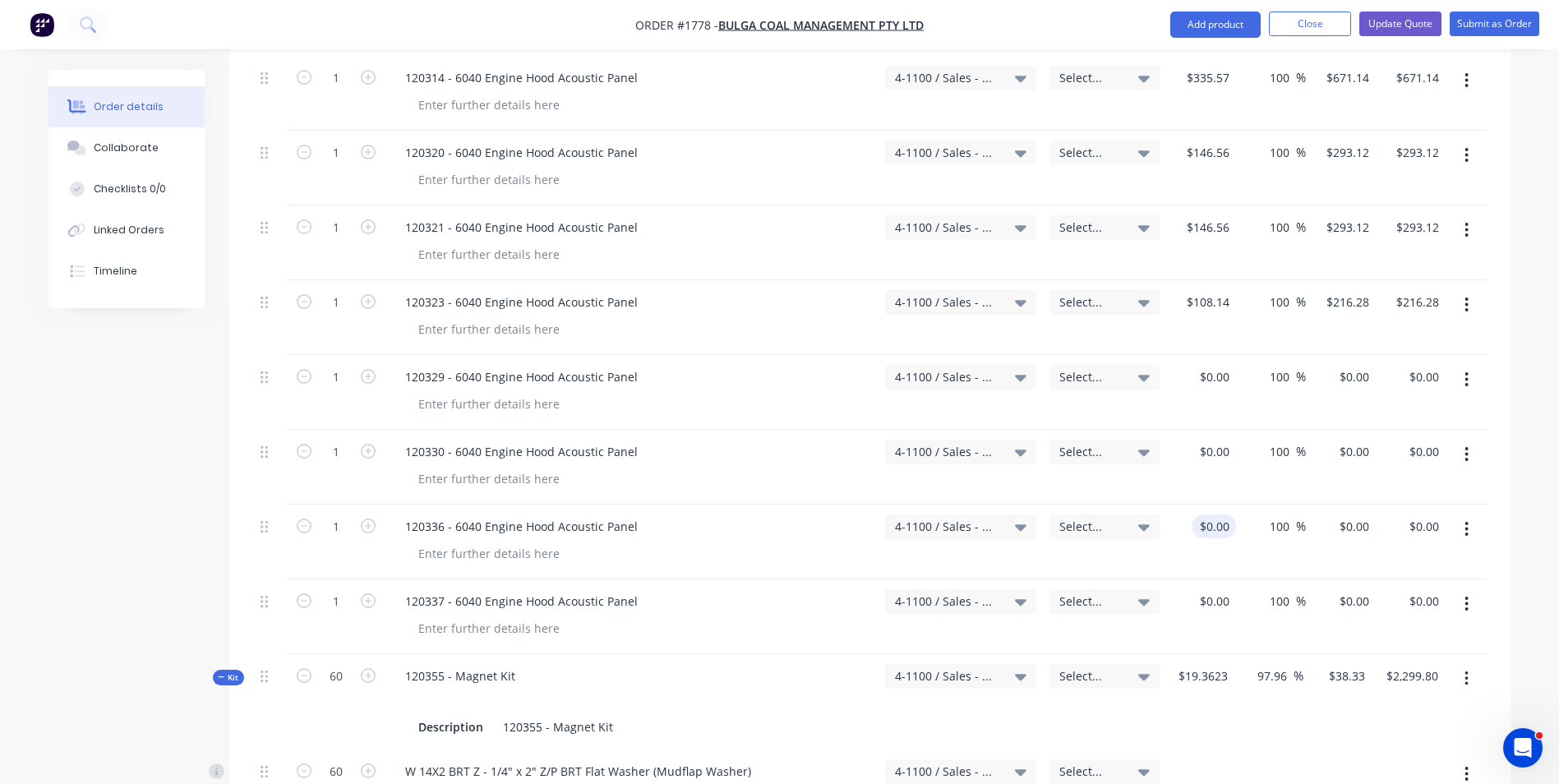
scroll to position [904, 0]
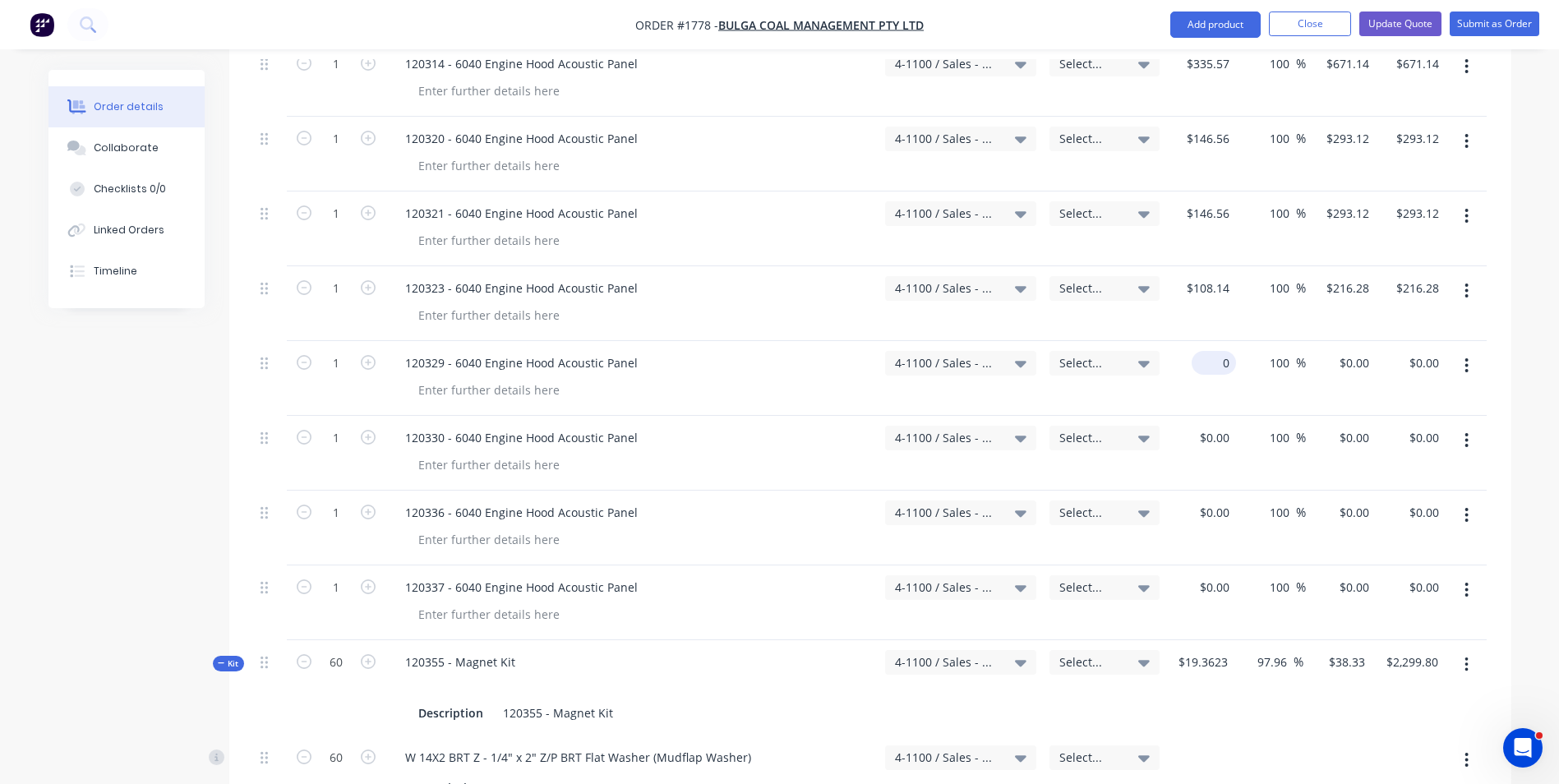
click at [1214, 351] on div "0 $0.00" at bounding box center [1214, 363] width 44 height 24
click at [1215, 426] on div "0 0" at bounding box center [1224, 438] width 26 height 24
click at [1212, 426] on div "0 $0.00" at bounding box center [1214, 438] width 44 height 24
click at [1196, 436] on div "$260.43 $260.43" at bounding box center [1202, 452] width 70 height 75
click at [1214, 501] on div "0 $0.00" at bounding box center [1214, 513] width 44 height 24
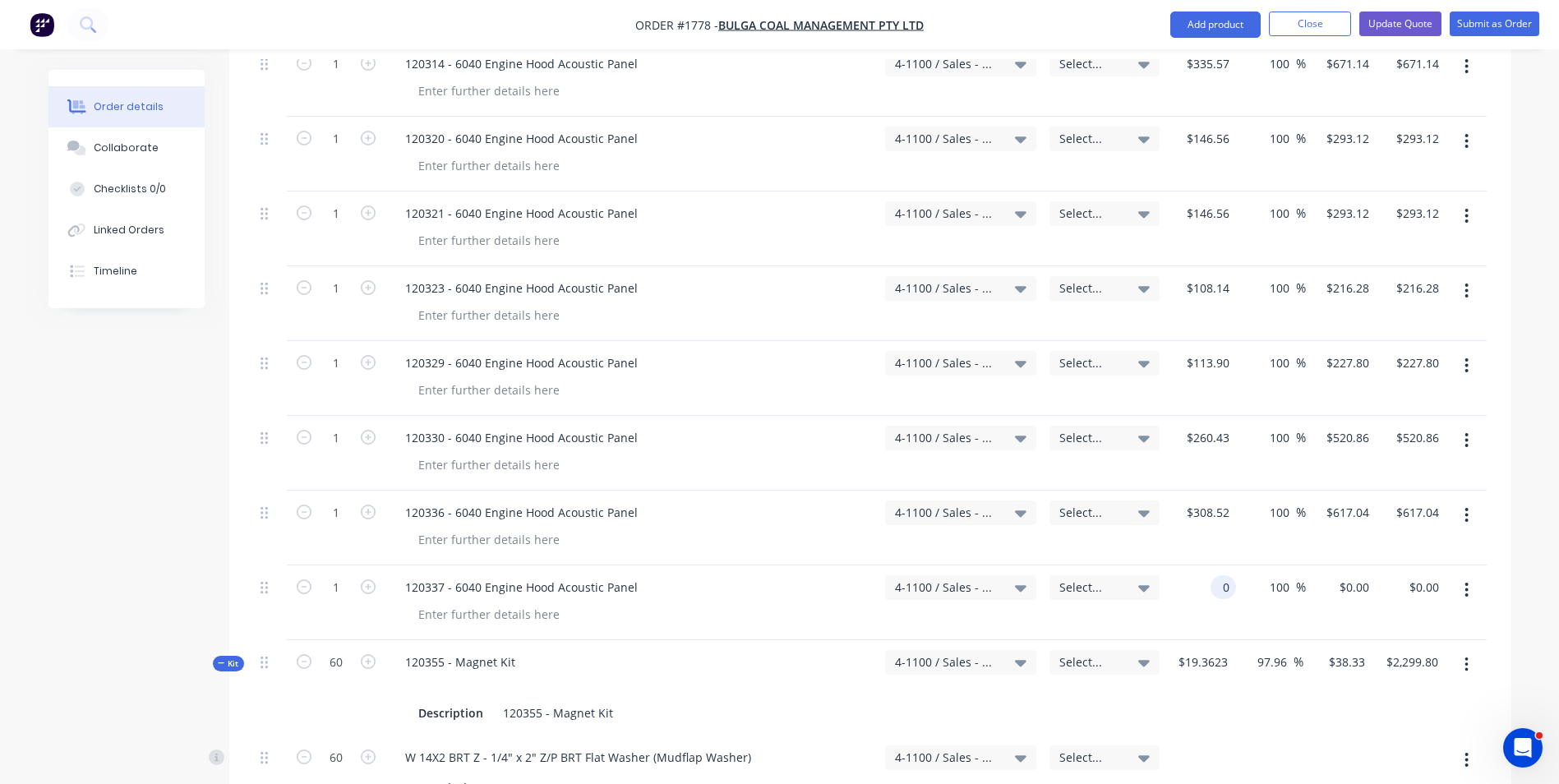
click at [1218, 575] on input "0" at bounding box center [1227, 587] width 18 height 24
click at [1200, 565] on div "0 $0.00" at bounding box center [1202, 602] width 70 height 75
click at [1215, 569] on div "$130.73 $130.73" at bounding box center [1202, 602] width 70 height 75
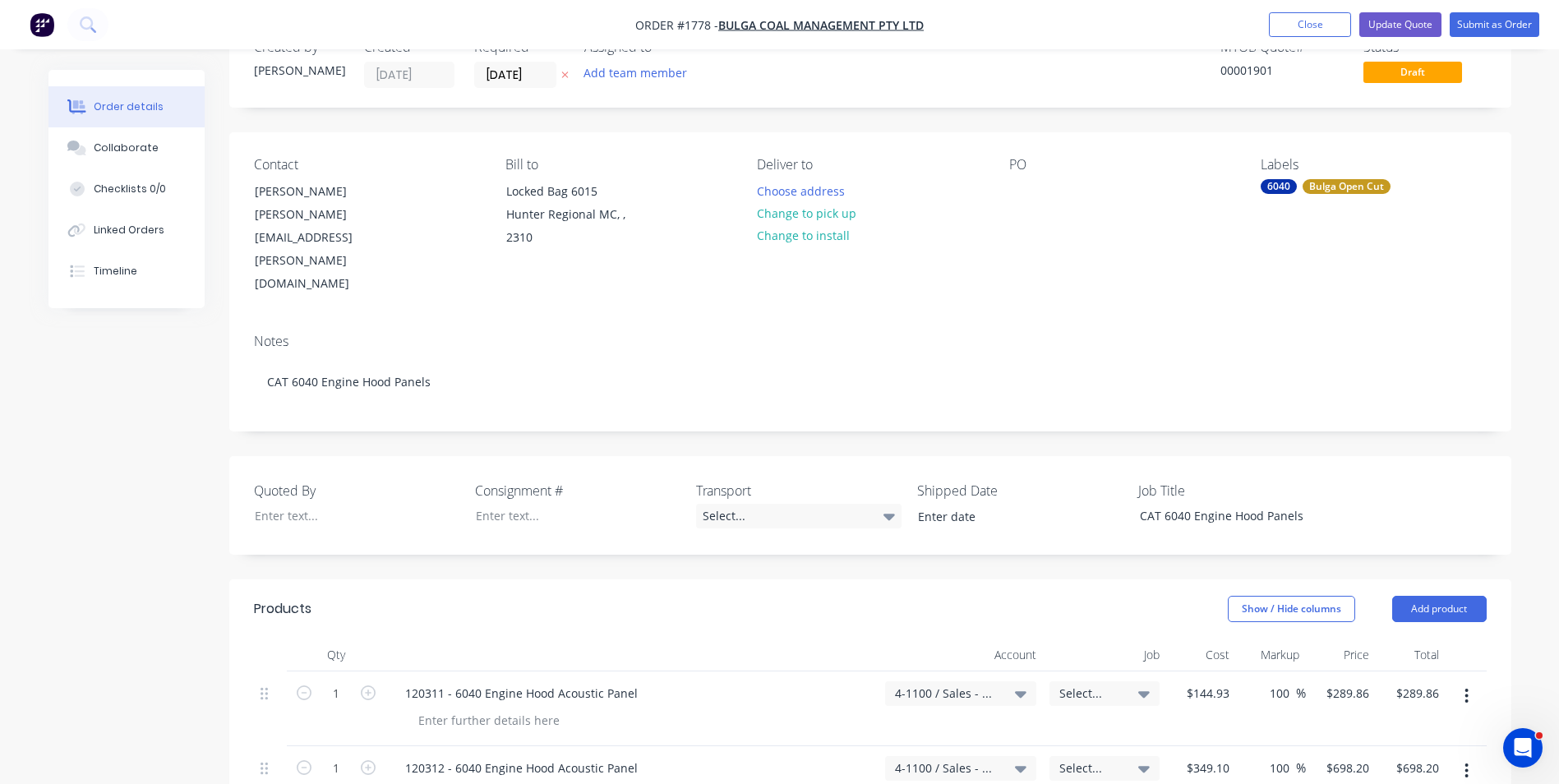
scroll to position [0, 0]
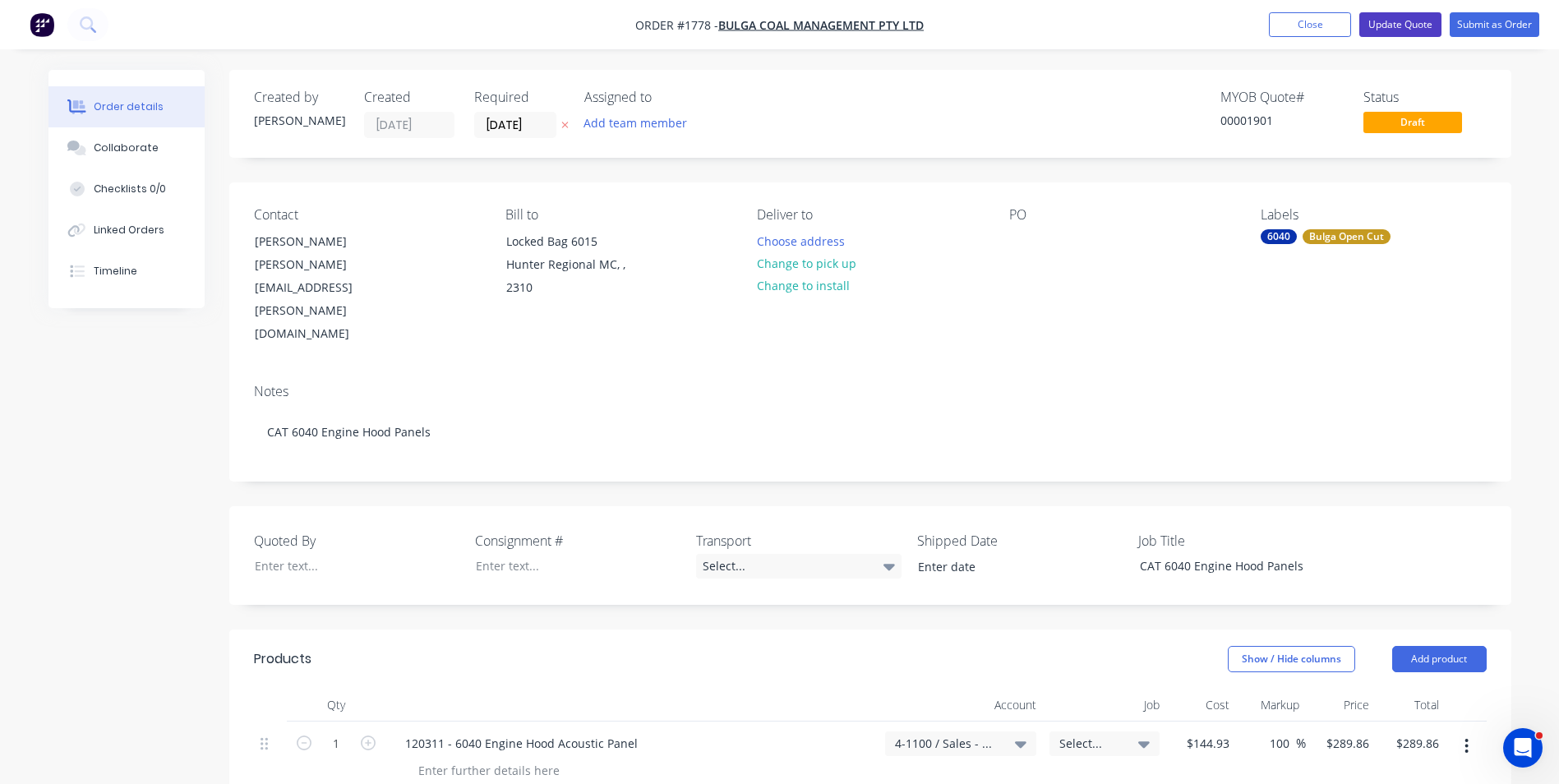
click at [1406, 25] on button "Update Quote" at bounding box center [1400, 24] width 82 height 25
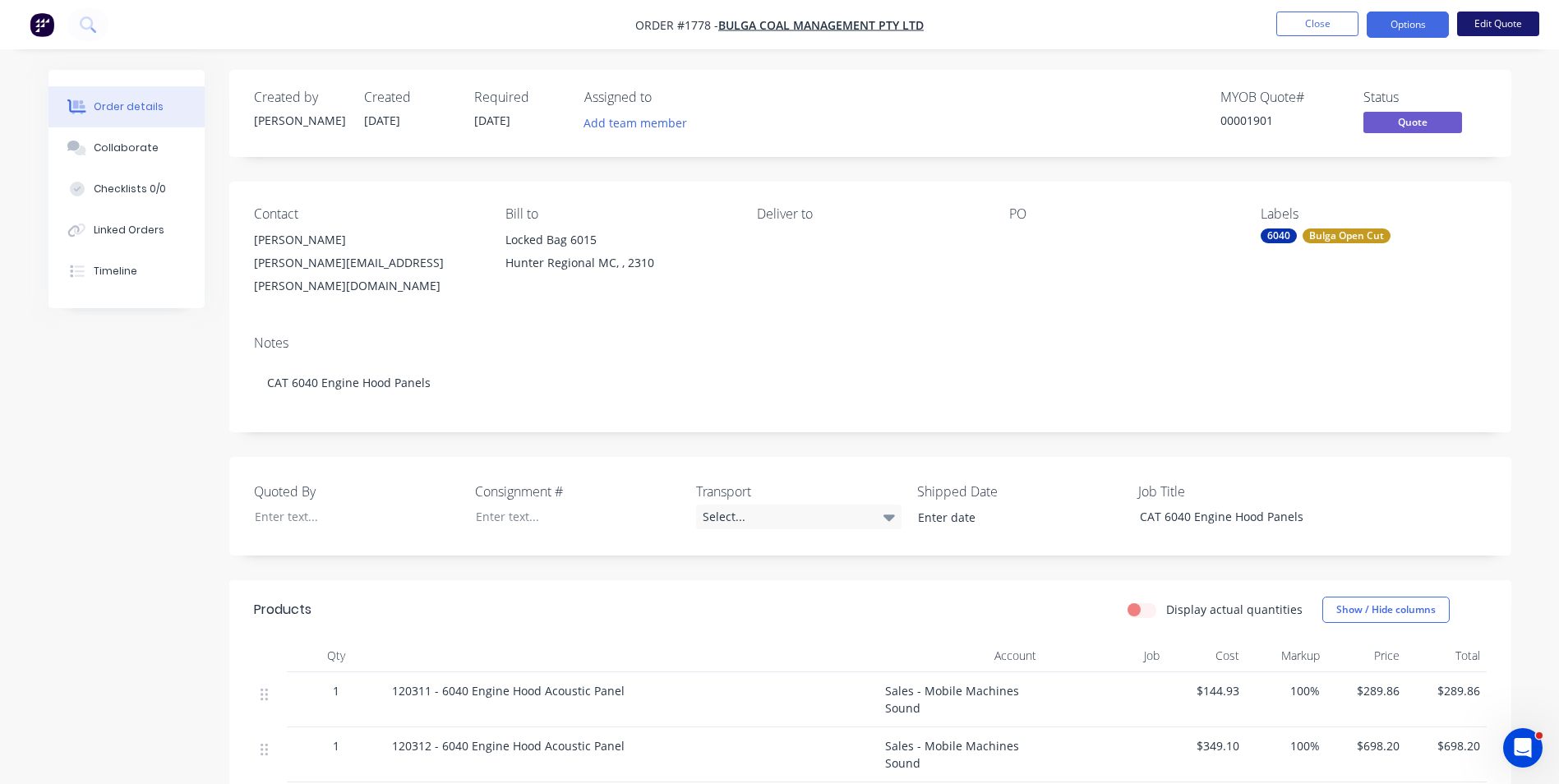
click at [1510, 18] on button "Edit Quote" at bounding box center [1498, 23] width 82 height 25
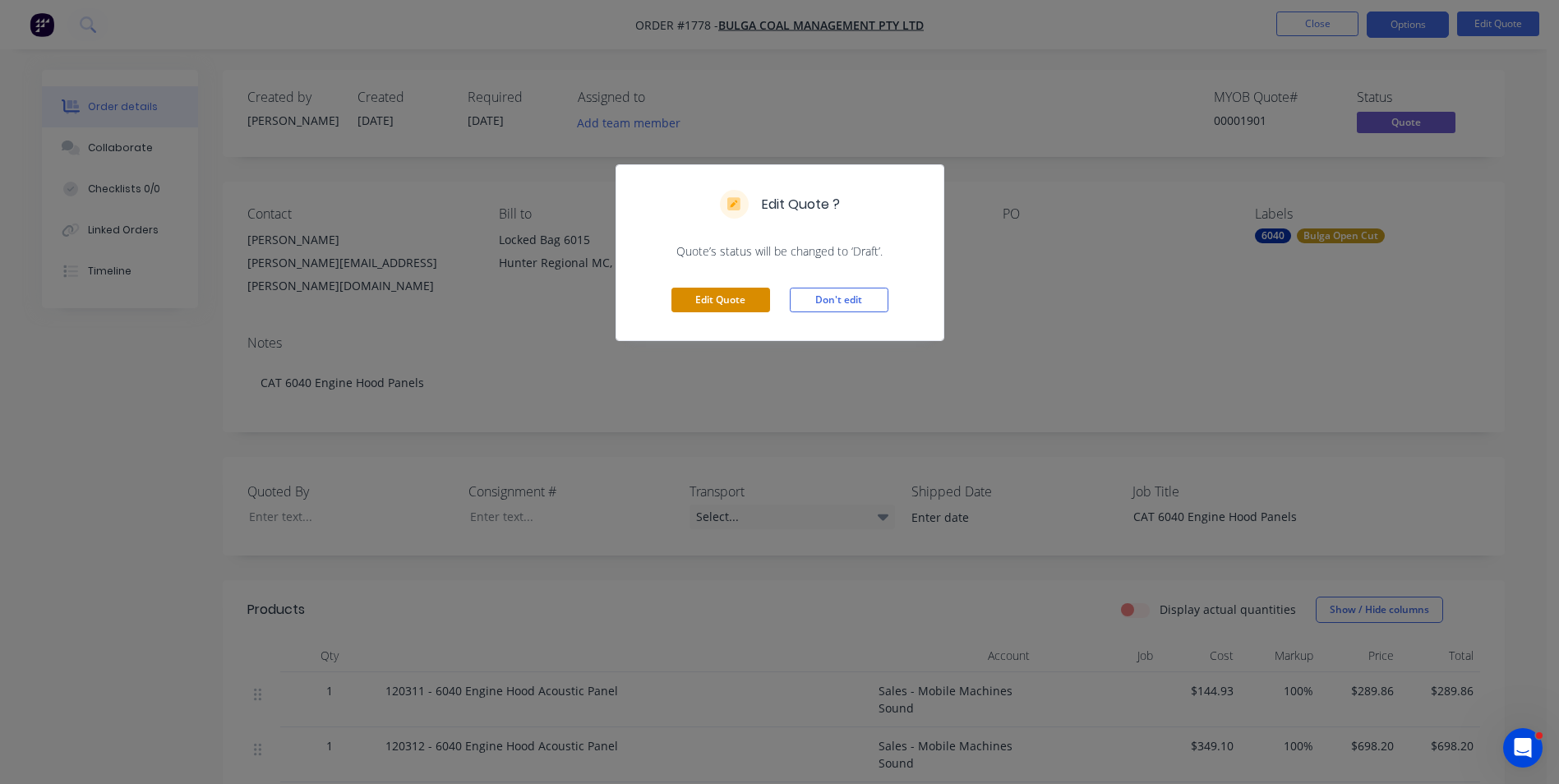
click at [714, 296] on button "Edit Quote" at bounding box center [720, 299] width 99 height 25
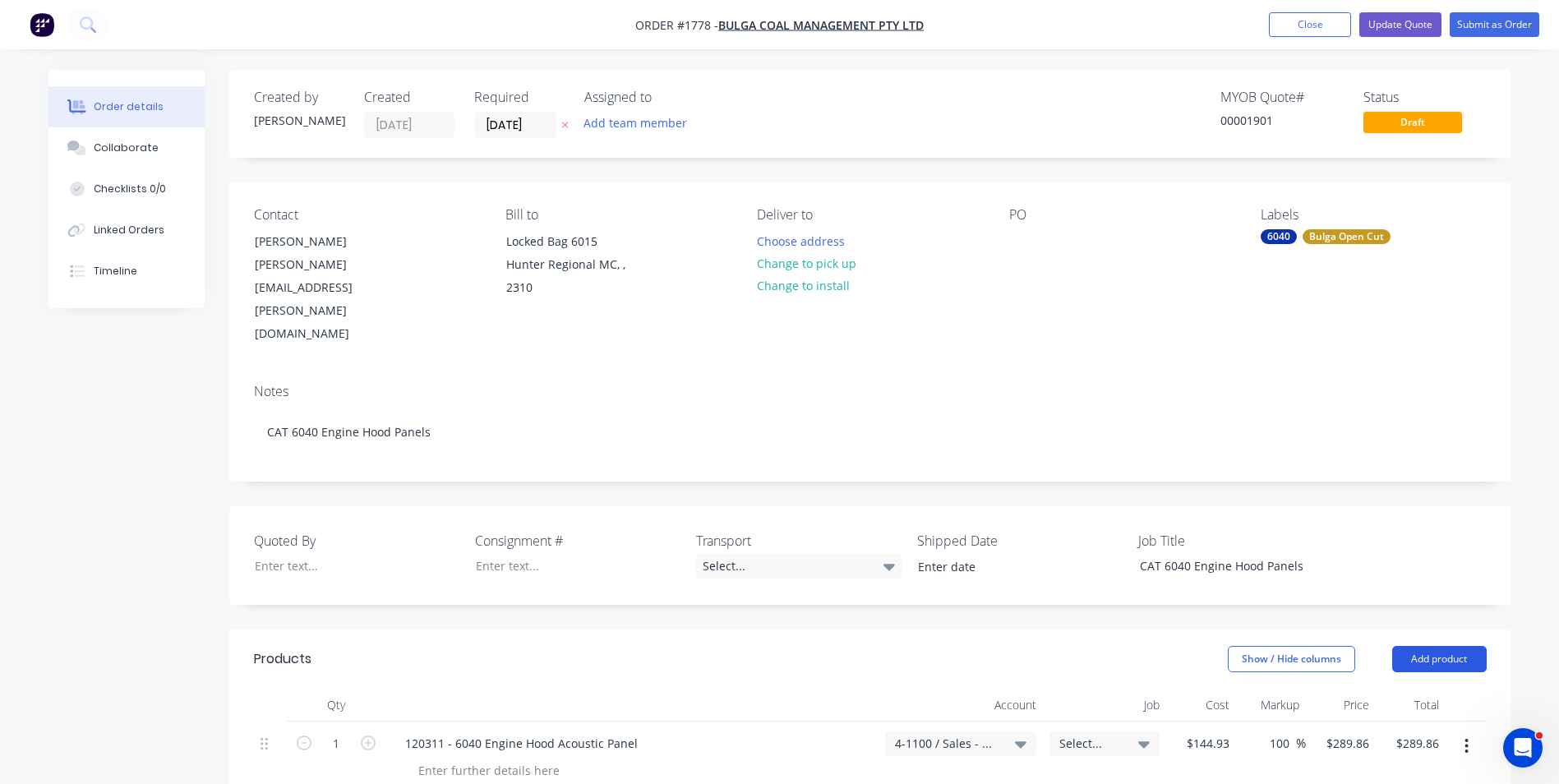
click at [1438, 645] on button "Add product" at bounding box center [1439, 658] width 94 height 26
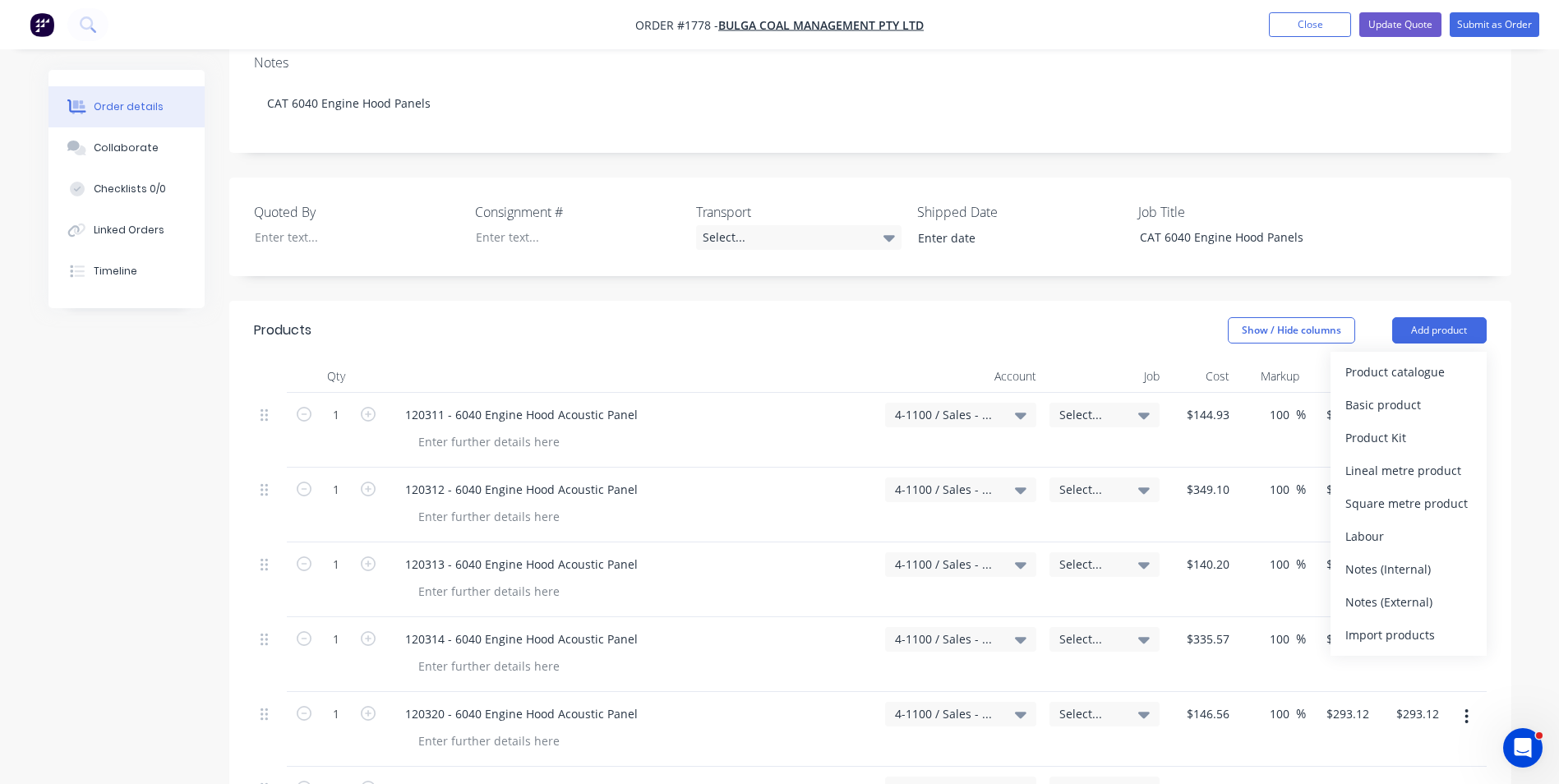
scroll to position [411, 0]
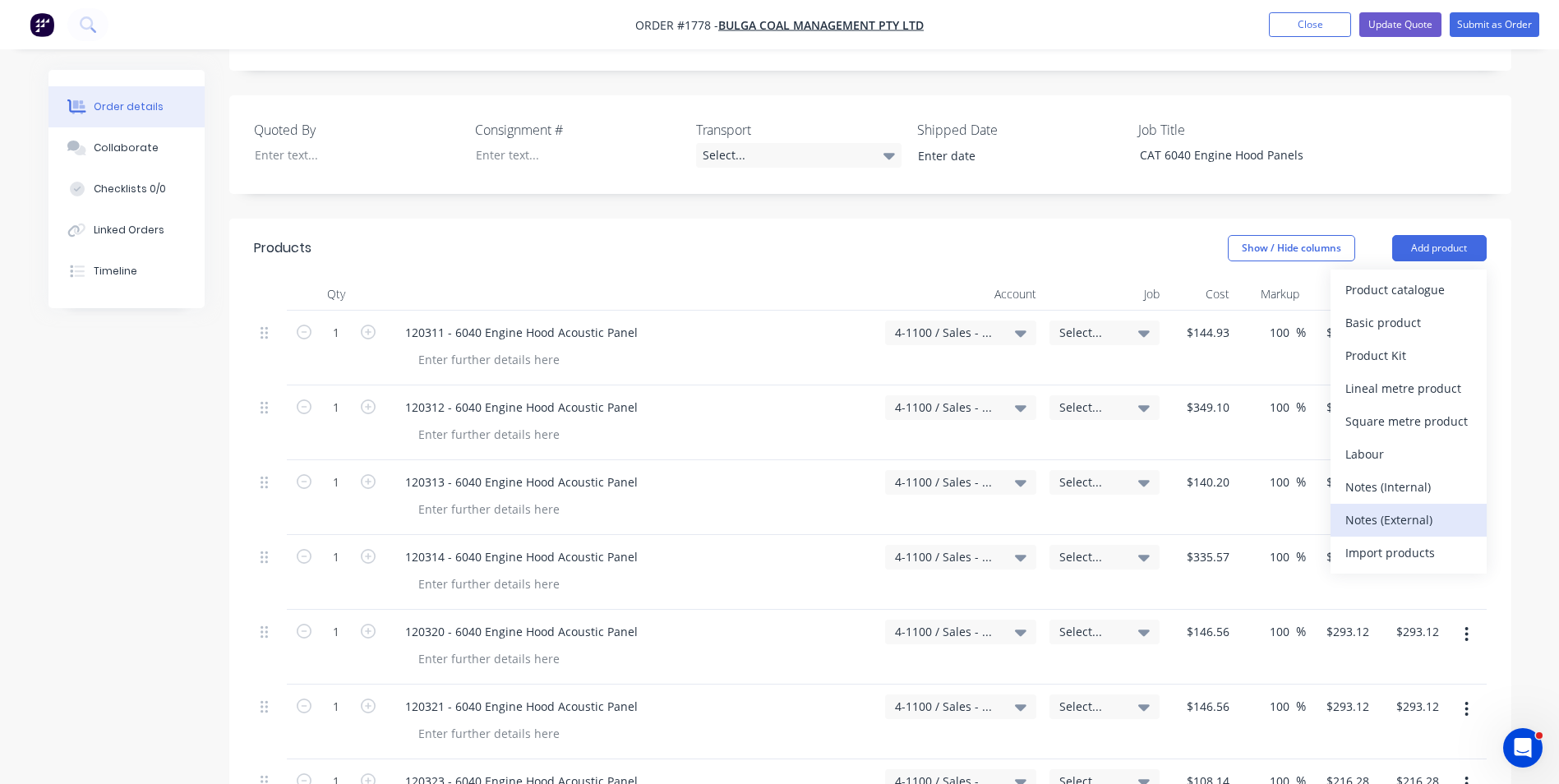
click at [1409, 508] on div "Notes (External)" at bounding box center [1408, 520] width 127 height 24
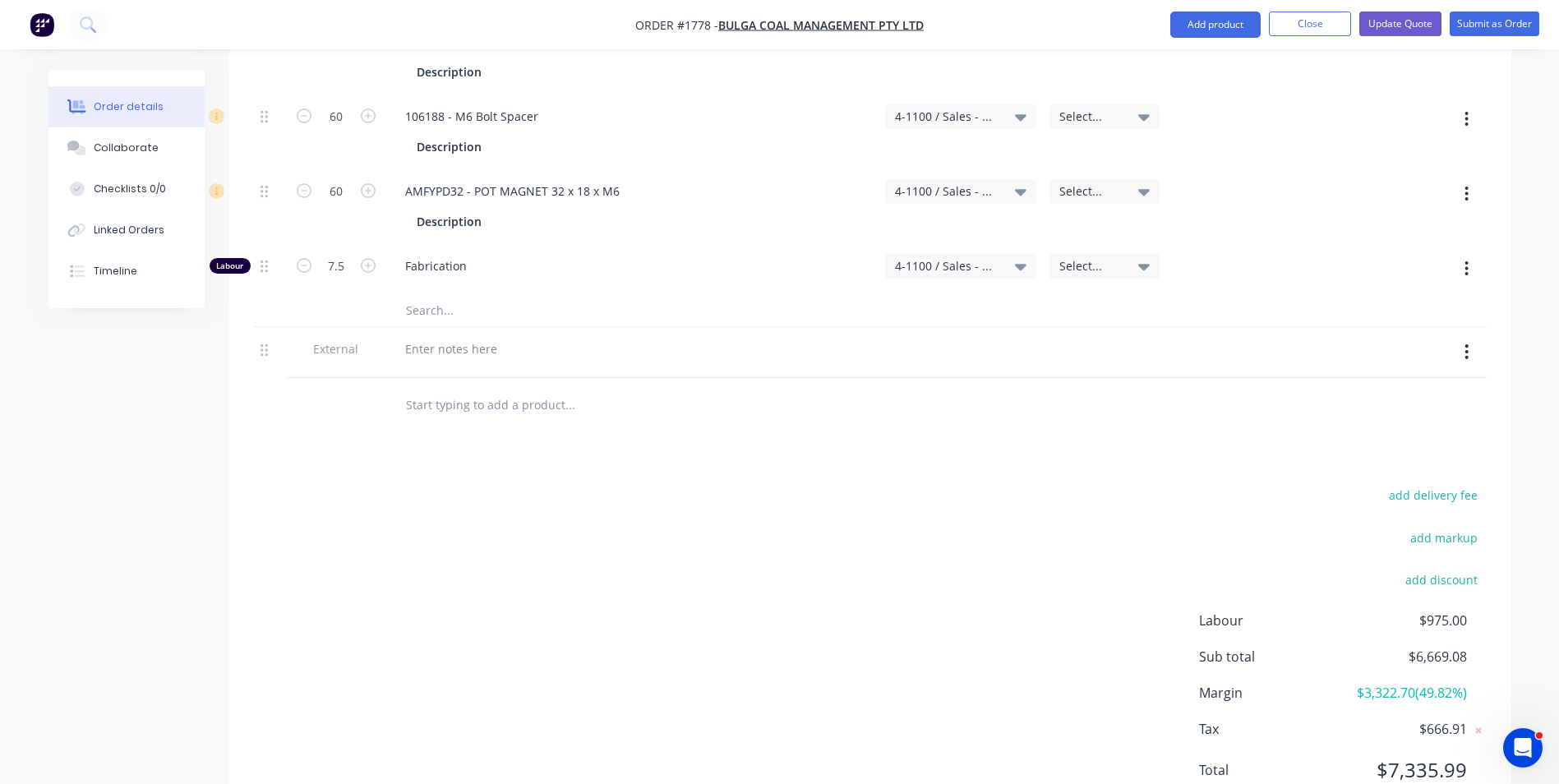
scroll to position [1715, 0]
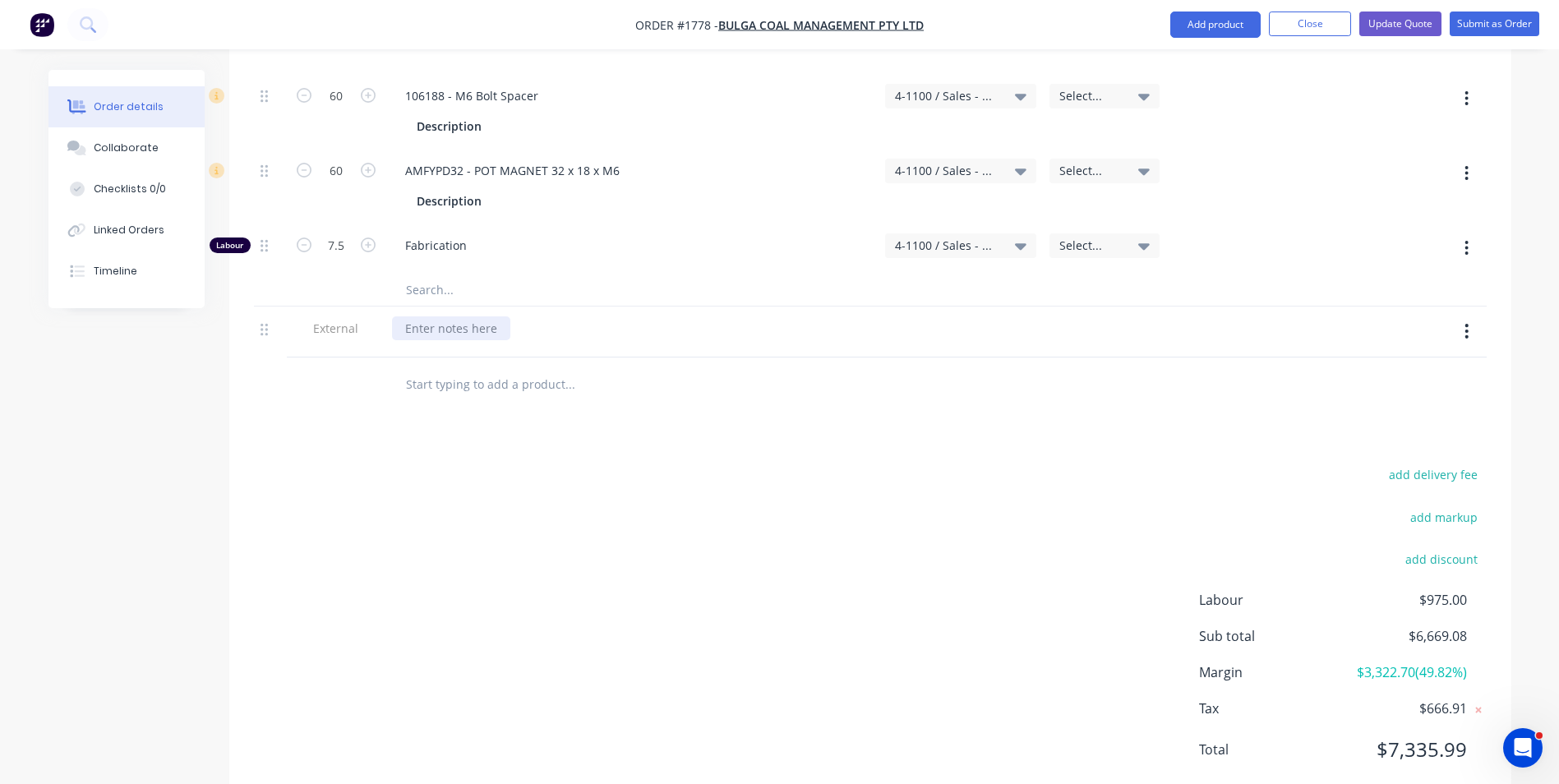
click at [419, 317] on div at bounding box center [451, 329] width 118 height 24
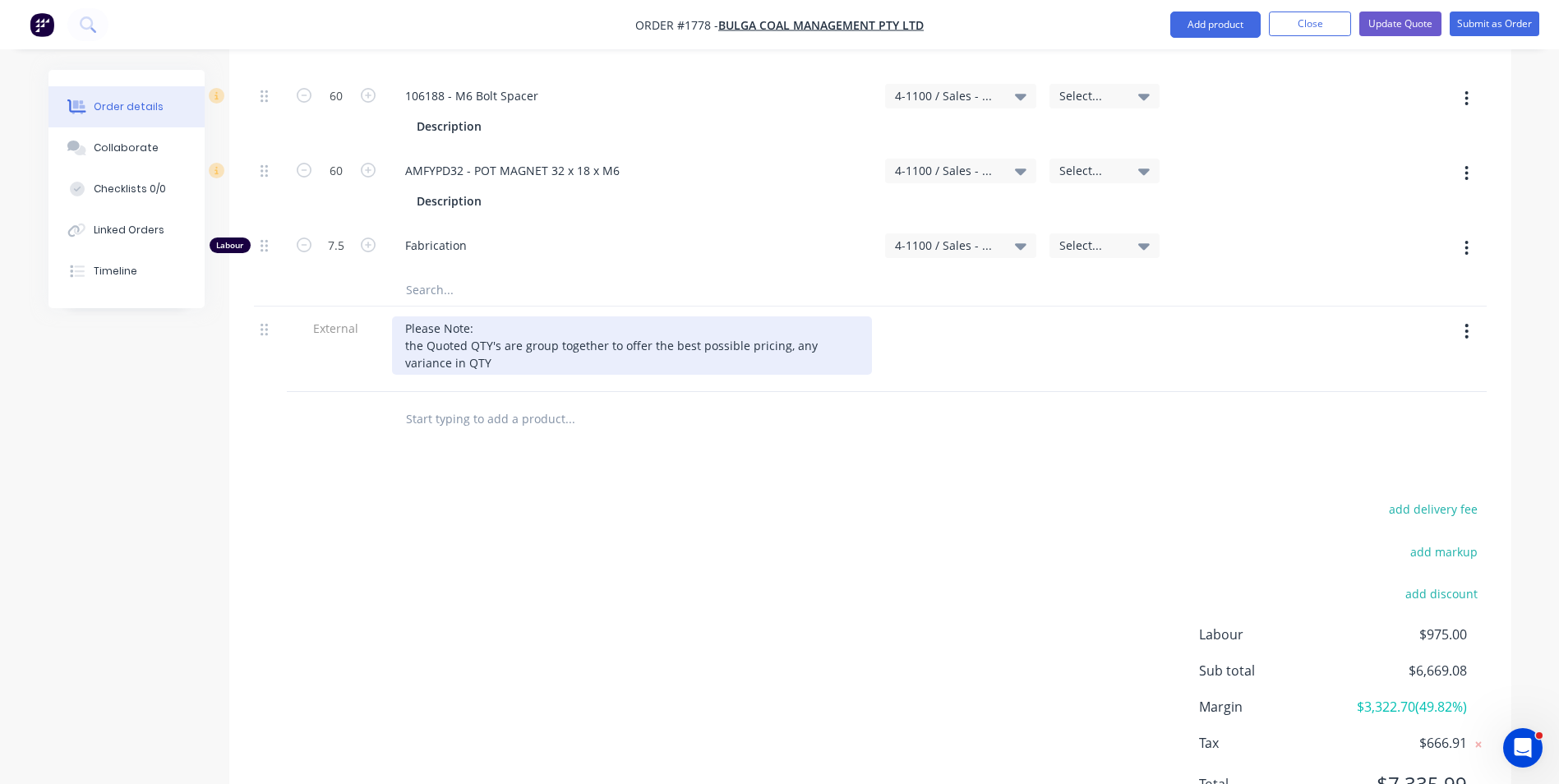
click at [441, 319] on div "Please Note: the Quoted QTY's are group together to offer the best possible pri…" at bounding box center [632, 345] width 480 height 58
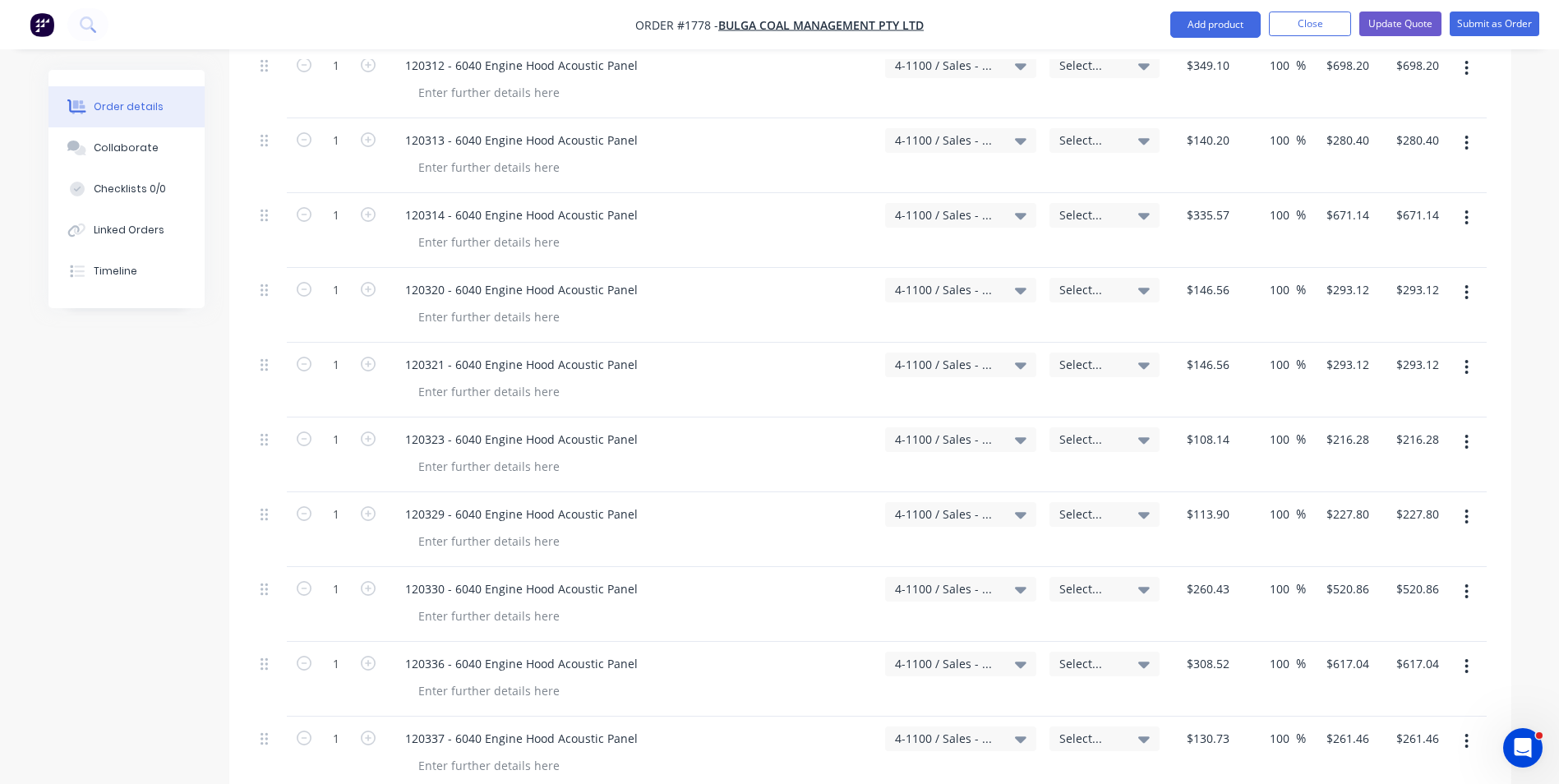
scroll to position [564, 0]
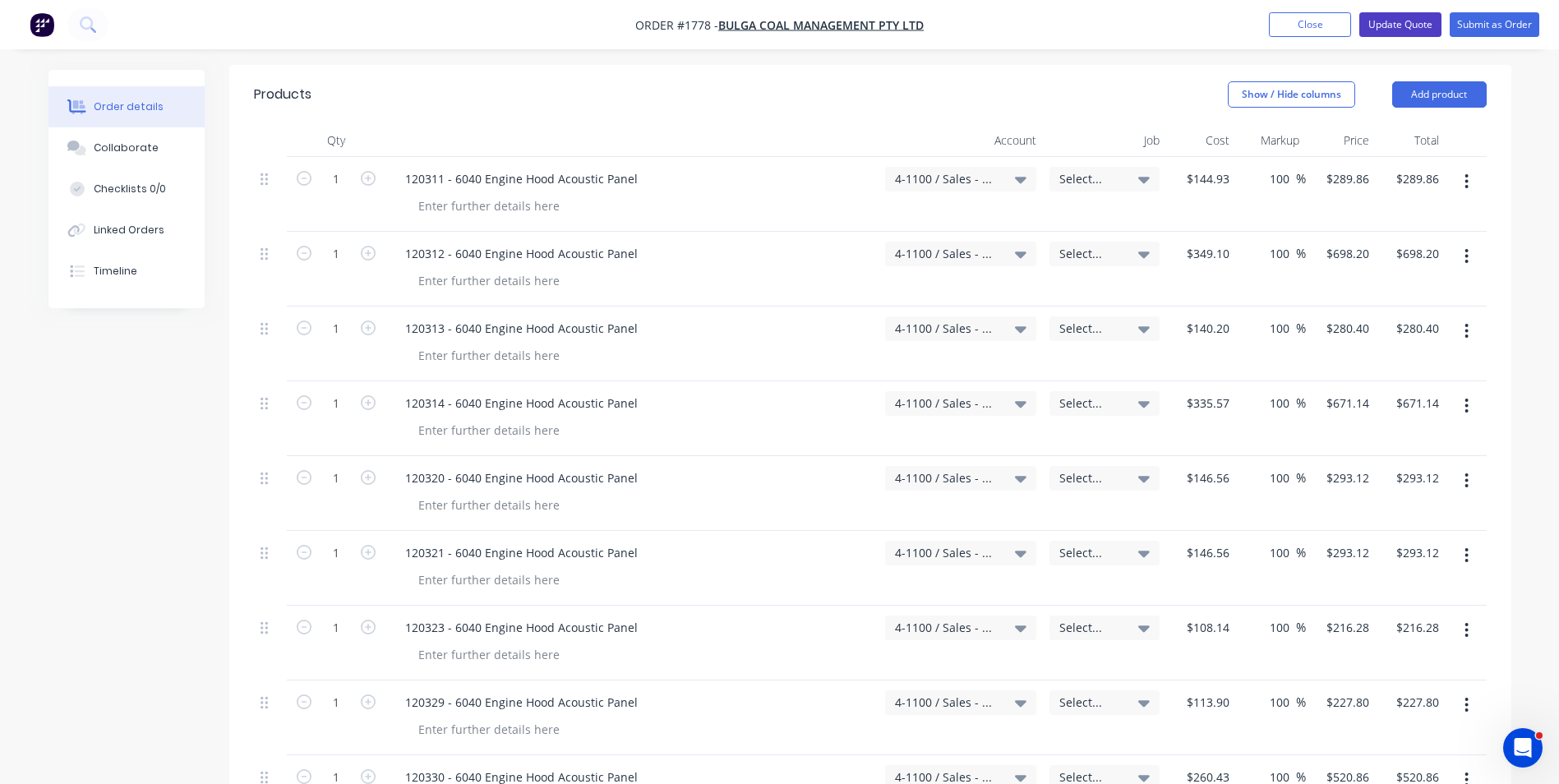
click at [1395, 22] on button "Update Quote" at bounding box center [1400, 24] width 82 height 25
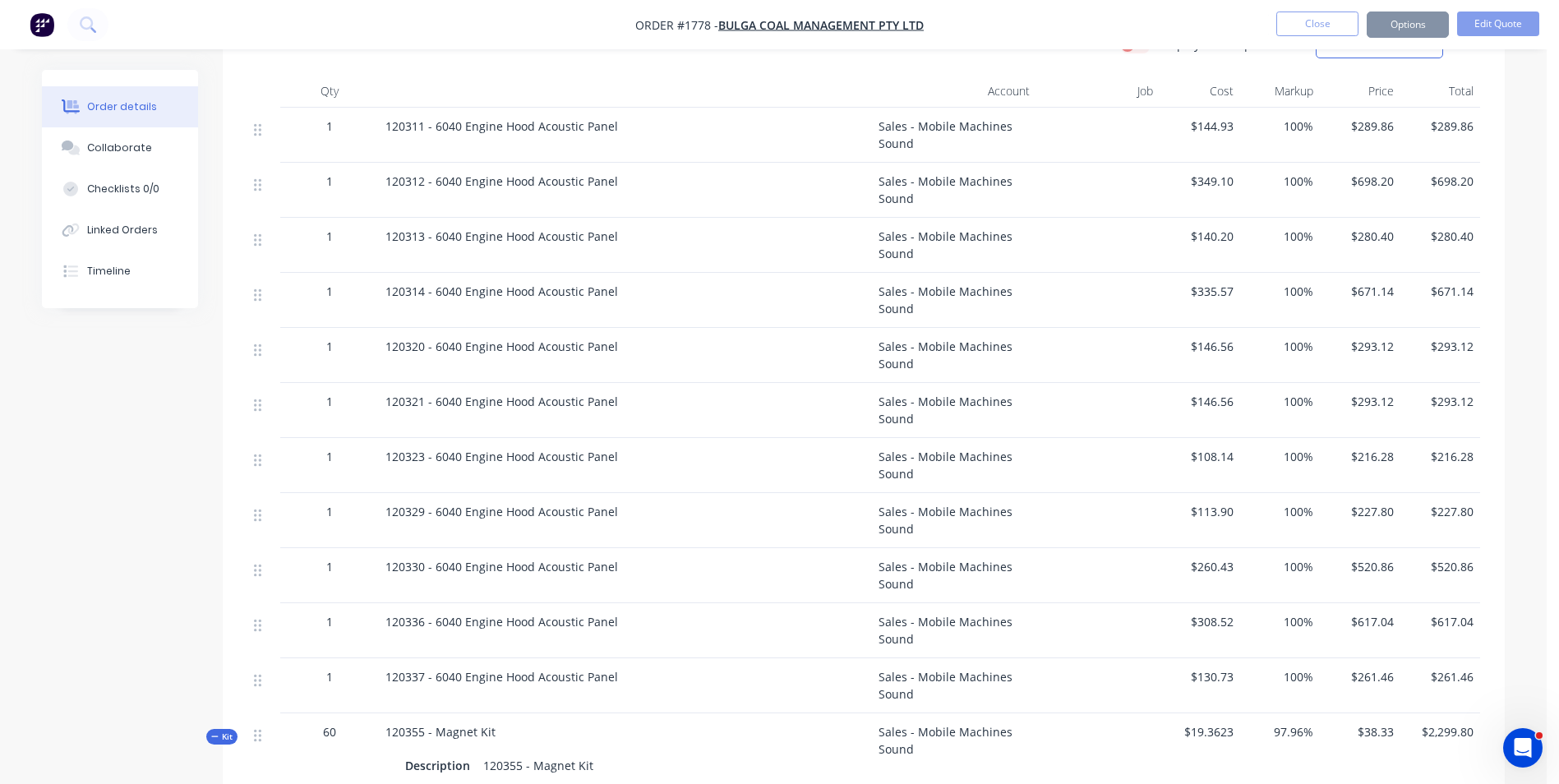
scroll to position [0, 0]
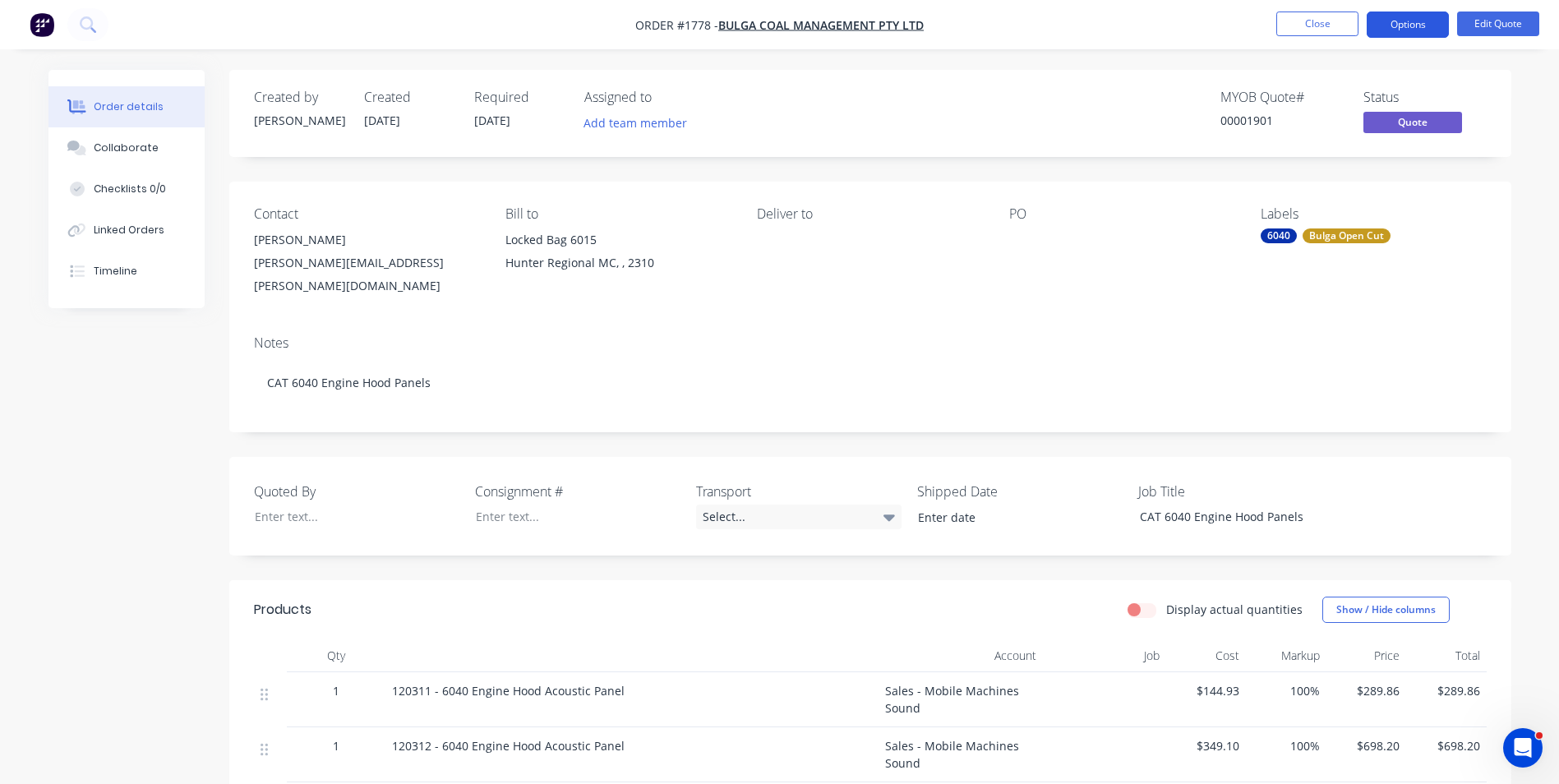
click at [1409, 29] on button "Options" at bounding box center [1408, 24] width 82 height 26
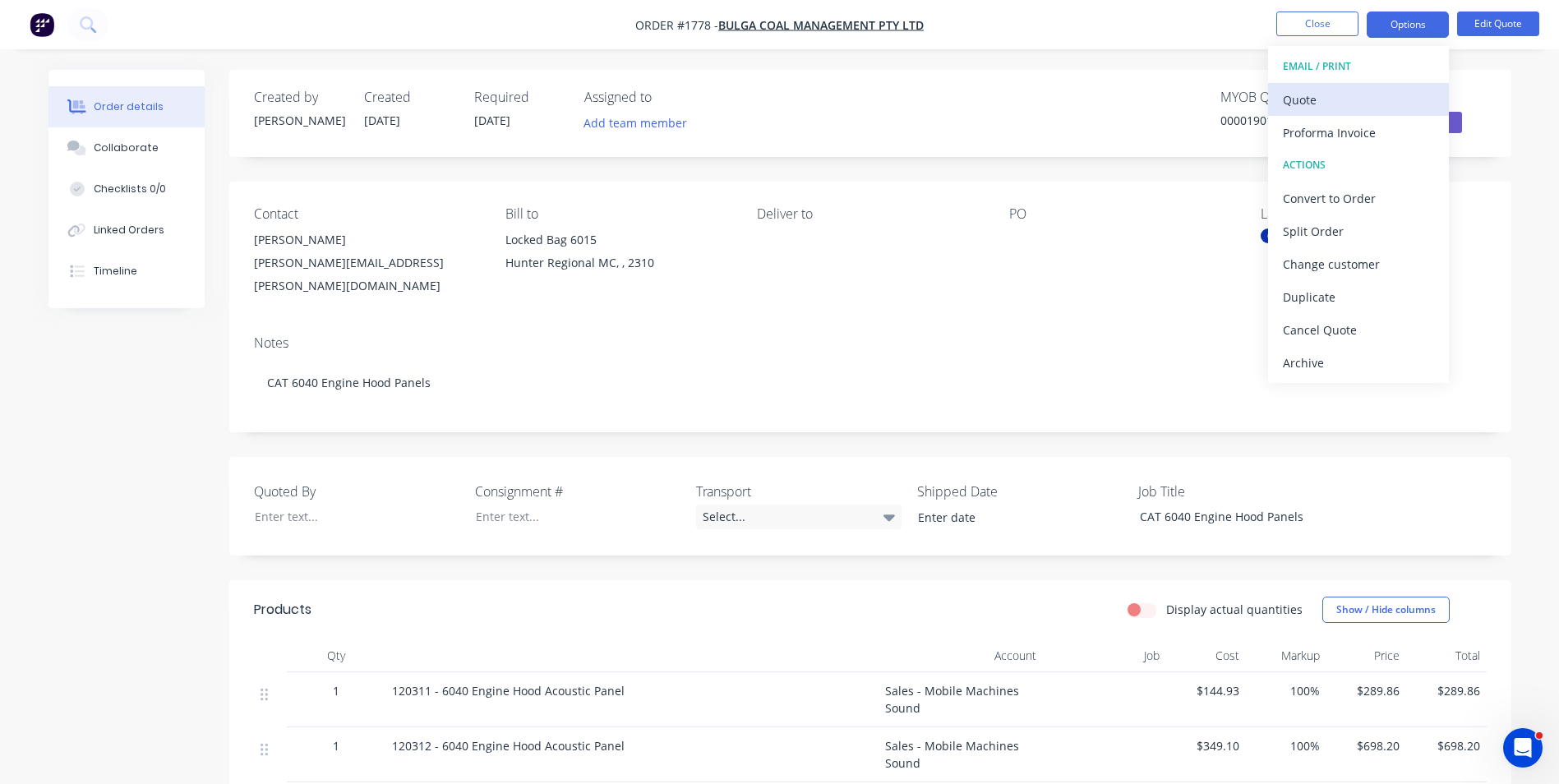
click at [1301, 99] on div "Quote" at bounding box center [1359, 100] width 151 height 24
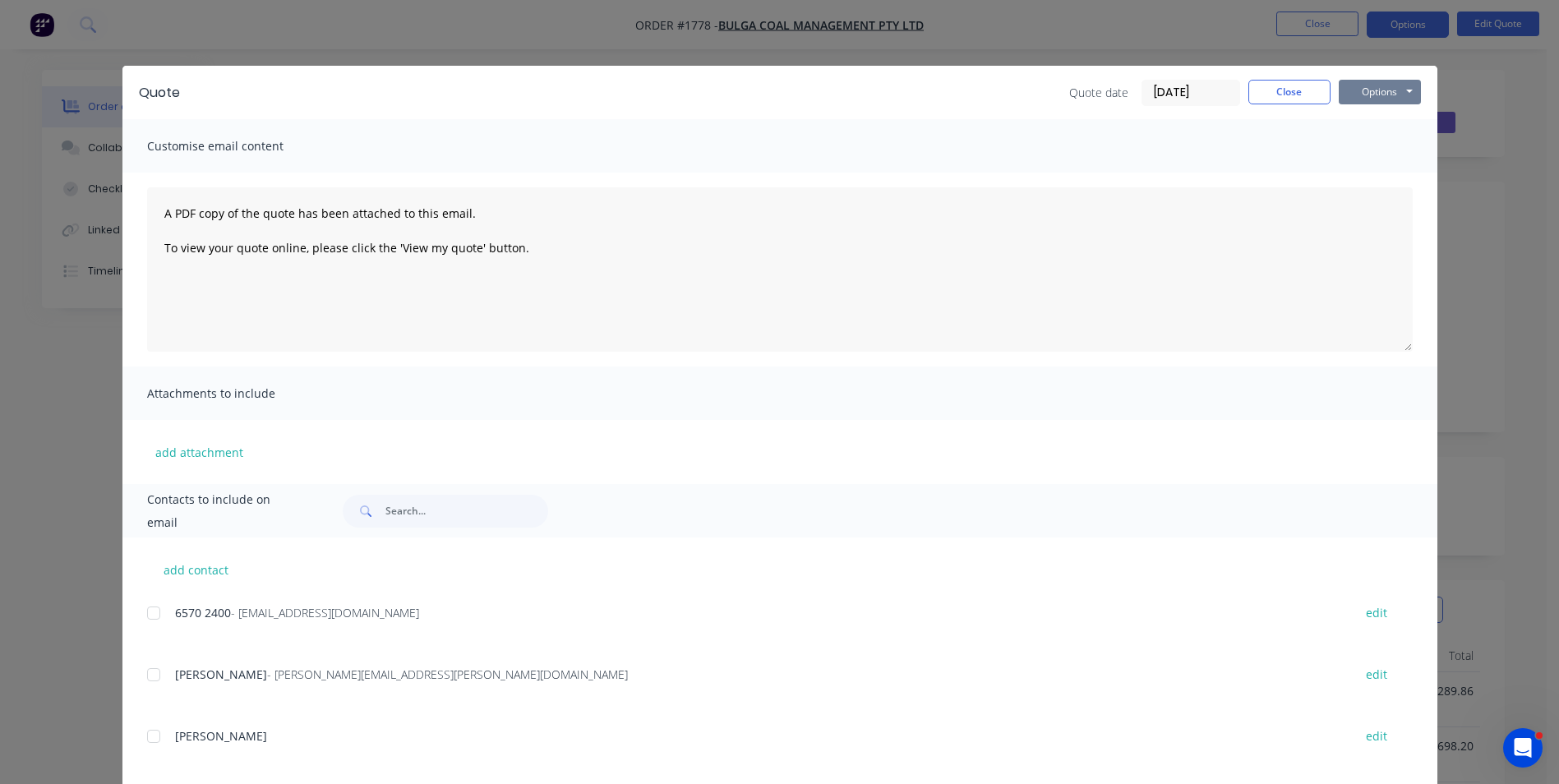
click at [1380, 89] on button "Options" at bounding box center [1380, 91] width 82 height 25
click at [1379, 150] on button "Print" at bounding box center [1392, 148] width 105 height 27
click at [1293, 93] on button "Close" at bounding box center [1289, 91] width 82 height 25
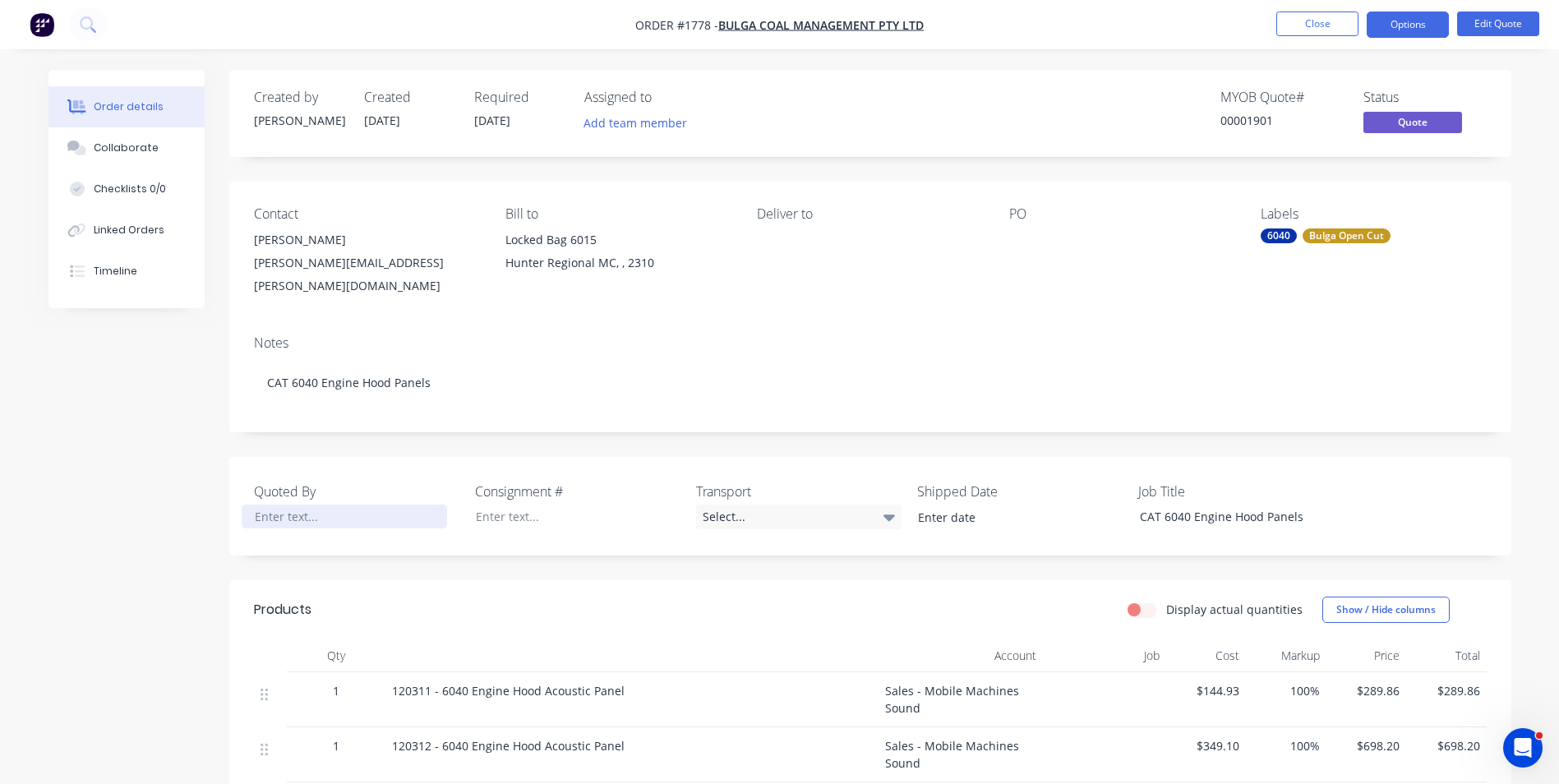
click at [281, 504] on div at bounding box center [344, 516] width 205 height 24
click at [798, 212] on div "Deliver to" at bounding box center [870, 213] width 225 height 16
click at [1512, 23] on button "Edit Quote" at bounding box center [1498, 23] width 82 height 25
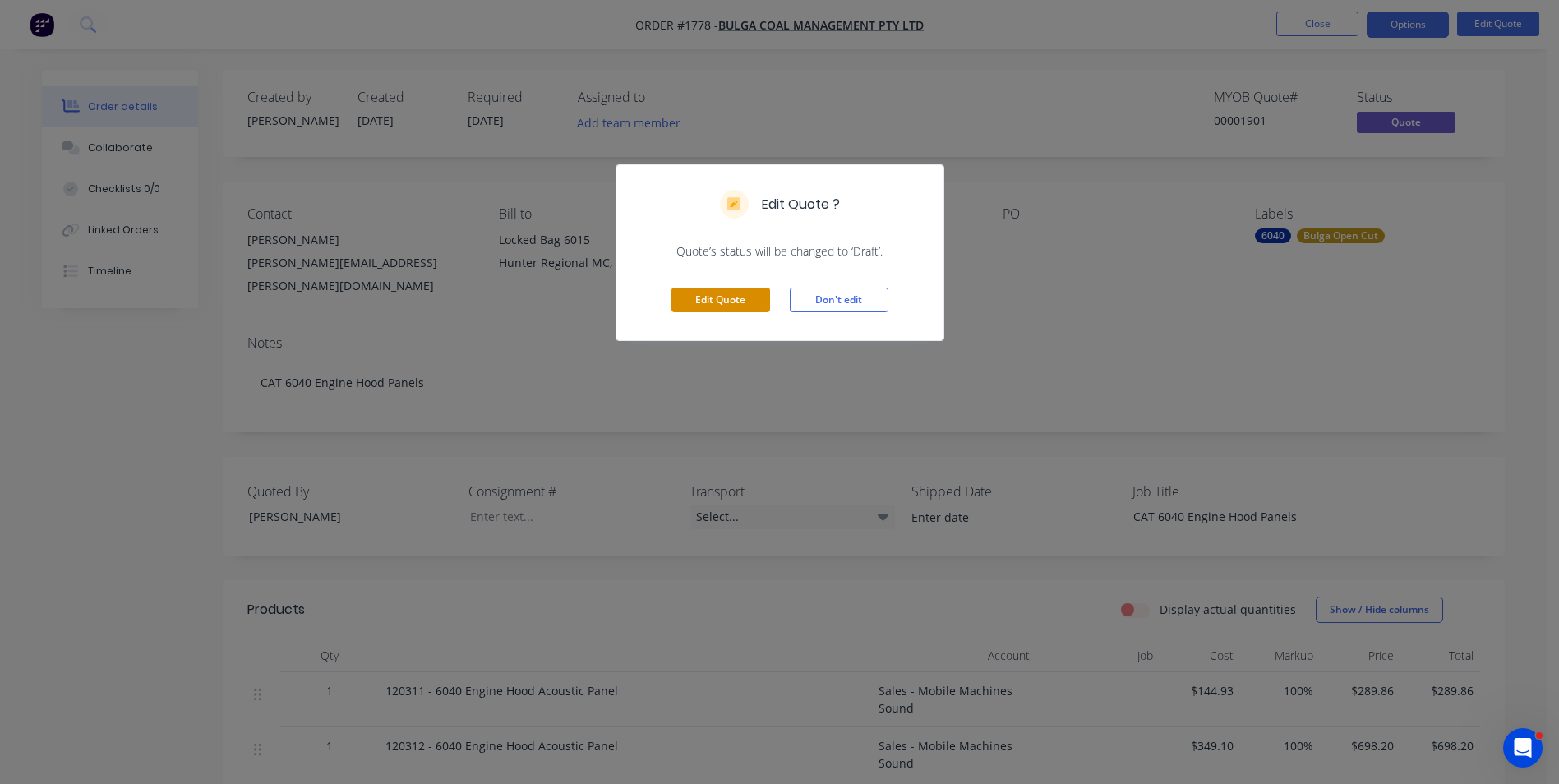
click at [696, 303] on button "Edit Quote" at bounding box center [720, 299] width 99 height 25
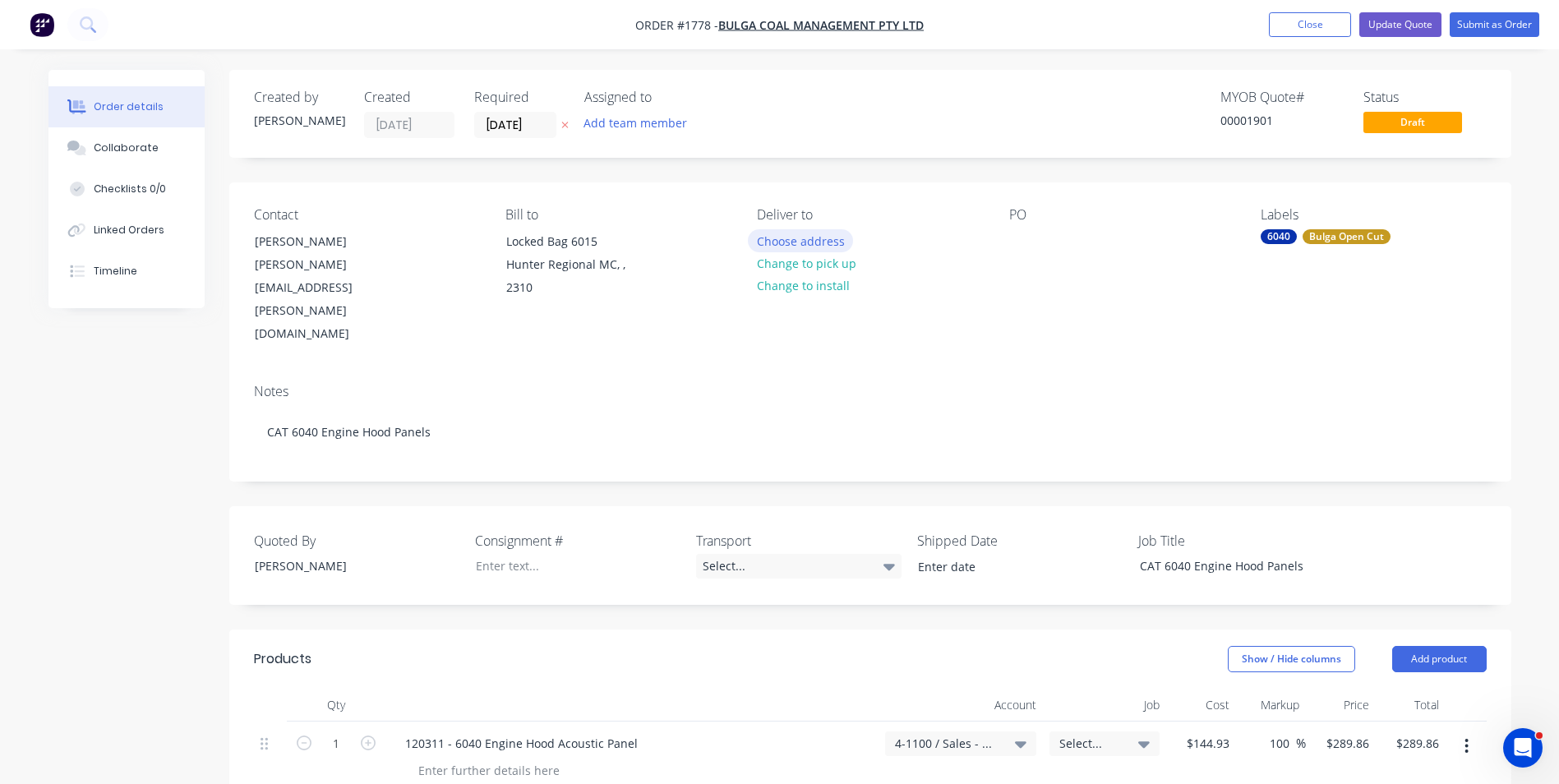
click at [791, 236] on button "Choose address" at bounding box center [801, 240] width 105 height 22
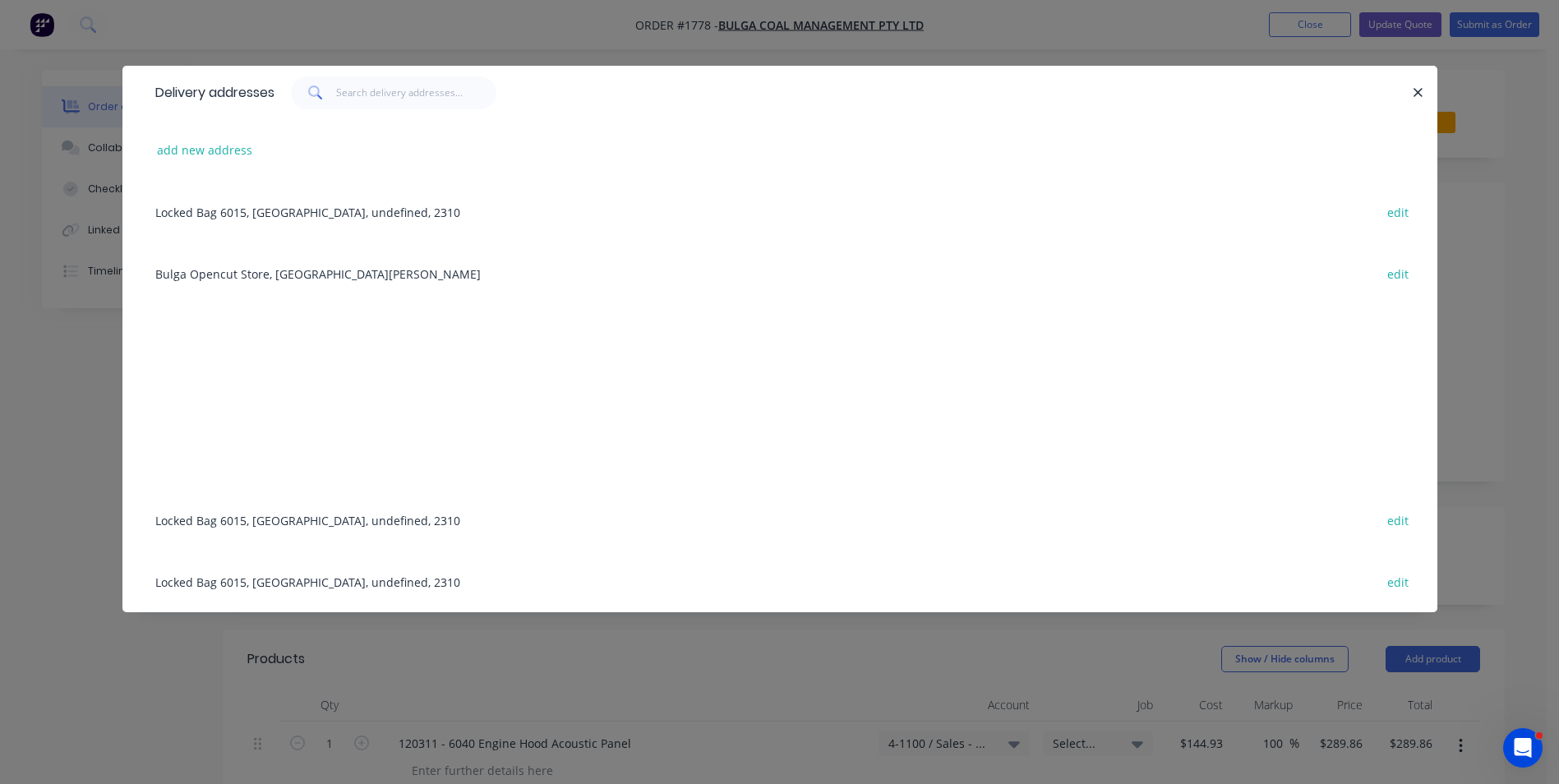
click at [288, 271] on div "Bulga Opencut Store, Broke Rd, Via [PERSON_NAME] edit" at bounding box center [780, 272] width 1265 height 62
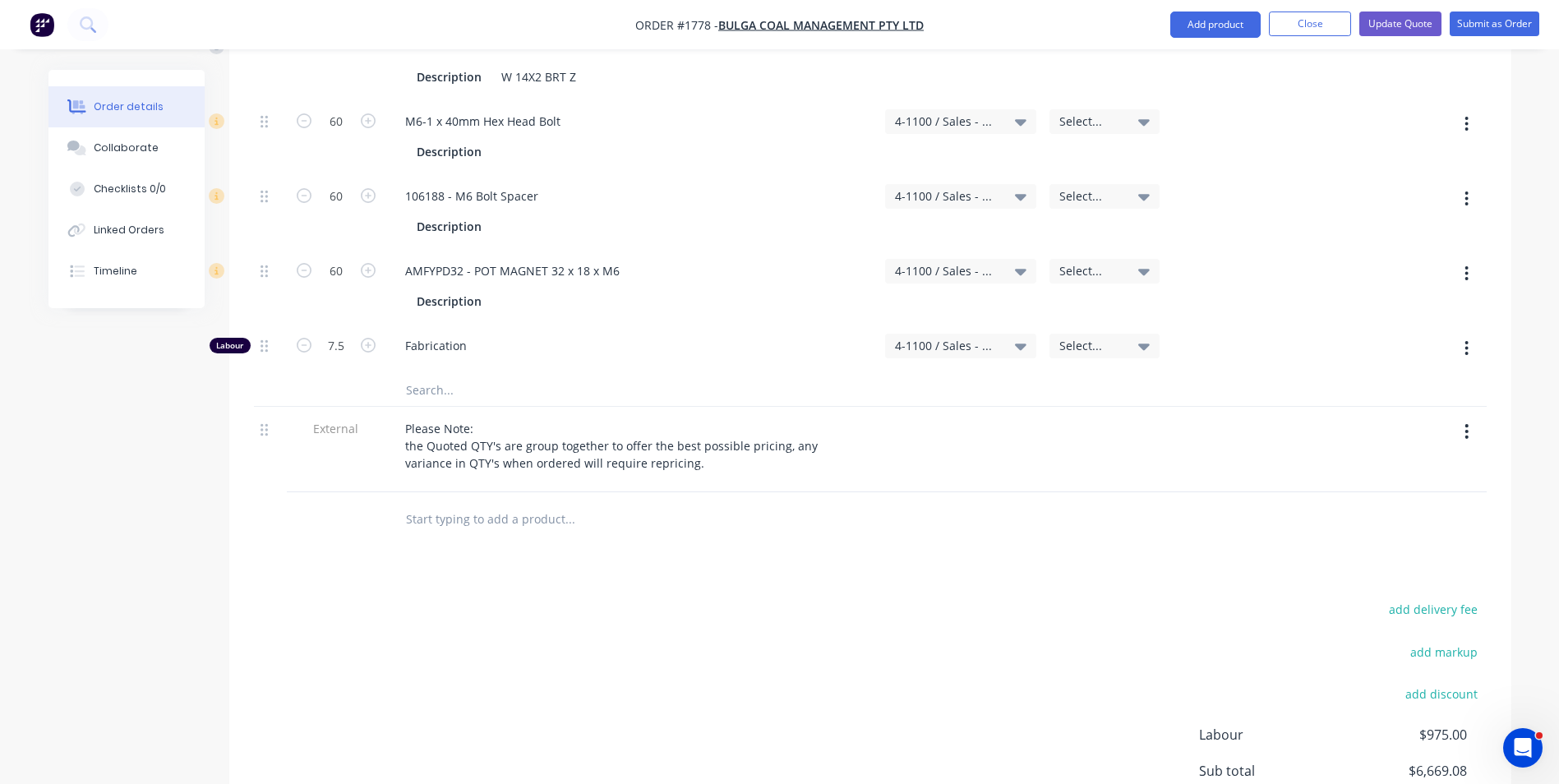
scroll to position [1585, 0]
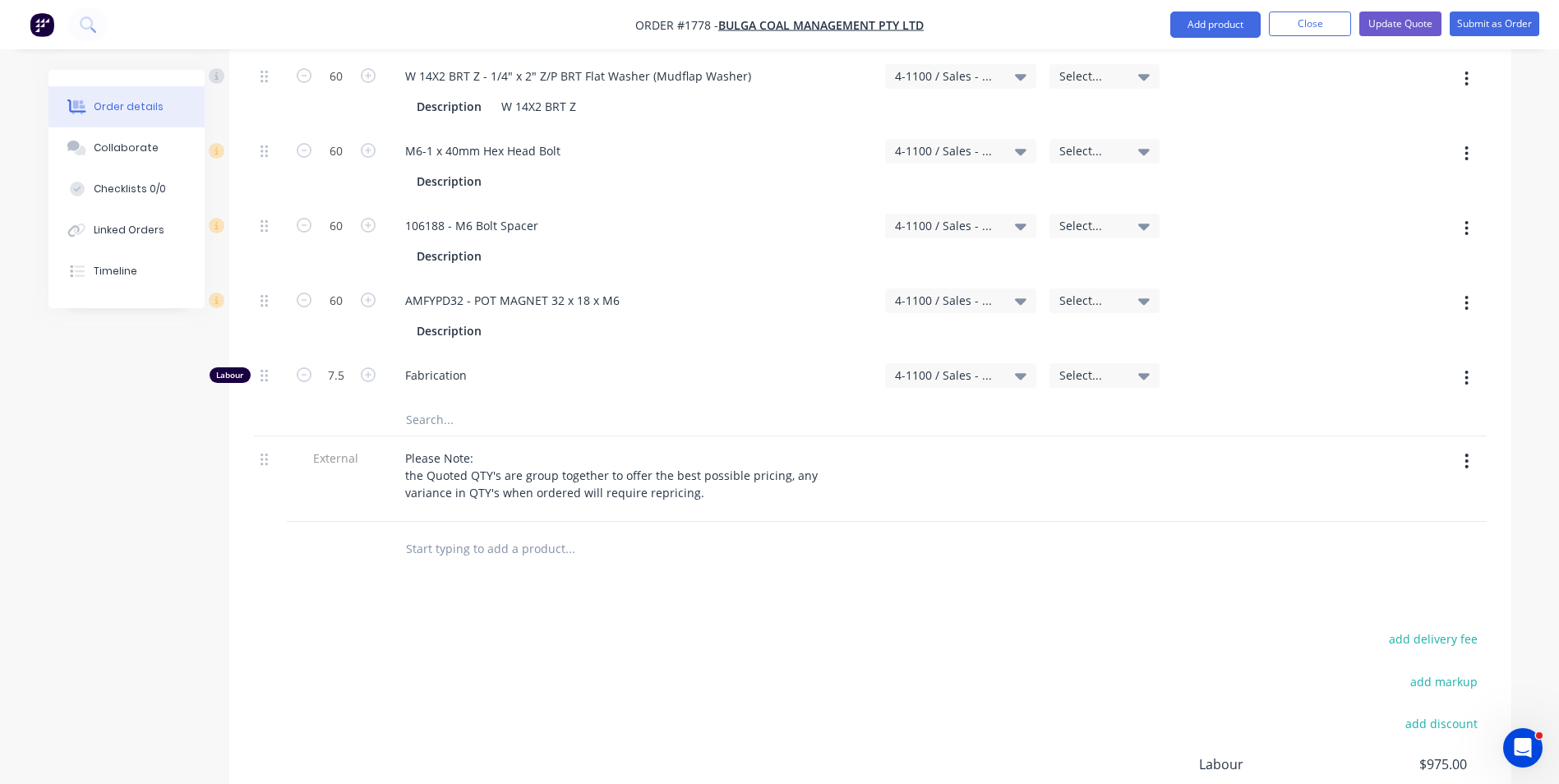
click at [489, 532] on input "text" at bounding box center [570, 549] width 329 height 33
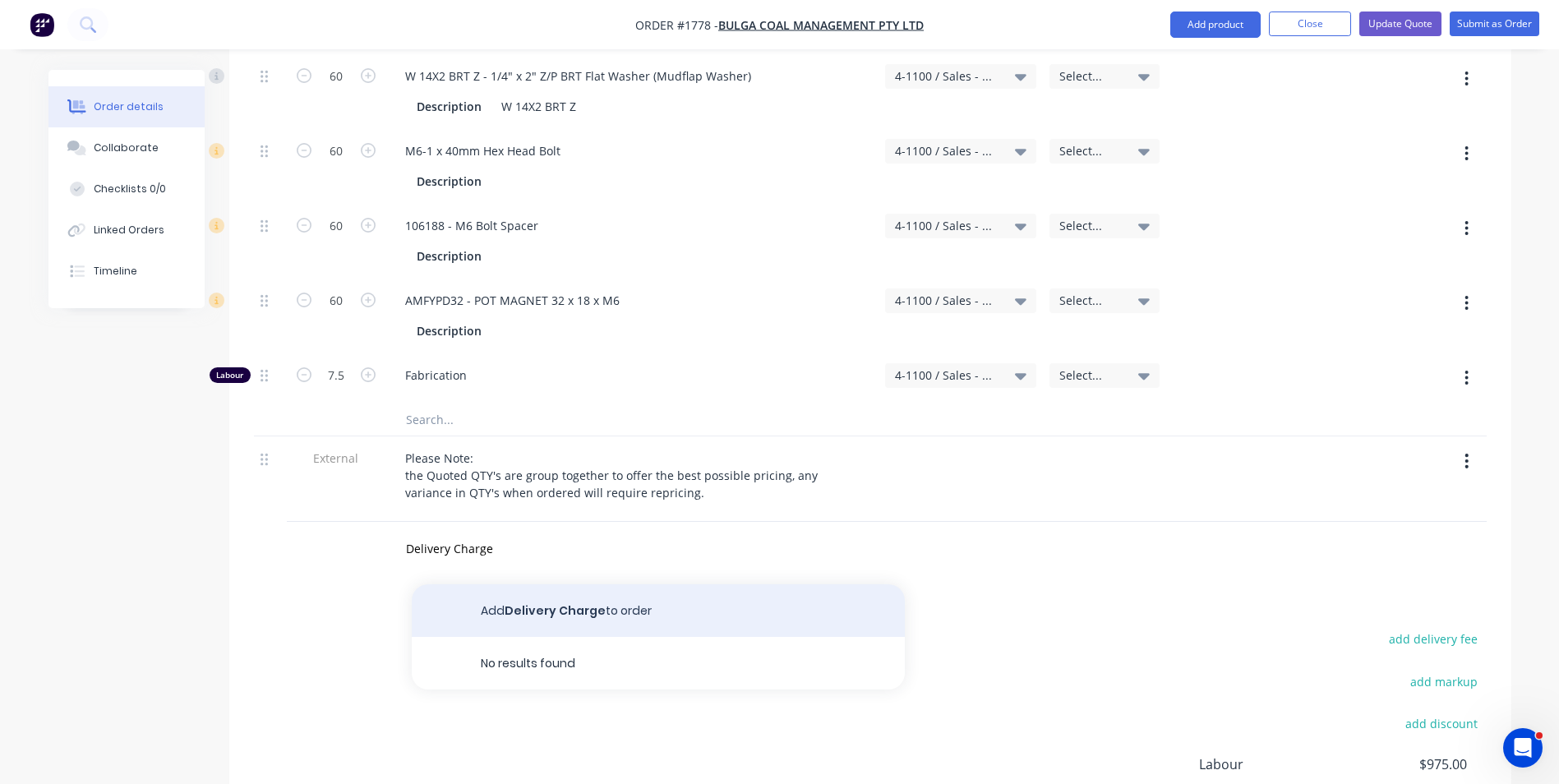
click at [572, 585] on button "Add Delivery Charge to order" at bounding box center [659, 610] width 493 height 53
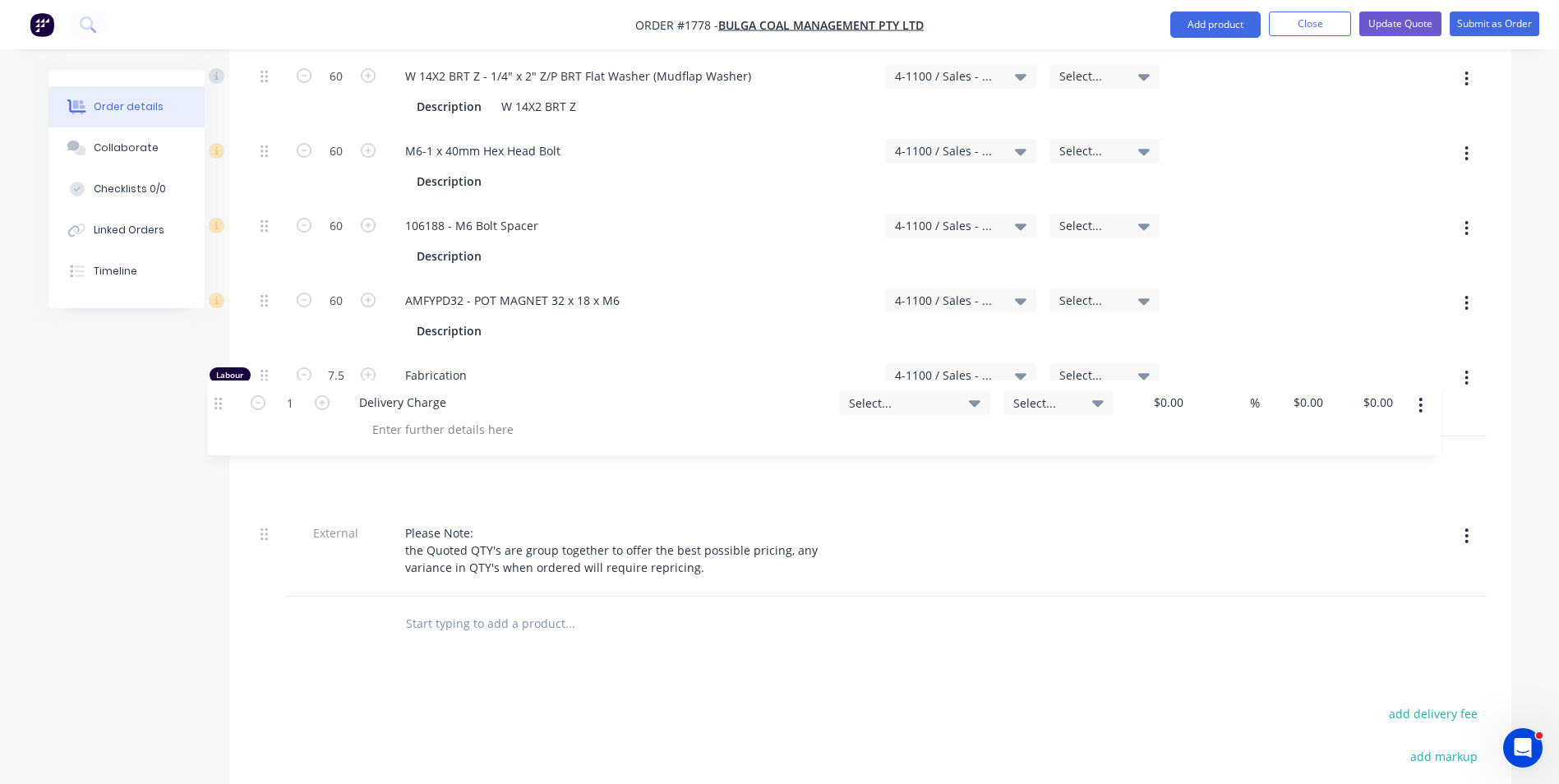
drag, startPoint x: 263, startPoint y: 501, endPoint x: 218, endPoint y: 401, distance: 109.7
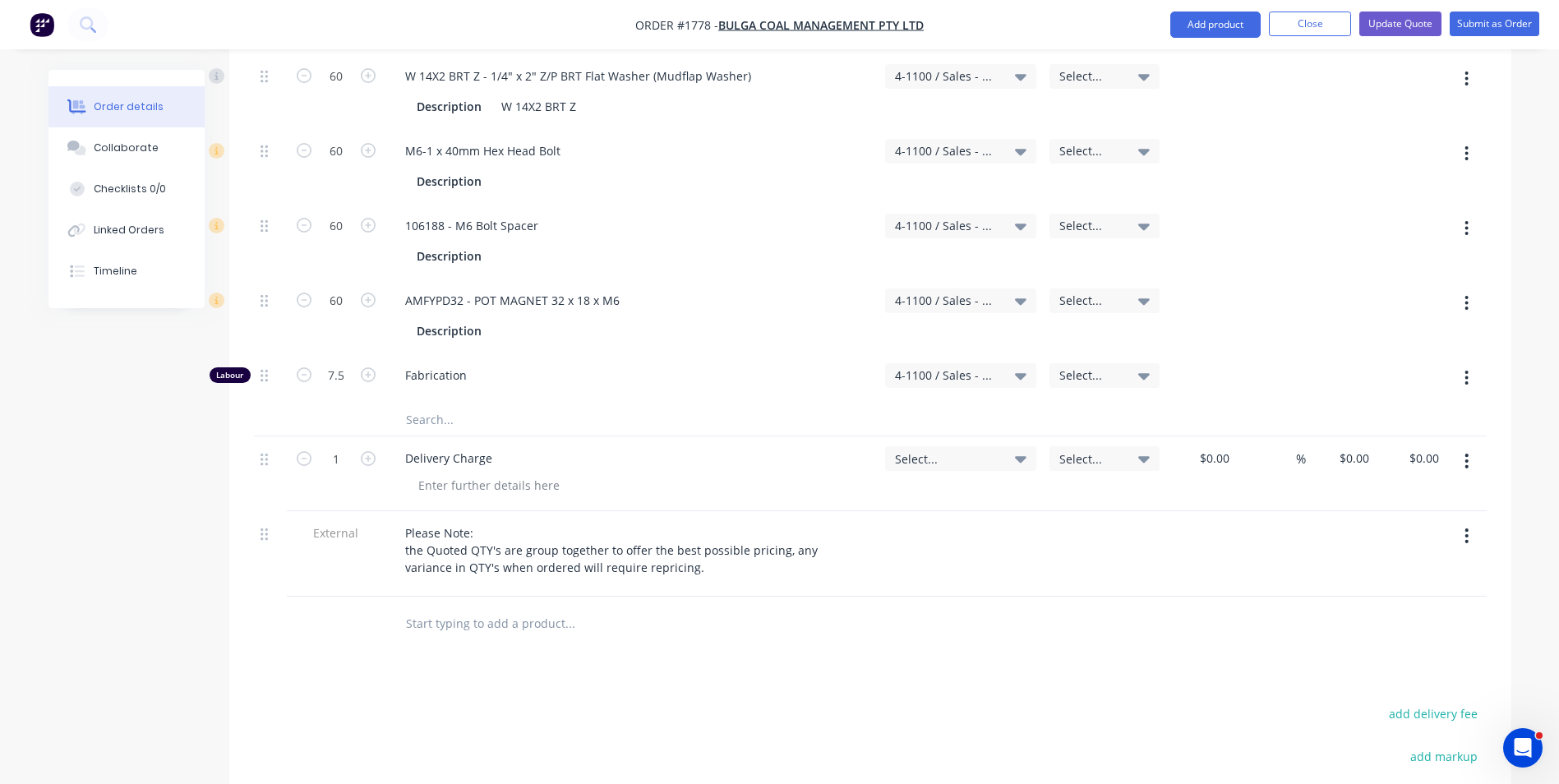
click at [922, 451] on span "Select..." at bounding box center [947, 459] width 103 height 18
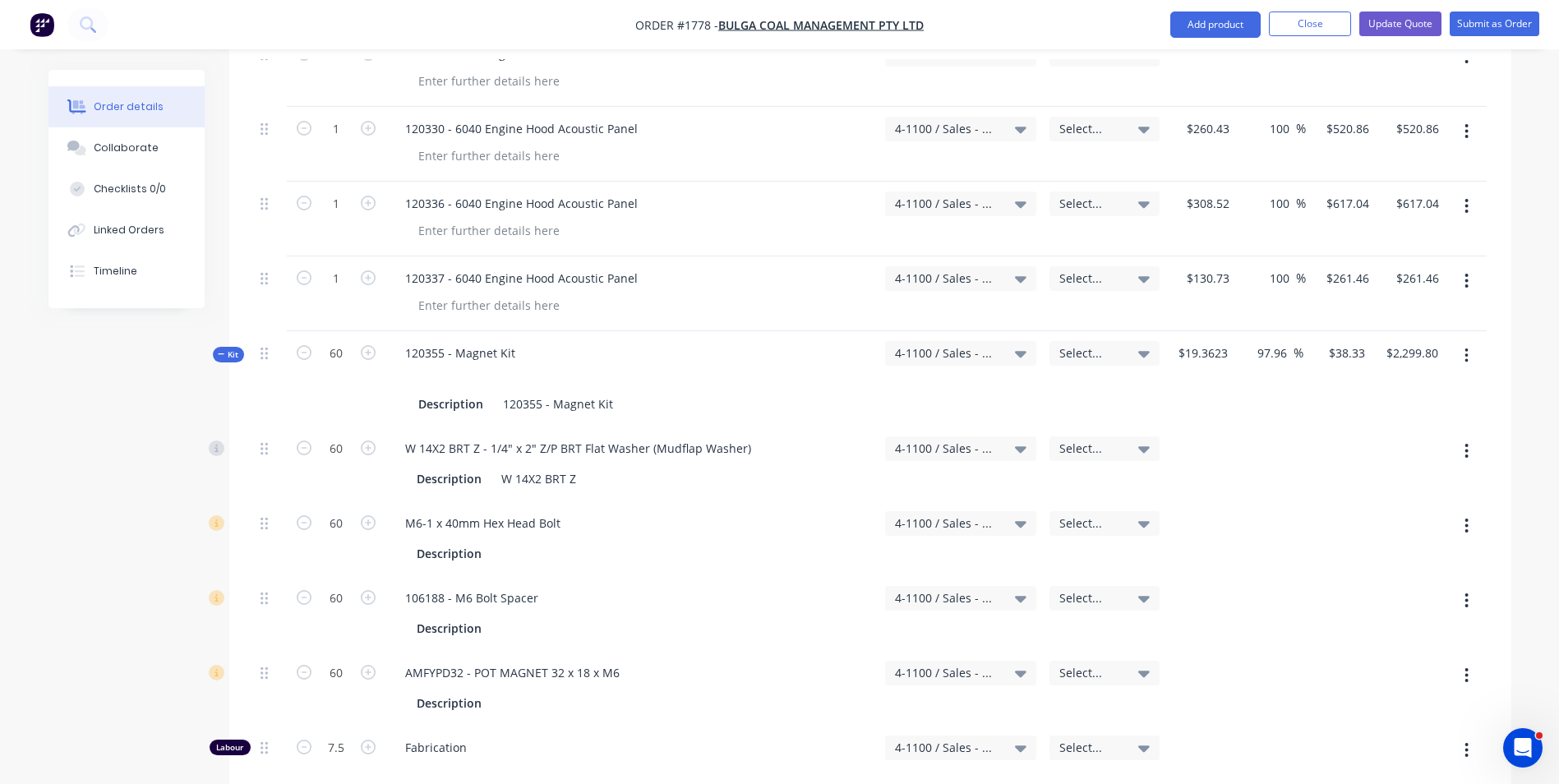
scroll to position [1420, 0]
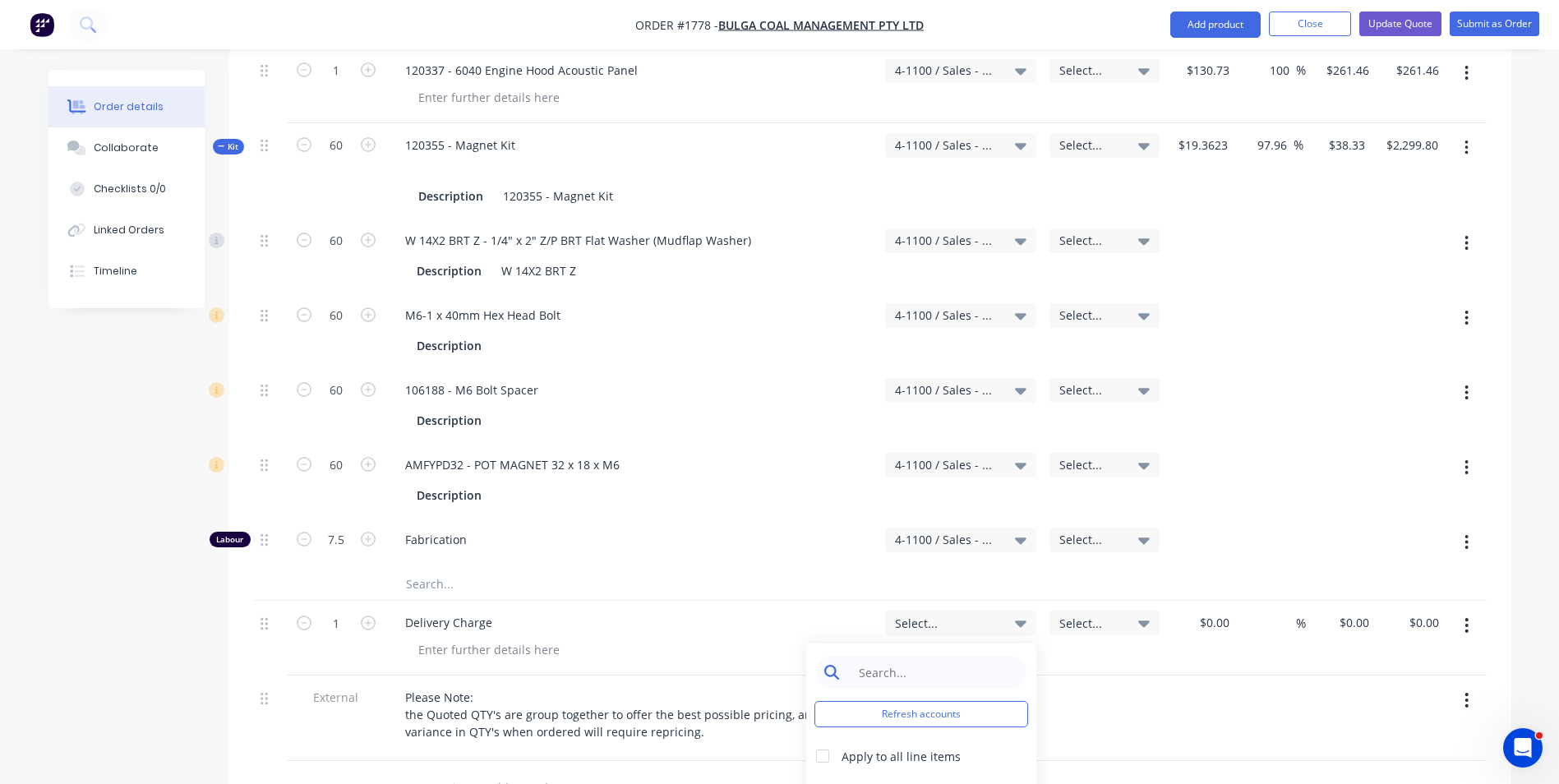
click at [880, 656] on input at bounding box center [934, 672] width 168 height 33
click at [951, 772] on div "4-1100 / Sales - Mobile Machines Sound" at bounding box center [921, 789] width 230 height 33
click at [1360, 610] on input "0" at bounding box center [1357, 622] width 38 height 24
click at [1345, 675] on div at bounding box center [1341, 718] width 70 height 86
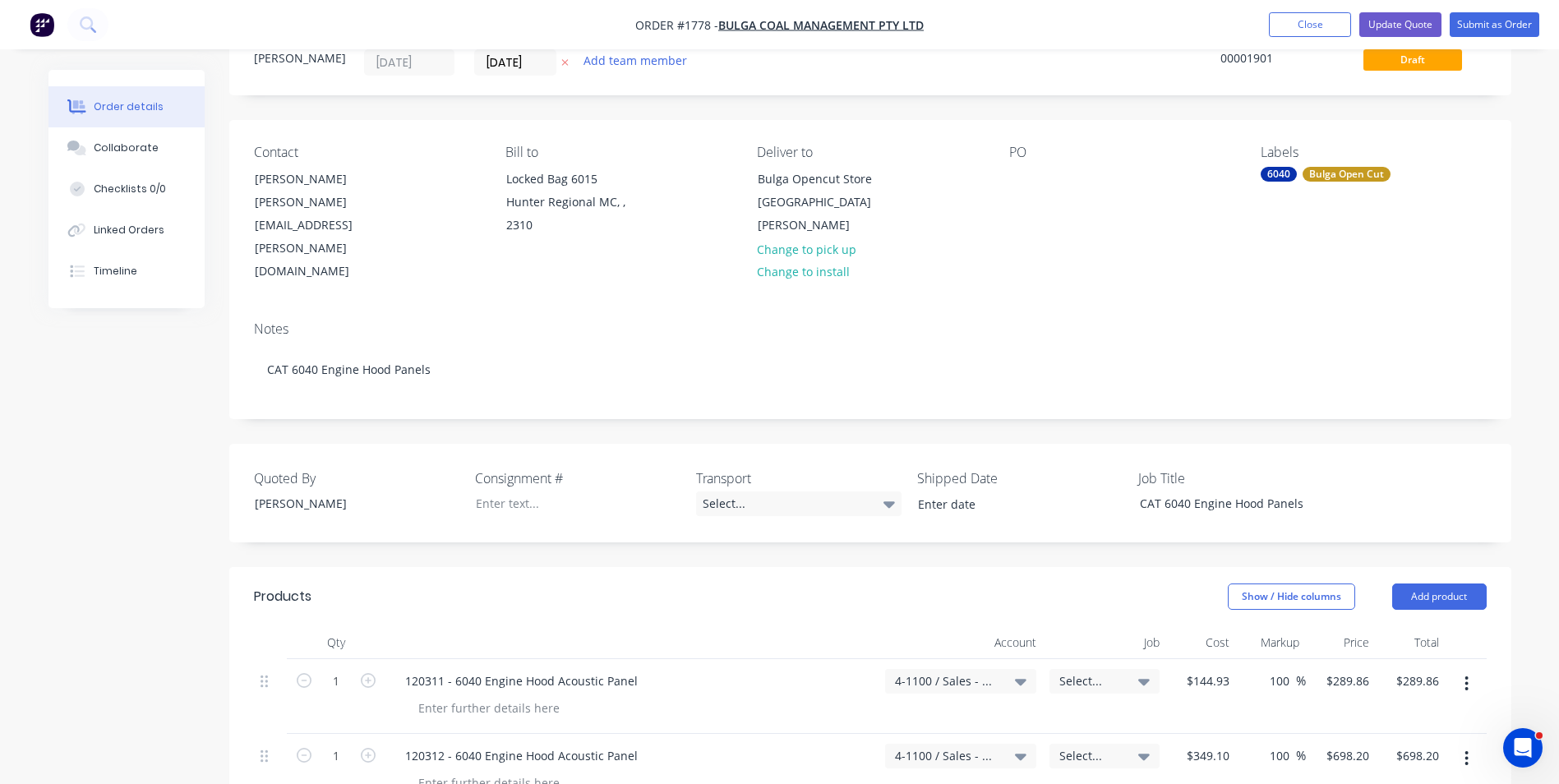
scroll to position [24, 0]
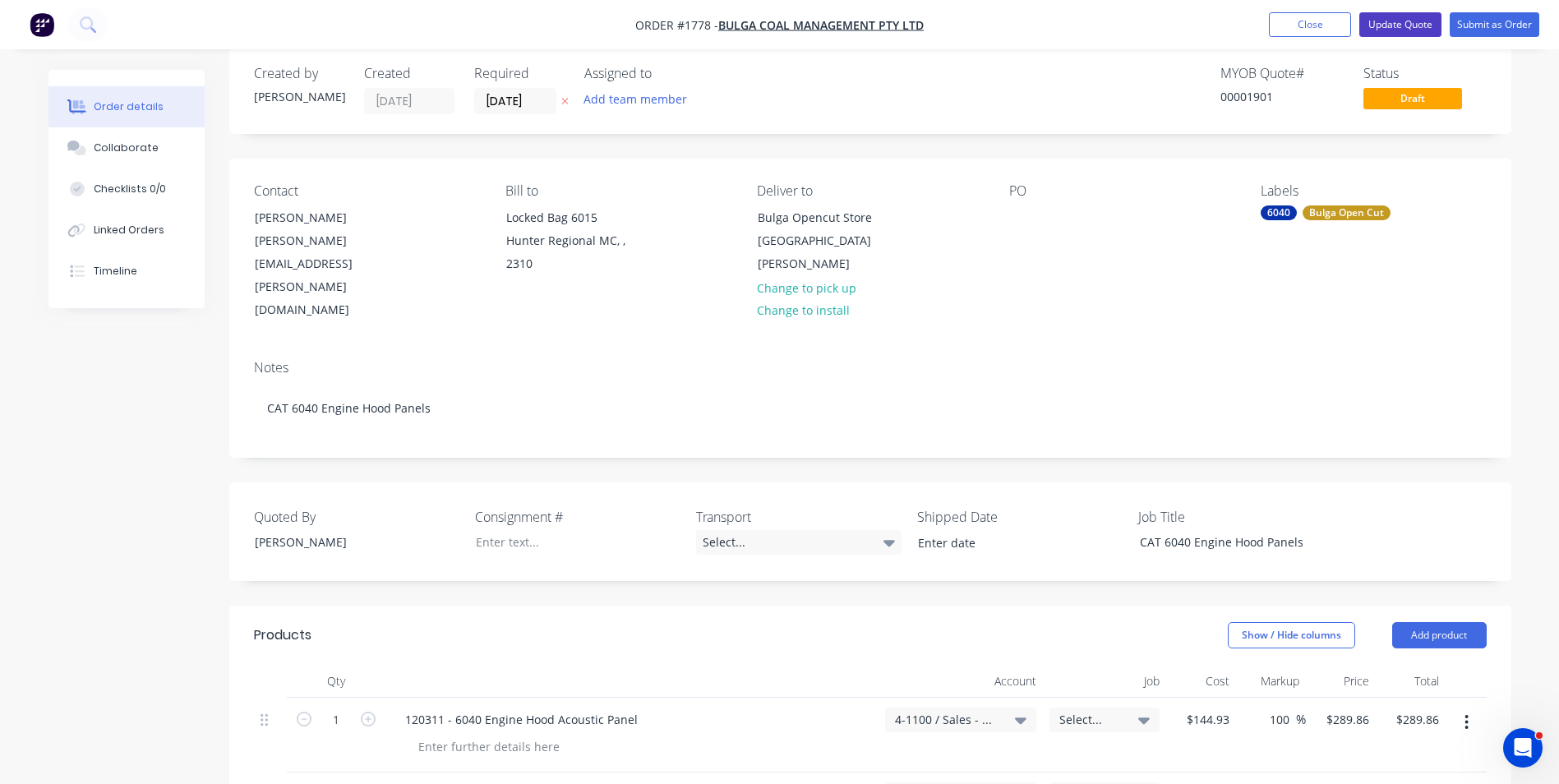
click at [1406, 21] on button "Update Quote" at bounding box center [1400, 24] width 82 height 25
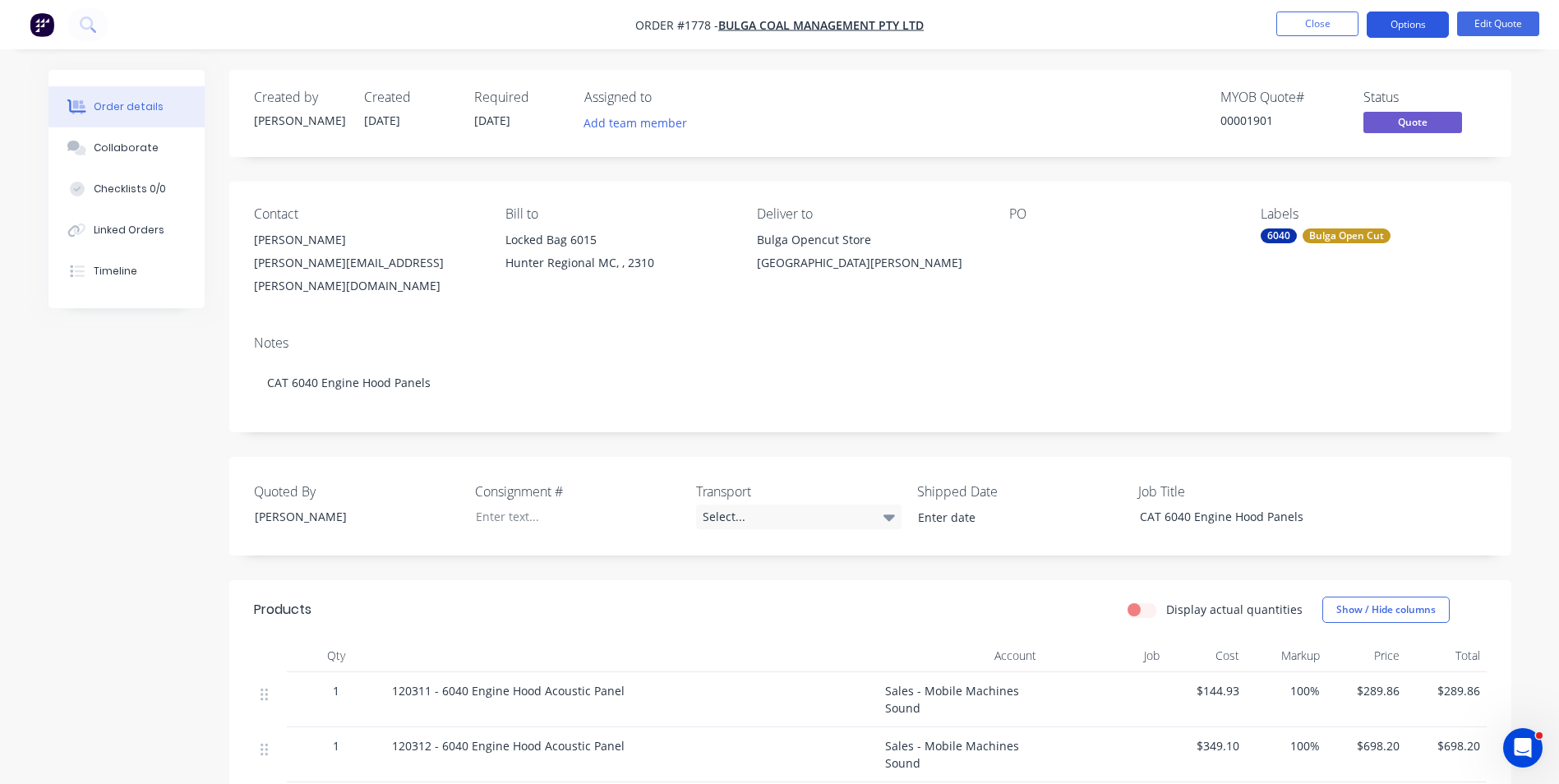
click at [1424, 21] on button "Options" at bounding box center [1408, 24] width 82 height 26
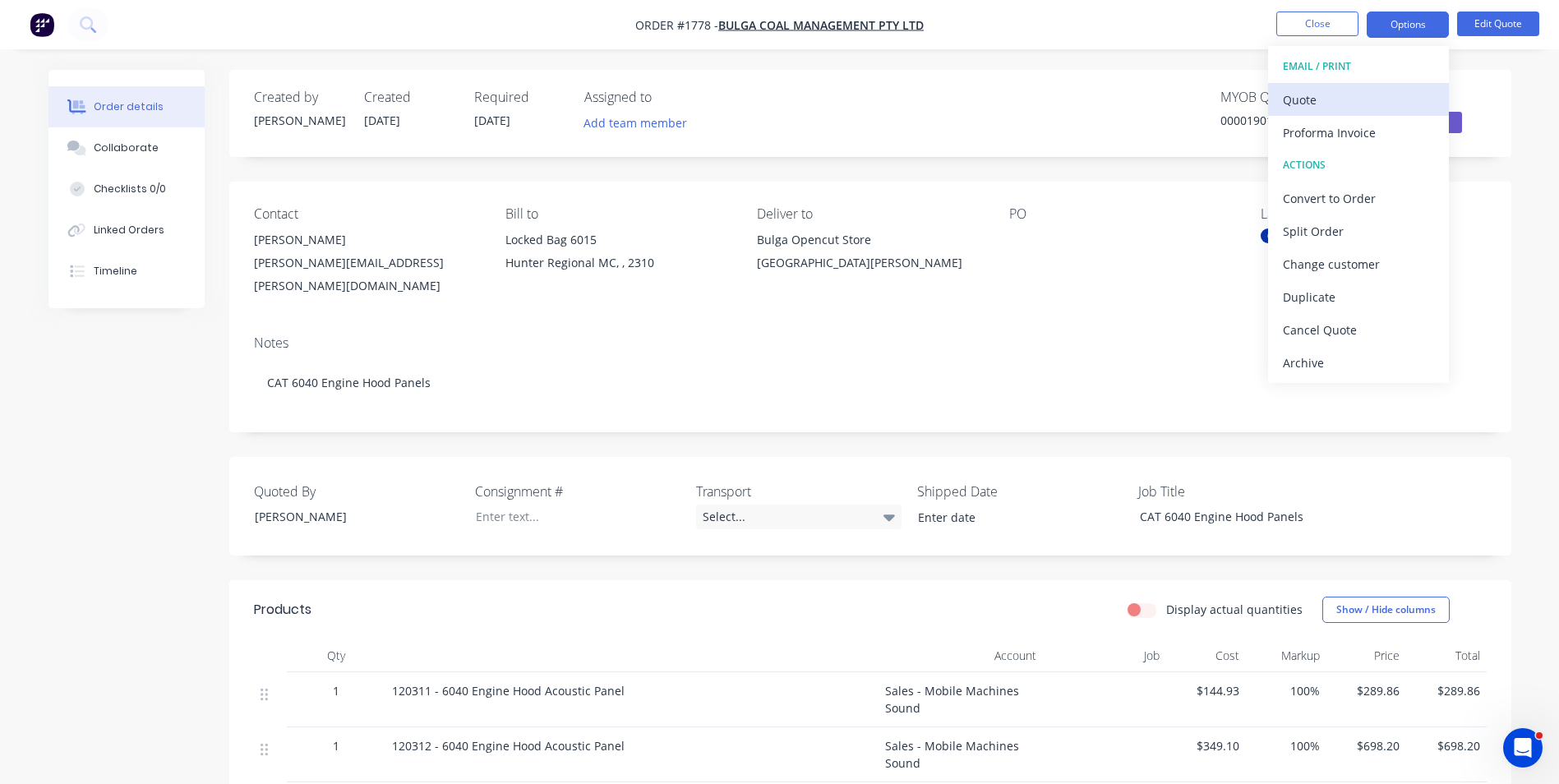
click at [1323, 102] on div "Quote" at bounding box center [1359, 100] width 151 height 24
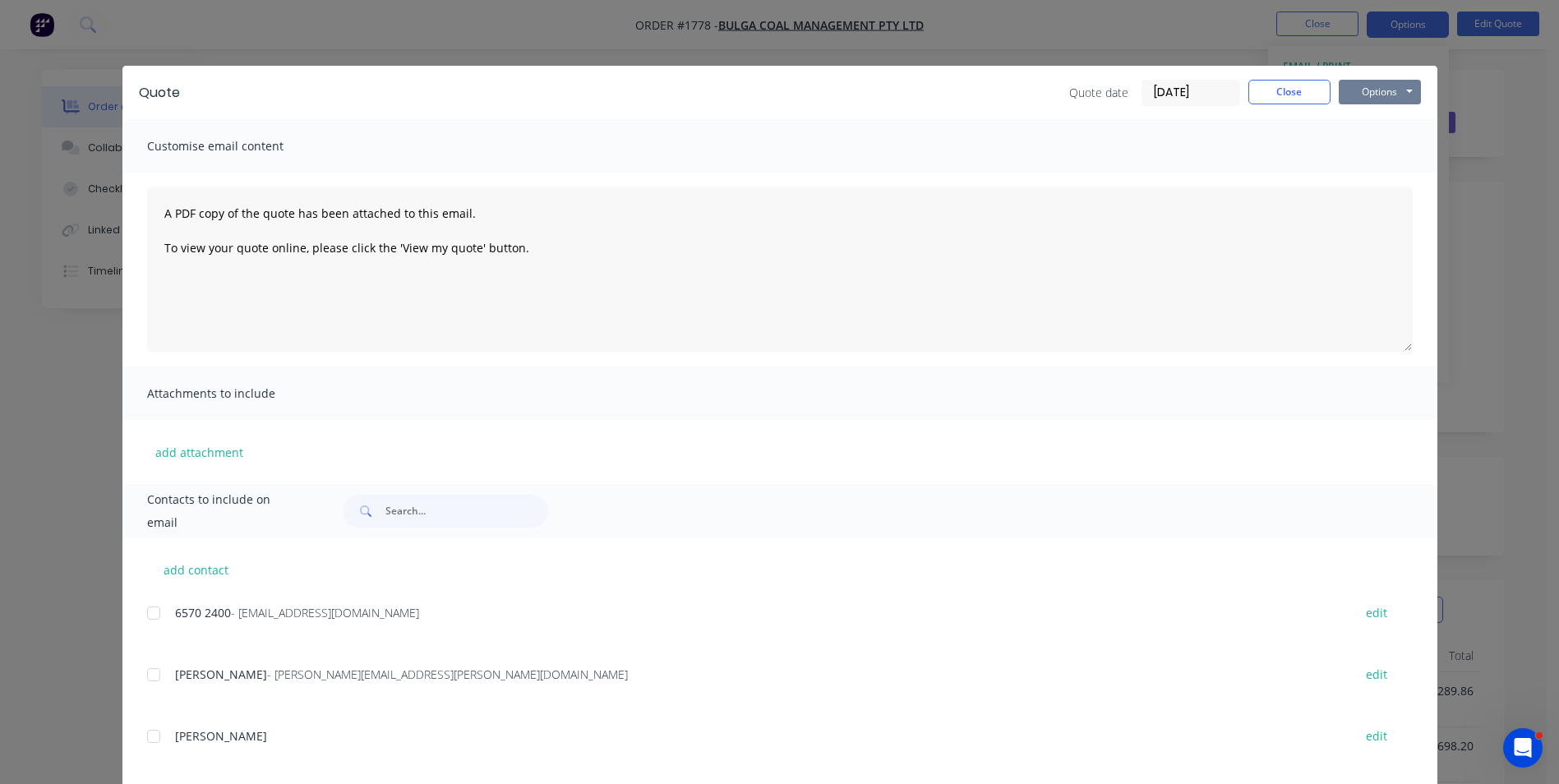
click at [1369, 90] on button "Options" at bounding box center [1380, 91] width 82 height 25
click at [1365, 150] on button "Print" at bounding box center [1392, 148] width 105 height 27
click at [1290, 98] on button "Close" at bounding box center [1289, 91] width 82 height 25
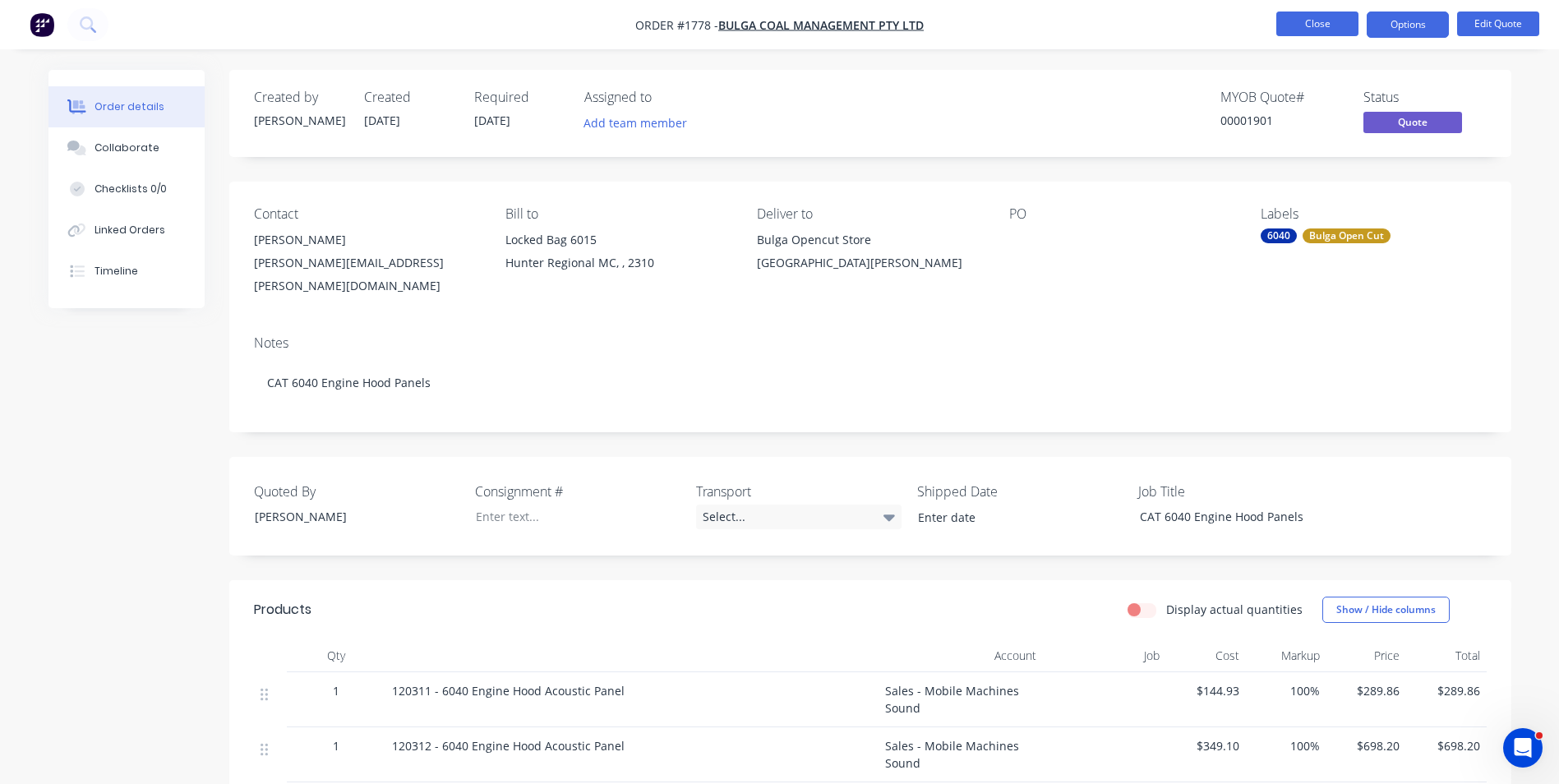
click at [1332, 26] on button "Close" at bounding box center [1317, 23] width 82 height 25
